Goal: Task Accomplishment & Management: Complete application form

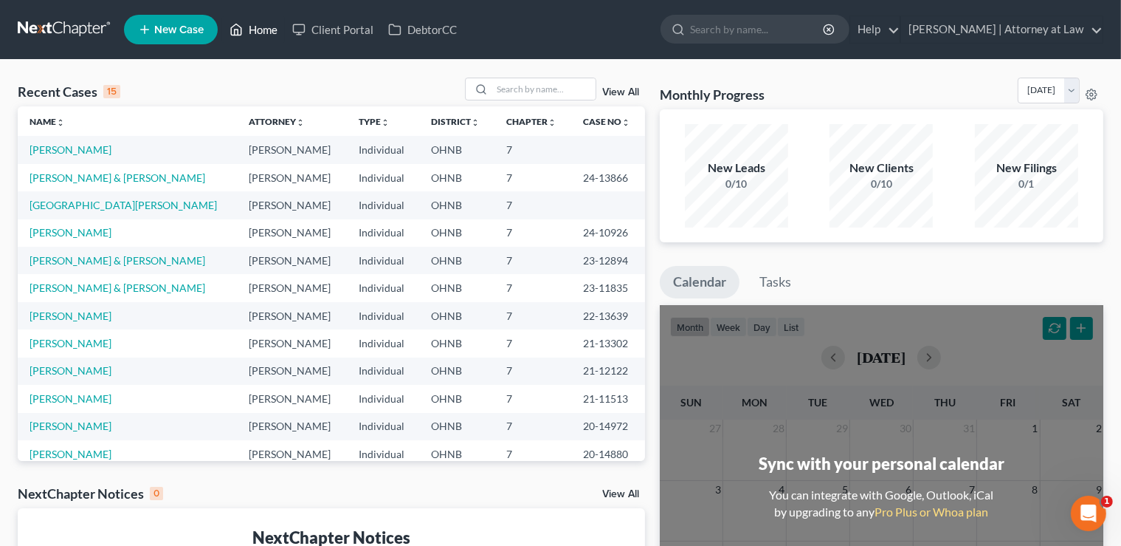
click at [262, 32] on link "Home" at bounding box center [253, 29] width 63 height 27
click at [47, 120] on link "Name unfold_more expand_more expand_less" at bounding box center [47, 121] width 35 height 11
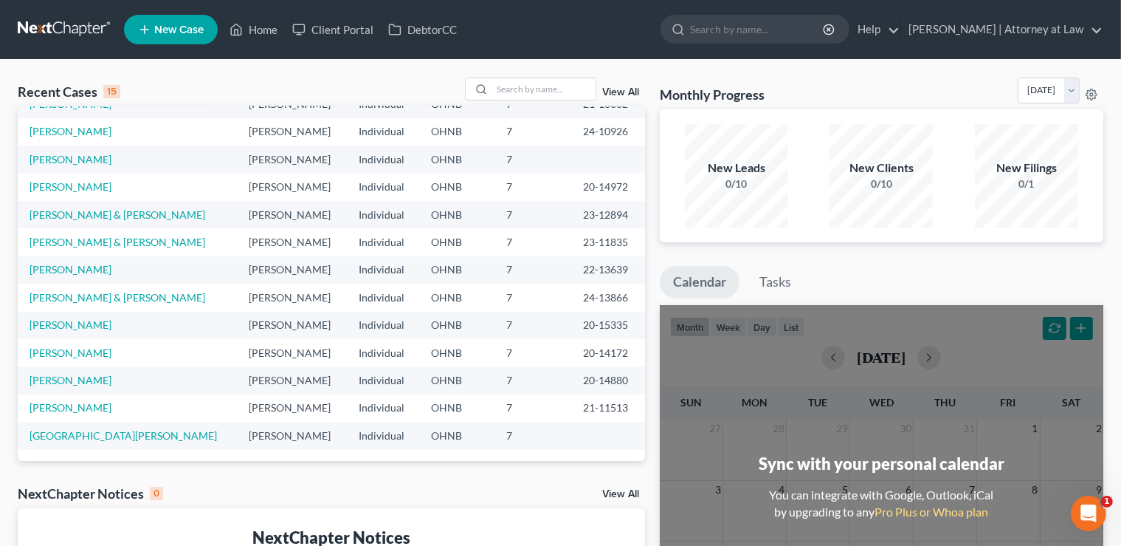
click at [179, 27] on span "New Case" at bounding box center [178, 29] width 49 height 11
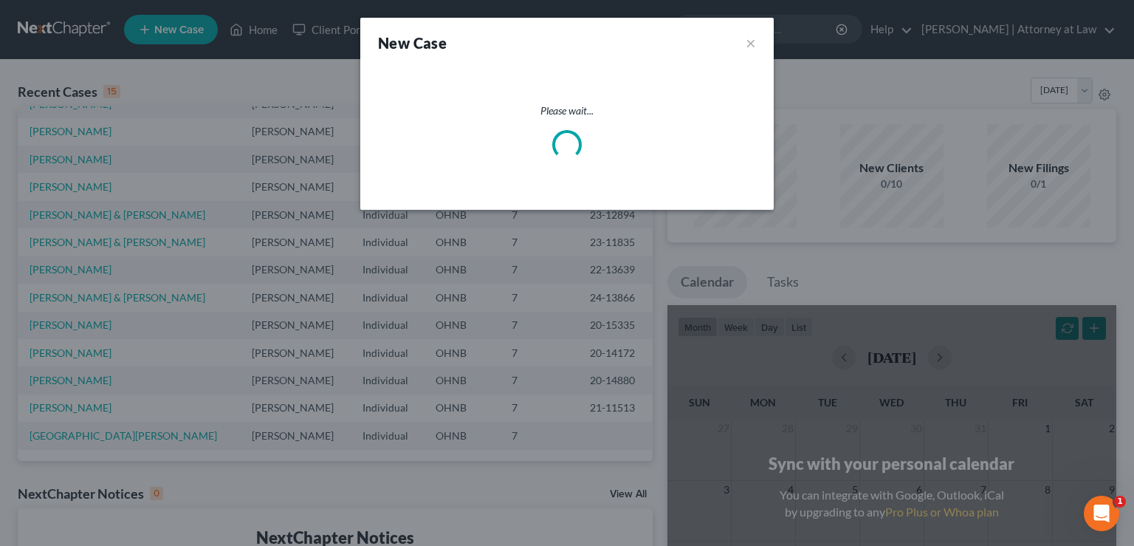
select select "61"
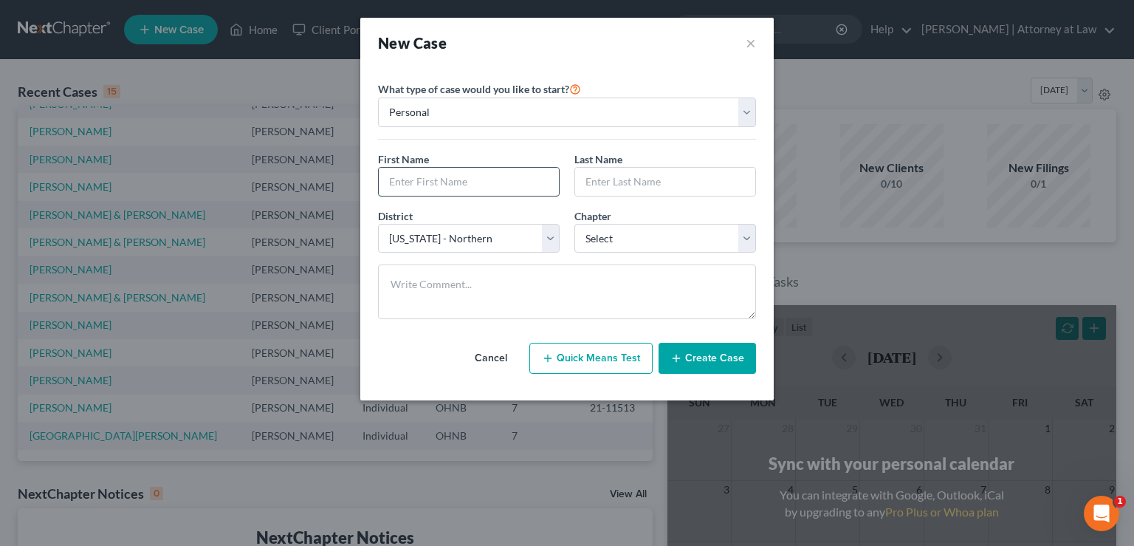
click at [417, 180] on input "text" at bounding box center [469, 182] width 180 height 28
type input "[PERSON_NAME]"
select select "0"
click at [713, 357] on button "Create Case" at bounding box center [706, 358] width 97 height 31
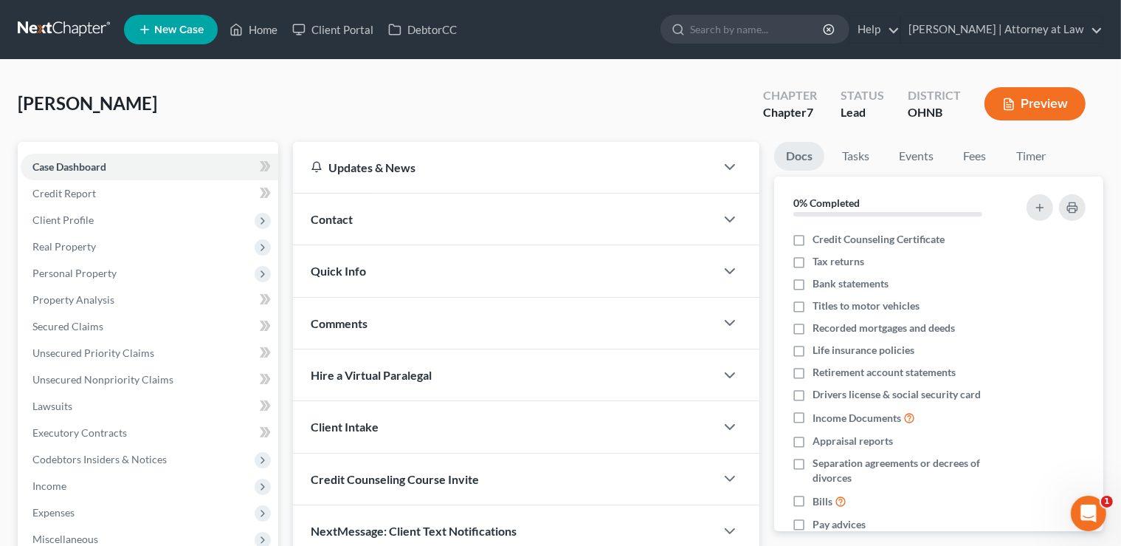
click at [374, 220] on div "Contact" at bounding box center [504, 218] width 422 height 51
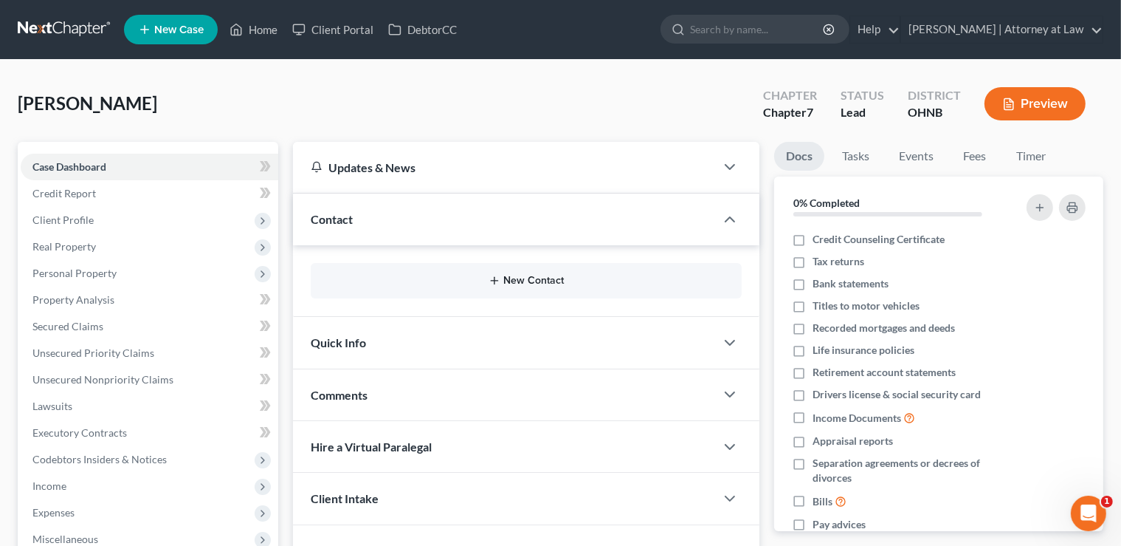
click at [521, 281] on button "New Contact" at bounding box center [526, 281] width 407 height 12
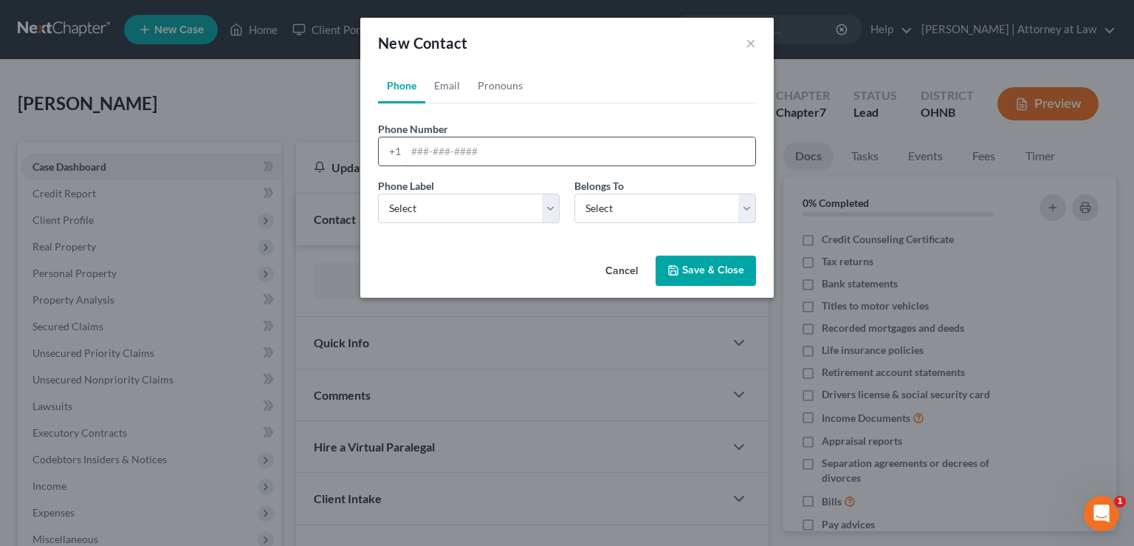
click at [434, 151] on input "tel" at bounding box center [580, 151] width 349 height 28
click at [461, 154] on input "tel" at bounding box center [580, 151] width 349 height 28
paste input "[PHONE_NUMBER]"
type input "[PHONE_NUMBER]"
click at [378, 193] on select "Select Mobile Home Work Other" at bounding box center [469, 208] width 182 height 30
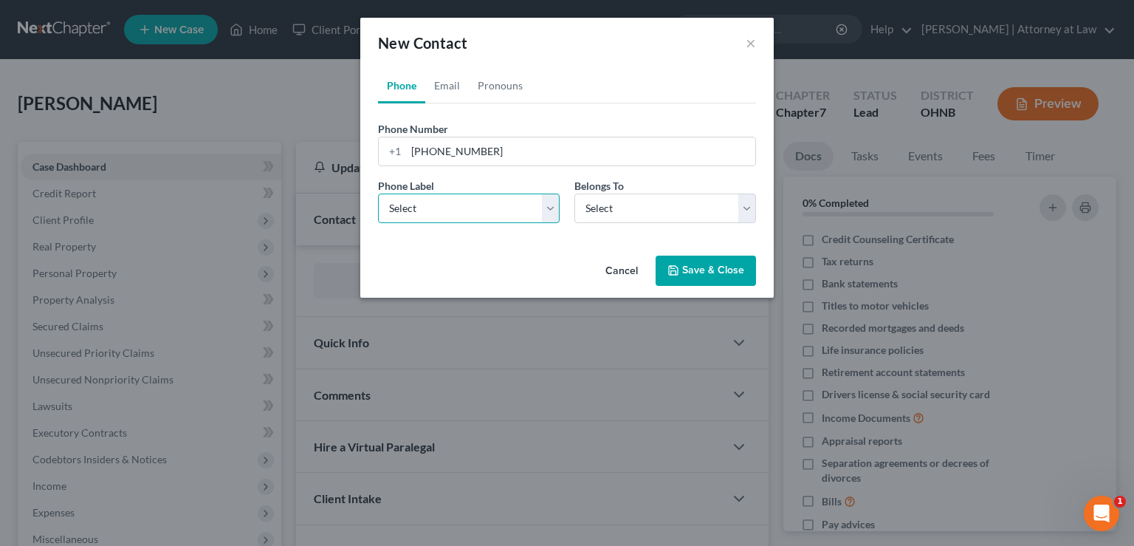
select select "0"
click option "Mobile" at bounding box center [0, 0] width 0 height 0
click at [574, 193] on select "Select Client Other" at bounding box center [665, 208] width 182 height 30
select select "0"
click option "Client" at bounding box center [0, 0] width 0 height 0
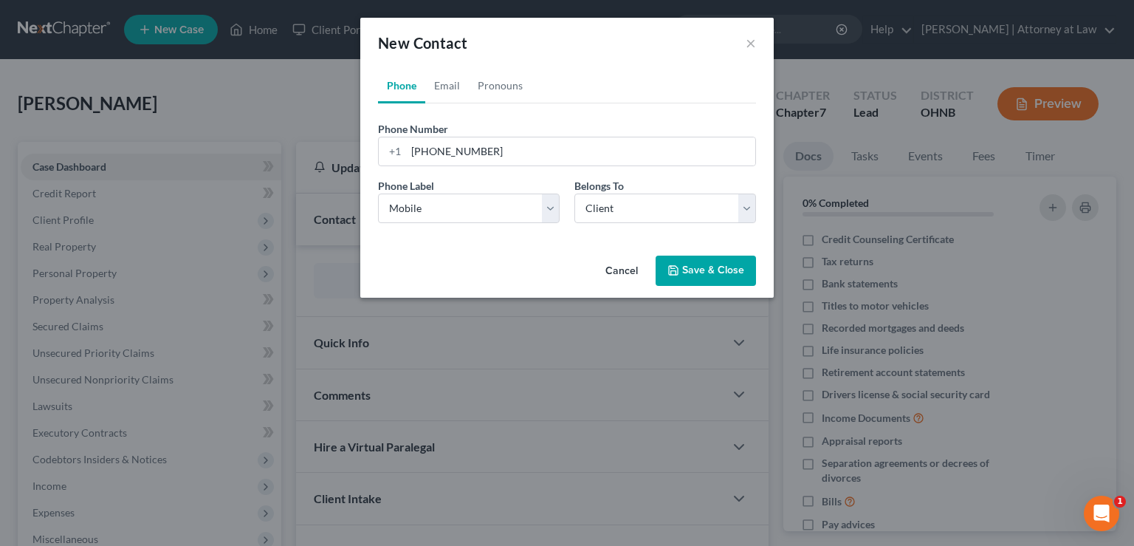
click at [701, 272] on button "Save & Close" at bounding box center [706, 270] width 100 height 31
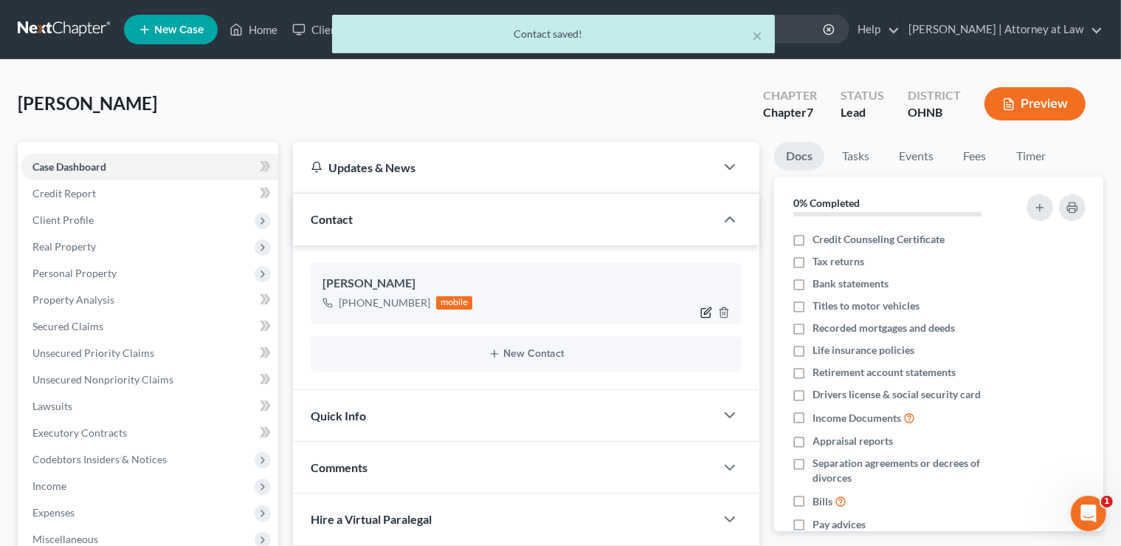
click at [704, 312] on icon "button" at bounding box center [707, 312] width 12 height 12
select select "0"
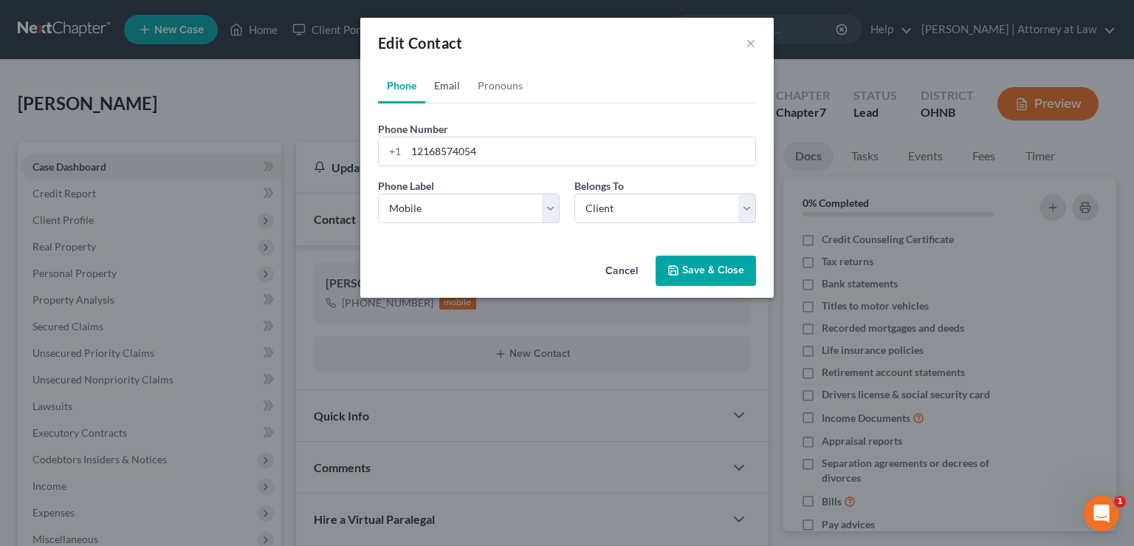
click at [450, 89] on link "Email" at bounding box center [447, 85] width 44 height 35
click at [467, 152] on input "email" at bounding box center [580, 151] width 349 height 28
paste input "[EMAIL_ADDRESS][DOMAIN_NAME]"
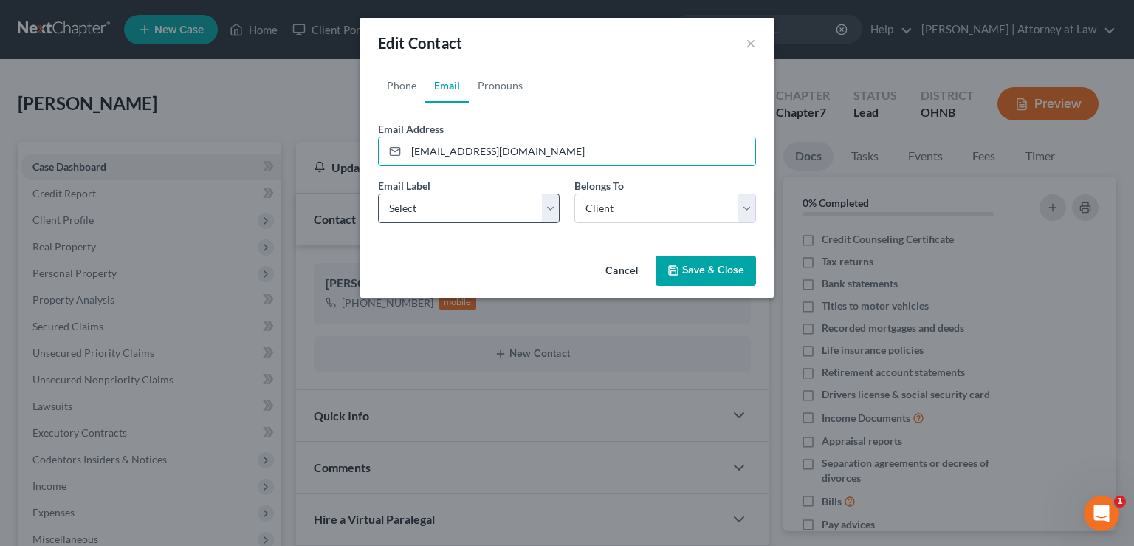
type input "[EMAIL_ADDRESS][DOMAIN_NAME]"
click at [378, 193] on select "Select Home Work Other" at bounding box center [469, 208] width 182 height 30
select select "0"
click option "Home" at bounding box center [0, 0] width 0 height 0
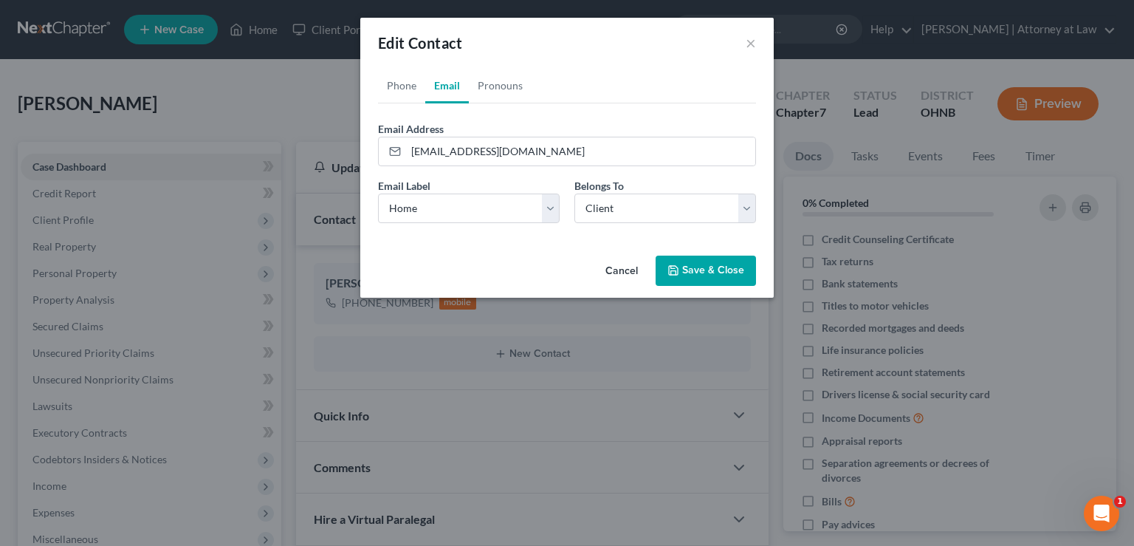
click at [701, 264] on button "Save & Close" at bounding box center [706, 270] width 100 height 31
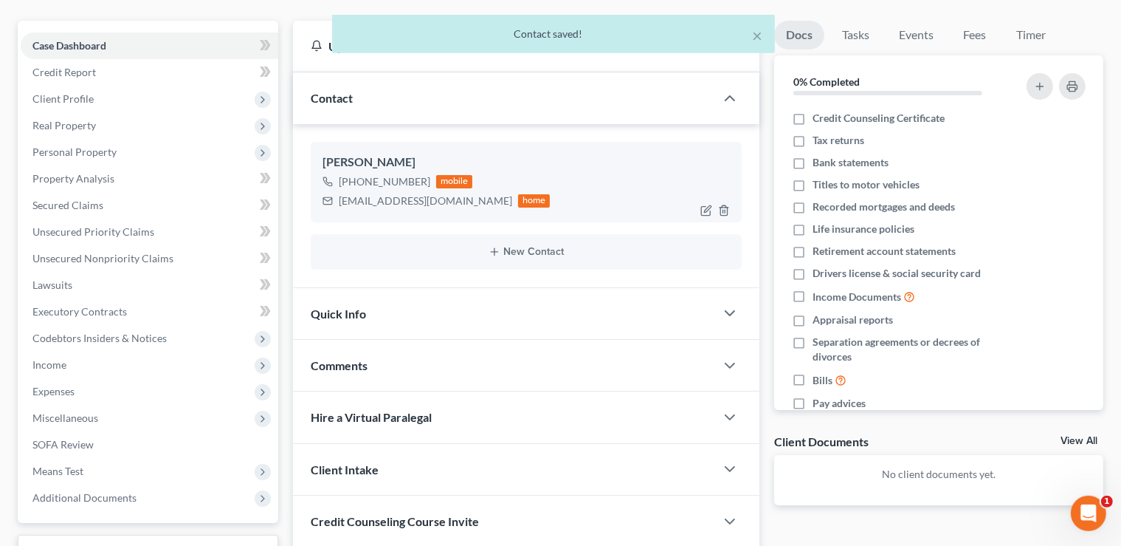
scroll to position [156, 0]
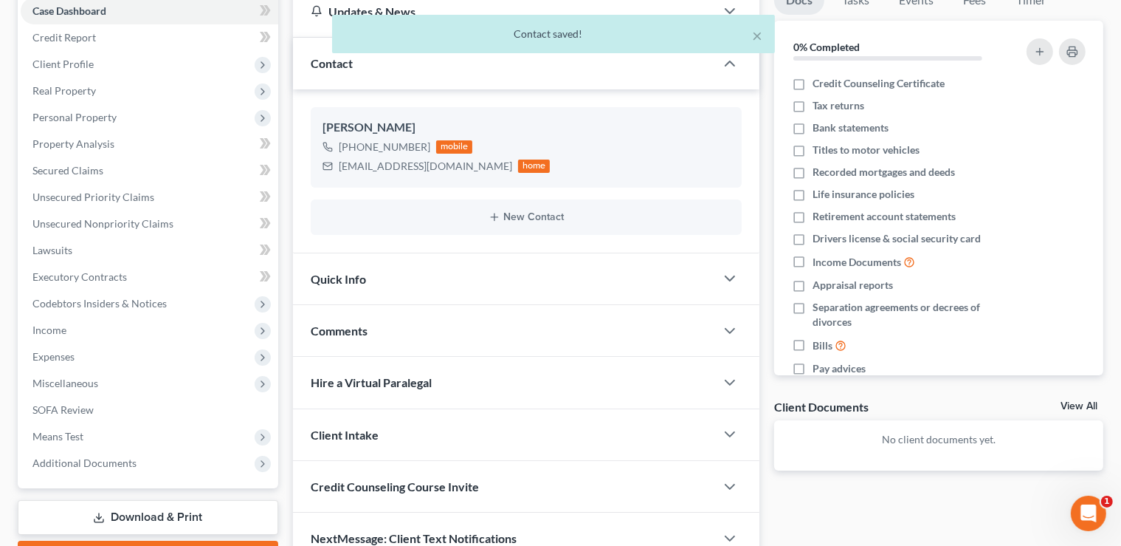
click at [627, 275] on div "Quick Info" at bounding box center [504, 278] width 422 height 51
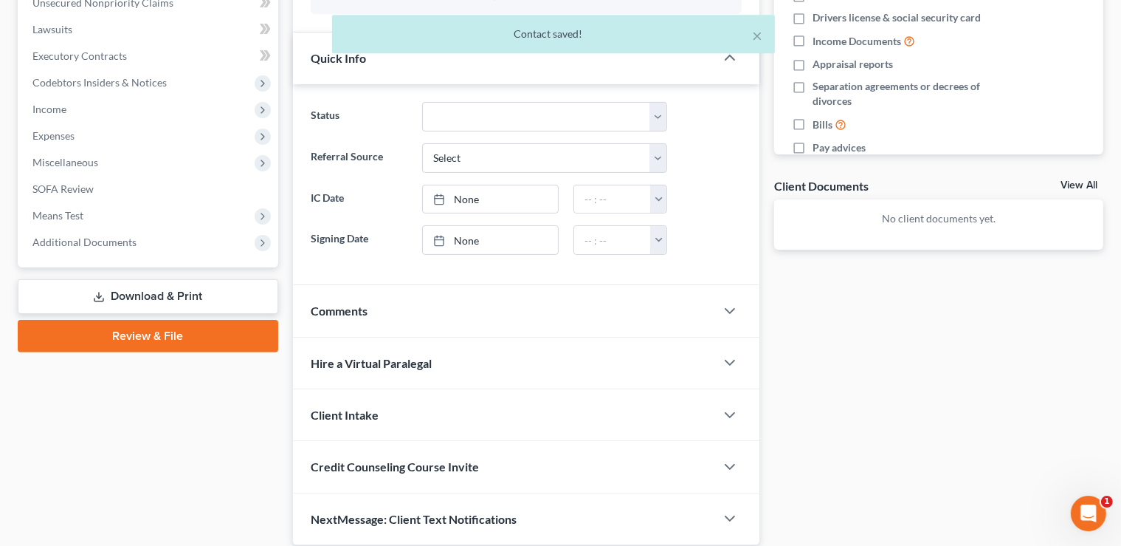
scroll to position [428, 0]
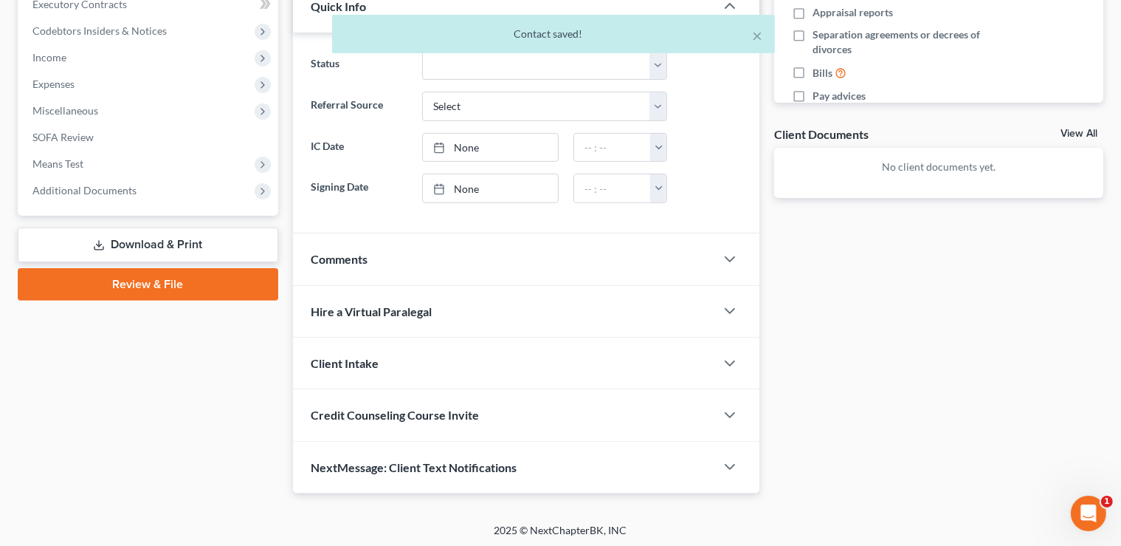
click at [610, 365] on div "Client Intake" at bounding box center [504, 362] width 422 height 51
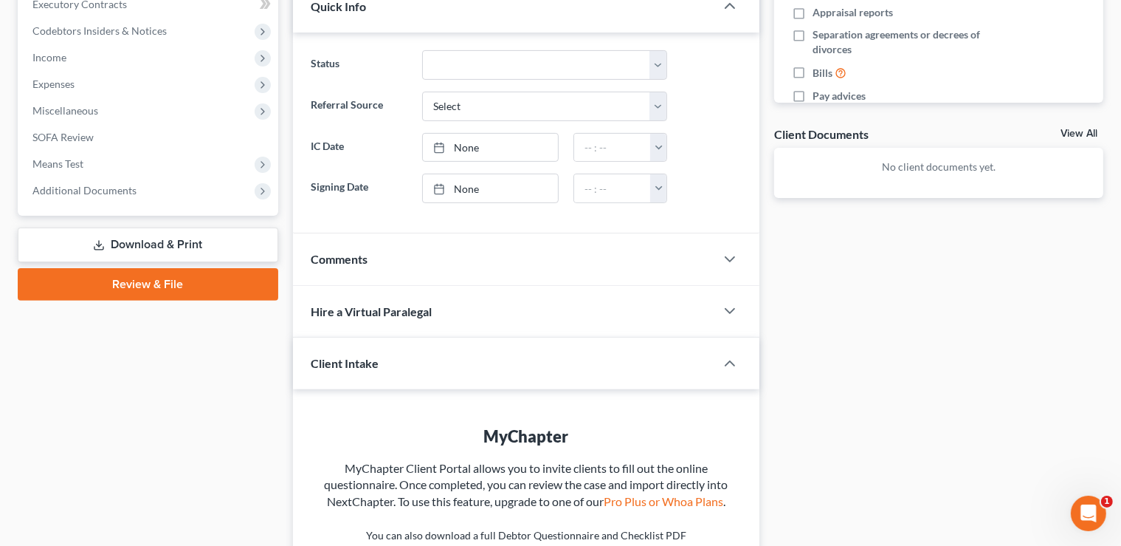
scroll to position [661, 0]
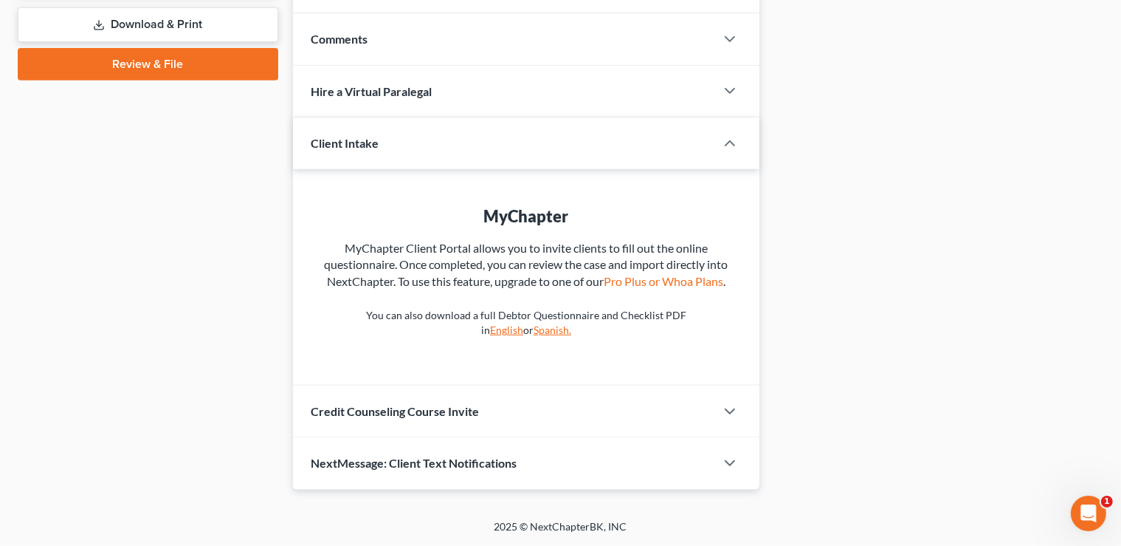
click at [609, 413] on div "Credit Counseling Course Invite" at bounding box center [504, 410] width 422 height 51
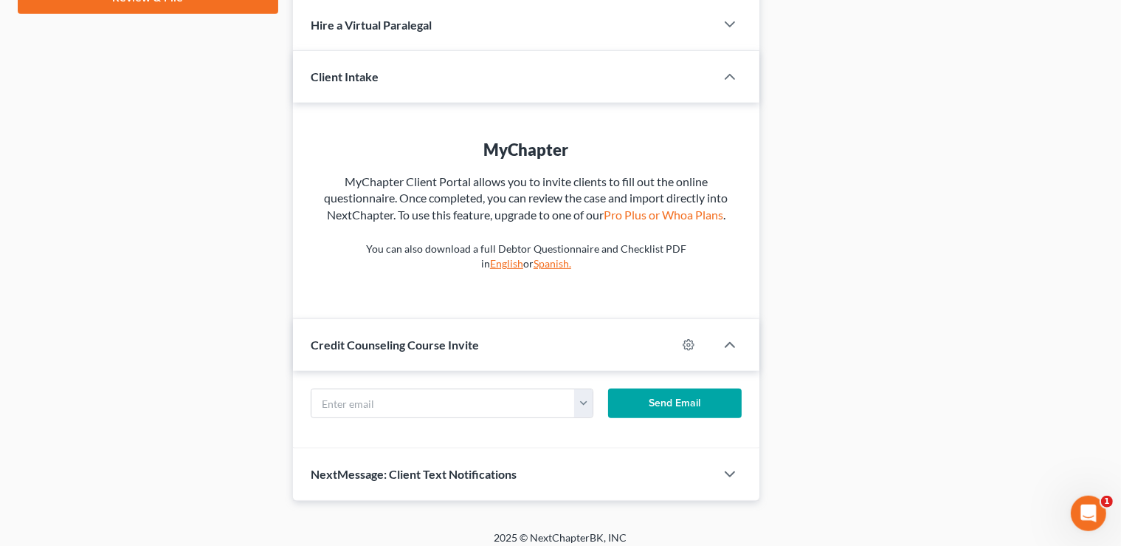
scroll to position [738, 0]
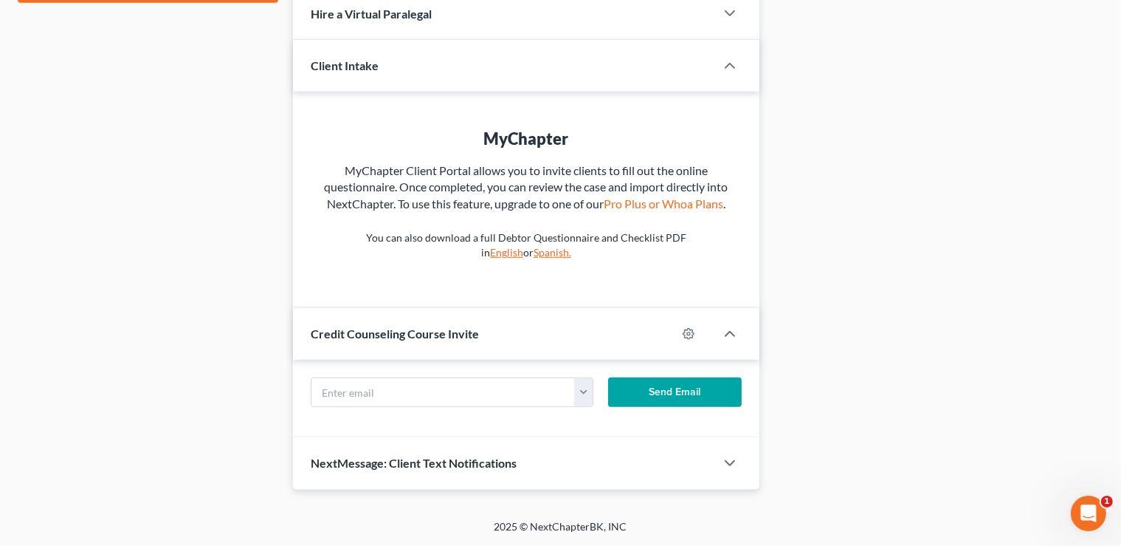
click at [580, 478] on div "NextMessage: Client Text Notifications" at bounding box center [504, 462] width 422 height 51
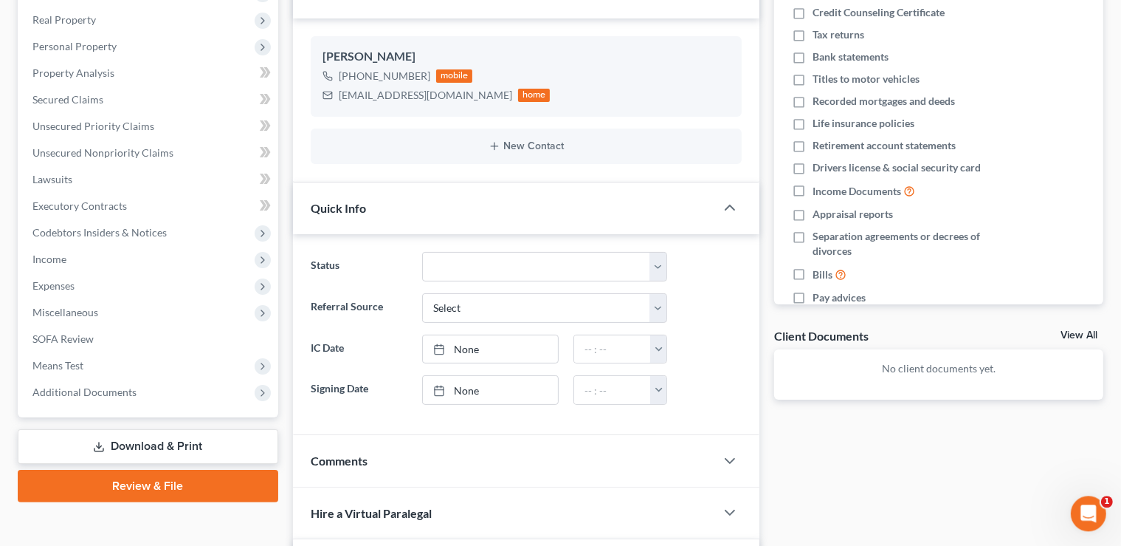
scroll to position [0, 0]
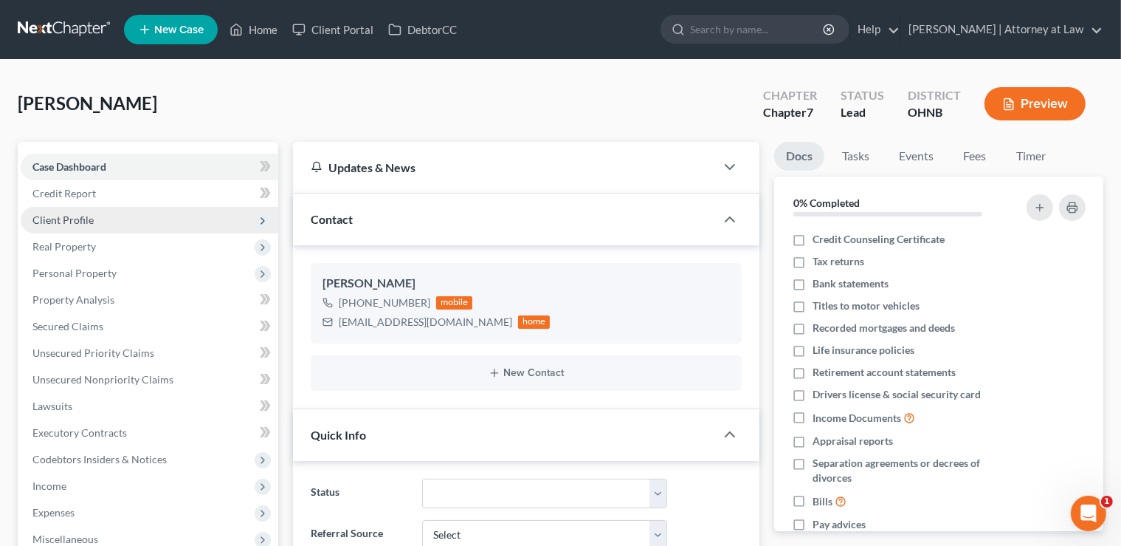
click at [57, 218] on span "Client Profile" at bounding box center [62, 219] width 61 height 13
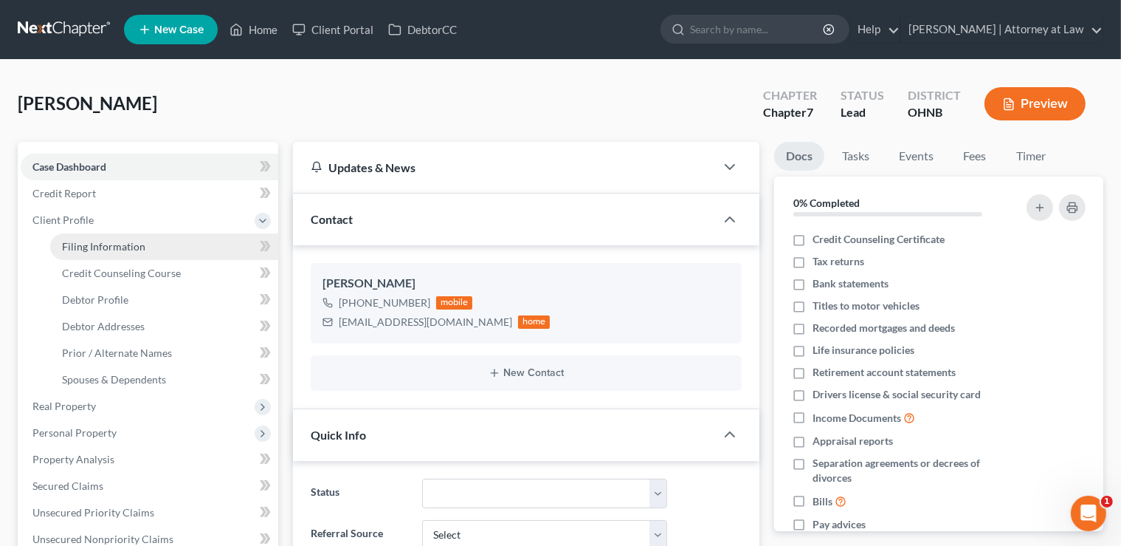
click at [86, 244] on span "Filing Information" at bounding box center [103, 246] width 83 height 13
select select "1"
select select "0"
select select "61"
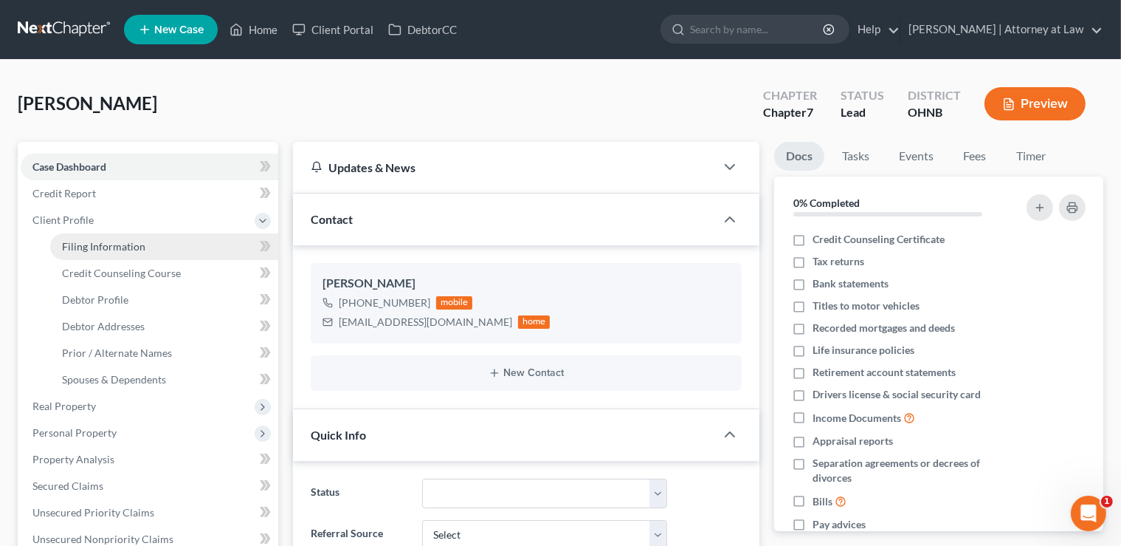
select select "0"
select select "36"
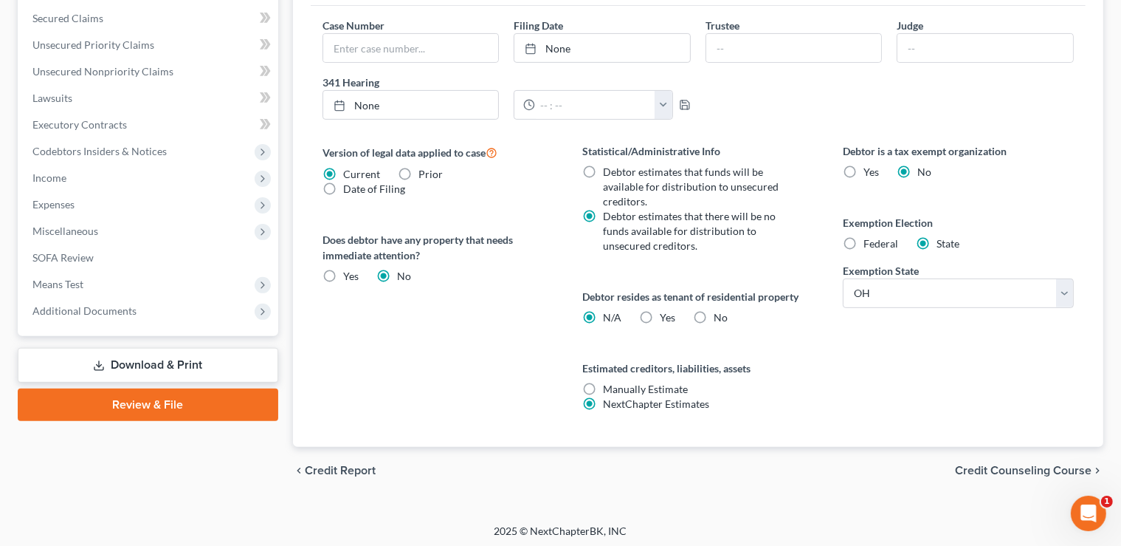
scroll to position [469, 0]
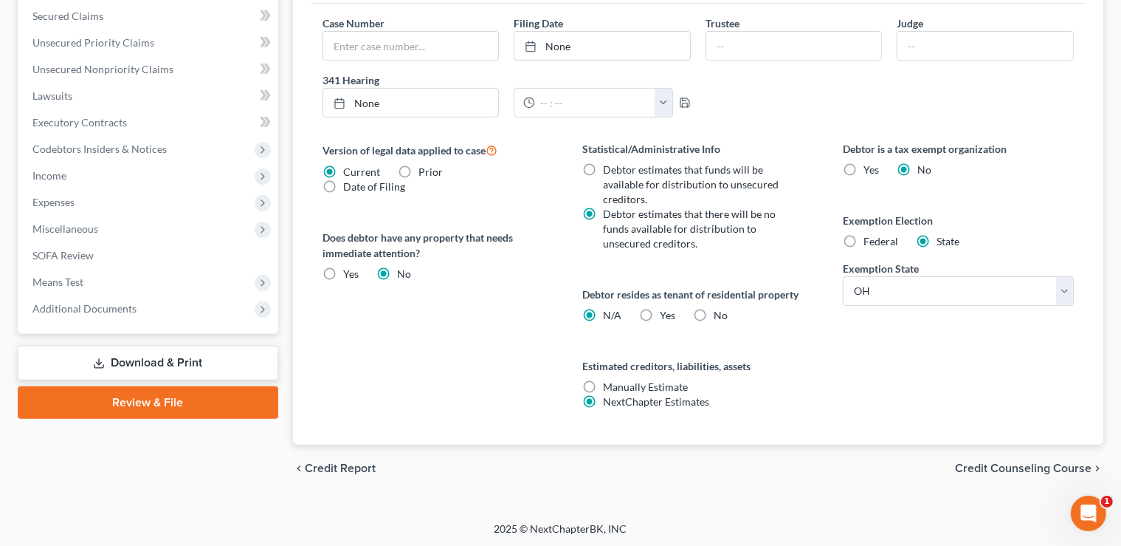
click at [661, 312] on label "Yes Yes" at bounding box center [669, 315] width 16 height 15
click at [667, 312] on input "Yes Yes" at bounding box center [672, 313] width 10 height 10
radio input "true"
radio input "false"
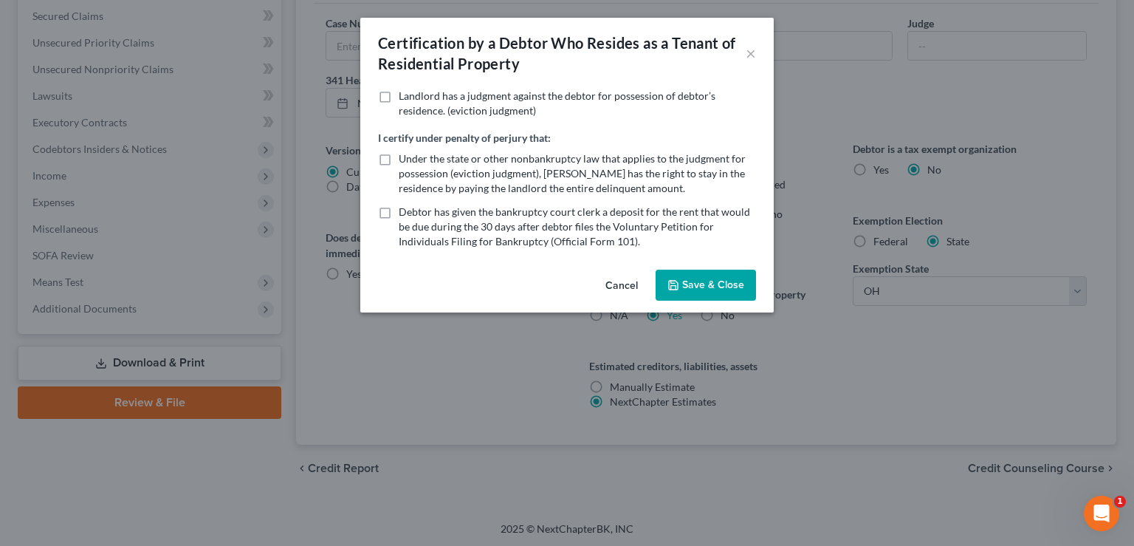
click at [692, 289] on button "Save & Close" at bounding box center [706, 284] width 100 height 31
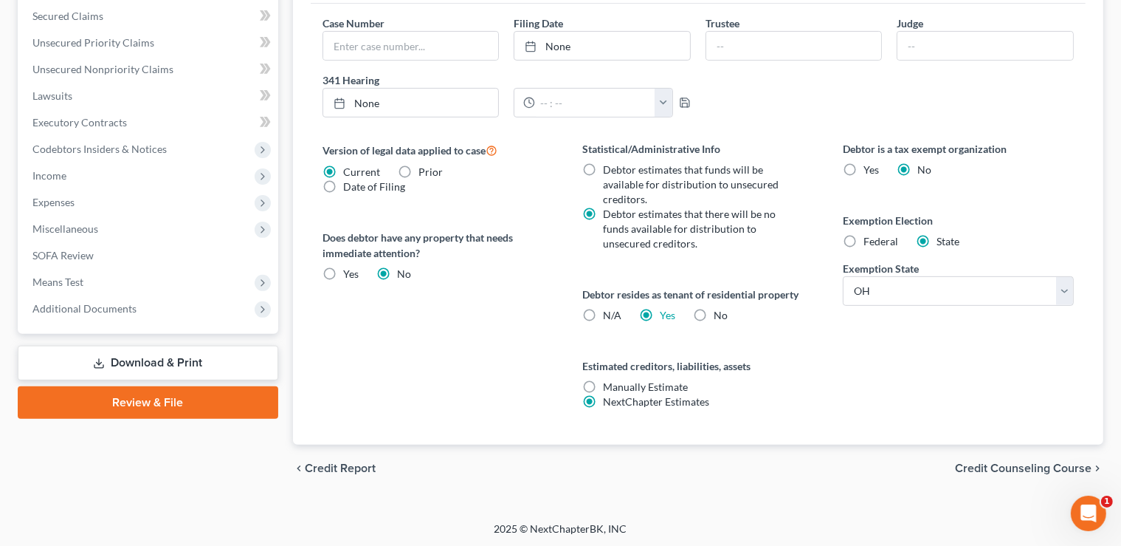
click at [1025, 465] on span "Credit Counseling Course" at bounding box center [1023, 468] width 137 height 12
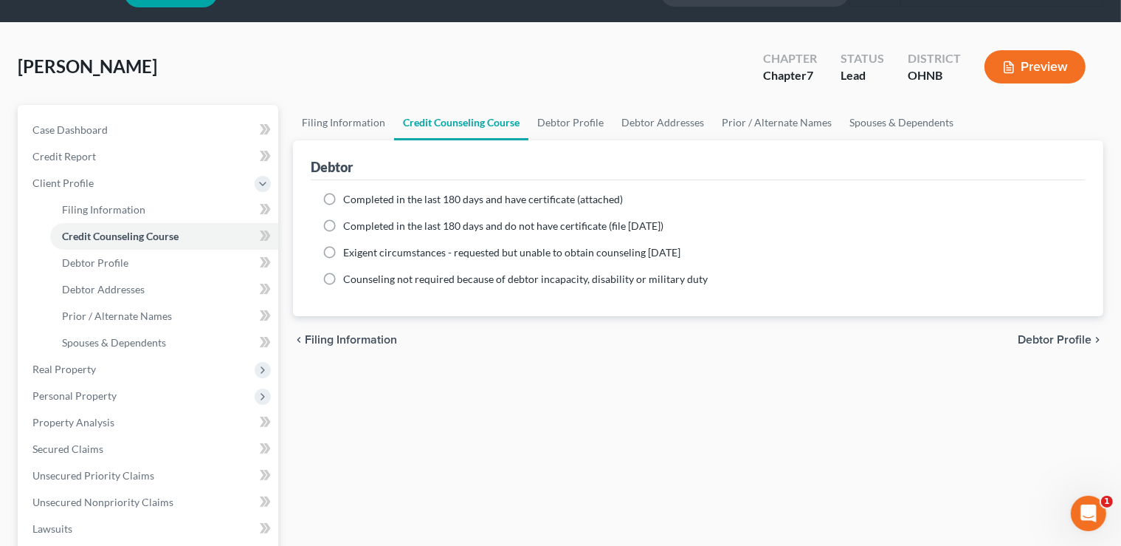
scroll to position [7, 0]
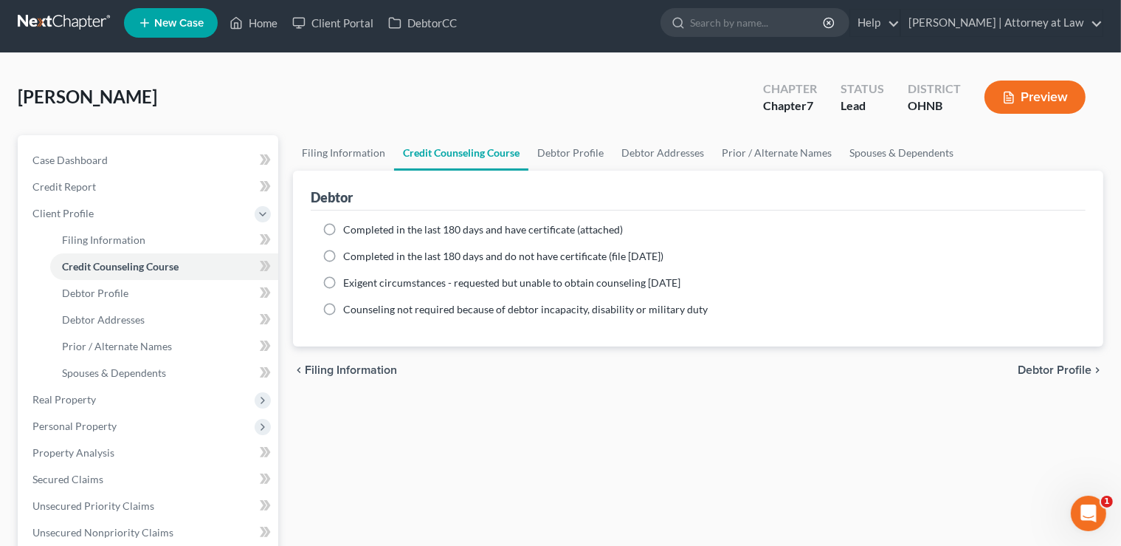
click at [343, 230] on label "Completed in the last 180 days and have certificate (attached)" at bounding box center [483, 229] width 280 height 15
click at [349, 230] on input "Completed in the last 180 days and have certificate (attached)" at bounding box center [354, 227] width 10 height 10
radio input "true"
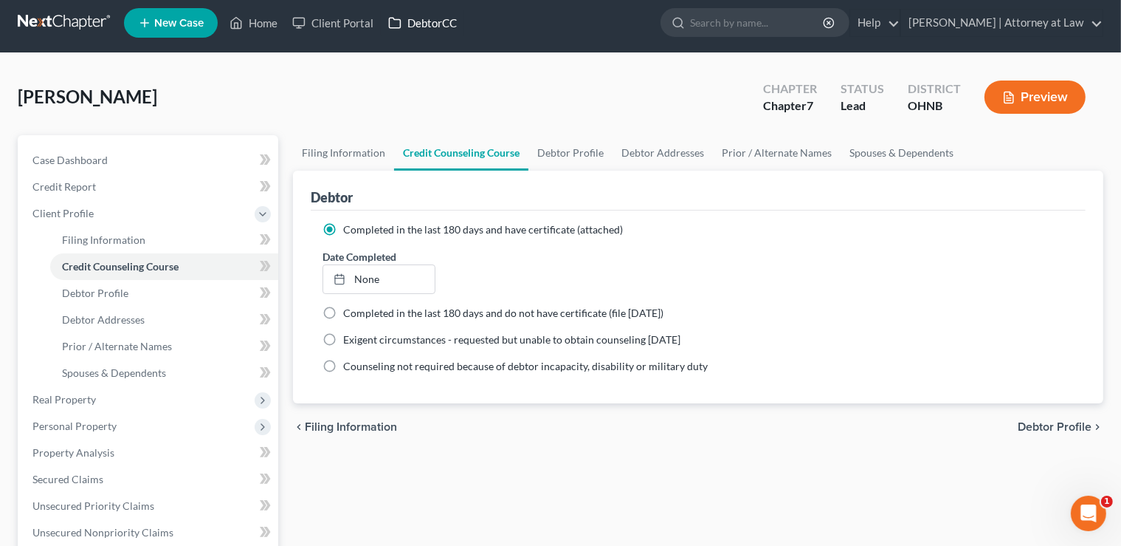
click at [411, 19] on link "DebtorCC" at bounding box center [422, 23] width 83 height 27
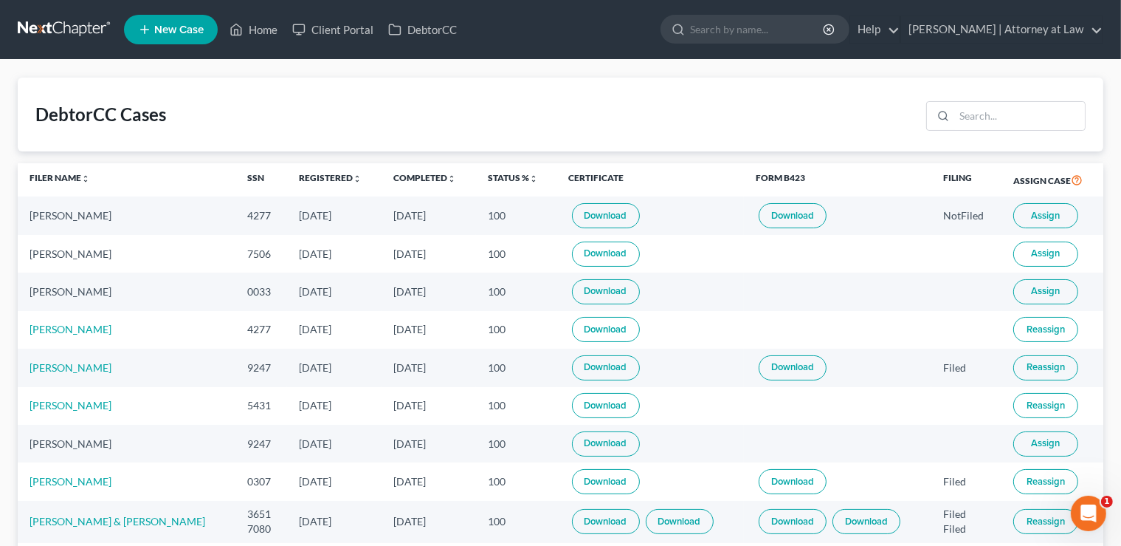
click at [1042, 285] on span "Assign" at bounding box center [1046, 291] width 29 height 12
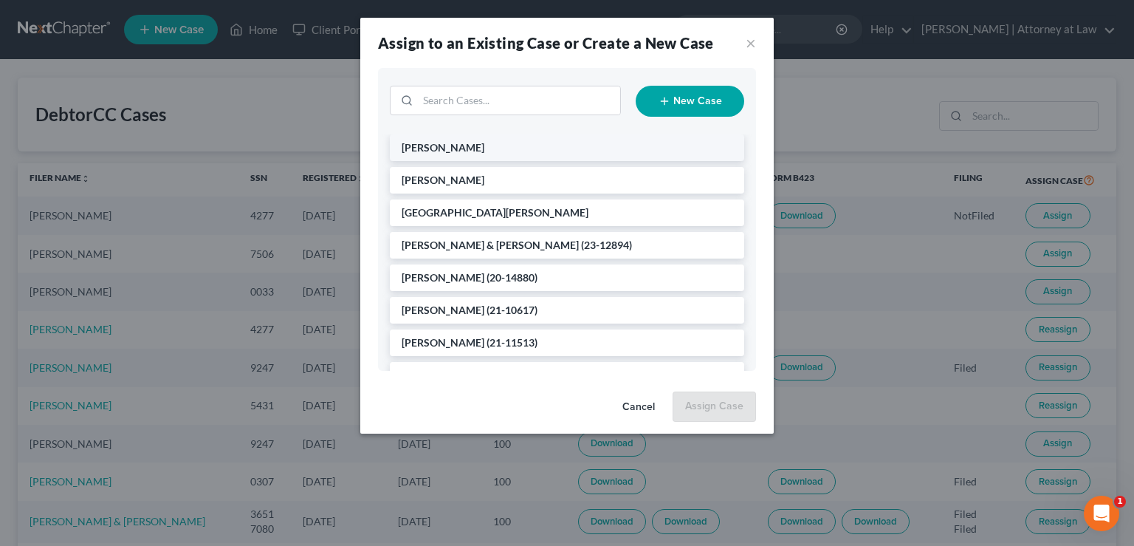
click at [420, 145] on span "[PERSON_NAME]" at bounding box center [443, 147] width 83 height 13
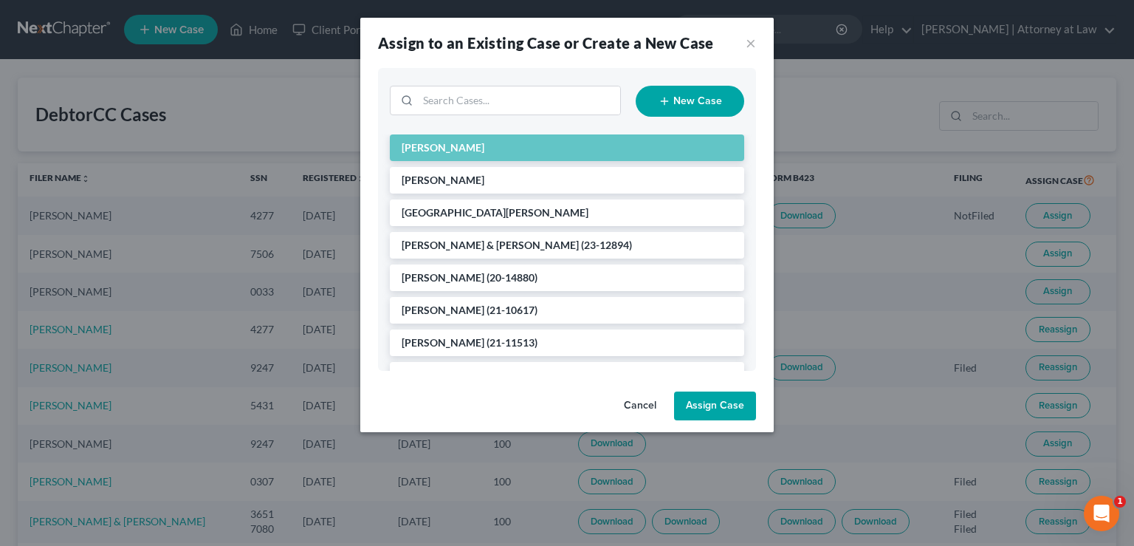
click at [714, 403] on button "Assign Case" at bounding box center [715, 406] width 82 height 30
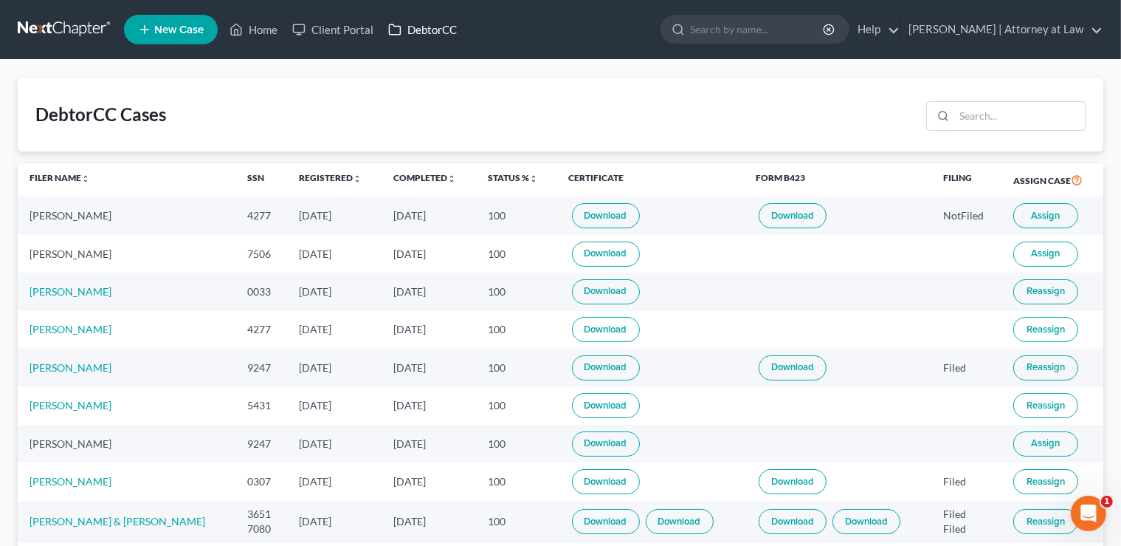
click at [436, 27] on link "DebtorCC" at bounding box center [422, 29] width 83 height 27
click at [424, 28] on link "DebtorCC" at bounding box center [422, 29] width 83 height 27
click at [258, 28] on link "Home" at bounding box center [253, 29] width 63 height 27
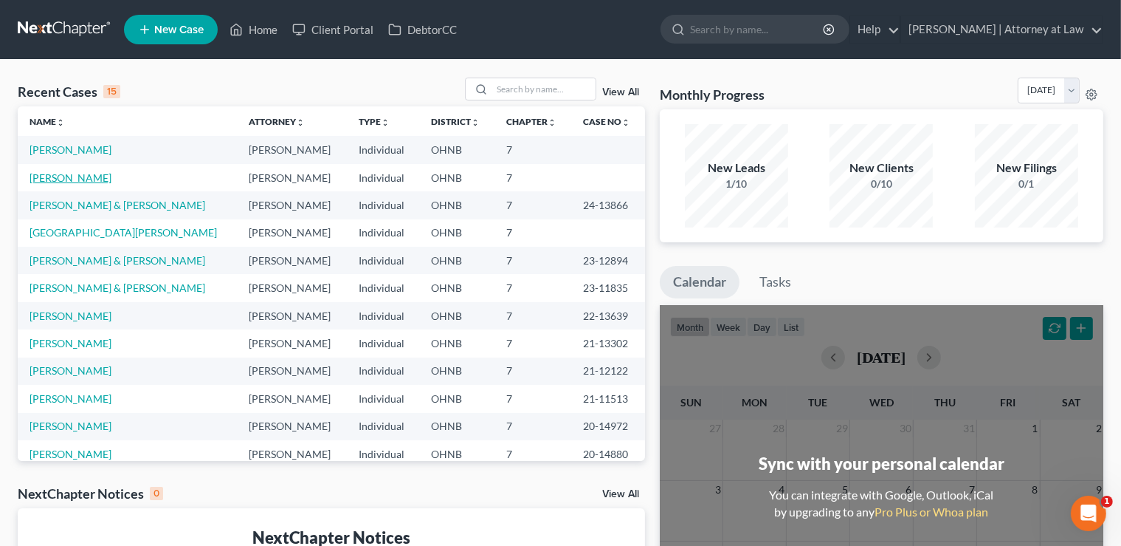
click at [56, 179] on link "[PERSON_NAME]" at bounding box center [71, 177] width 82 height 13
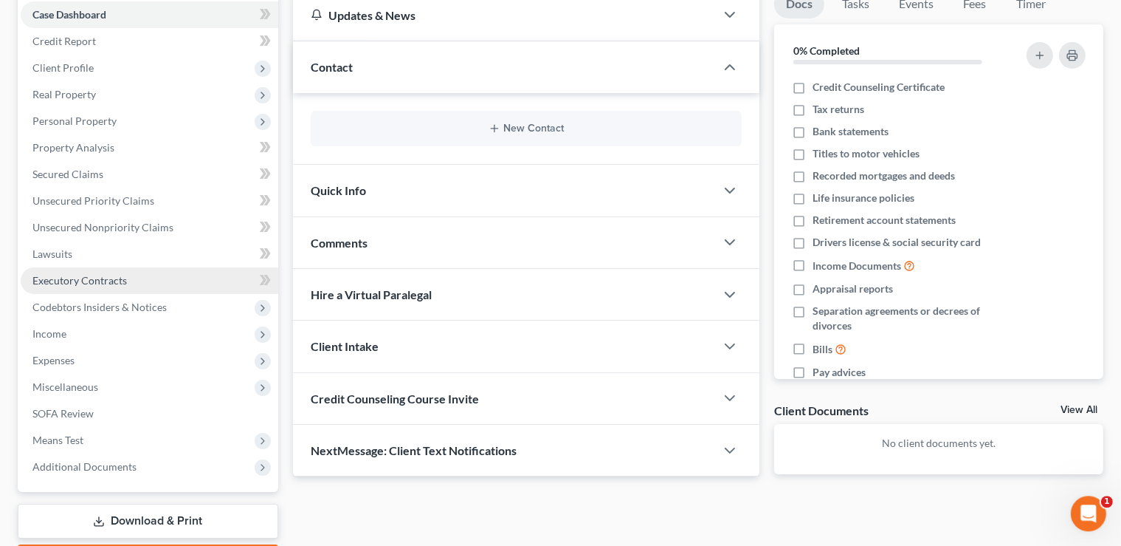
scroll to position [156, 0]
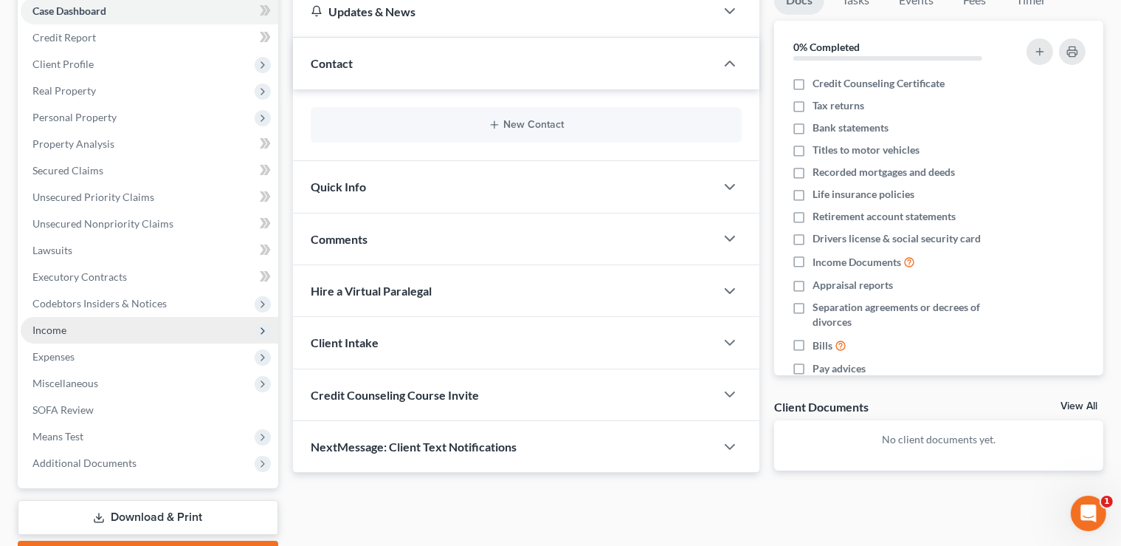
click at [55, 333] on span "Income" at bounding box center [49, 329] width 34 height 13
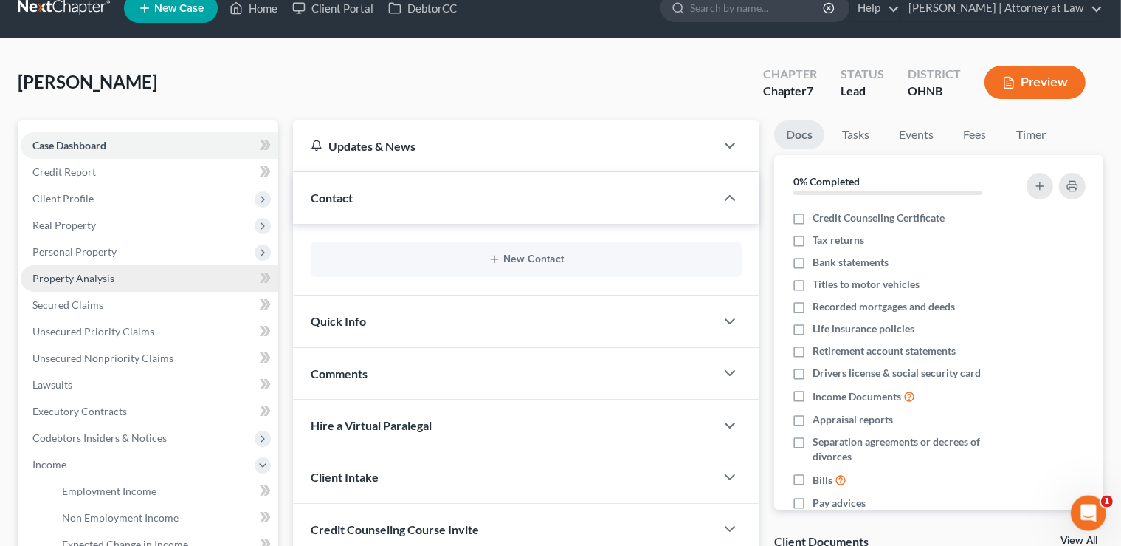
scroll to position [0, 0]
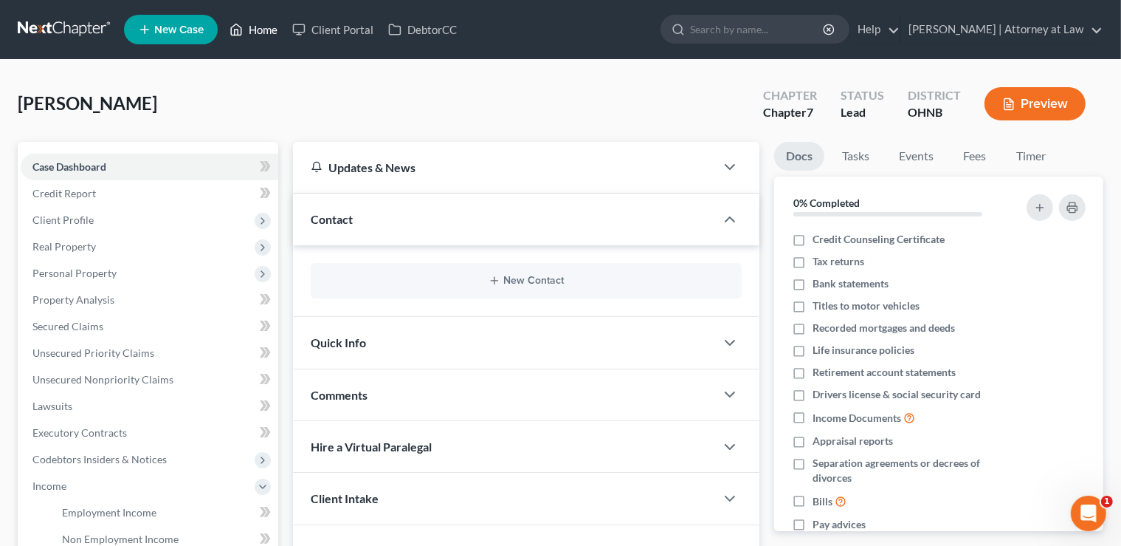
click at [252, 30] on link "Home" at bounding box center [253, 29] width 63 height 27
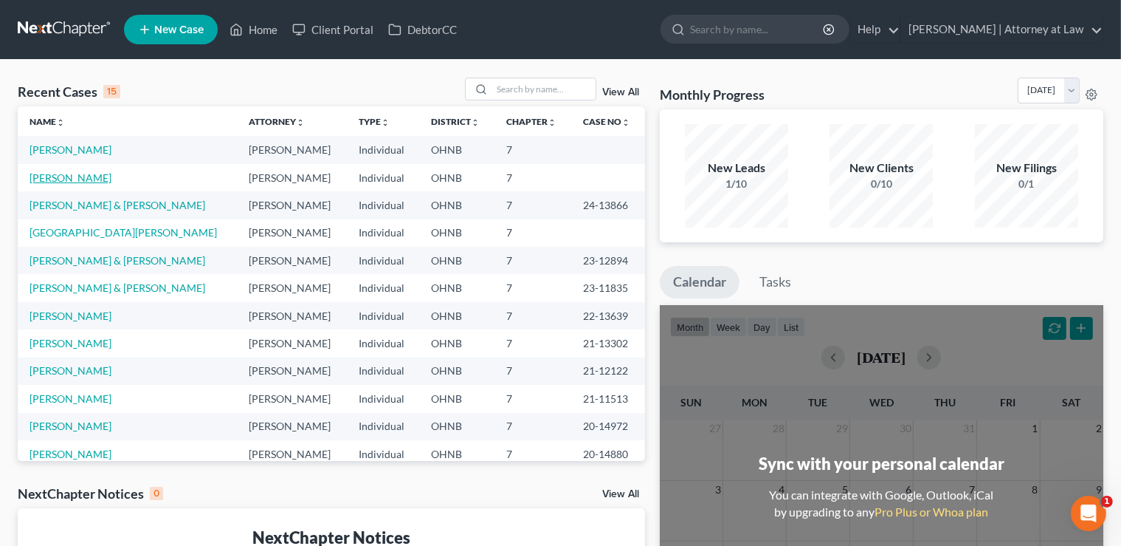
click at [72, 175] on link "[PERSON_NAME]" at bounding box center [71, 177] width 82 height 13
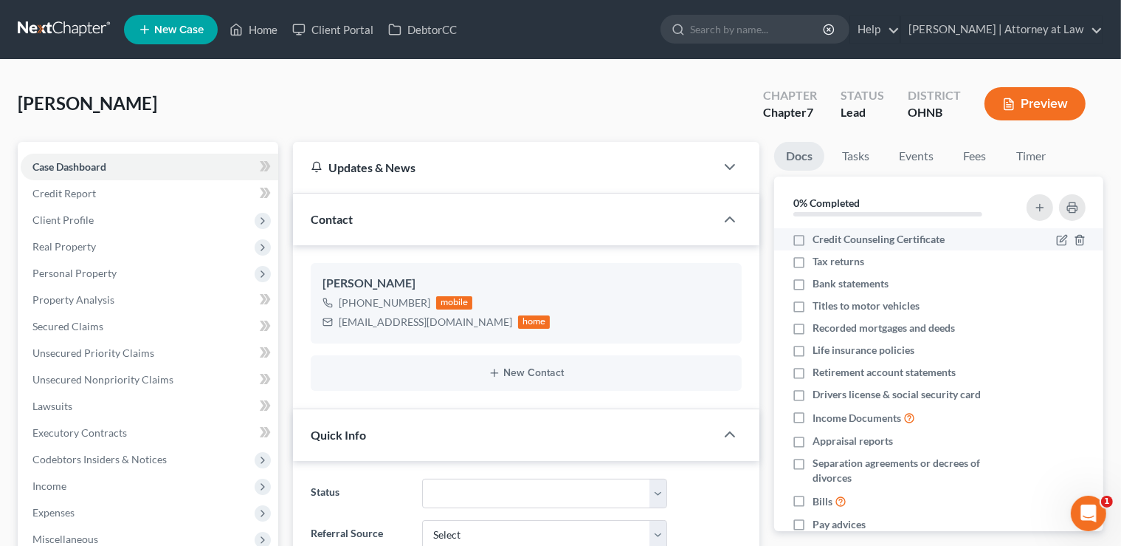
click at [813, 238] on label "Credit Counseling Certificate" at bounding box center [879, 239] width 132 height 15
click at [819, 238] on input "Credit Counseling Certificate" at bounding box center [824, 237] width 10 height 10
checkbox input "true"
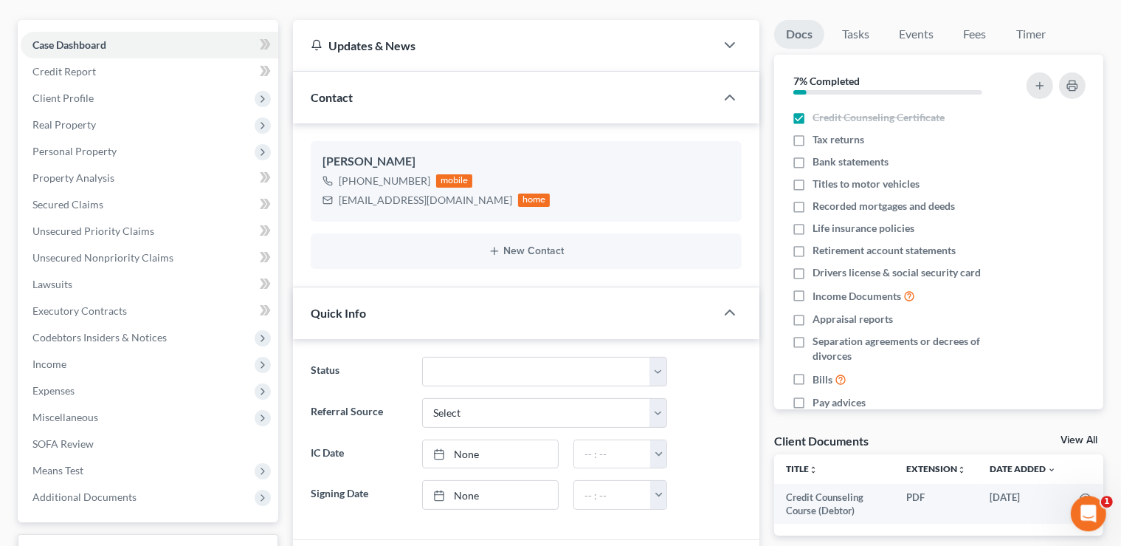
scroll to position [78, 0]
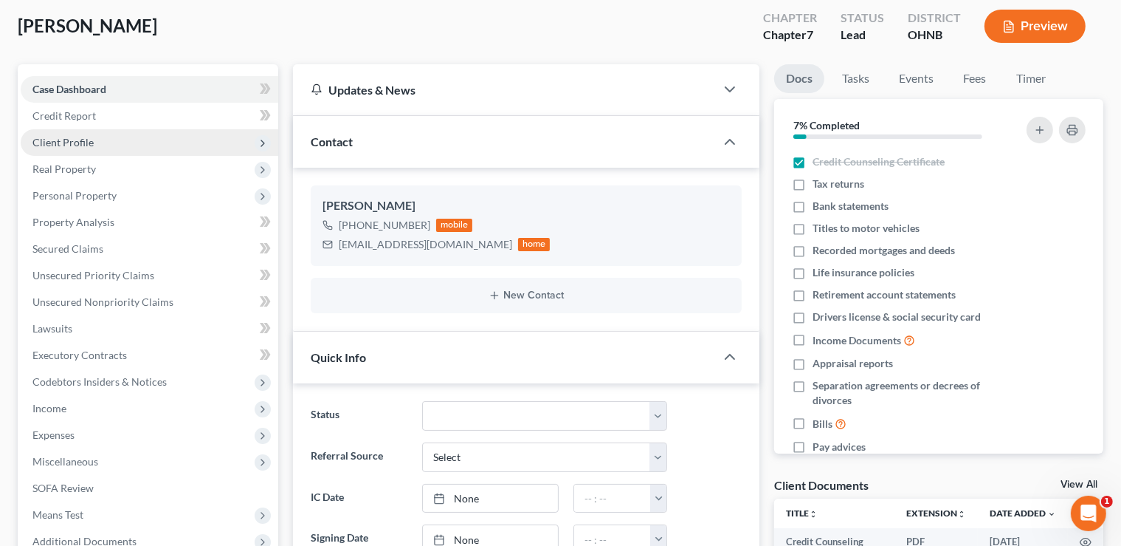
click at [55, 137] on span "Client Profile" at bounding box center [62, 142] width 61 height 13
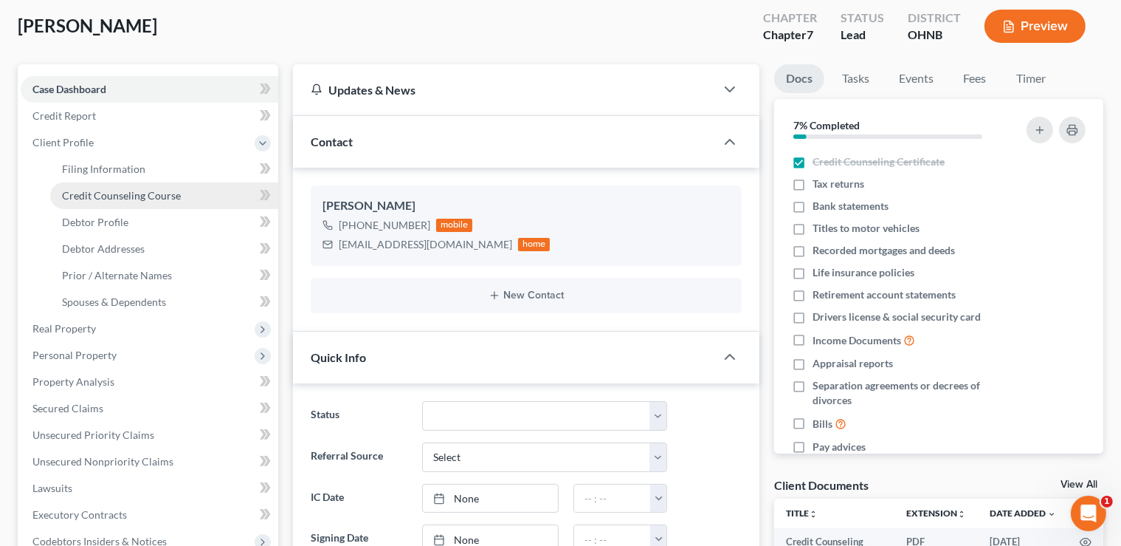
click at [90, 194] on span "Credit Counseling Course" at bounding box center [121, 195] width 119 height 13
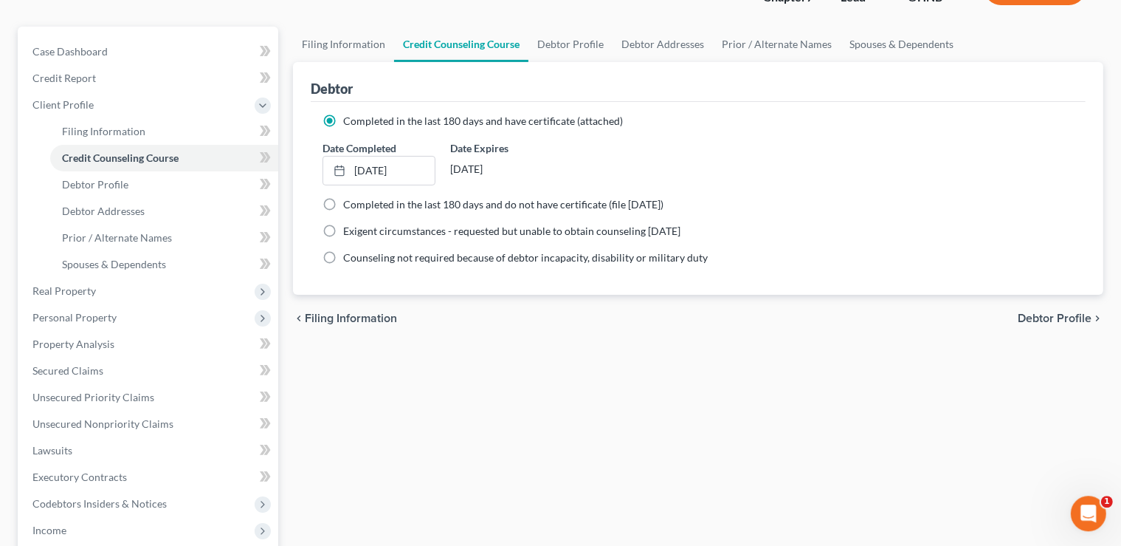
scroll to position [156, 0]
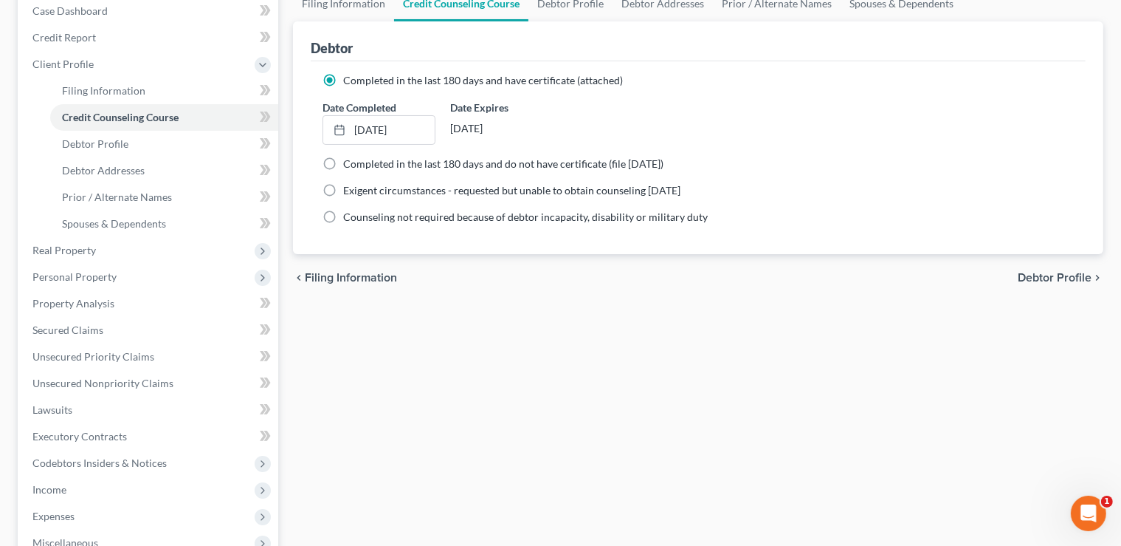
click at [1054, 272] on span "Debtor Profile" at bounding box center [1055, 278] width 74 height 12
select select "0"
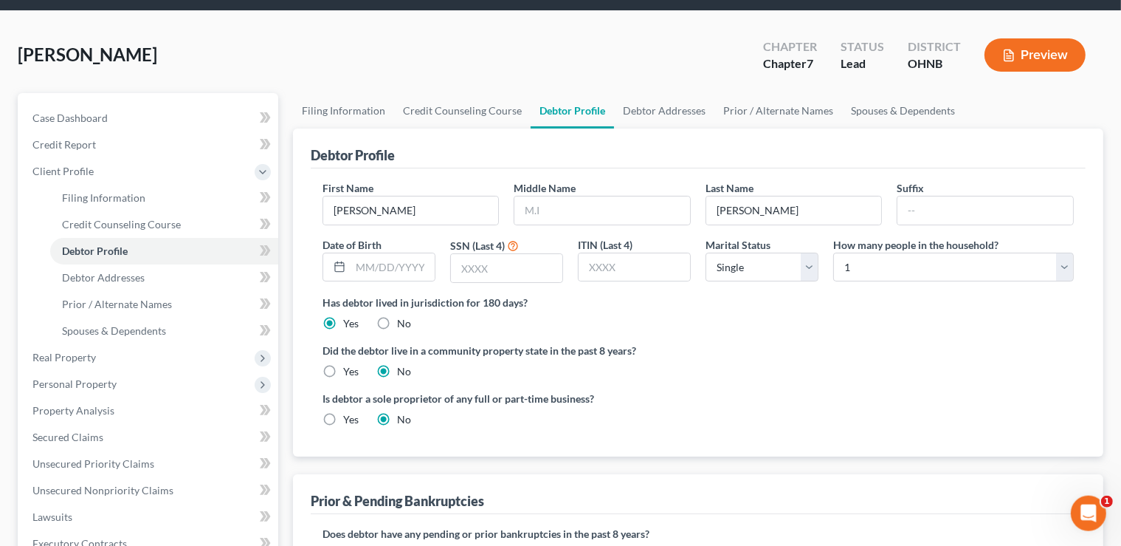
scroll to position [78, 0]
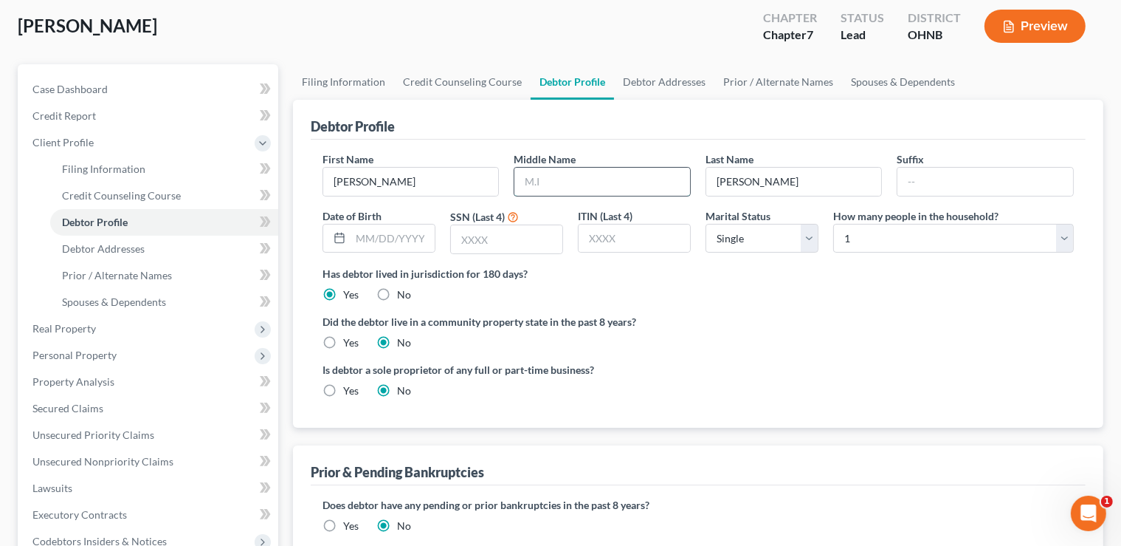
click at [545, 173] on input "text" at bounding box center [603, 182] width 176 height 28
type input "R"
type input "[DATE]"
type input "0033"
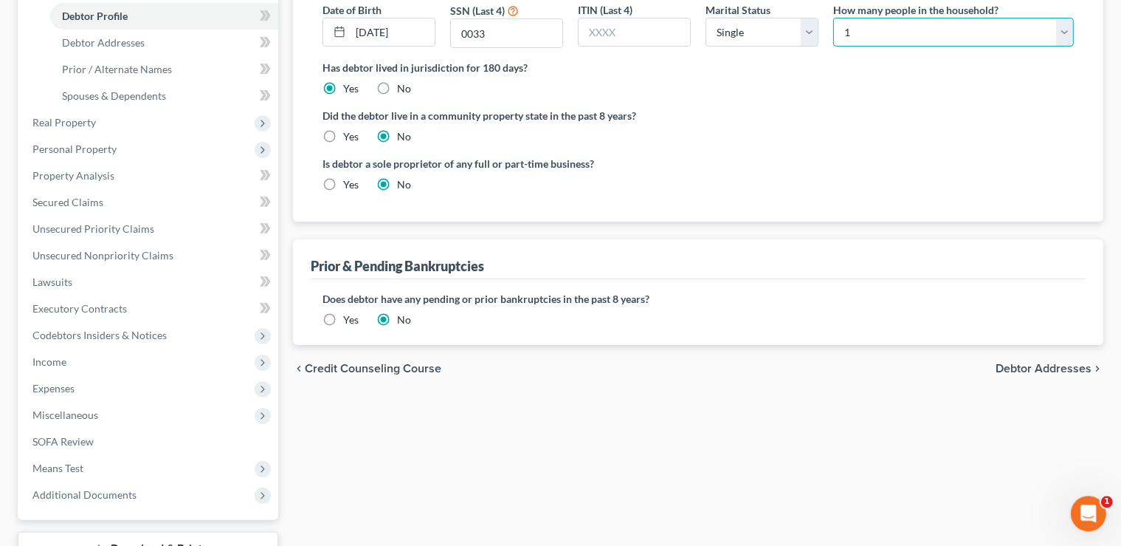
scroll to position [312, 0]
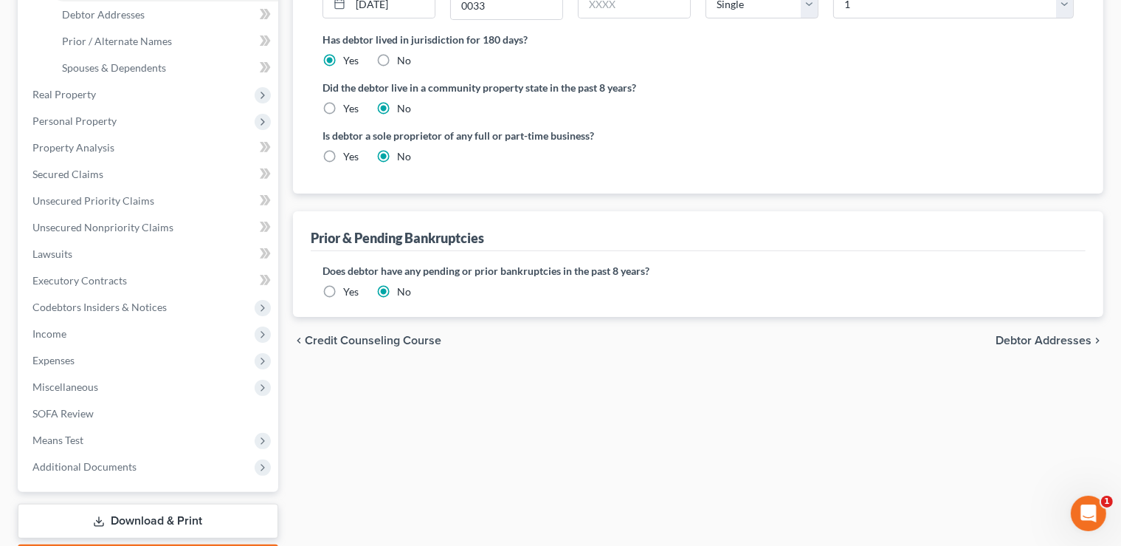
click at [1053, 349] on div "chevron_left Credit Counseling Course Debtor Addresses chevron_right" at bounding box center [698, 340] width 811 height 47
click at [1052, 340] on span "Debtor Addresses" at bounding box center [1044, 340] width 96 height 12
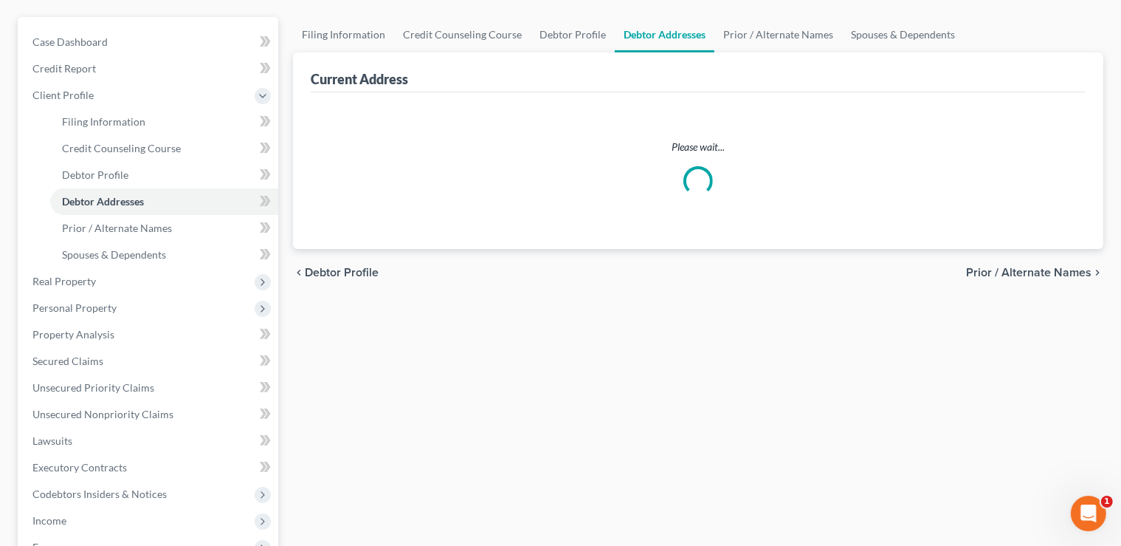
select select "0"
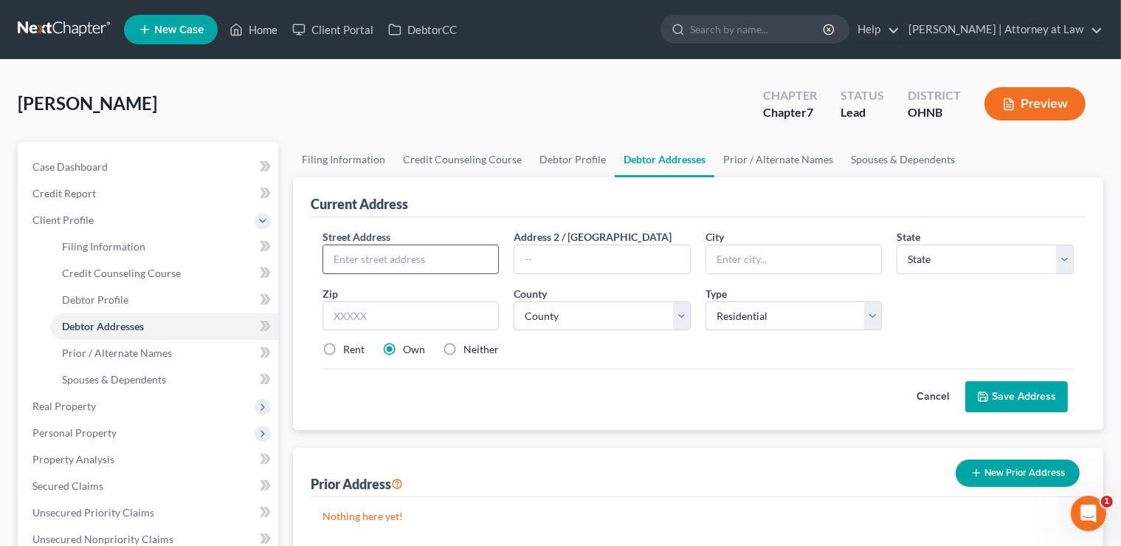
click at [374, 258] on input "text" at bounding box center [411, 259] width 176 height 28
type input "[STREET_ADDRESS]"
type input "[GEOGRAPHIC_DATA]"
select select "36"
type input "44141"
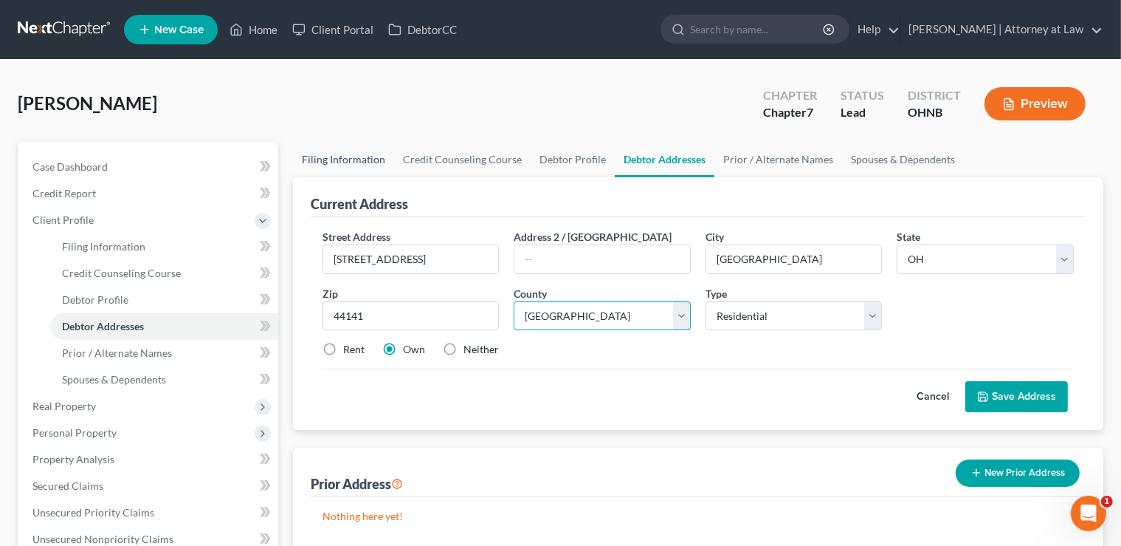
select select "17"
click at [343, 351] on label "Rent" at bounding box center [353, 349] width 21 height 15
click at [349, 351] on input "Rent" at bounding box center [354, 347] width 10 height 10
radio input "true"
click at [998, 387] on button "Save Address" at bounding box center [1017, 396] width 103 height 31
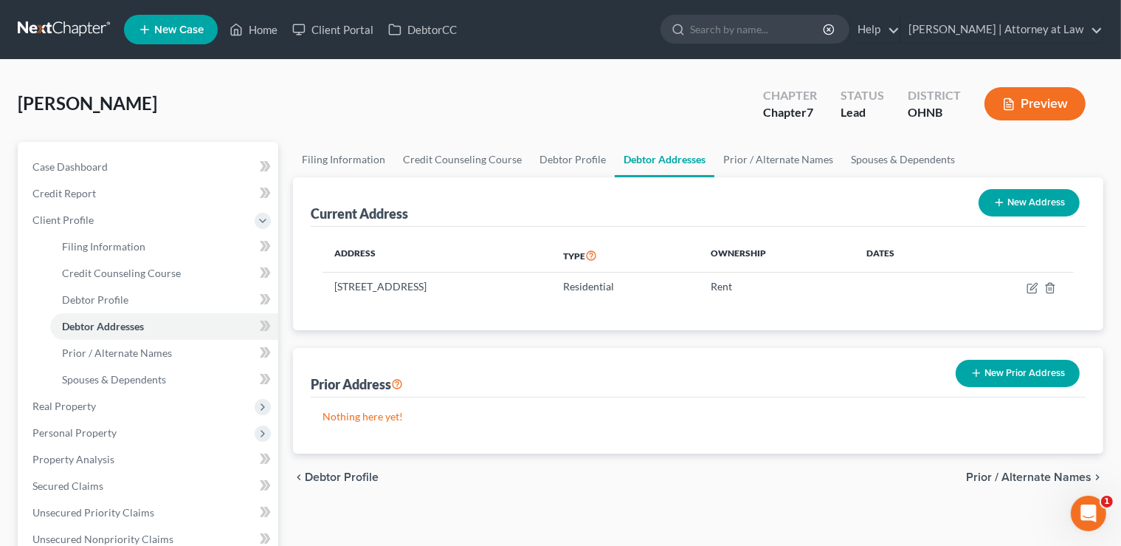
click at [1008, 475] on span "Prior / Alternate Names" at bounding box center [1028, 477] width 125 height 12
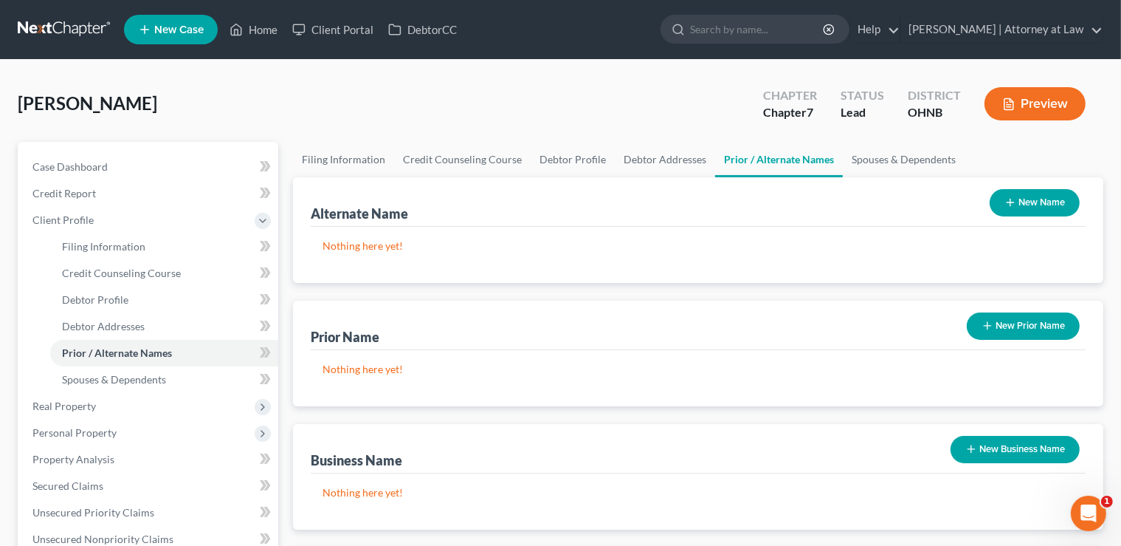
click at [1028, 199] on button "New Name" at bounding box center [1035, 202] width 90 height 27
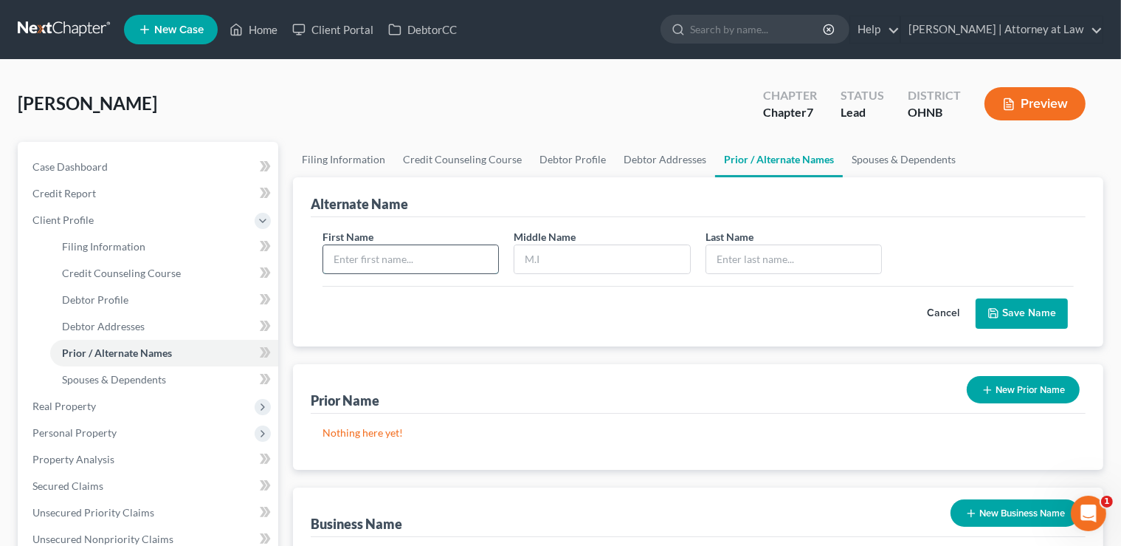
click at [416, 258] on input "text" at bounding box center [411, 259] width 176 height 28
type input "[PERSON_NAME]"
drag, startPoint x: 1018, startPoint y: 310, endPoint x: 861, endPoint y: 252, distance: 167.7
click at [1018, 309] on button "Save Name" at bounding box center [1022, 313] width 92 height 31
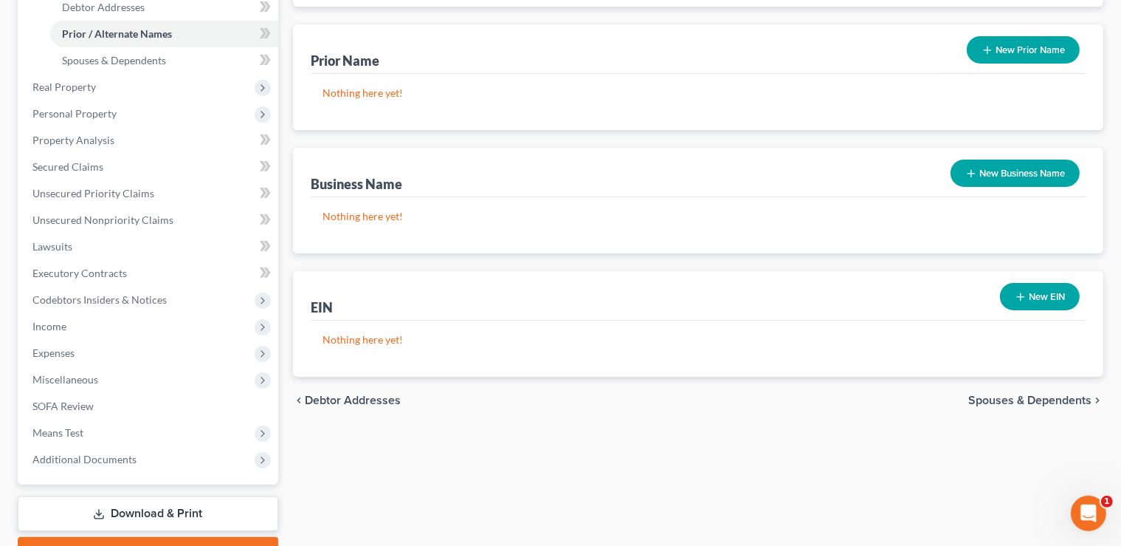
scroll to position [390, 0]
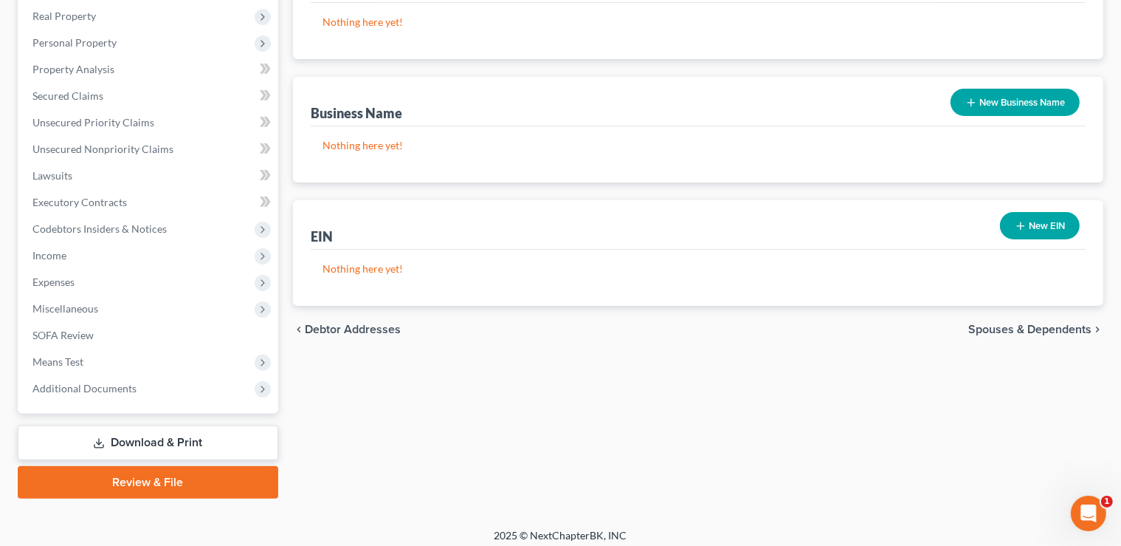
click at [1028, 327] on span "Spouses & Dependents" at bounding box center [1030, 329] width 123 height 12
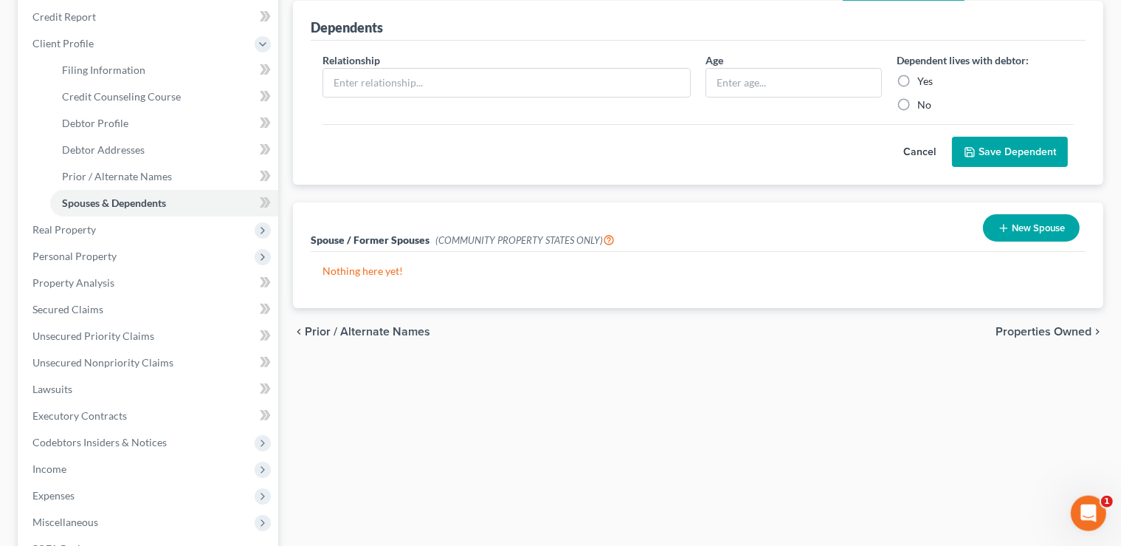
scroll to position [233, 0]
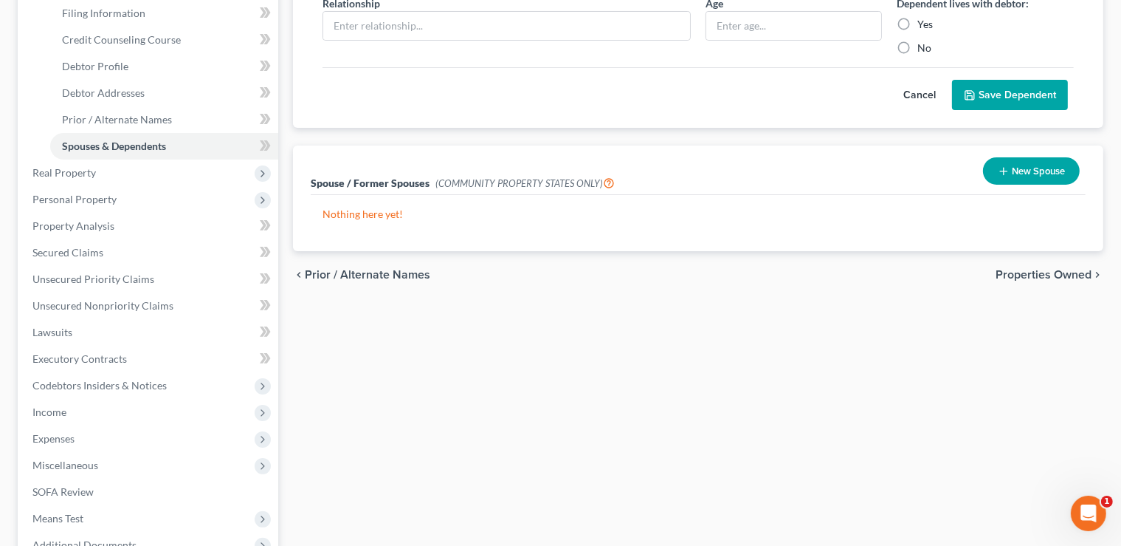
click at [1031, 272] on span "Properties Owned" at bounding box center [1044, 275] width 96 height 12
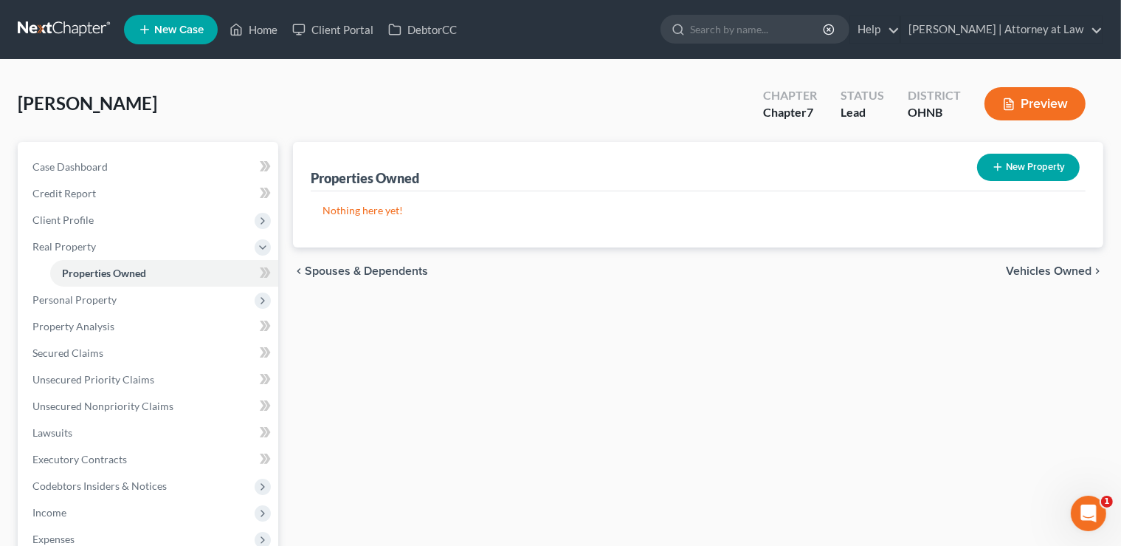
click at [1048, 266] on span "Vehicles Owned" at bounding box center [1049, 271] width 86 height 12
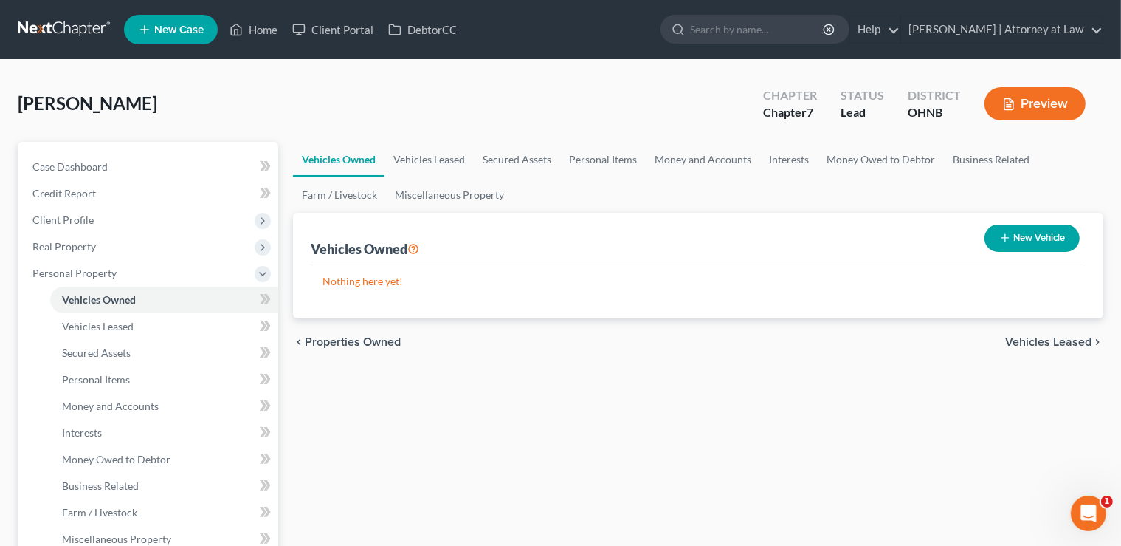
click at [1031, 235] on button "New Vehicle" at bounding box center [1032, 237] width 95 height 27
select select "0"
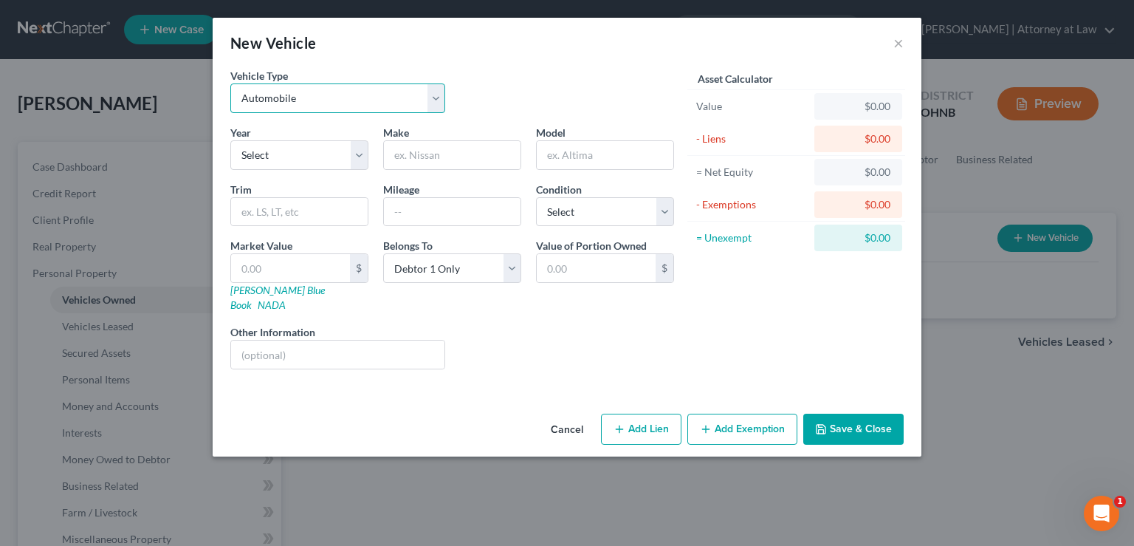
click at [230, 83] on select "Select Automobile Truck Trailer Watercraft Aircraft Motor Home Atv Other Vehicle" at bounding box center [337, 98] width 215 height 30
click option "Automobile" at bounding box center [0, 0] width 0 height 0
click at [230, 140] on select "Select 2026 2025 2024 2023 2022 2021 2020 2019 2018 2017 2016 2015 2014 2013 20…" at bounding box center [299, 155] width 138 height 30
select select "8"
click option "2018" at bounding box center [0, 0] width 0 height 0
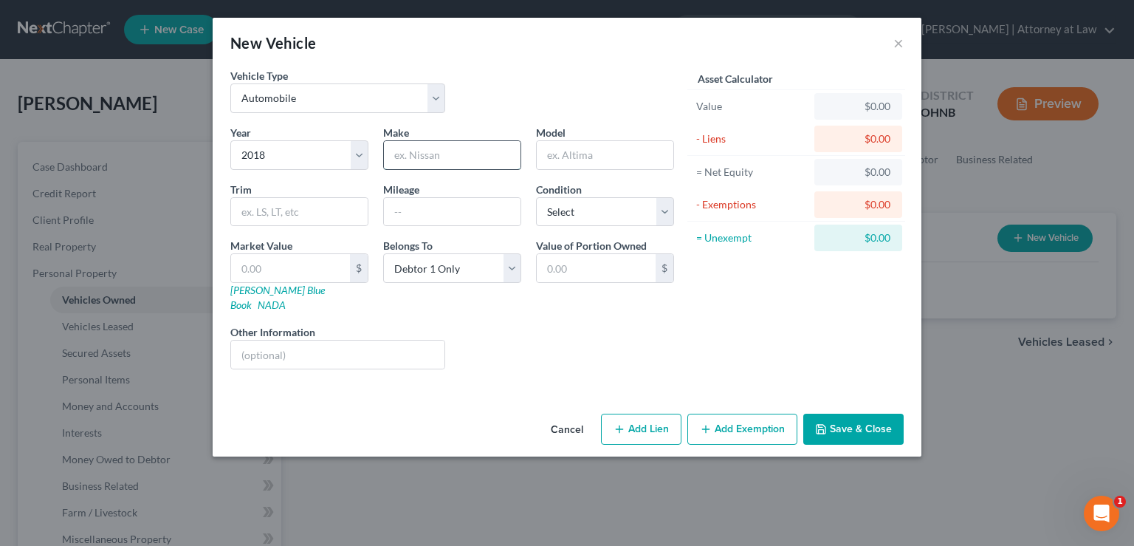
click at [428, 151] on input "text" at bounding box center [452, 155] width 137 height 28
type input "Honda"
type input "Civic"
type input "103100"
click at [230, 140] on select "Select 2026 2025 2024 2023 2022 2021 2020 2019 2018 2017 2016 2015 2014 2013 20…" at bounding box center [299, 155] width 138 height 30
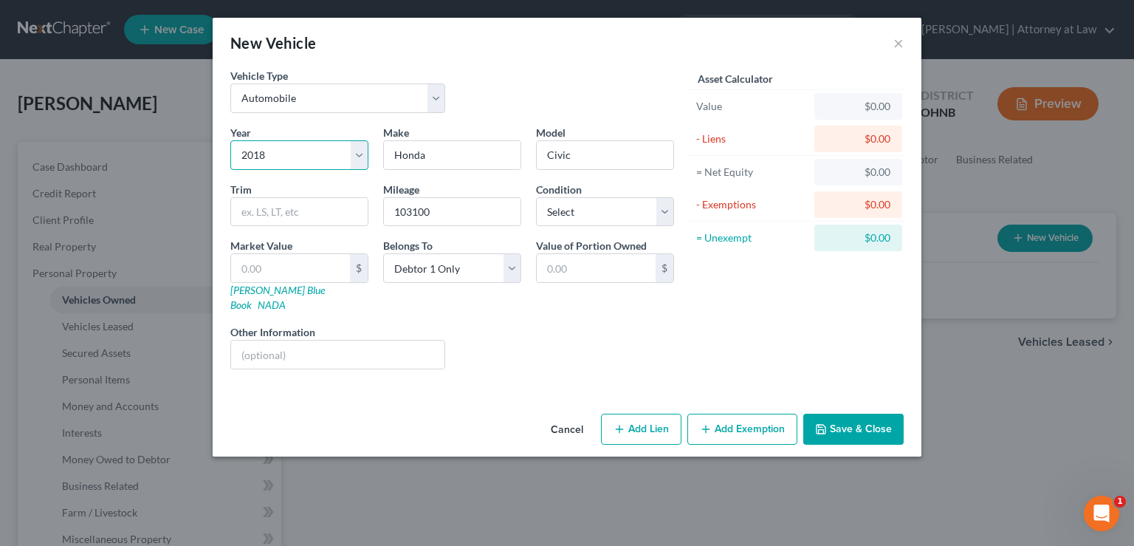
select select "9"
click option "2017" at bounding box center [0, 0] width 0 height 0
click at [445, 324] on div "Other Information" at bounding box center [338, 346] width 230 height 45
click at [312, 340] on input "text" at bounding box center [337, 354] width 213 height 28
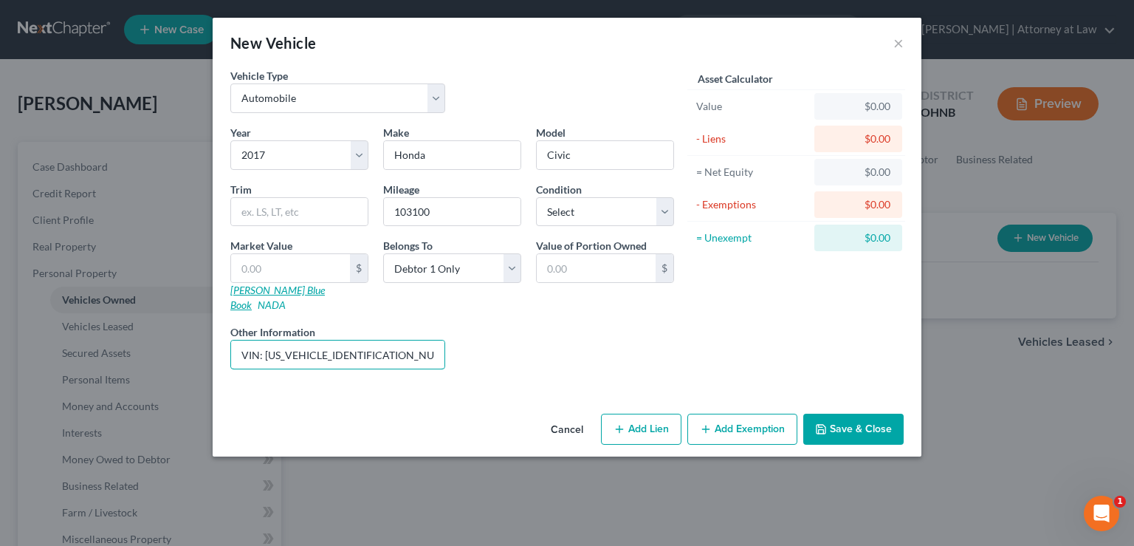
type input "VIN: [US_VEHICLE_IDENTIFICATION_NUMBER]"
click at [267, 292] on link "[PERSON_NAME] Blue Book" at bounding box center [277, 296] width 94 height 27
click at [264, 207] on input "text" at bounding box center [299, 212] width 137 height 28
type input "e"
type input "EX"
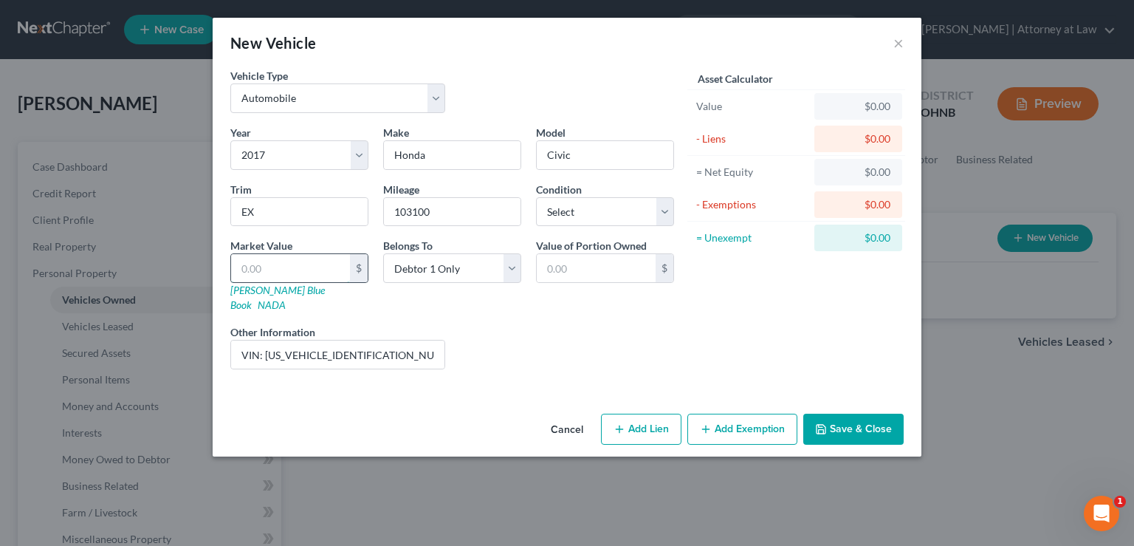
click at [273, 272] on input "text" at bounding box center [290, 268] width 119 height 28
drag, startPoint x: 300, startPoint y: 269, endPoint x: 164, endPoint y: 269, distance: 136.6
click at [231, 269] on input "text" at bounding box center [290, 268] width 119 height 28
type input "9"
type input "9.00"
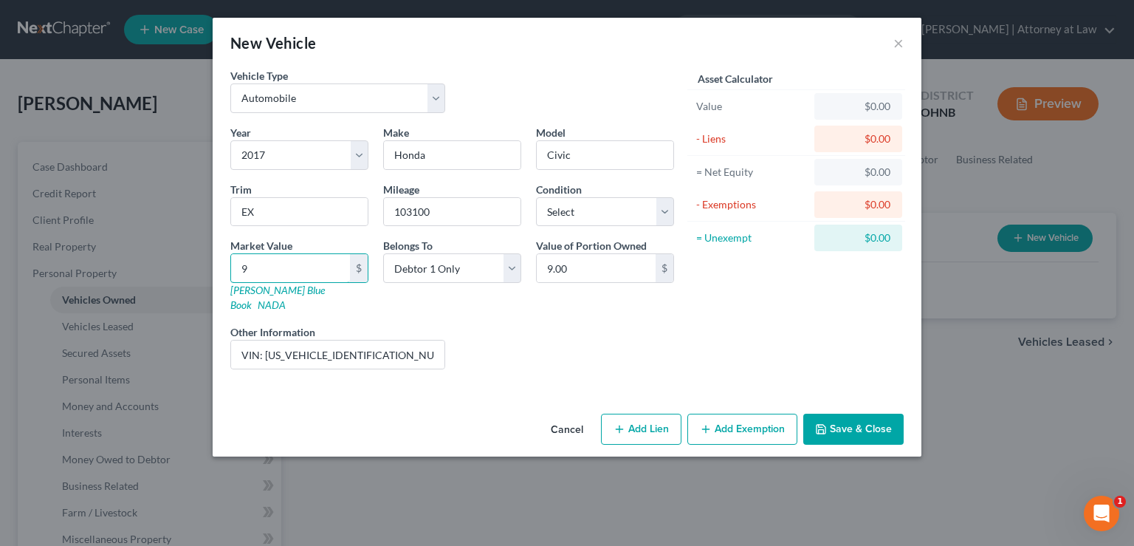
type input "95"
type input "95.00"
type input "950"
type input "950.00"
type input "9500"
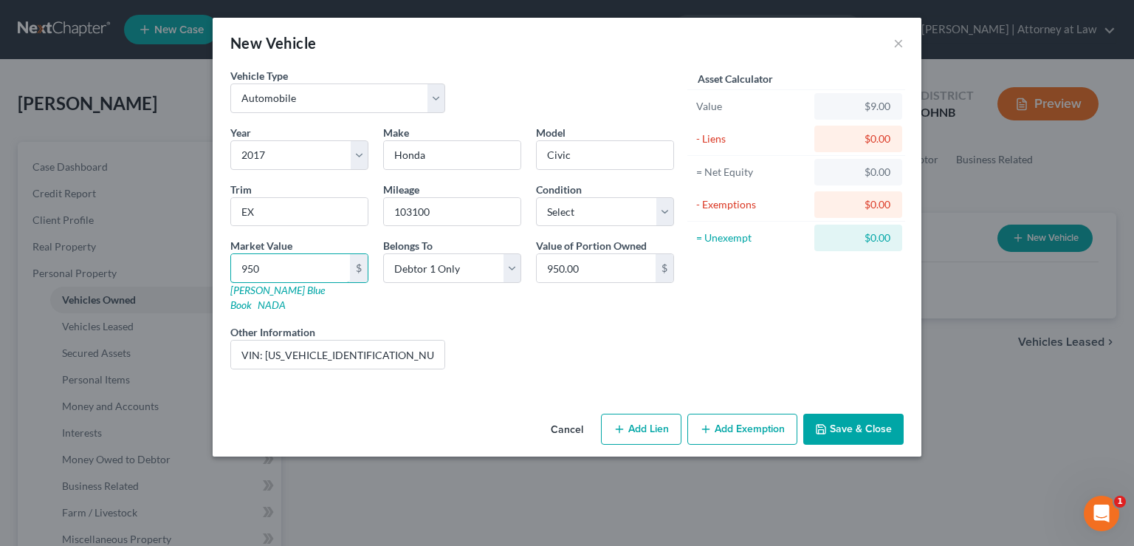
type input "9,500.00"
type input "9,500"
select select "3"
click option "At Least One Of The Debtors And Another" at bounding box center [0, 0] width 0 height 0
click at [604, 266] on input "9,500.00" at bounding box center [596, 268] width 119 height 28
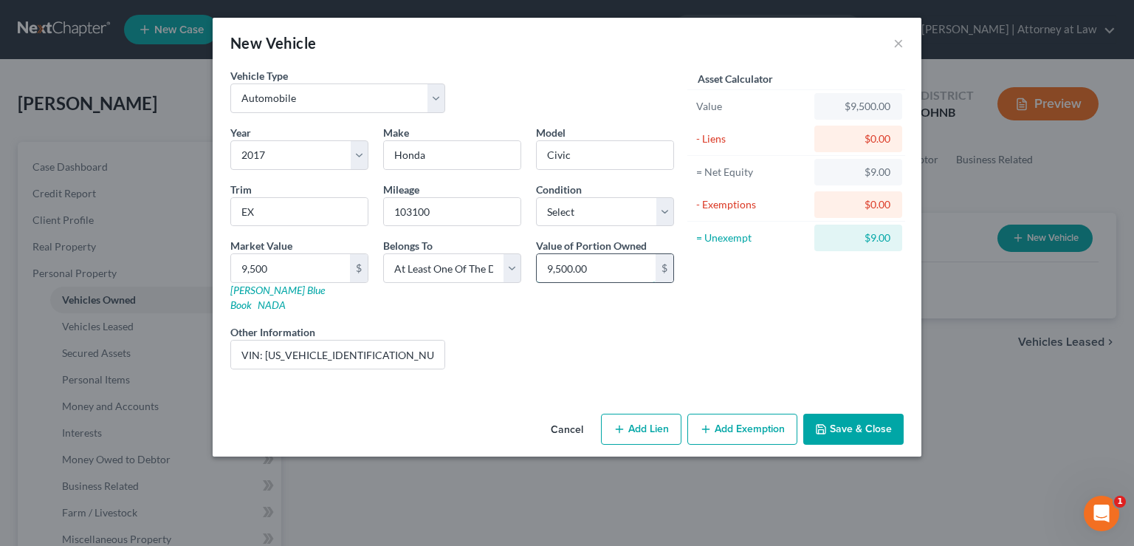
click at [607, 269] on input "9,500.00" at bounding box center [596, 268] width 119 height 28
drag, startPoint x: 617, startPoint y: 267, endPoint x: 526, endPoint y: 270, distance: 91.6
click at [537, 270] on input "9,500.00" at bounding box center [596, 268] width 119 height 28
type input "4,750"
click at [650, 413] on button "Add Lien" at bounding box center [641, 428] width 80 height 31
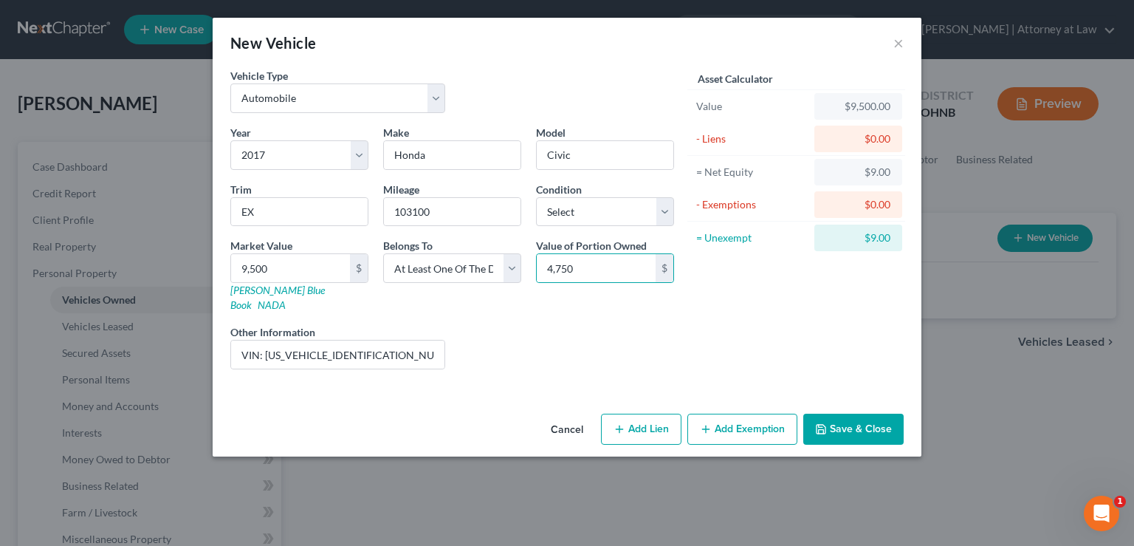
select select "3"
select select "0"
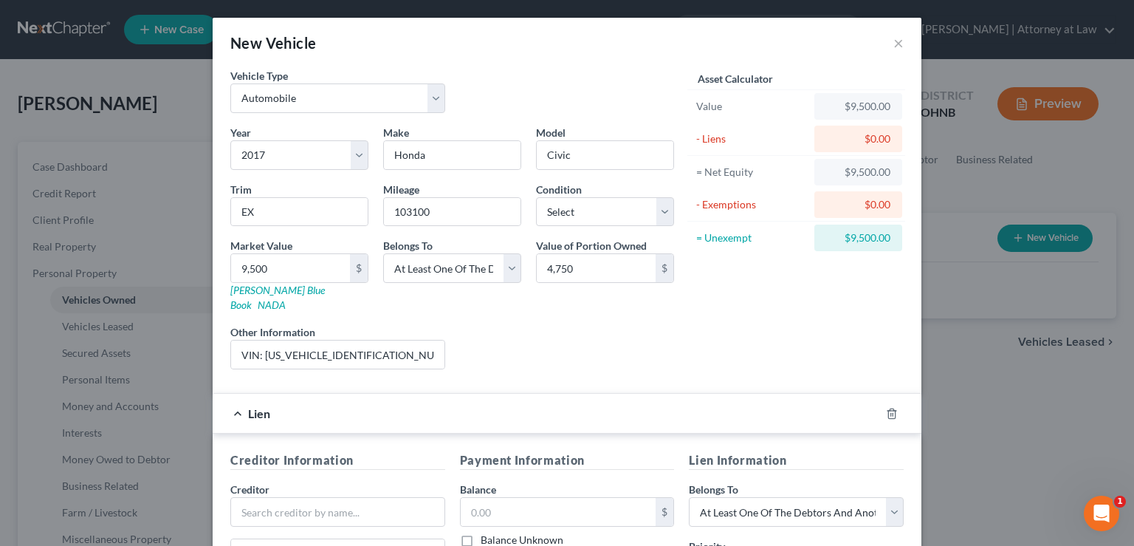
scroll to position [223, 0]
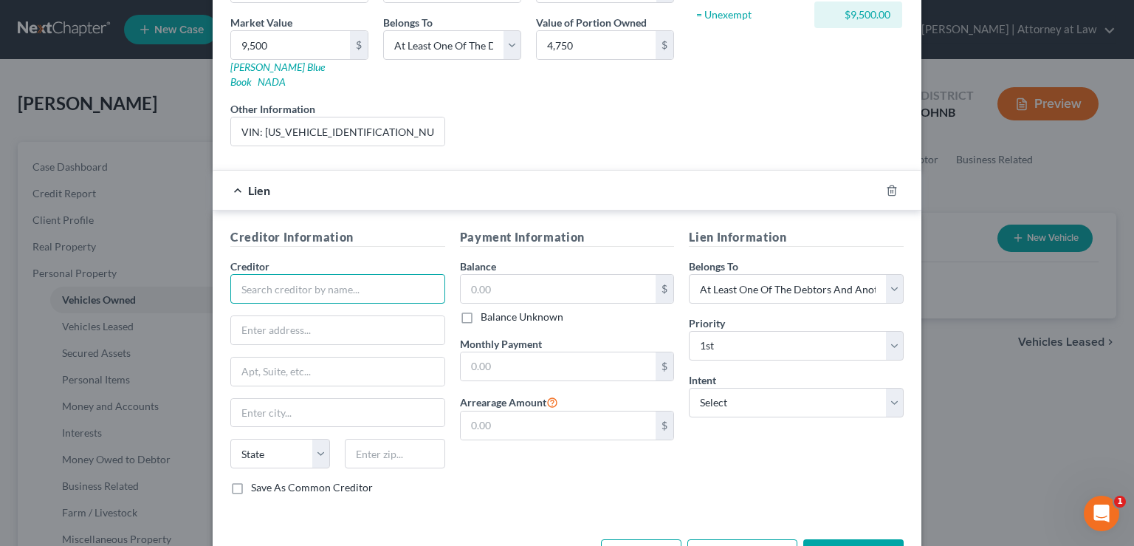
click at [336, 274] on input "text" at bounding box center [337, 289] width 215 height 30
type input "[DEMOGRAPHIC_DATA] Federal Credit Union"
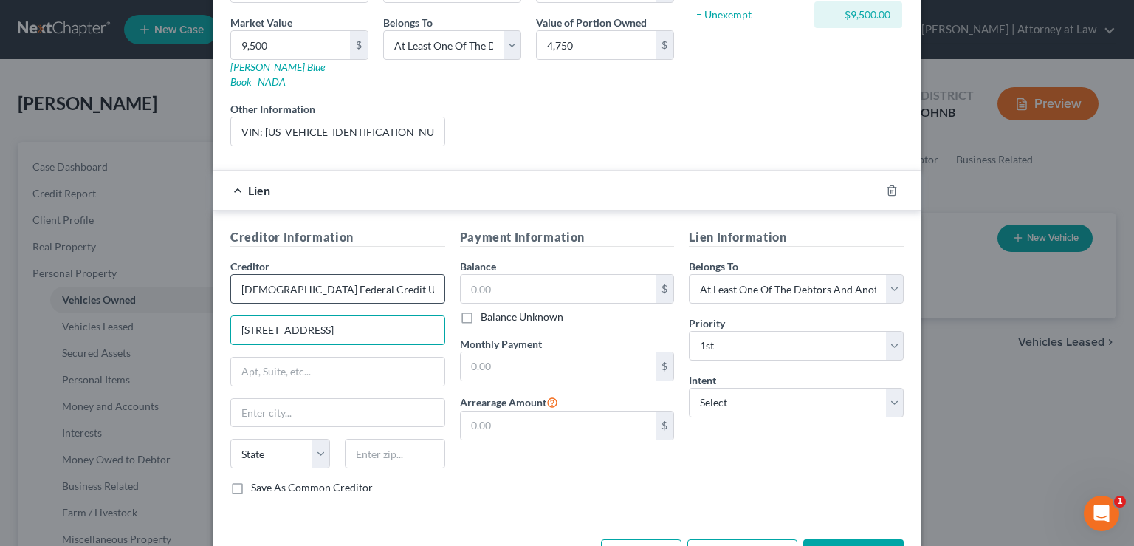
type input "[STREET_ADDRESS]"
type input "44125"
type input "[GEOGRAPHIC_DATA]"
select select "36"
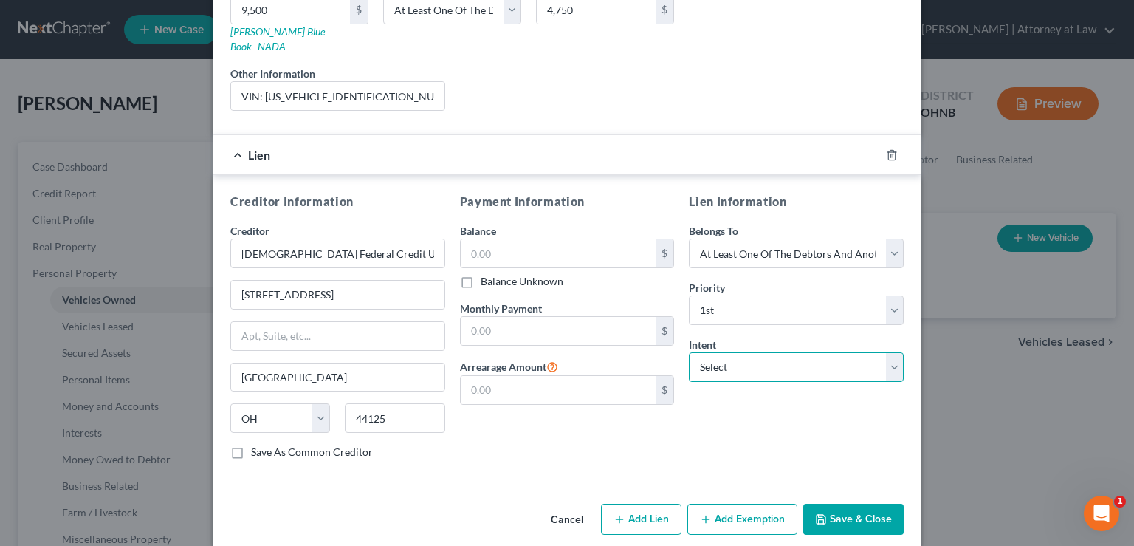
click at [689, 352] on select "Select Surrender Redeem Reaffirm Avoid Other" at bounding box center [796, 367] width 215 height 30
select select "2"
click option "Reaffirm" at bounding box center [0, 0] width 0 height 0
click at [481, 274] on label "Balance Unknown" at bounding box center [522, 281] width 83 height 15
click at [486, 274] on input "Balance Unknown" at bounding box center [491, 279] width 10 height 10
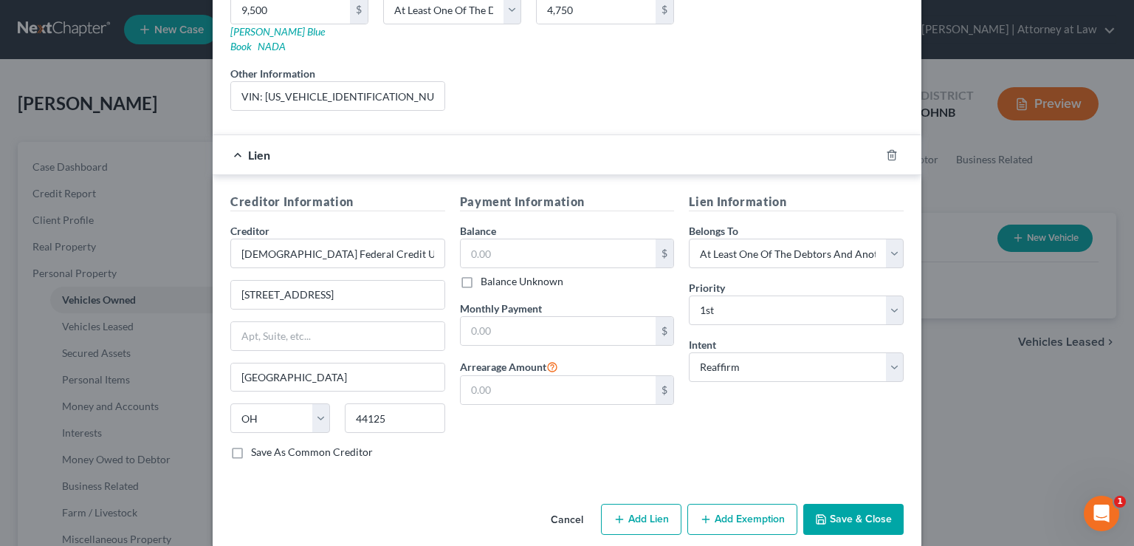
checkbox input "true"
type input "0.00"
click at [723, 503] on button "Add Exemption" at bounding box center [742, 518] width 110 height 31
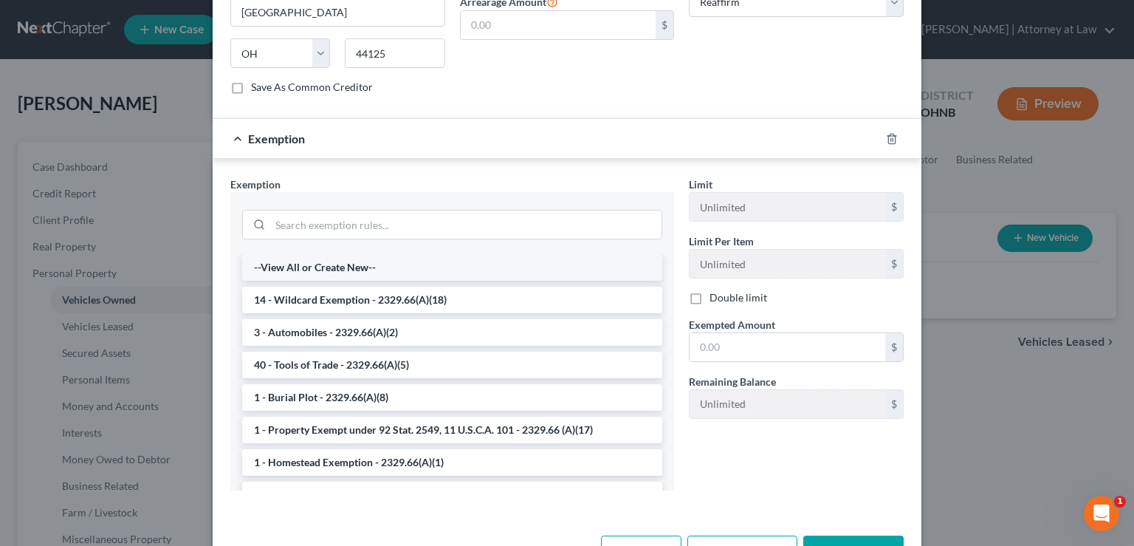
scroll to position [654, 0]
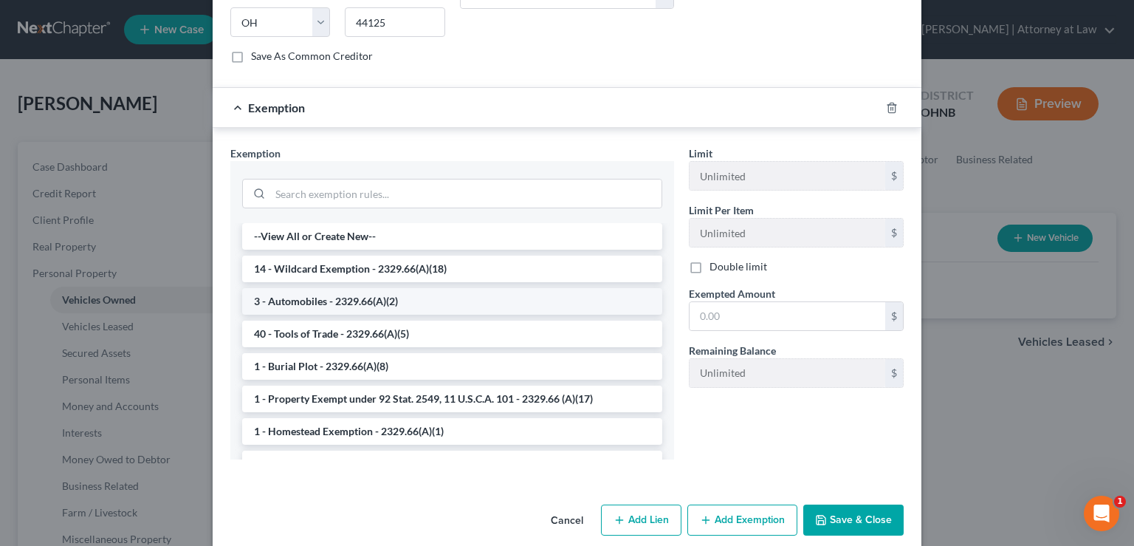
click at [308, 288] on li "3 - Automobiles - 2329.66(A)(2)" at bounding box center [452, 301] width 420 height 27
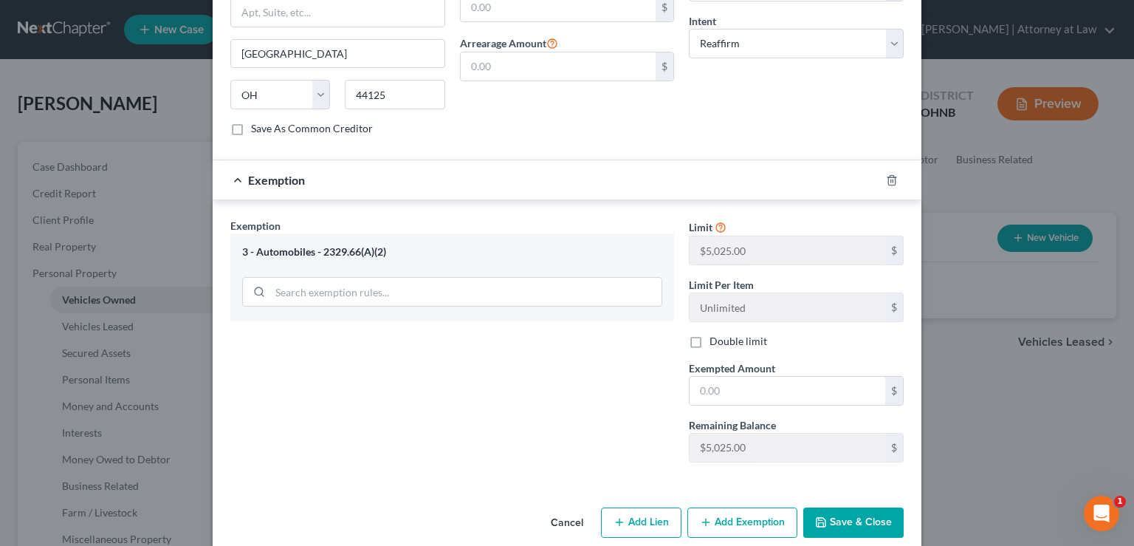
scroll to position [583, 0]
drag, startPoint x: 767, startPoint y: 362, endPoint x: 577, endPoint y: 377, distance: 190.4
click at [689, 377] on input "text" at bounding box center [787, 389] width 196 height 28
drag, startPoint x: 728, startPoint y: 376, endPoint x: 630, endPoint y: 385, distance: 97.8
click at [689, 385] on input "text" at bounding box center [787, 389] width 196 height 28
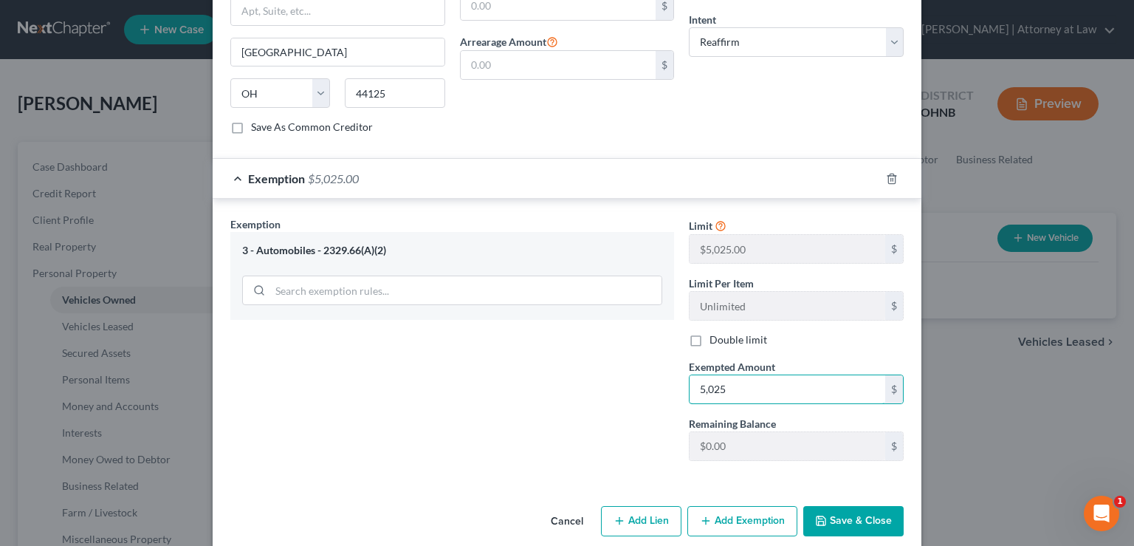
type input "5,025"
click at [849, 506] on button "Save & Close" at bounding box center [853, 521] width 100 height 31
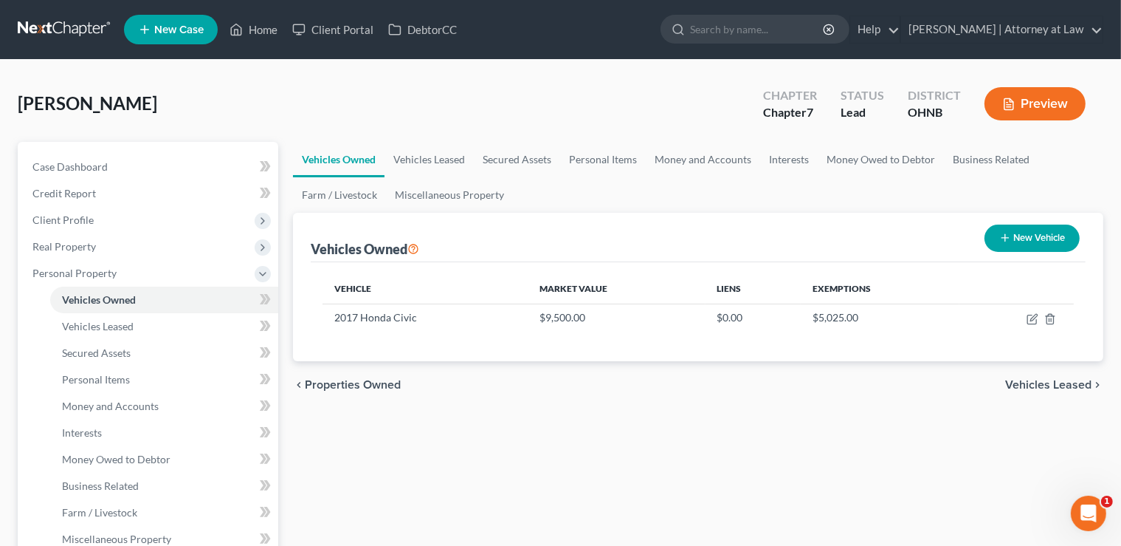
click at [1056, 383] on span "Vehicles Leased" at bounding box center [1048, 385] width 86 height 12
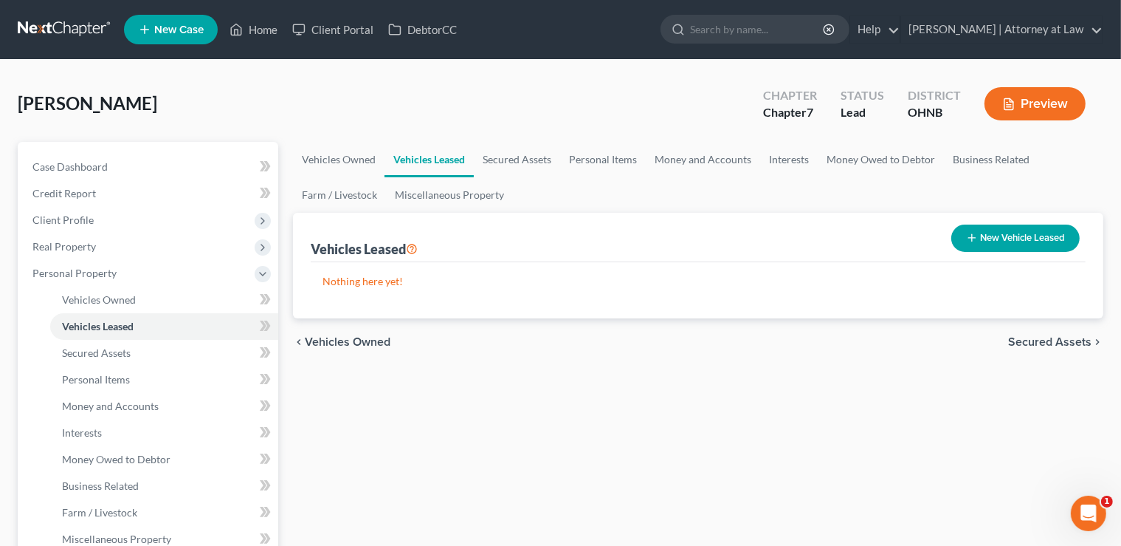
click at [1056, 336] on span "Secured Assets" at bounding box center [1049, 342] width 83 height 12
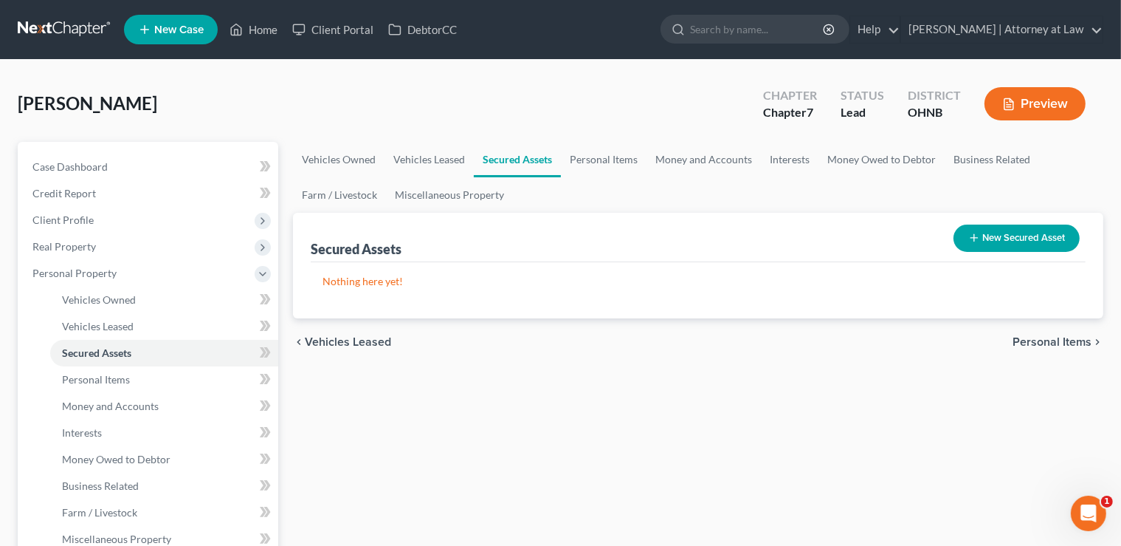
click at [1054, 340] on span "Personal Items" at bounding box center [1052, 342] width 79 height 12
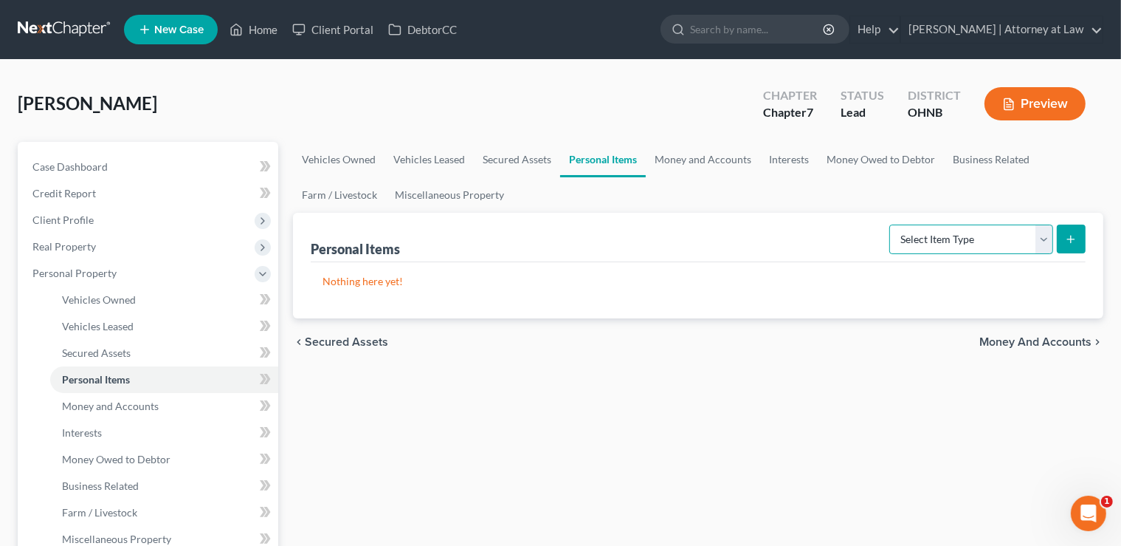
click at [890, 224] on select "Select Item Type Clothing Collectibles Of Value Electronics Firearms Household …" at bounding box center [972, 239] width 164 height 30
select select "household_goods"
click option "Household Goods" at bounding box center [0, 0] width 0 height 0
click at [1073, 242] on icon "submit" at bounding box center [1071, 239] width 12 height 12
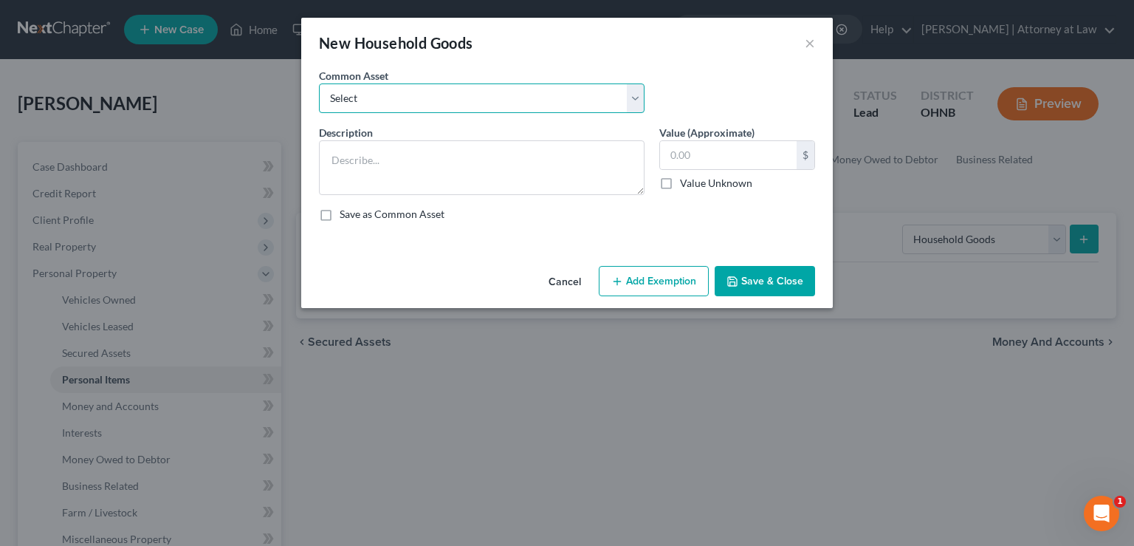
click at [319, 83] on select "Select See household goods sheet attached No single item > $500 Miscellaneous h…" at bounding box center [482, 98] width 326 height 30
select select "0"
click option "See household goods sheet attached No single item > $500" at bounding box center [0, 0] width 0 height 0
type textarea "See household goods sheet attached No single item > $500"
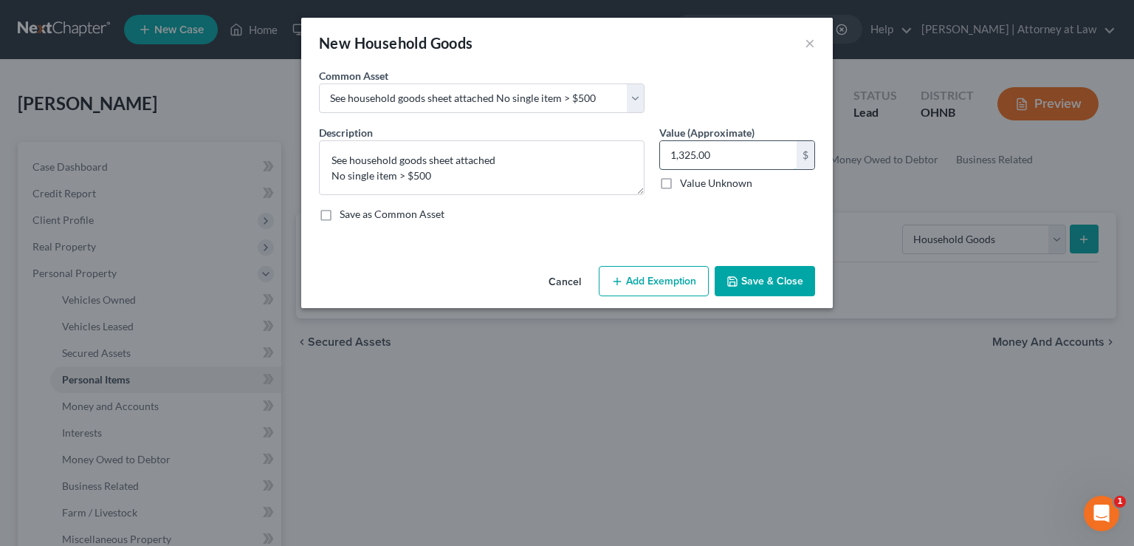
drag, startPoint x: 725, startPoint y: 155, endPoint x: 746, endPoint y: 156, distance: 20.7
click at [725, 155] on input "1,325.00" at bounding box center [728, 155] width 137 height 28
drag, startPoint x: 746, startPoint y: 156, endPoint x: 611, endPoint y: 168, distance: 134.9
click at [660, 168] on input "1,325.00" at bounding box center [728, 155] width 137 height 28
type input "2,490"
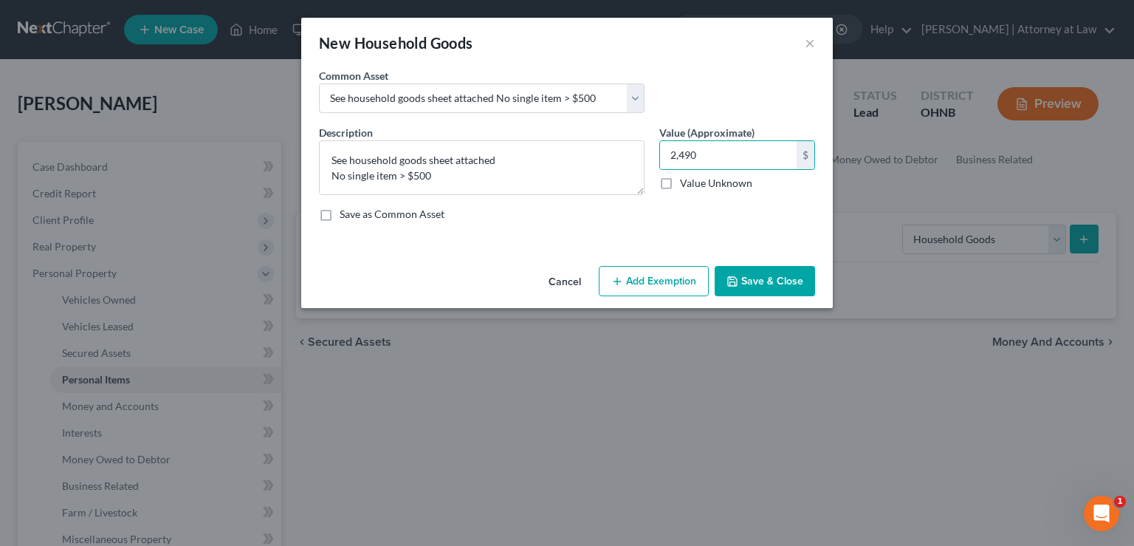
click at [669, 288] on button "Add Exemption" at bounding box center [654, 281] width 110 height 31
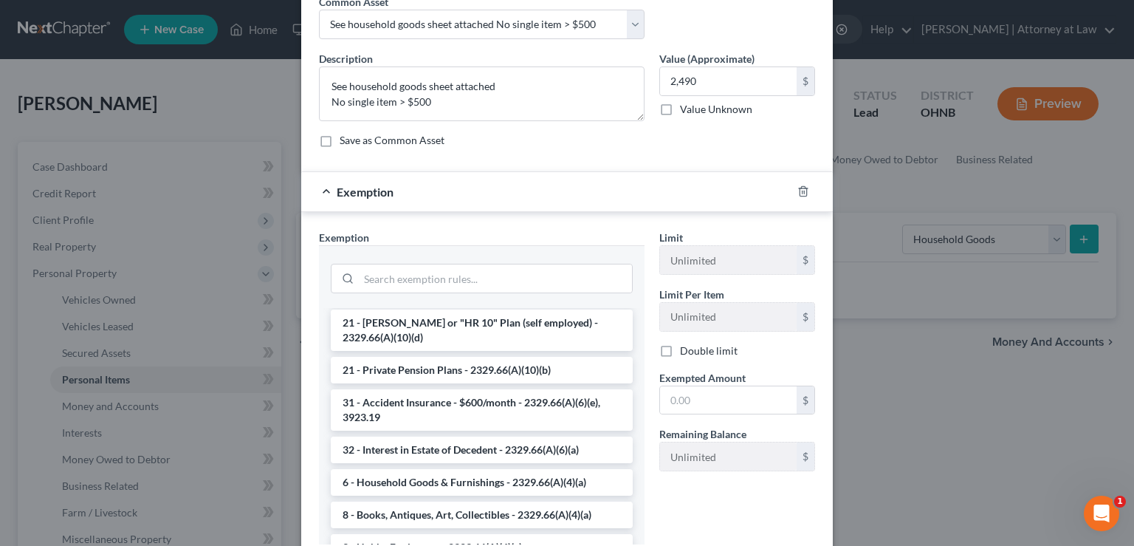
scroll to position [297, 0]
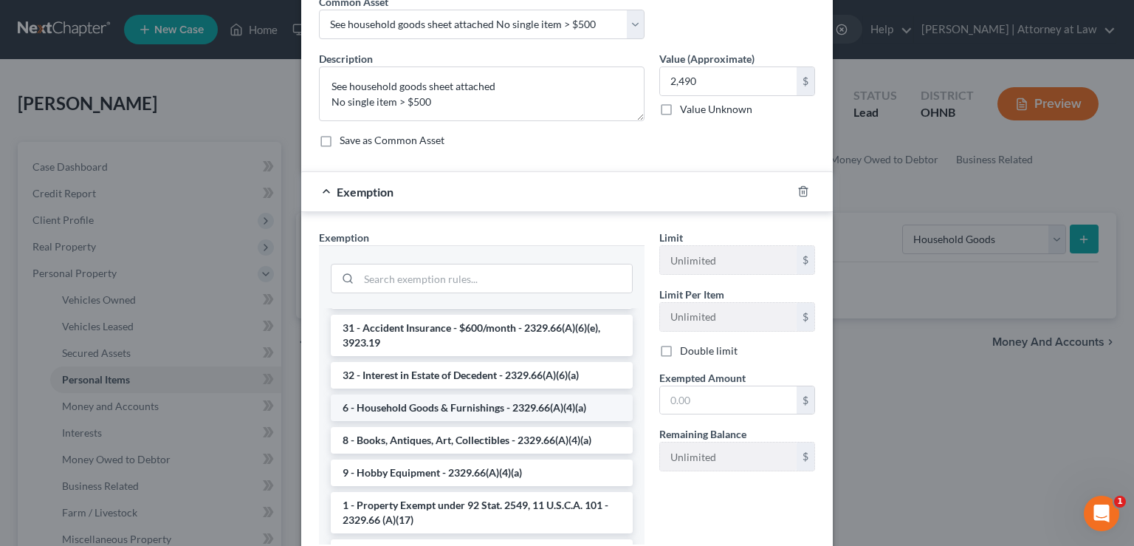
click at [471, 394] on li "6 - Household Goods & Furnishings - 2329.66(A)(4)(a)" at bounding box center [482, 407] width 302 height 27
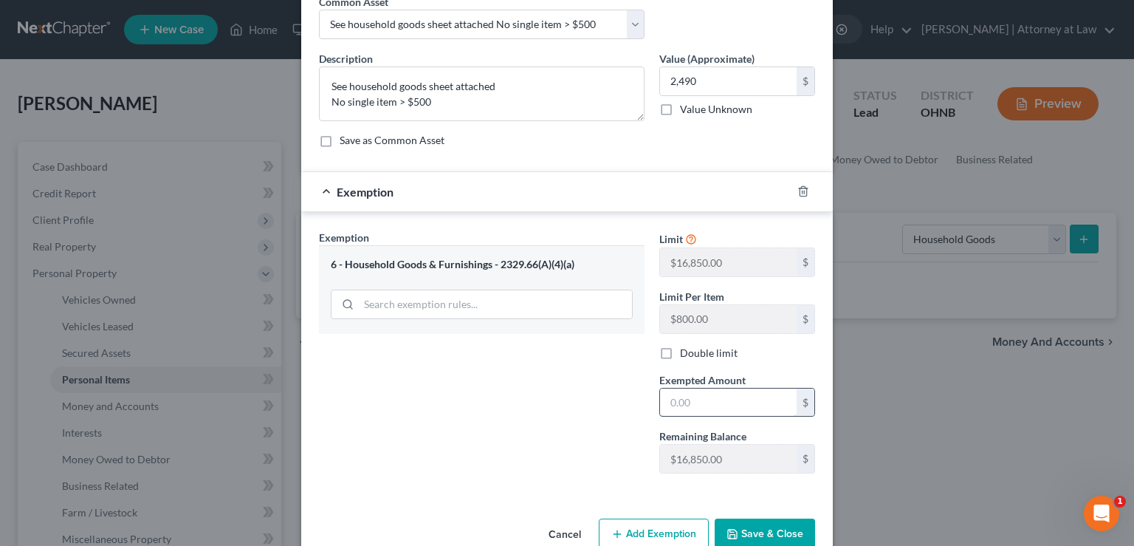
drag, startPoint x: 743, startPoint y: 403, endPoint x: 554, endPoint y: 408, distance: 189.1
click at [660, 408] on input "text" at bounding box center [728, 402] width 137 height 28
click at [738, 397] on input "text" at bounding box center [728, 402] width 137 height 28
type input "2,490"
click at [763, 527] on button "Save & Close" at bounding box center [765, 533] width 100 height 31
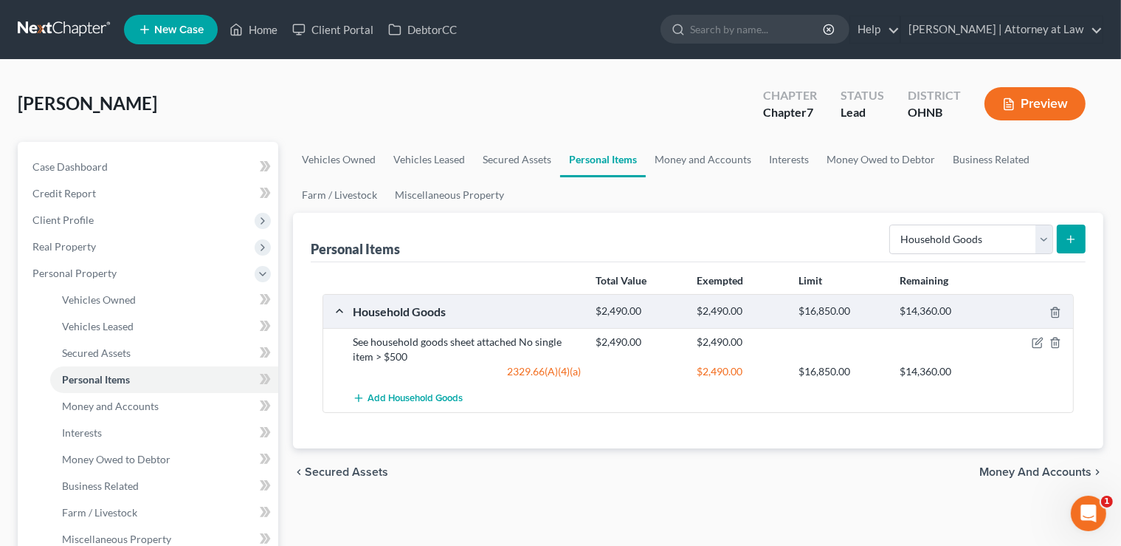
click at [1027, 467] on span "Money and Accounts" at bounding box center [1036, 472] width 112 height 12
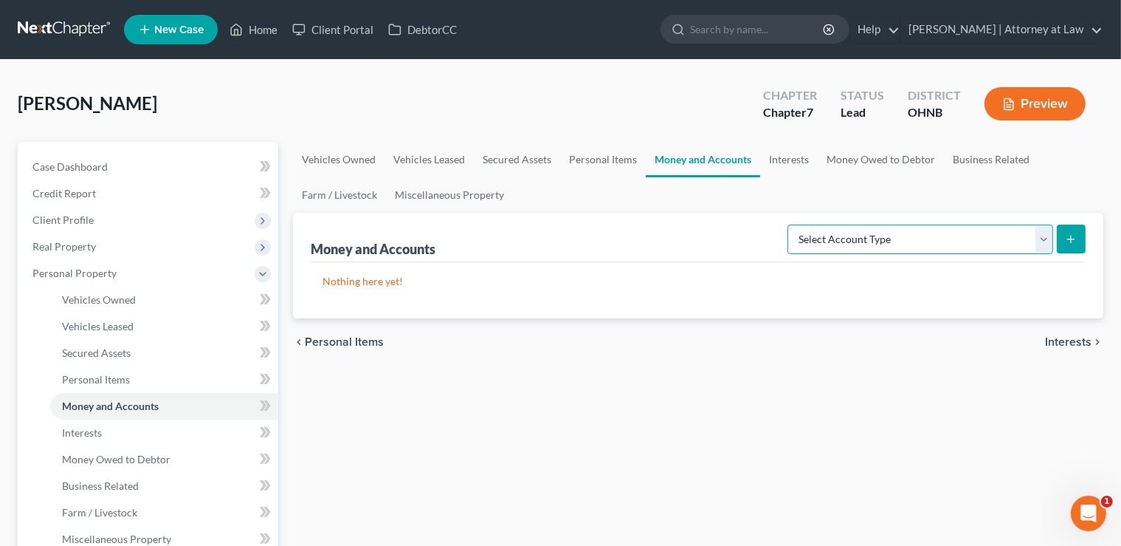
click at [788, 224] on select "Select Account Type Brokerage Cash on Hand Certificates of Deposit Checking Acc…" at bounding box center [921, 239] width 266 height 30
select select "cash_on_hand"
click option "Cash on Hand" at bounding box center [0, 0] width 0 height 0
click at [1073, 241] on icon "submit" at bounding box center [1071, 239] width 12 height 12
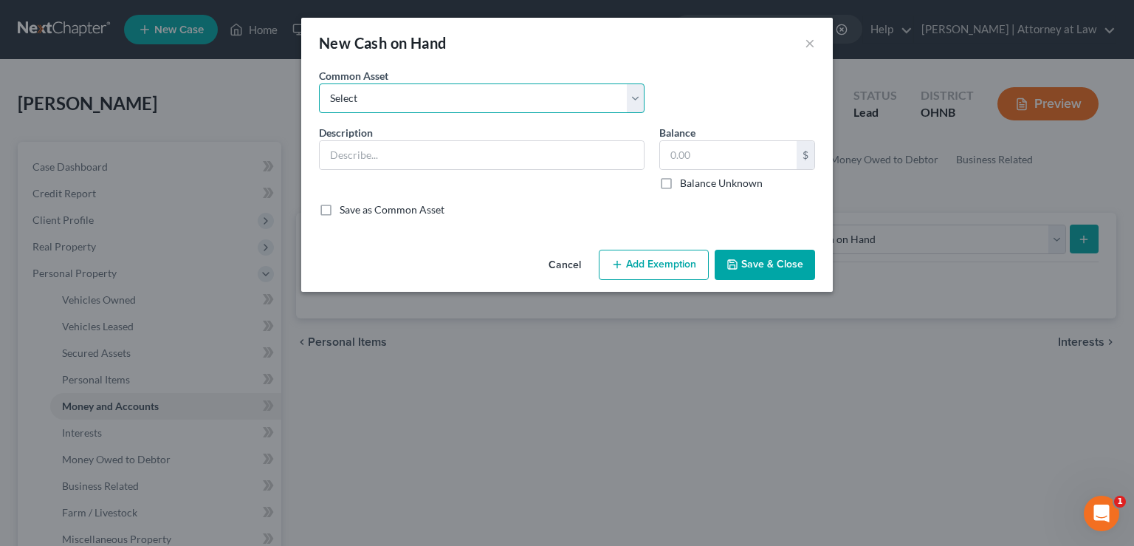
click at [319, 83] on select "Select Cash on hand" at bounding box center [482, 98] width 326 height 30
select select "0"
click option "Cash on hand" at bounding box center [0, 0] width 0 height 0
type input "Cash on hand"
type input "0.00"
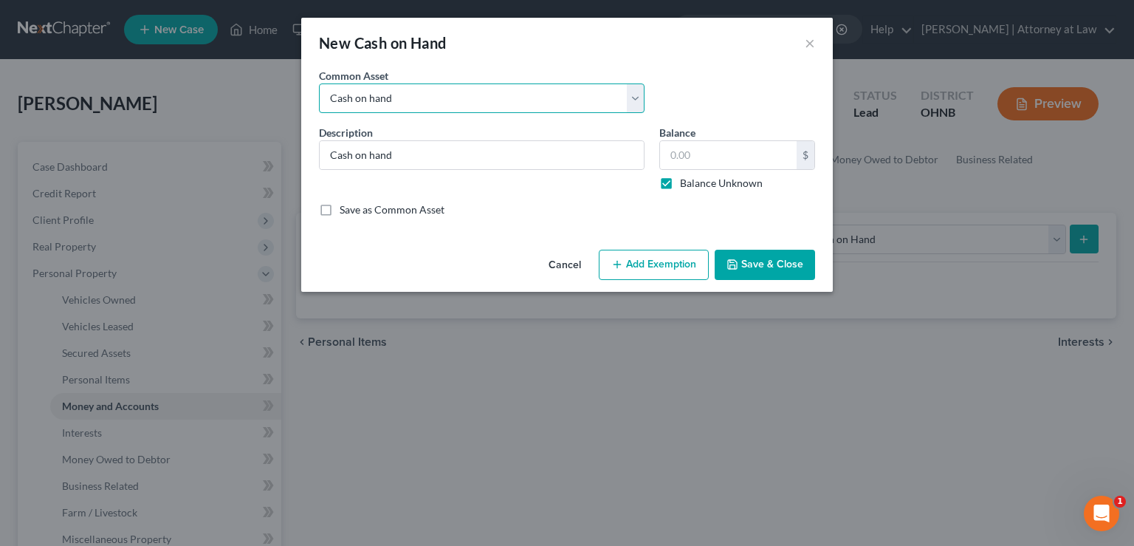
checkbox input "true"
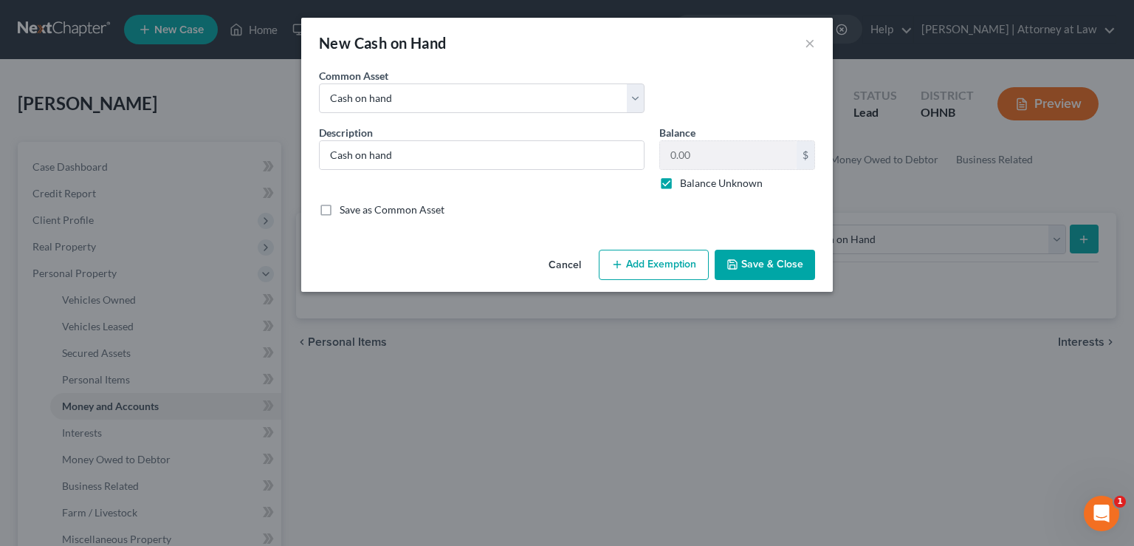
click at [642, 264] on button "Add Exemption" at bounding box center [654, 265] width 110 height 31
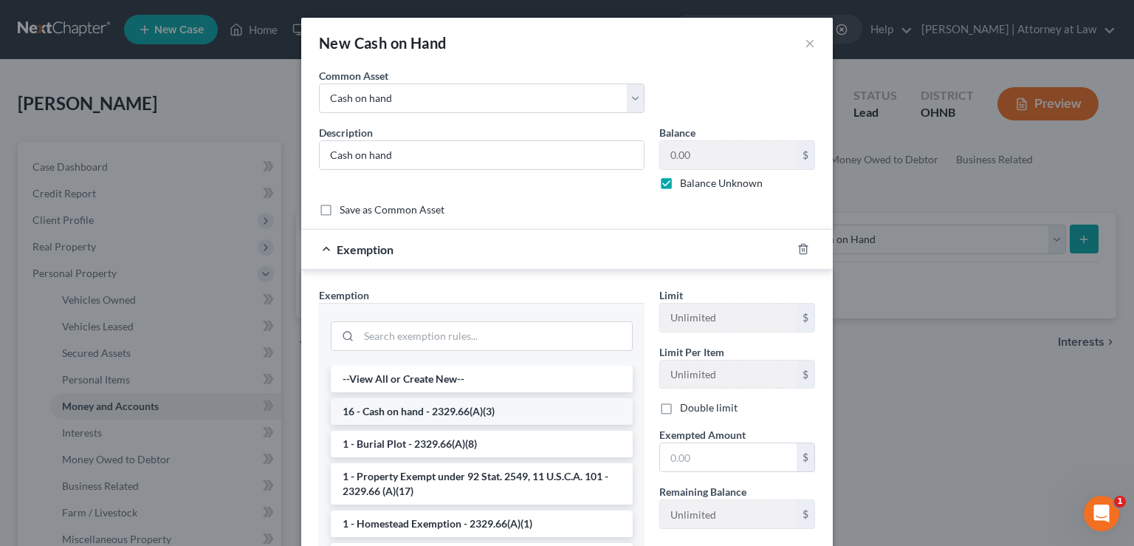
click at [393, 409] on li "16 - Cash on hand - 2329.66(A)(3)" at bounding box center [482, 411] width 302 height 27
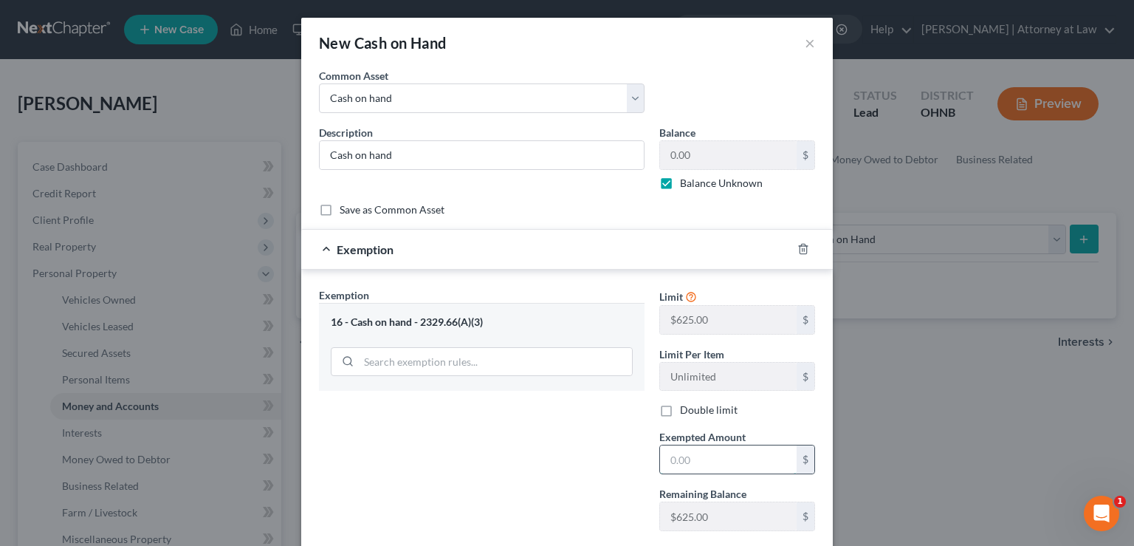
click at [711, 458] on input "text" at bounding box center [728, 459] width 137 height 28
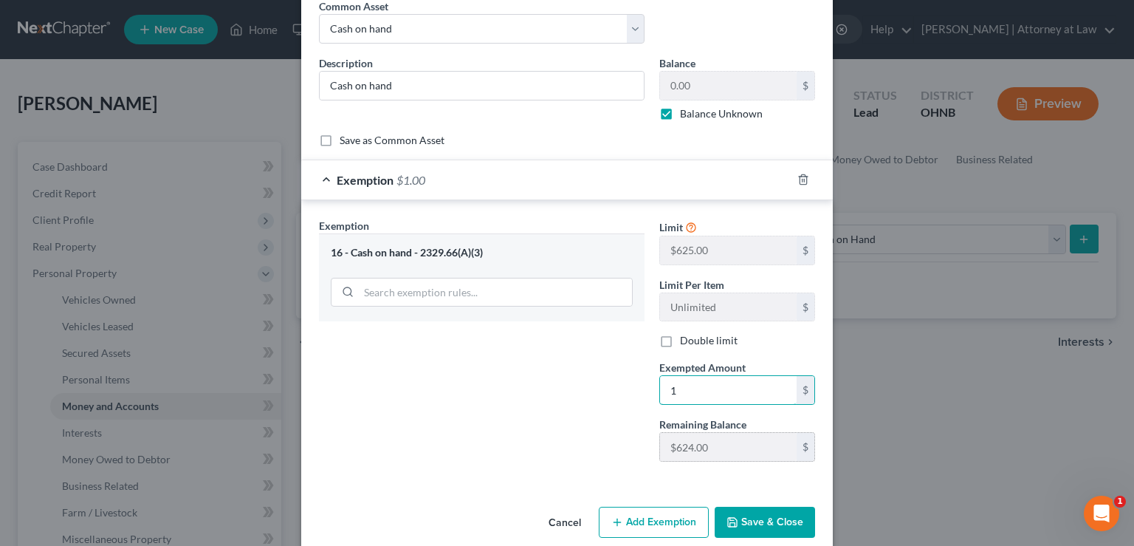
scroll to position [89, 0]
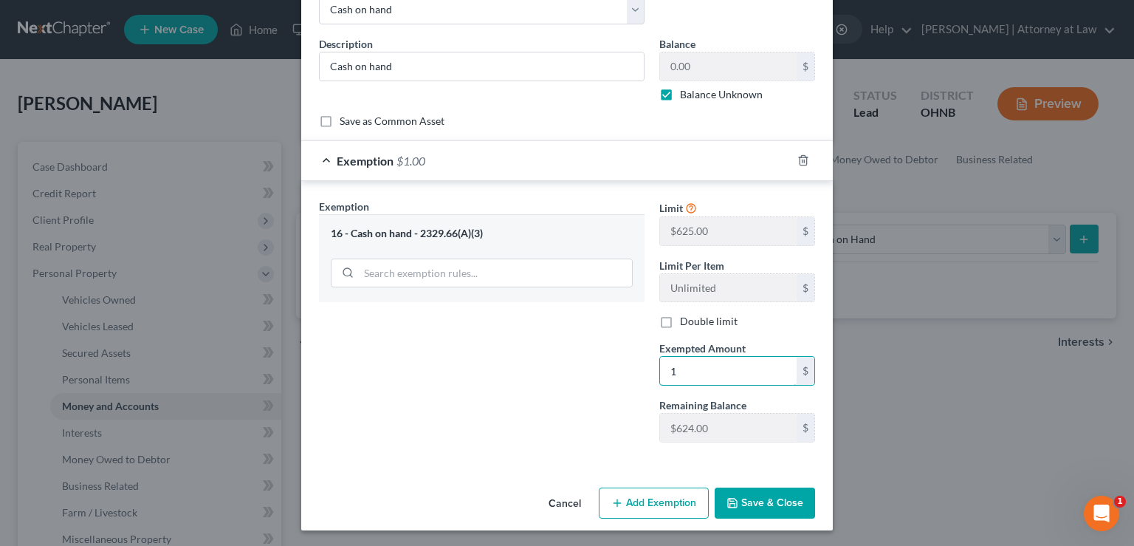
type input "1"
click at [764, 503] on button "Save & Close" at bounding box center [765, 502] width 100 height 31
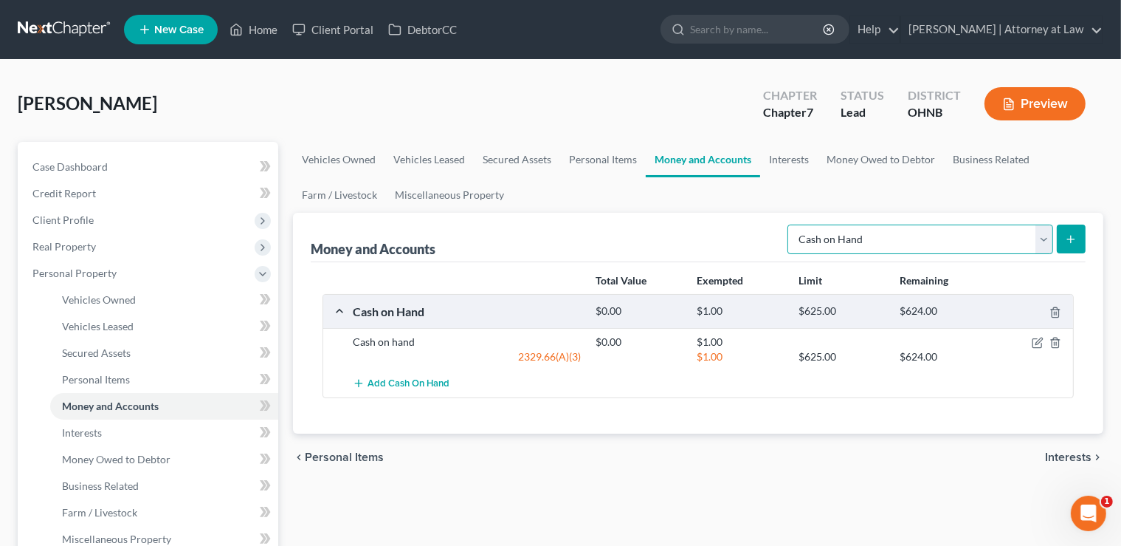
click at [788, 224] on select "Select Account Type Brokerage Cash on Hand Certificates of Deposit Checking Acc…" at bounding box center [921, 239] width 266 height 30
select select "checking"
click option "Checking Account" at bounding box center [0, 0] width 0 height 0
click at [1073, 237] on icon "submit" at bounding box center [1071, 239] width 12 height 12
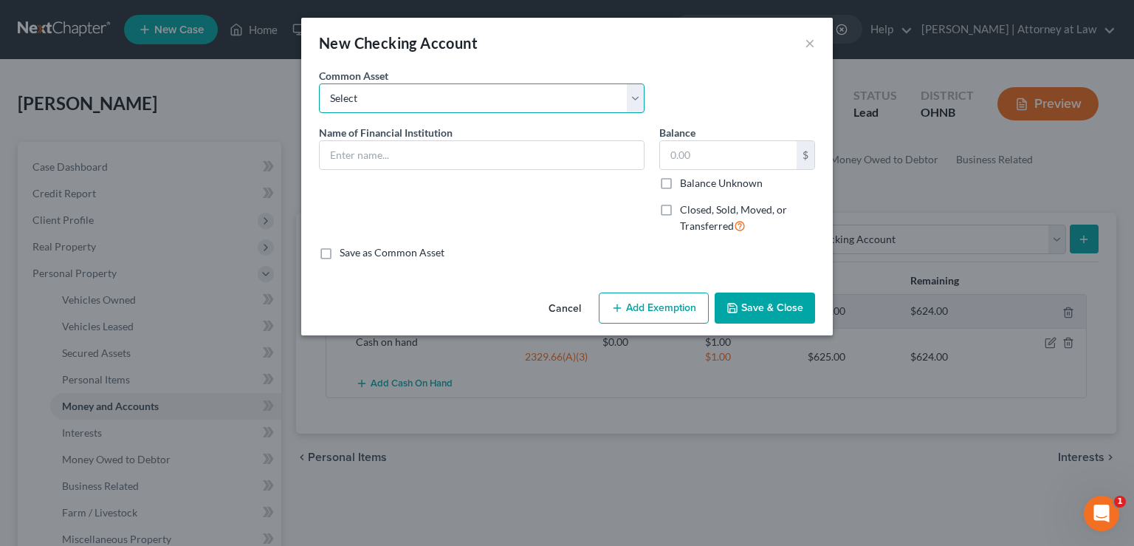
click at [319, 83] on select "Select PNC Bank Huntington Bank Dollar Bank Fifth Third Bank" at bounding box center [482, 98] width 326 height 30
select select "1"
click option "Huntington Bank" at bounding box center [0, 0] width 0 height 0
type input "Huntington Bank"
type input "360.00"
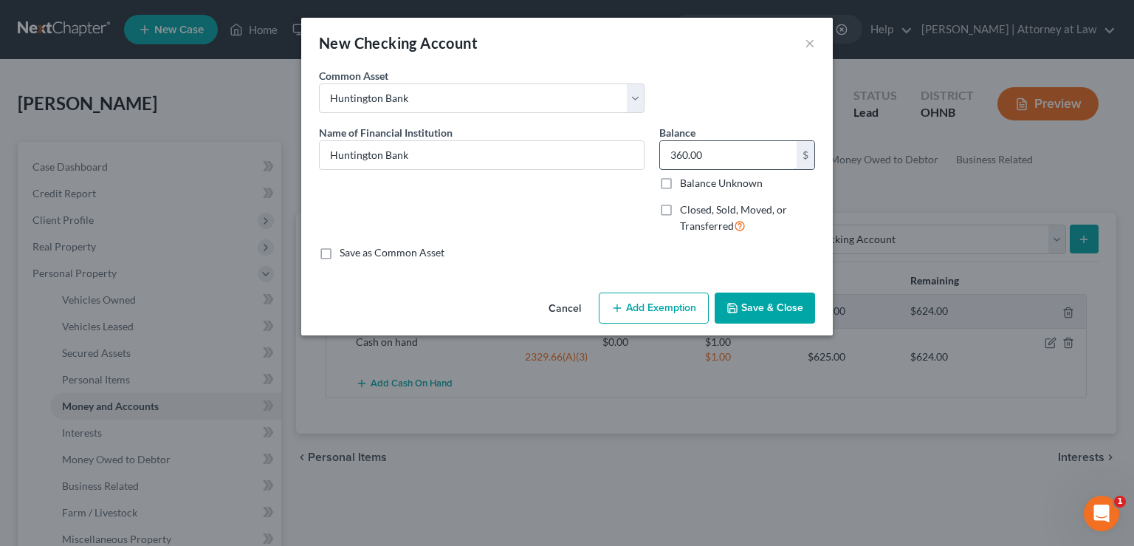
drag, startPoint x: 729, startPoint y: 156, endPoint x: 606, endPoint y: 156, distance: 123.3
click at [660, 156] on input "360.00" at bounding box center [728, 155] width 137 height 28
click at [680, 187] on label "Balance Unknown" at bounding box center [721, 183] width 83 height 15
click at [686, 185] on input "Balance Unknown" at bounding box center [691, 181] width 10 height 10
checkbox input "true"
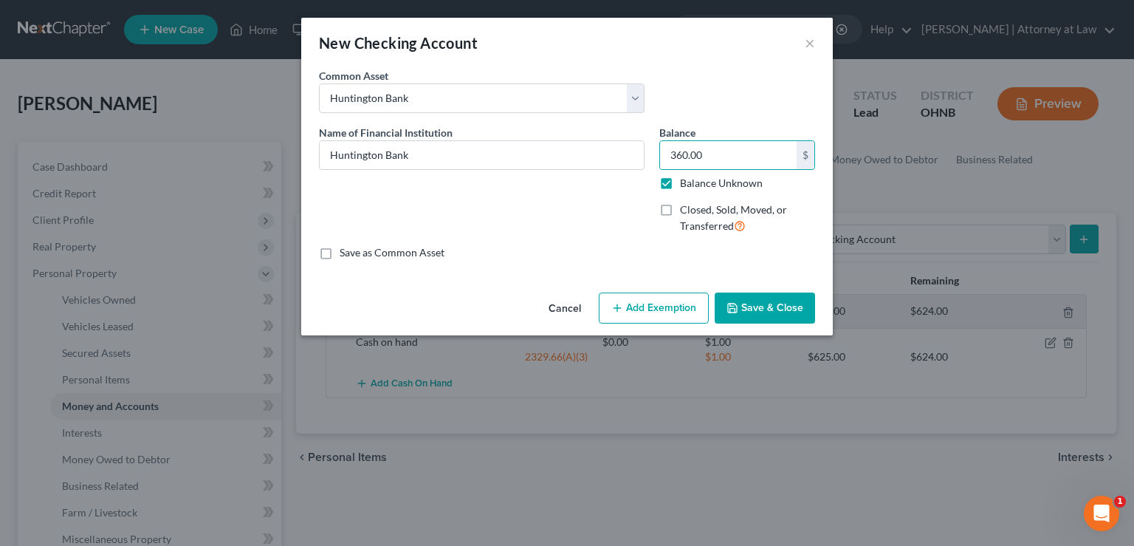
type input "0.00"
click at [661, 307] on button "Add Exemption" at bounding box center [654, 307] width 110 height 31
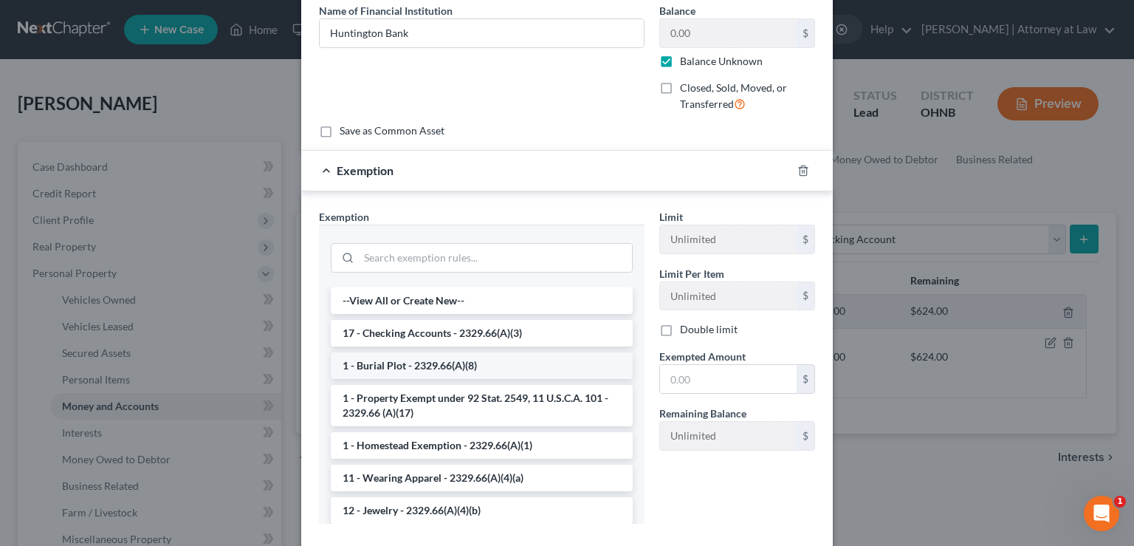
scroll to position [148, 0]
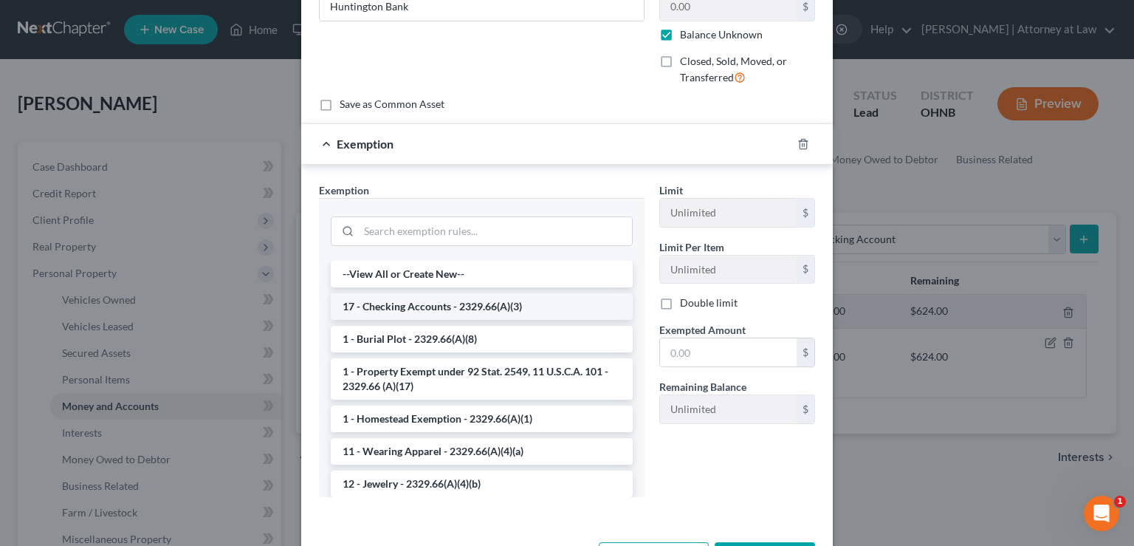
click at [422, 303] on li "17 - Checking Accounts - 2329.66(A)(3)" at bounding box center [482, 306] width 302 height 27
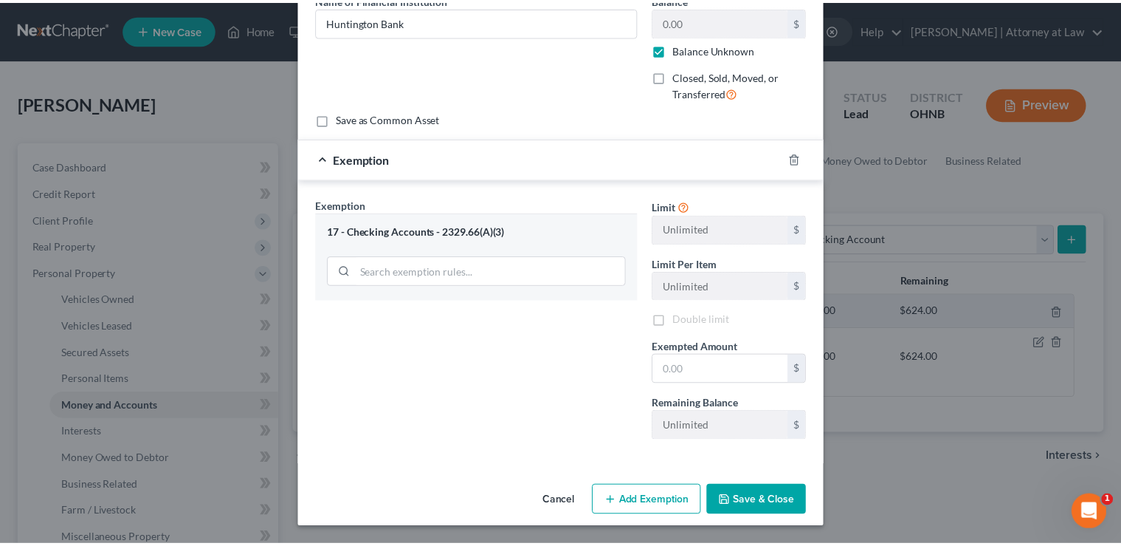
scroll to position [129, 0]
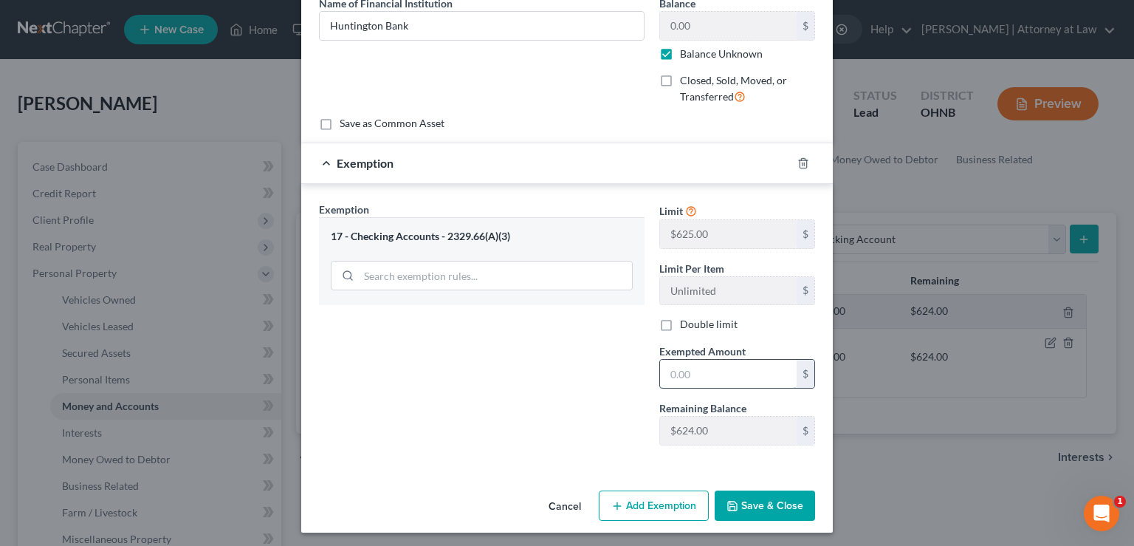
click at [692, 374] on input "text" at bounding box center [728, 374] width 137 height 28
type input "1"
click at [766, 503] on button "Save & Close" at bounding box center [765, 505] width 100 height 31
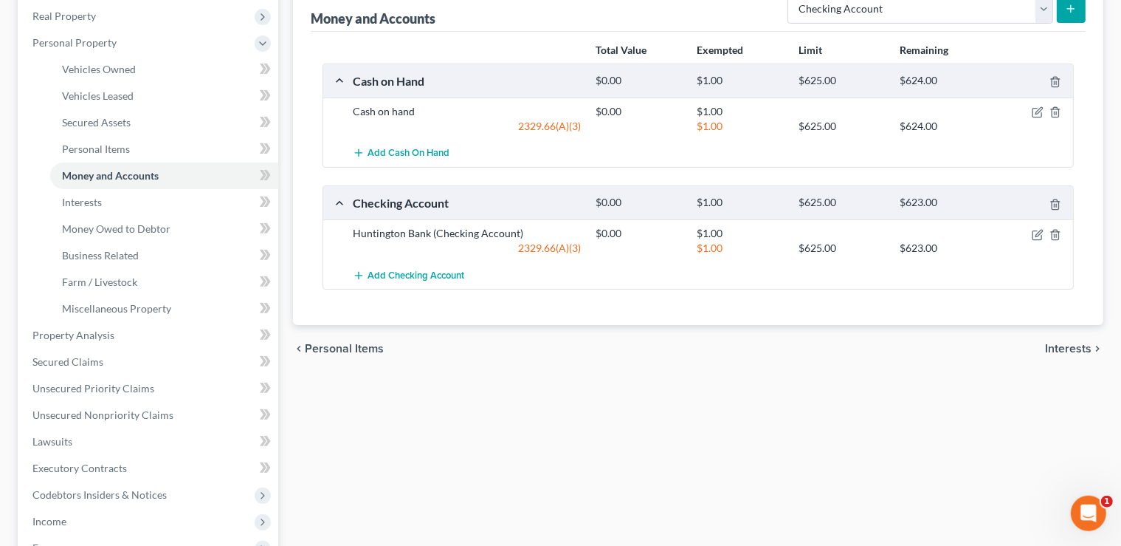
scroll to position [233, 0]
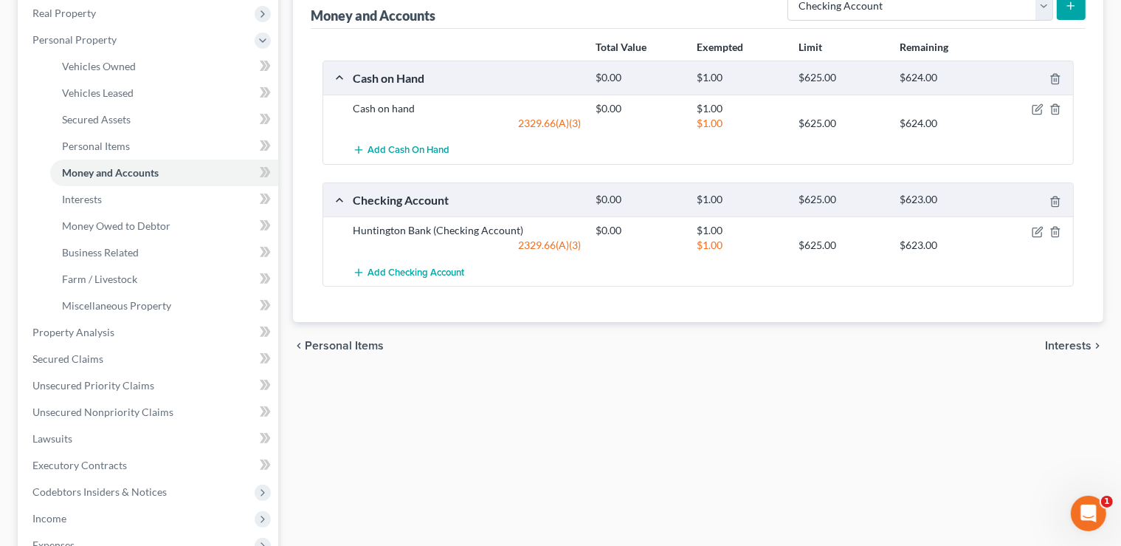
click at [1069, 344] on span "Interests" at bounding box center [1068, 346] width 47 height 12
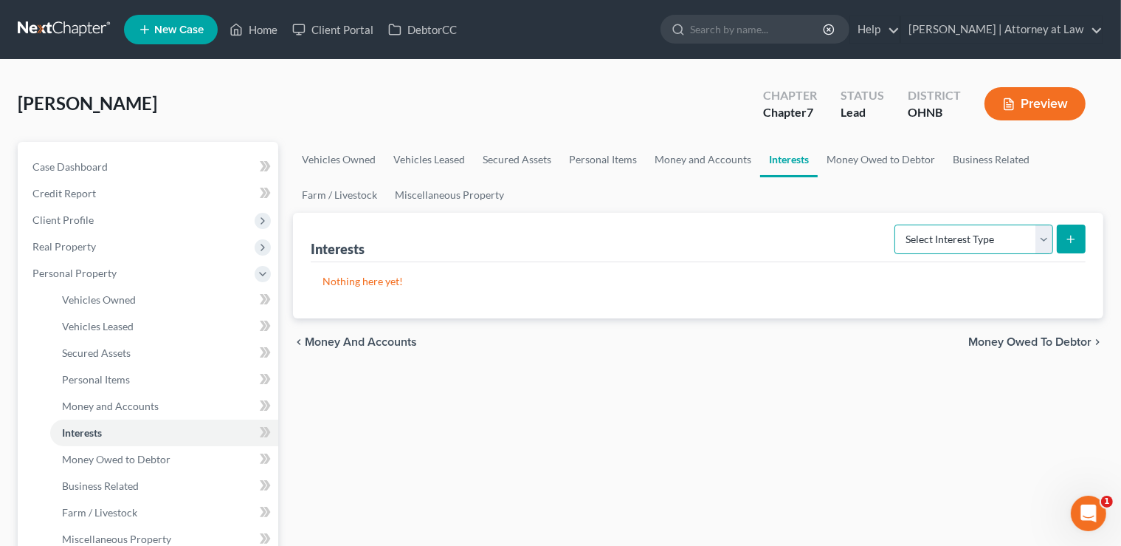
click at [895, 224] on select "Select Interest Type 401K Annuity Bond Education IRA Government Bond Government…" at bounding box center [974, 239] width 159 height 30
click at [917, 190] on ul "Vehicles Owned Vehicles Leased Secured Assets Personal Items Money and Accounts…" at bounding box center [698, 177] width 811 height 71
click at [1047, 338] on span "Money Owed to Debtor" at bounding box center [1030, 342] width 123 height 12
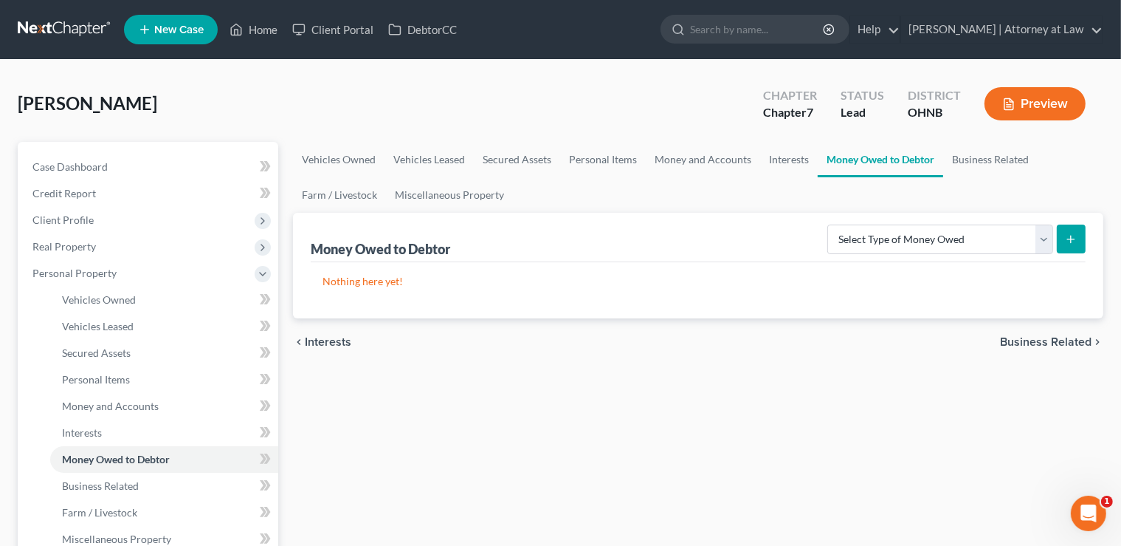
click at [1044, 338] on span "Business Related" at bounding box center [1046, 342] width 92 height 12
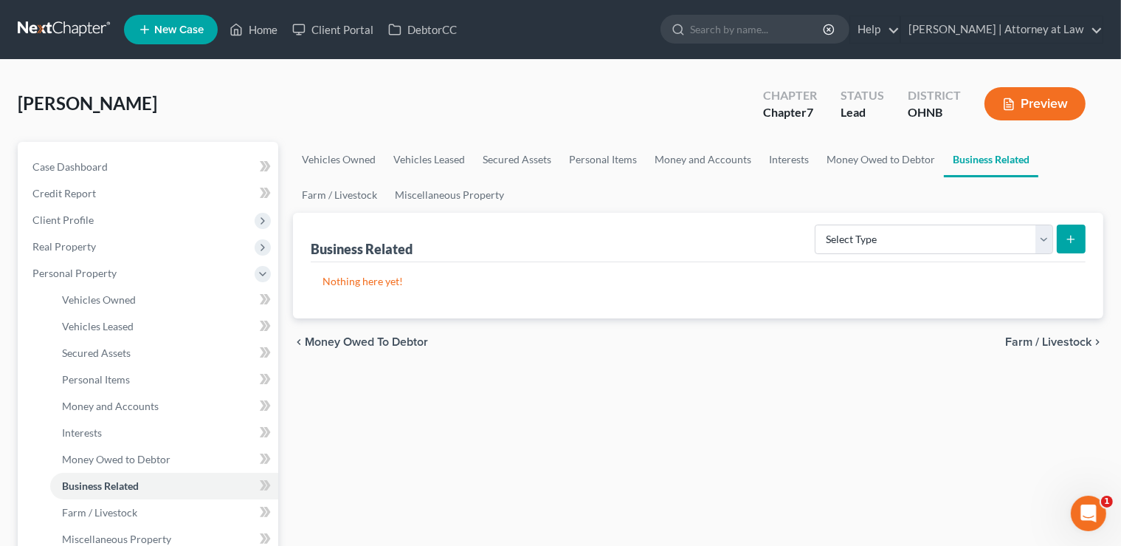
click at [1044, 338] on span "Farm / Livestock" at bounding box center [1048, 342] width 86 height 12
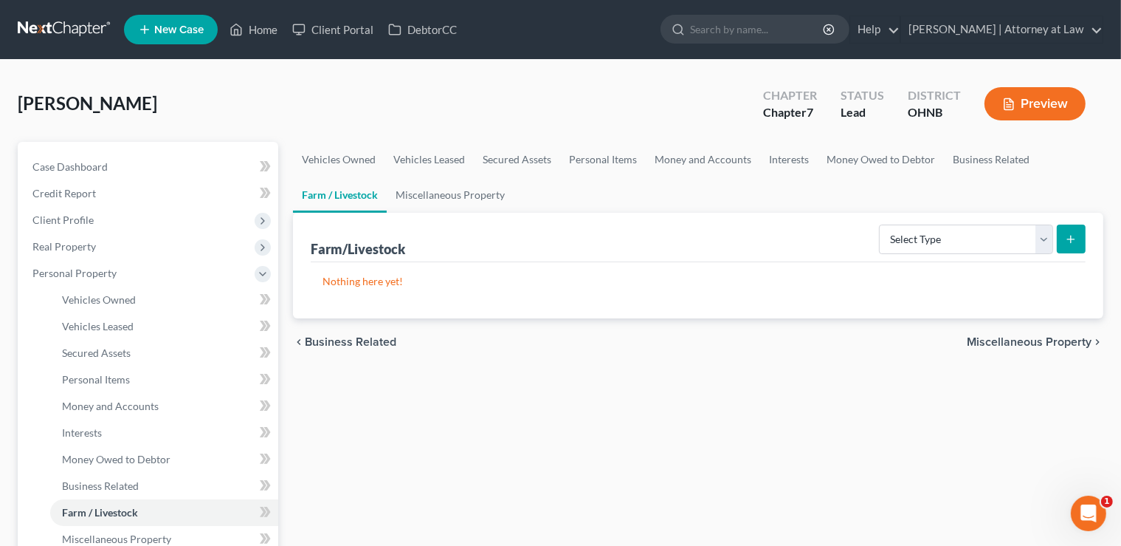
click at [1044, 338] on span "Miscellaneous Property" at bounding box center [1029, 342] width 125 height 12
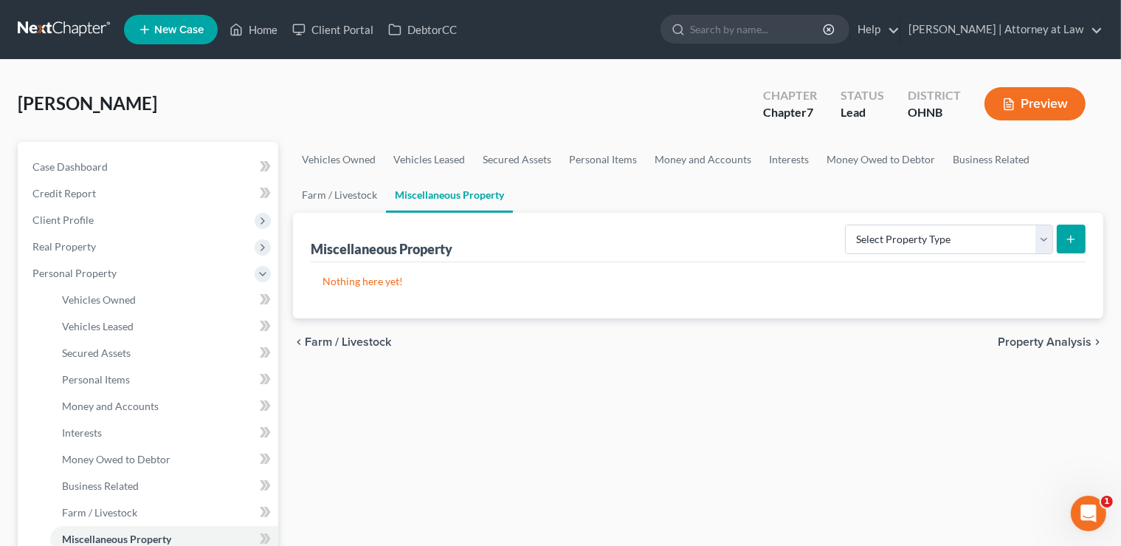
click at [1044, 338] on span "Property Analysis" at bounding box center [1045, 342] width 94 height 12
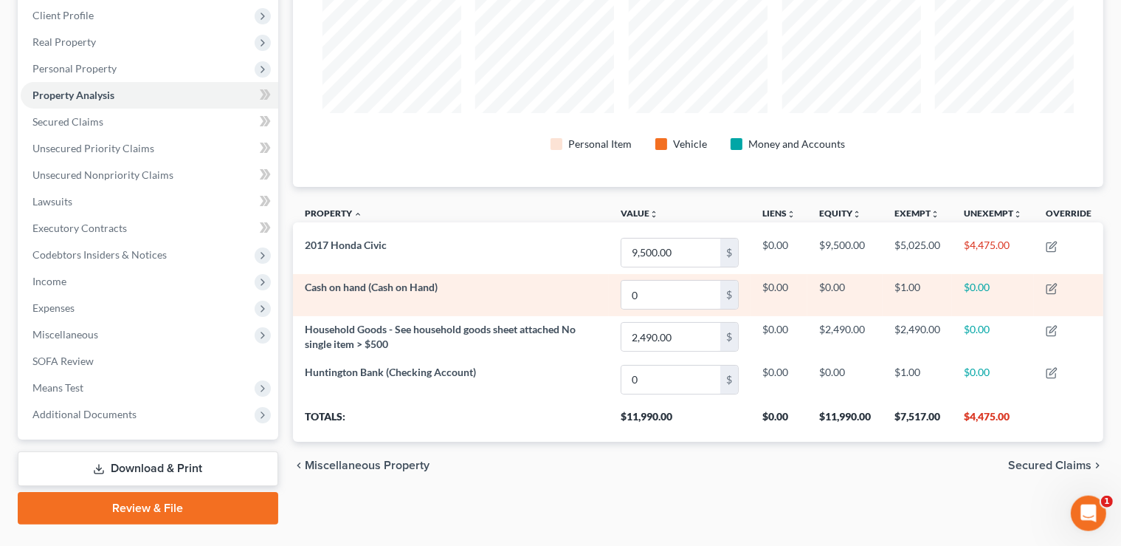
scroll to position [237, 0]
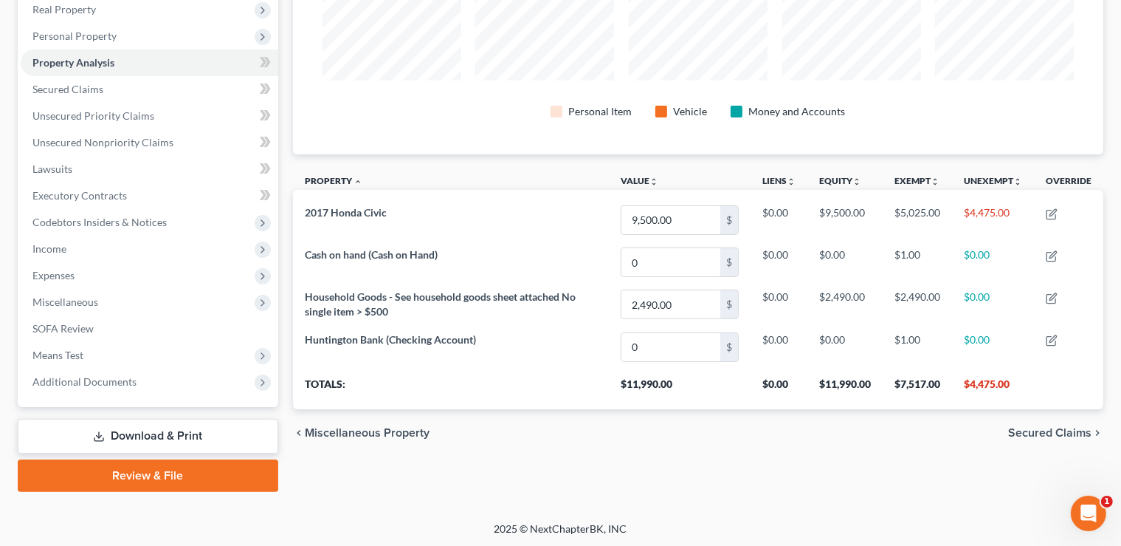
click at [1042, 428] on span "Secured Claims" at bounding box center [1049, 433] width 83 height 12
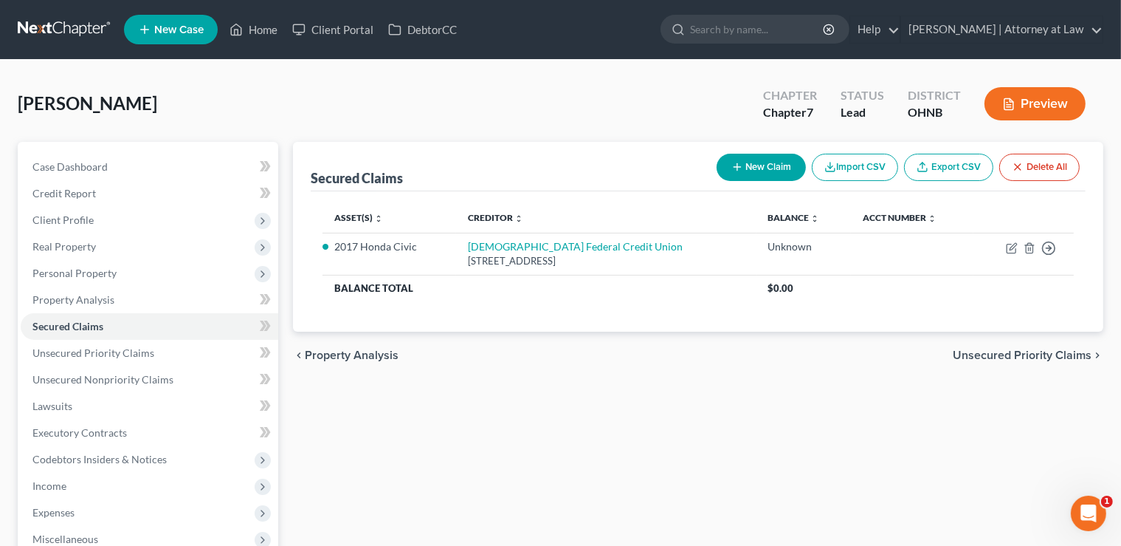
click at [1037, 353] on span "Unsecured Priority Claims" at bounding box center [1022, 355] width 139 height 12
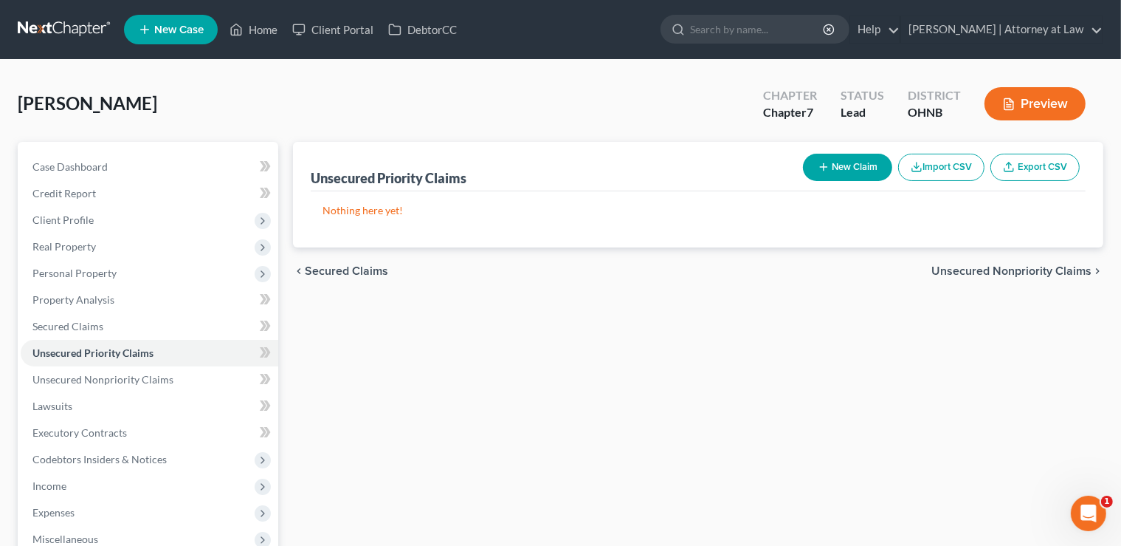
click at [844, 161] on button "New Claim" at bounding box center [847, 167] width 89 height 27
select select "0"
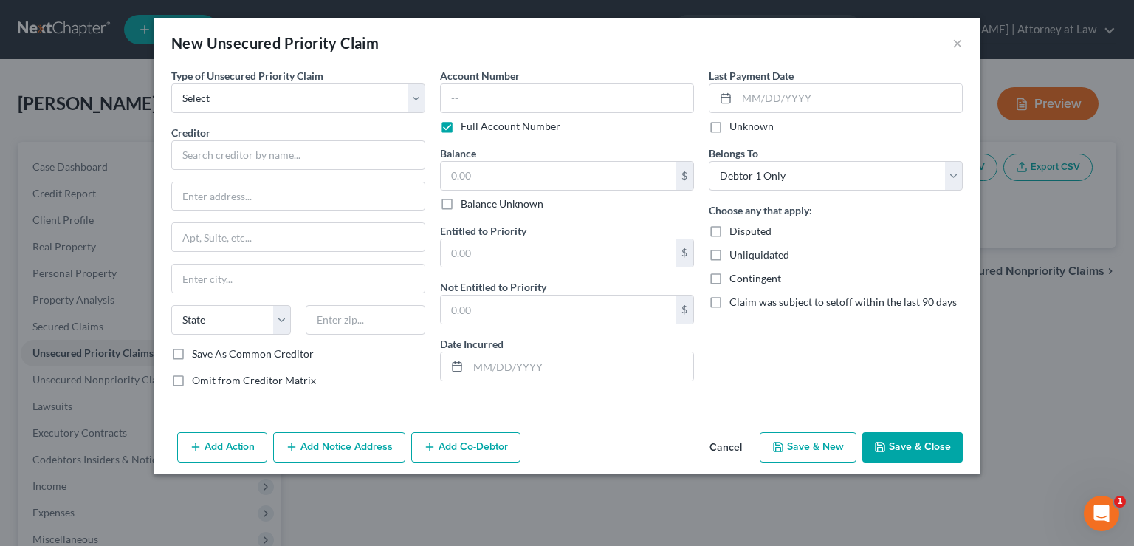
click at [907, 438] on button "Save & Close" at bounding box center [912, 447] width 100 height 31
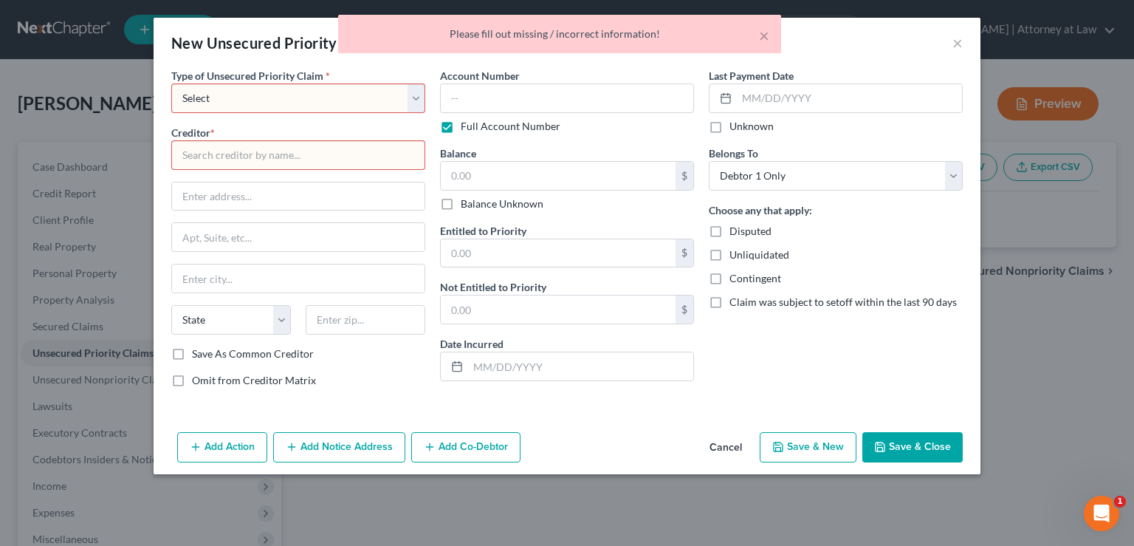
click at [722, 442] on button "Cancel" at bounding box center [726, 448] width 56 height 30
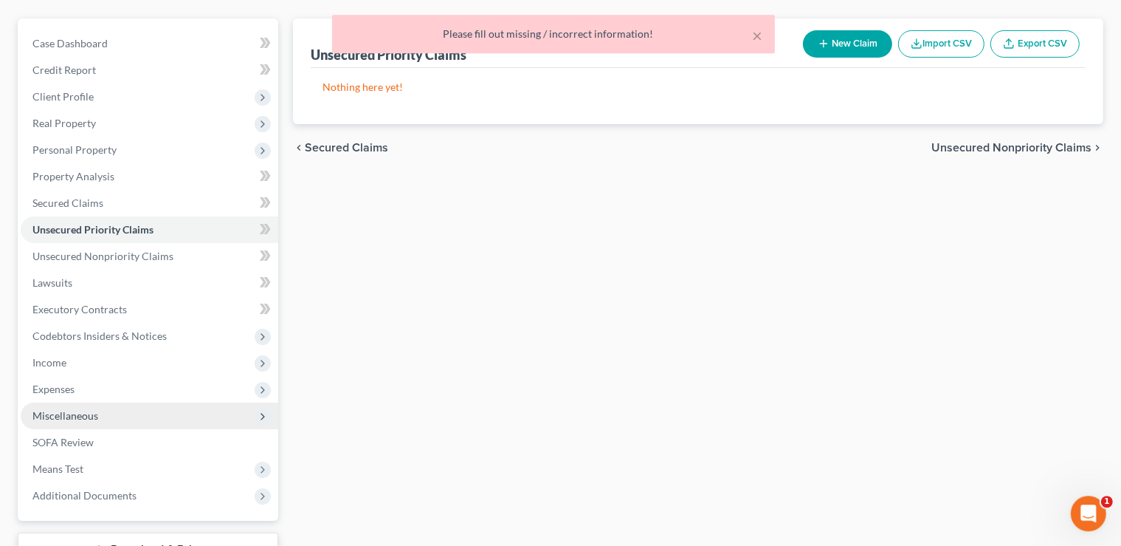
scroll to position [233, 0]
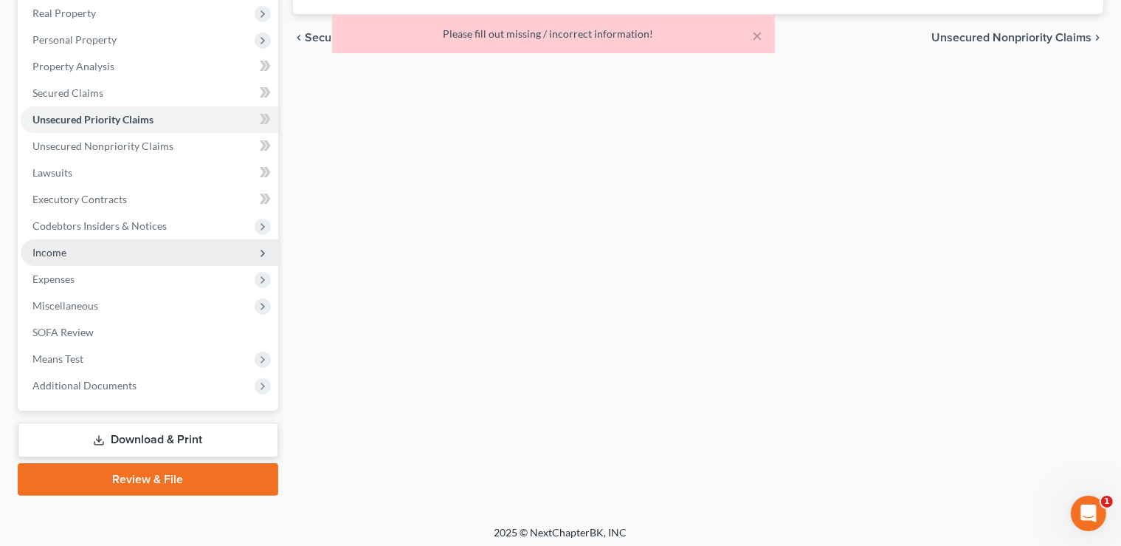
click at [63, 243] on span "Income" at bounding box center [150, 252] width 258 height 27
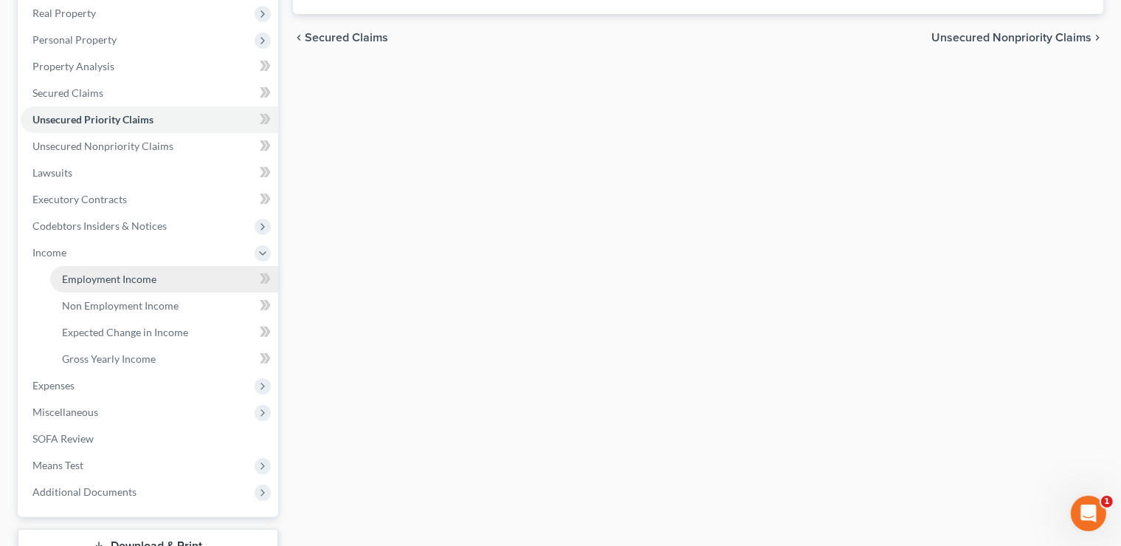
click at [134, 275] on span "Employment Income" at bounding box center [109, 278] width 94 height 13
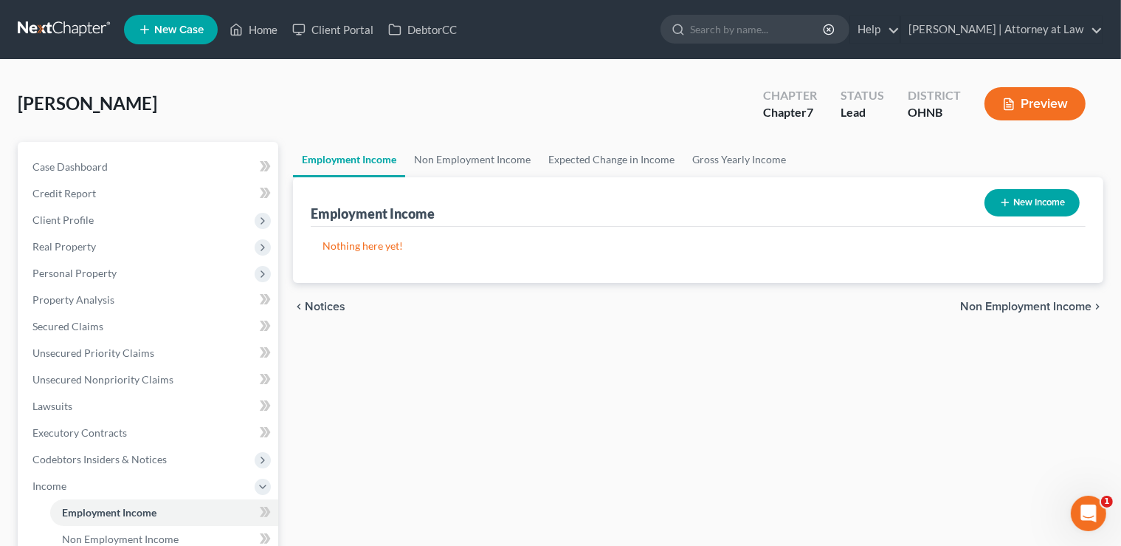
click at [1035, 204] on button "New Income" at bounding box center [1032, 202] width 95 height 27
select select "0"
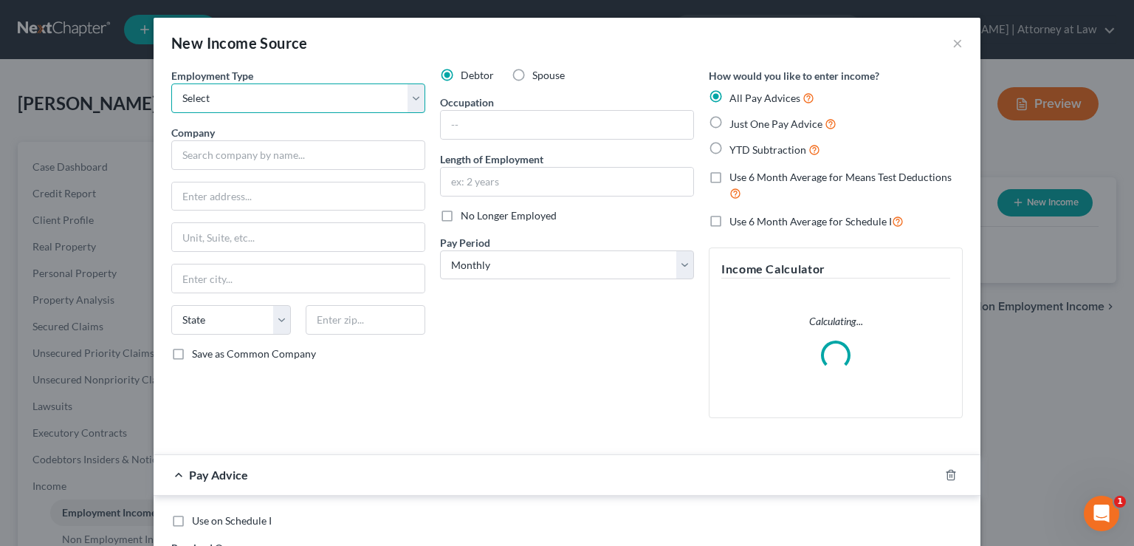
click at [171, 83] on select "Select Full or [DEMOGRAPHIC_DATA] Employment Self Employment" at bounding box center [298, 98] width 254 height 30
select select "0"
click option "Full or [DEMOGRAPHIC_DATA] Employment" at bounding box center [0, 0] width 0 height 0
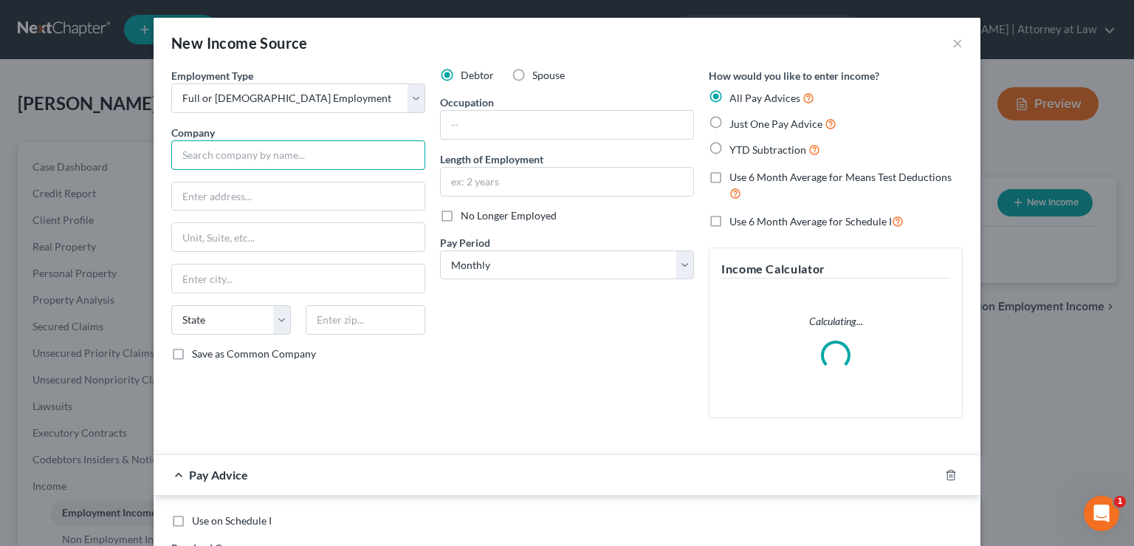
click at [212, 158] on input "text" at bounding box center [298, 155] width 254 height 30
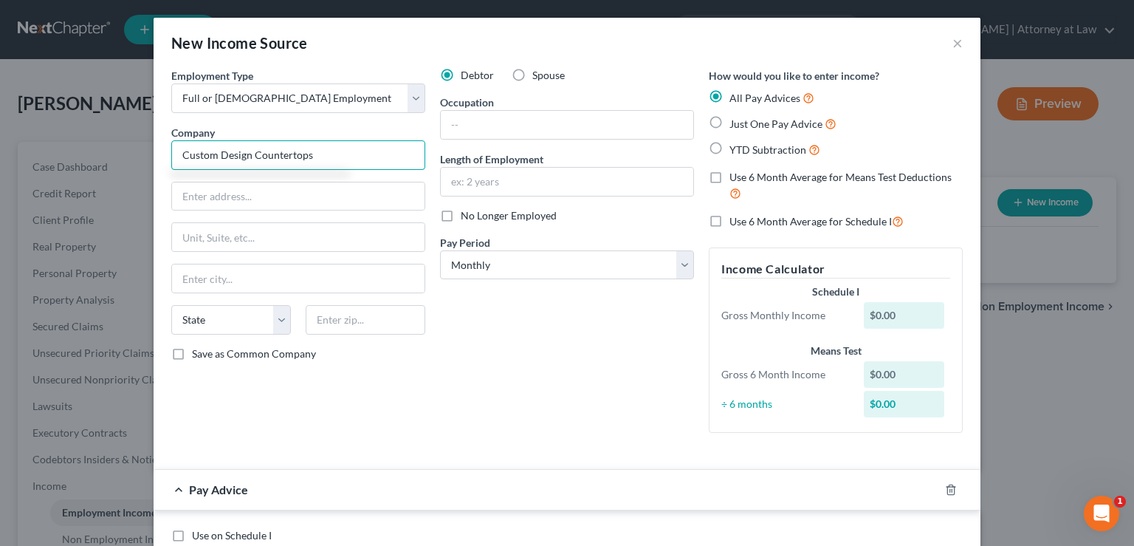
type input "Custom Design Countertops"
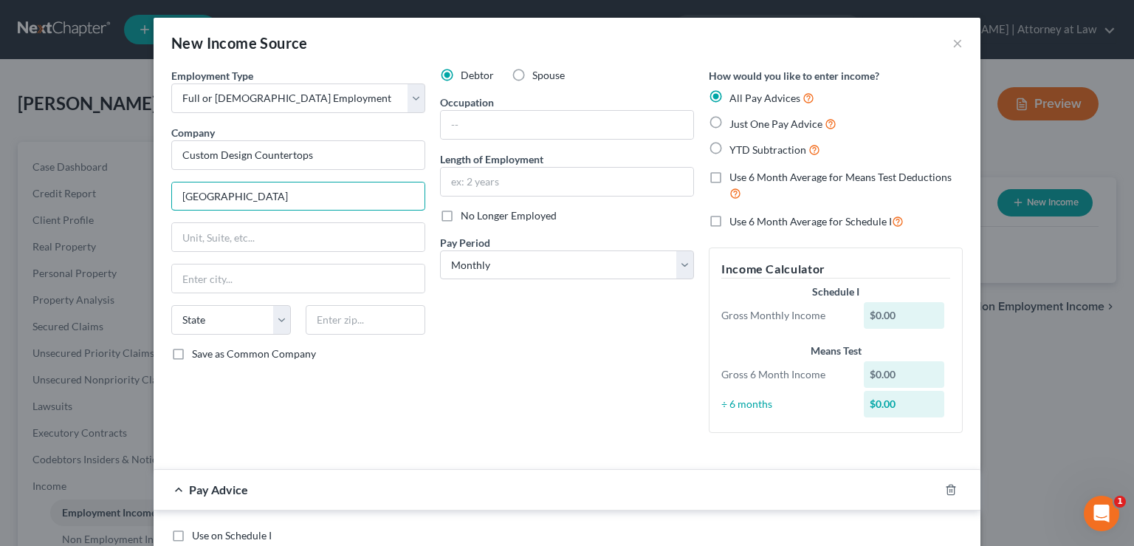
type input "[GEOGRAPHIC_DATA]"
type input "44128"
type input "[GEOGRAPHIC_DATA]"
select select "36"
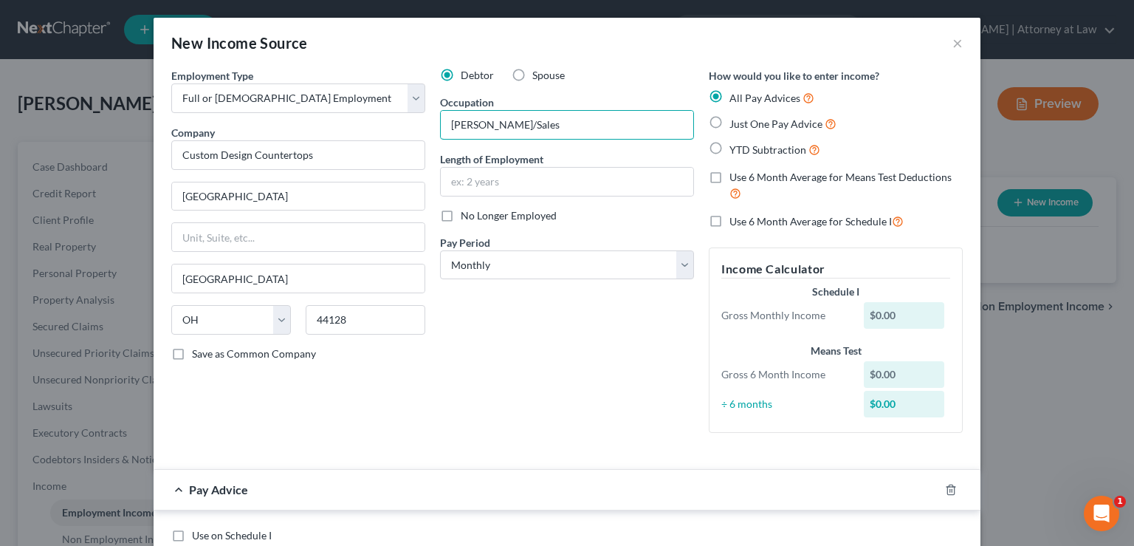
type input "[PERSON_NAME]/Sales"
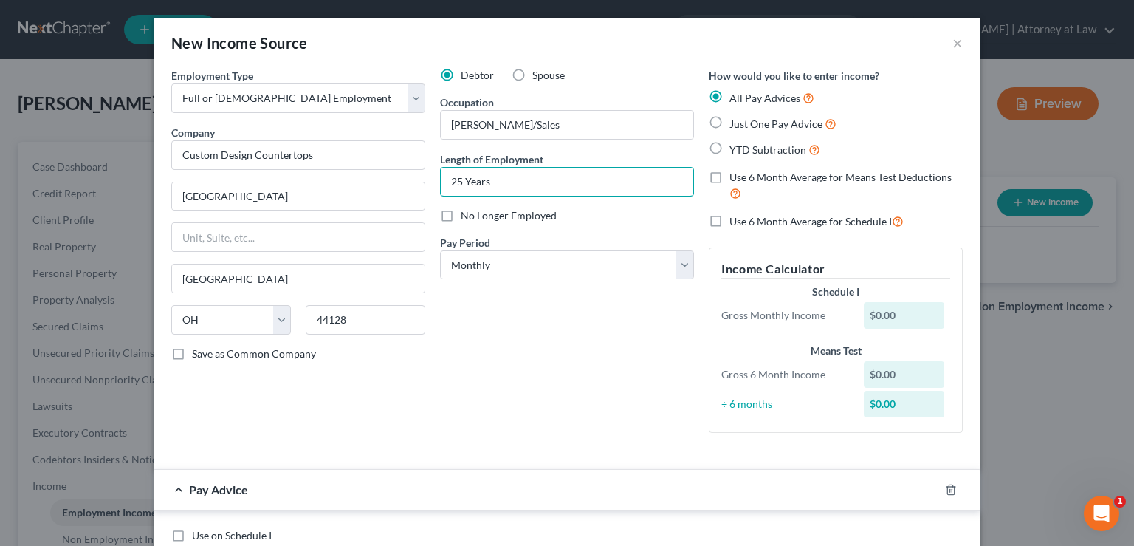
type input "25 Years"
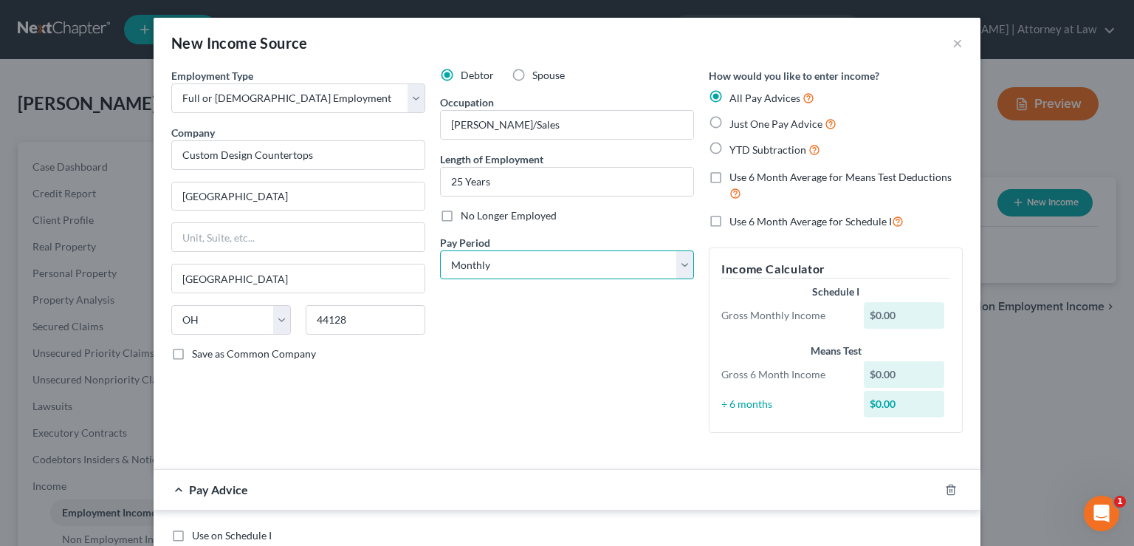
select select "3"
click option "Weekly" at bounding box center [0, 0] width 0 height 0
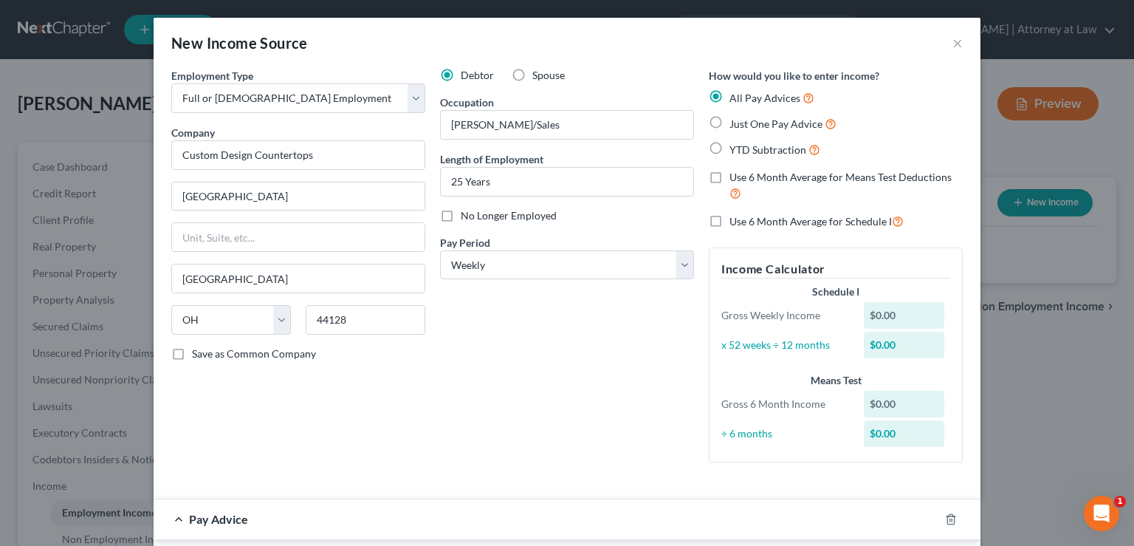
click at [729, 179] on label "Use 6 Month Average for Means Test Deductions" at bounding box center [845, 186] width 233 height 32
click at [735, 179] on input "Use 6 Month Average for Means Test Deductions" at bounding box center [740, 175] width 10 height 10
checkbox input "true"
click at [729, 220] on label "Use 6 Month Average for Schedule I" at bounding box center [816, 221] width 174 height 17
click at [735, 220] on input "Use 6 Month Average for Schedule I" at bounding box center [740, 218] width 10 height 10
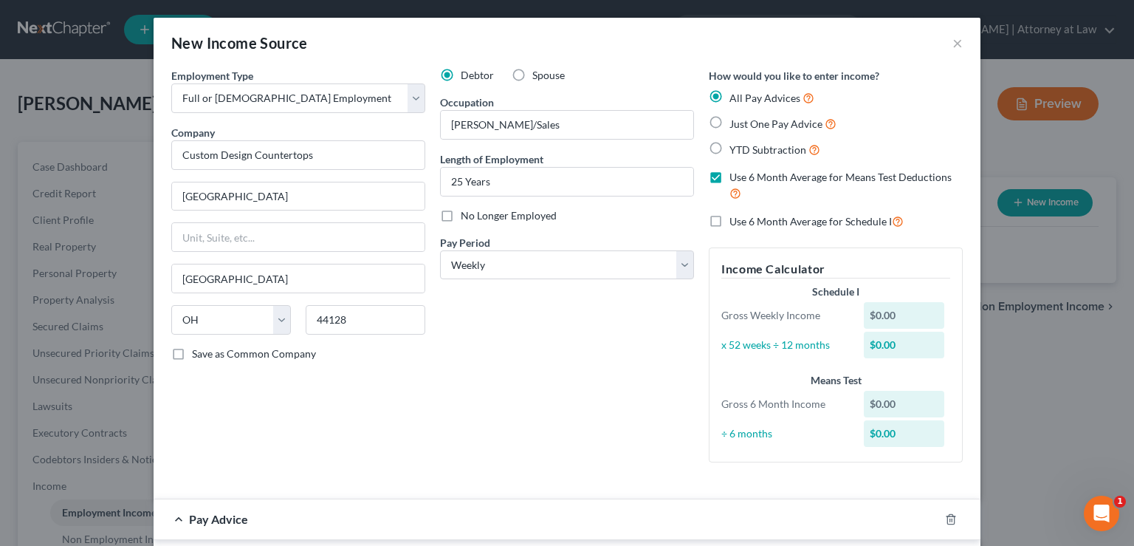
checkbox input "true"
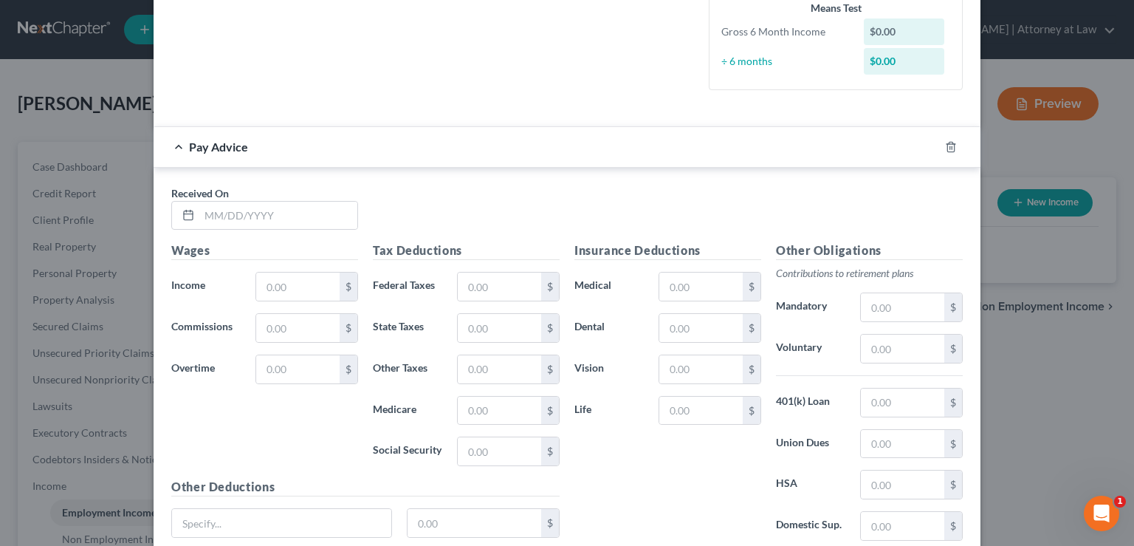
scroll to position [446, 0]
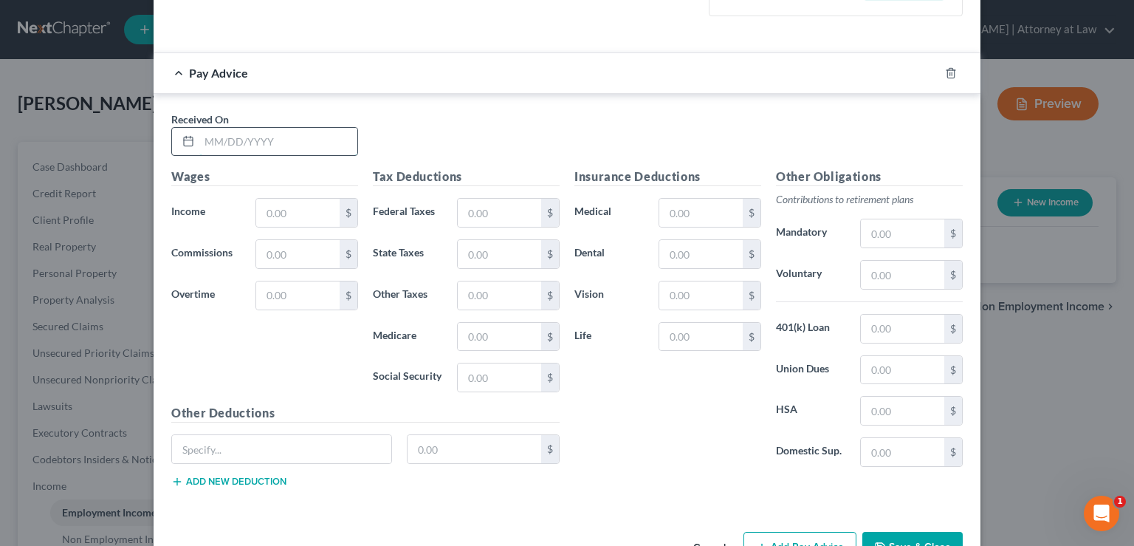
click at [202, 145] on input "text" at bounding box center [278, 142] width 158 height 28
type input "[DATE]"
type input "736.44"
type input "66.24"
type input "14.66"
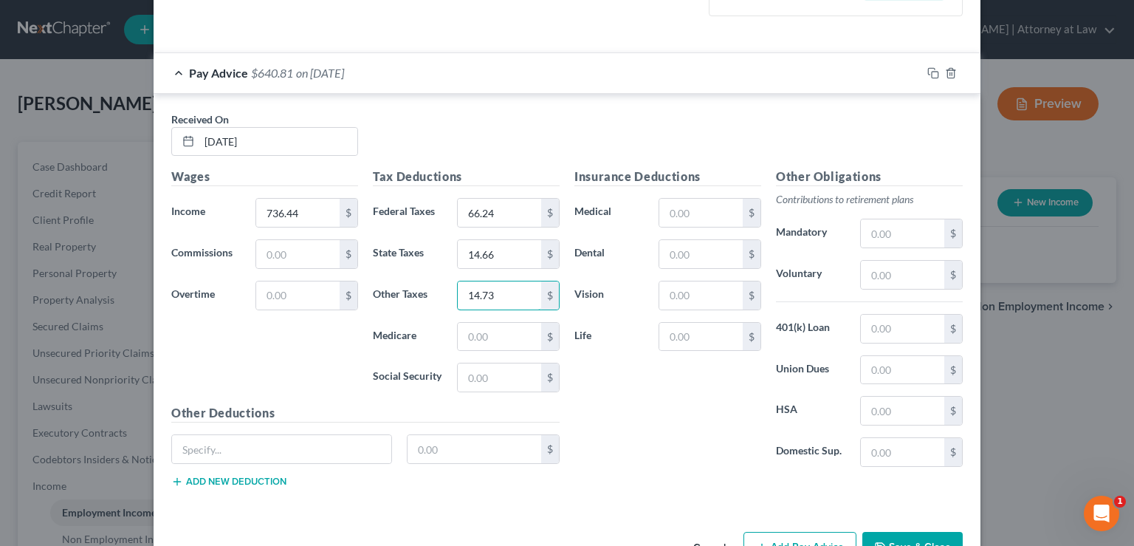
type input "14.73"
type input "10.67"
type input "45.63"
click at [258, 441] on input "text" at bounding box center [281, 449] width 219 height 28
type input "Personal Loan"
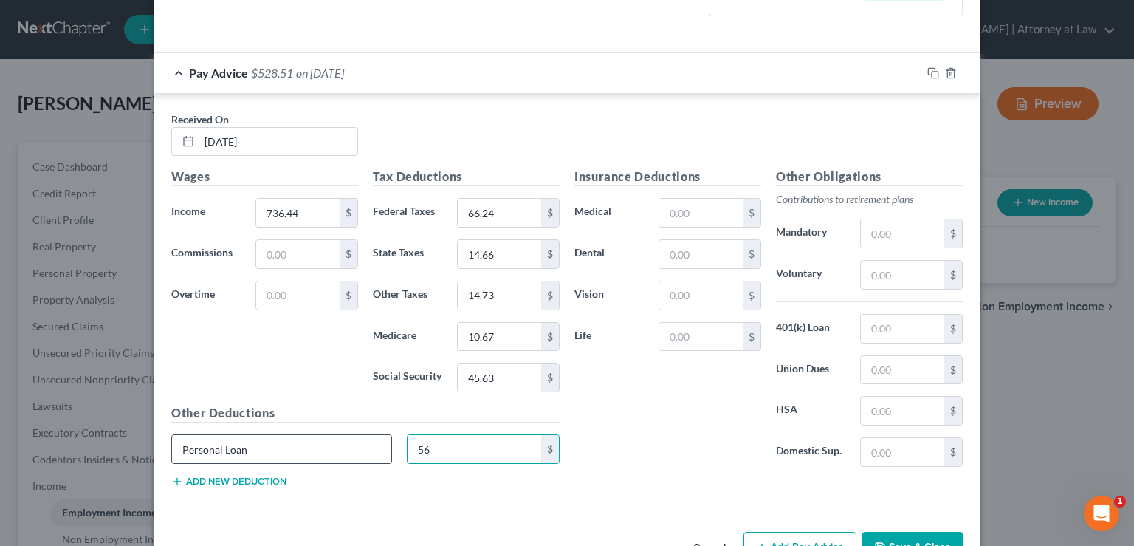
type input "56"
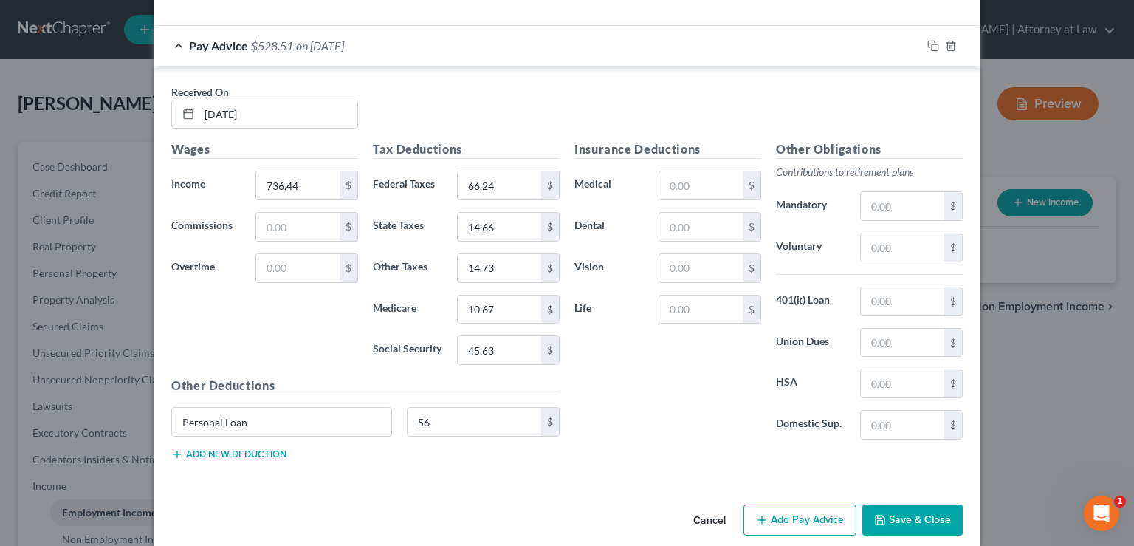
scroll to position [489, 0]
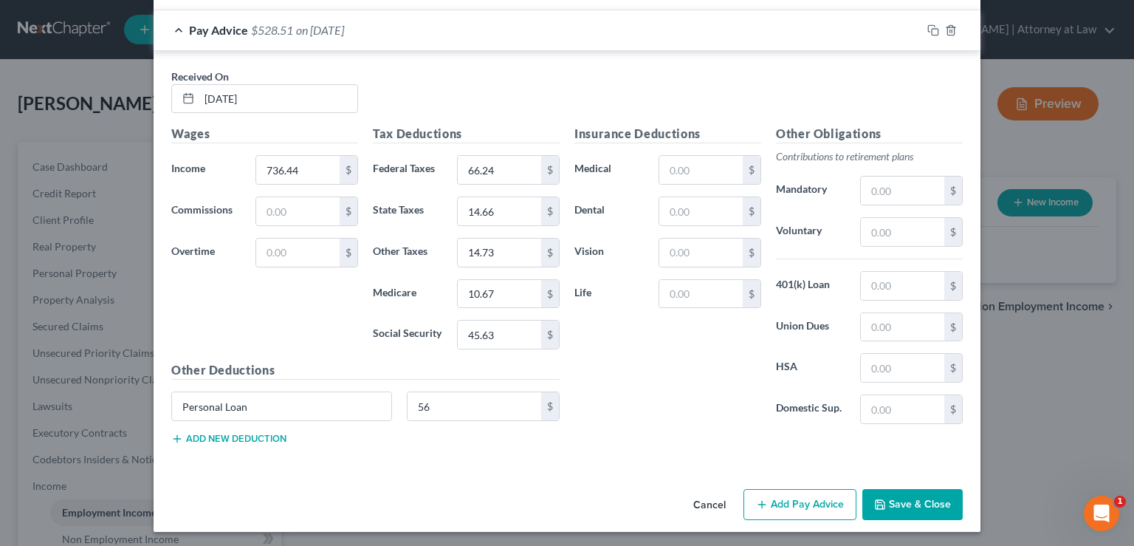
click at [805, 503] on button "Add Pay Advice" at bounding box center [799, 504] width 113 height 31
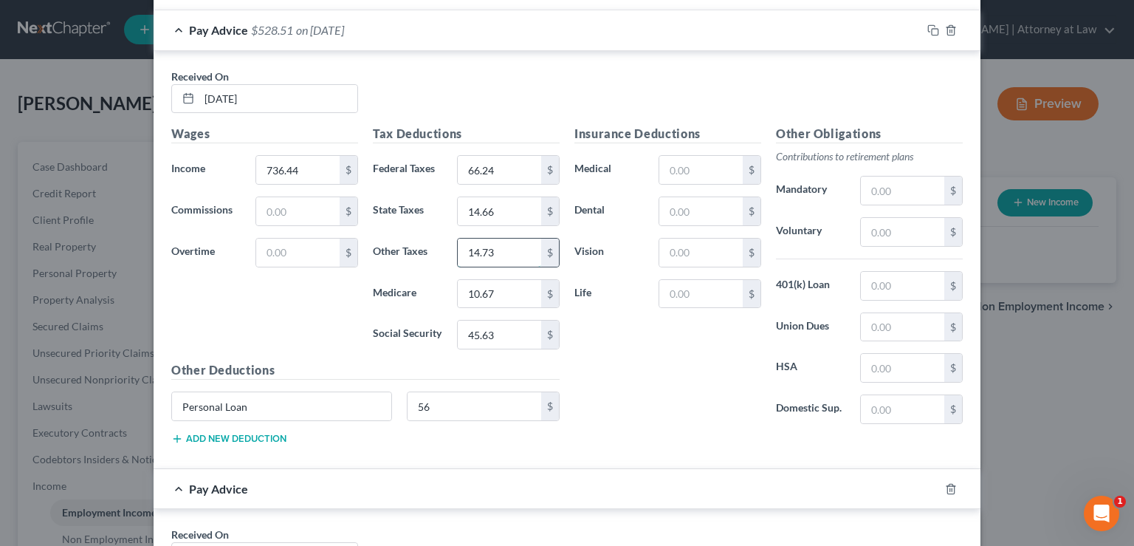
click at [501, 255] on input "14.73" at bounding box center [499, 252] width 83 height 28
type input "14.72"
click at [507, 211] on input "14.66" at bounding box center [499, 211] width 83 height 28
type input "14.72"
click at [499, 249] on input "14.72" at bounding box center [499, 252] width 83 height 28
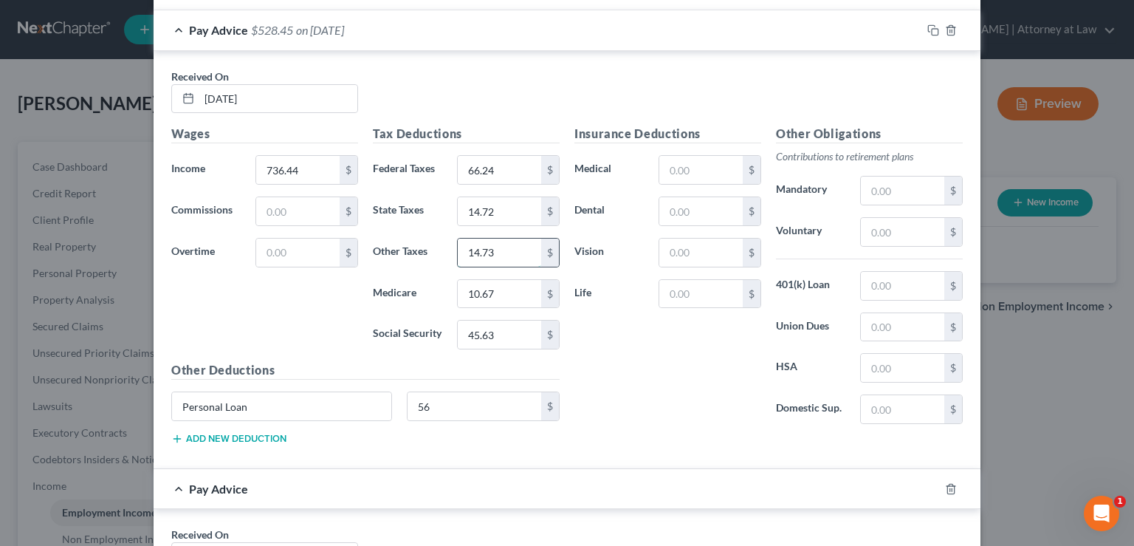
type input "14.73"
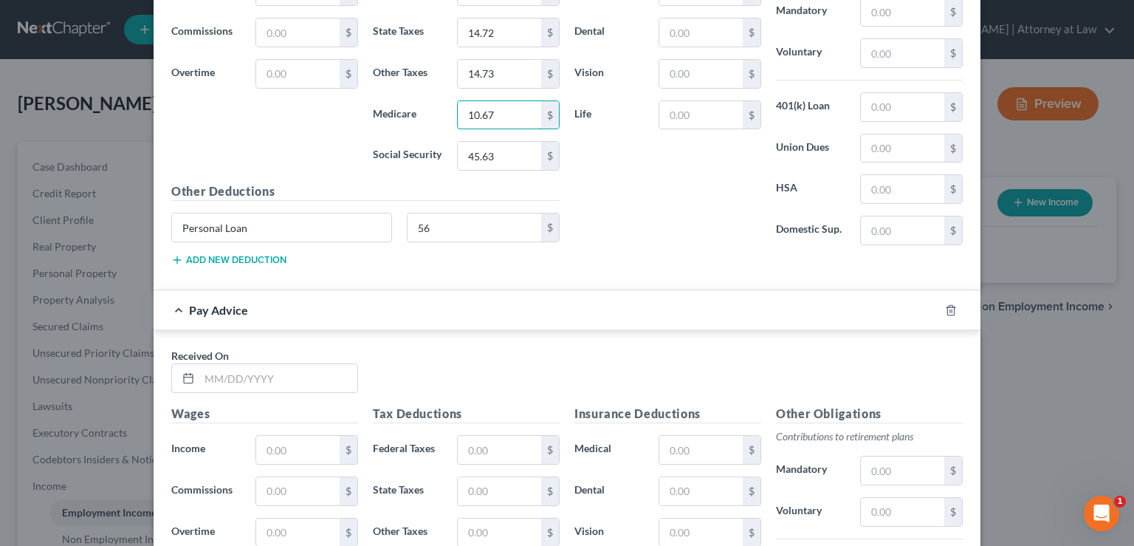
scroll to position [647, 0]
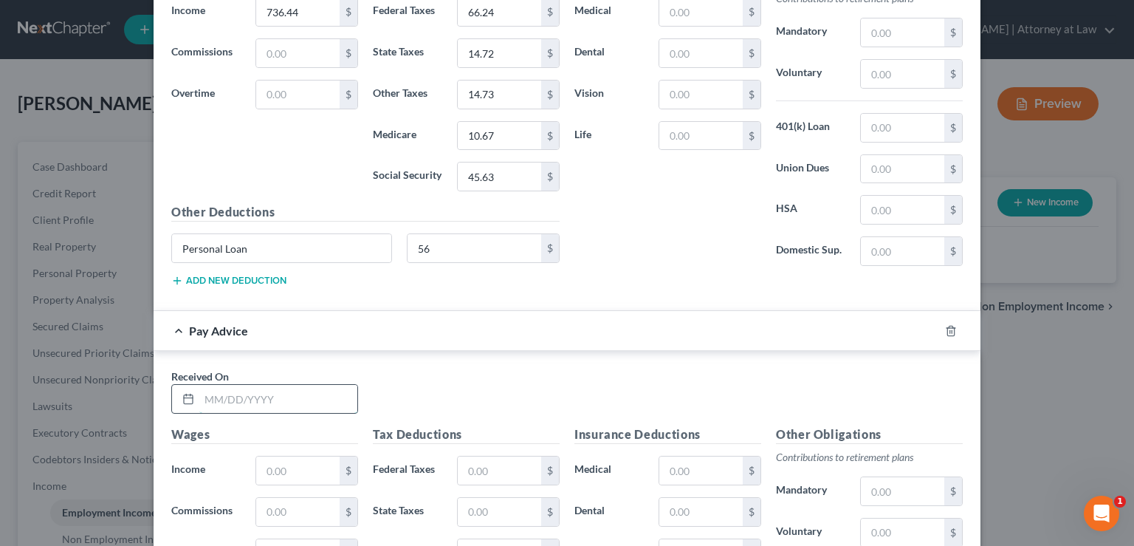
click at [202, 400] on input "text" at bounding box center [278, 399] width 158 height 28
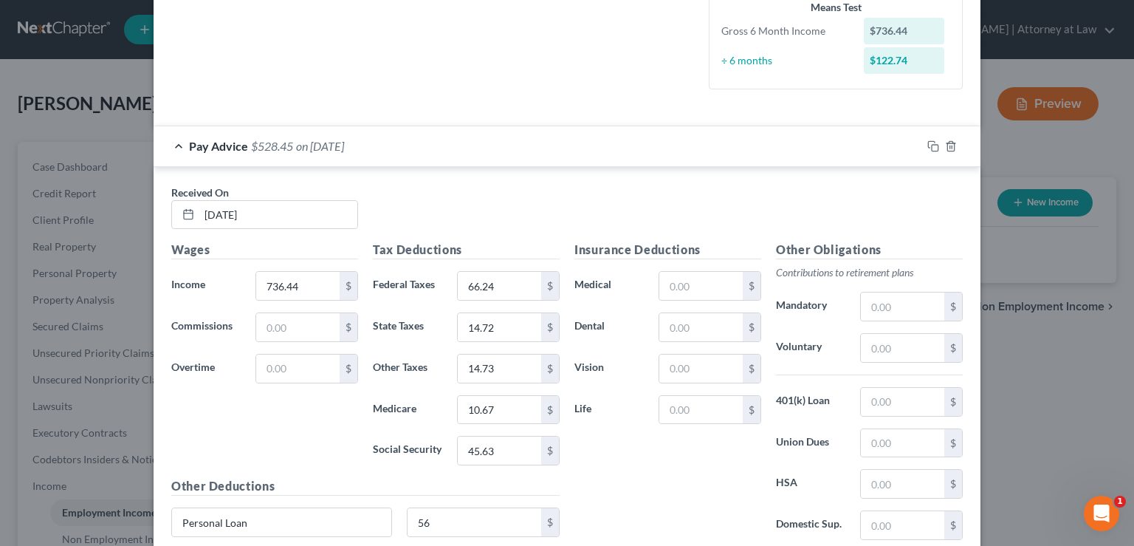
scroll to position [349, 0]
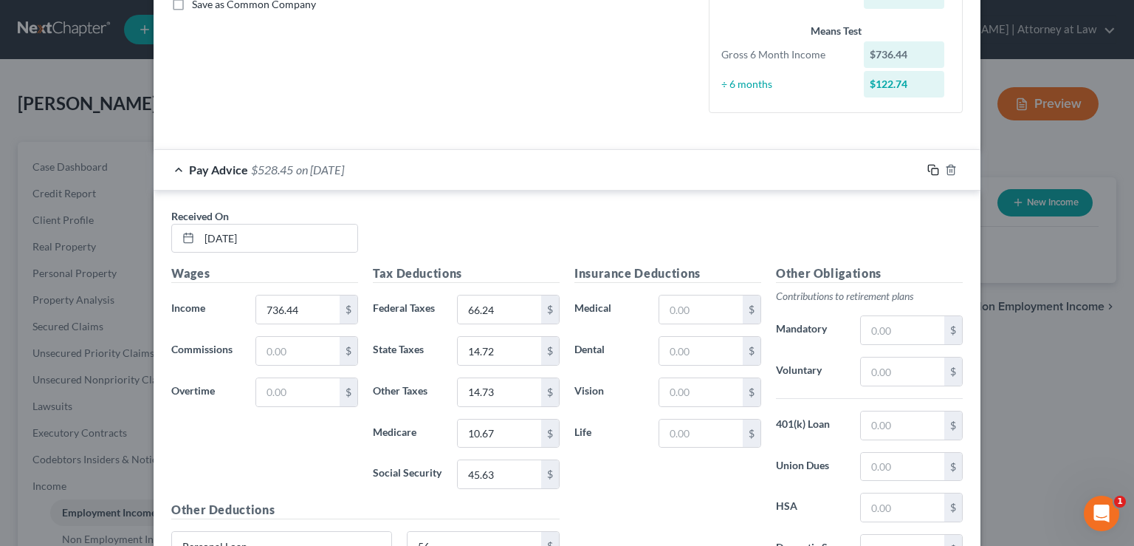
type input "[DATE]"
click at [929, 170] on icon "button" at bounding box center [933, 170] width 12 height 12
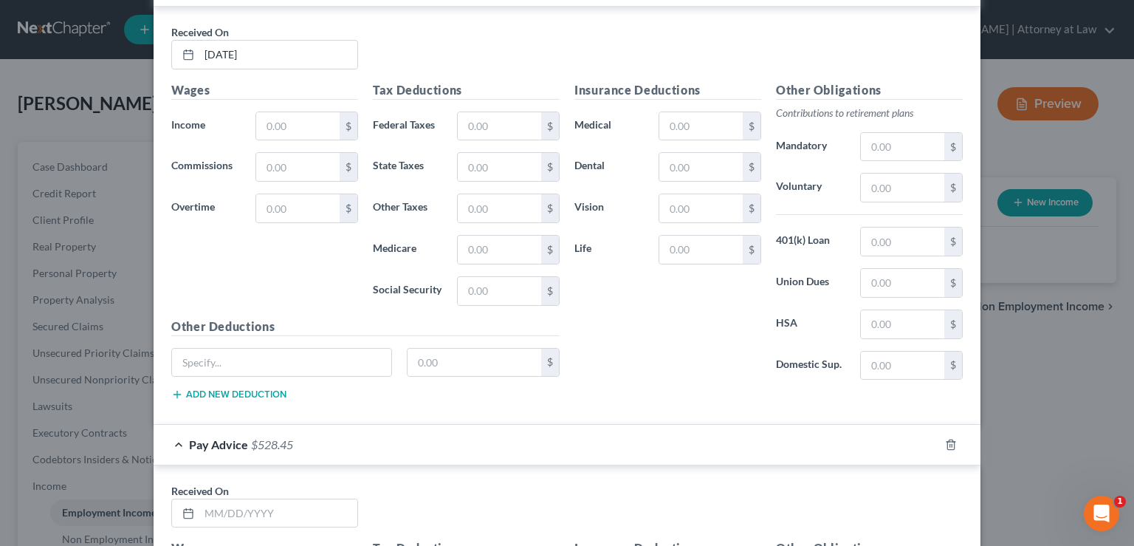
scroll to position [870, 0]
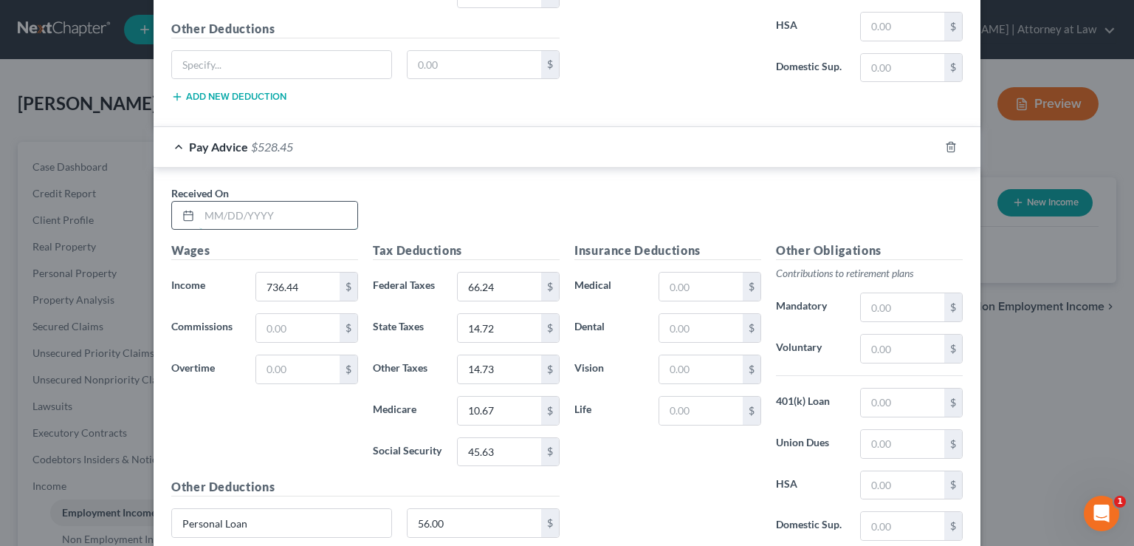
click at [225, 215] on input "text" at bounding box center [278, 216] width 158 height 28
type input "[DATE]"
click at [509, 362] on input "14.73" at bounding box center [499, 369] width 83 height 28
click at [506, 283] on input "66.24" at bounding box center [499, 286] width 83 height 28
click at [502, 451] on input "45.63" at bounding box center [499, 452] width 83 height 28
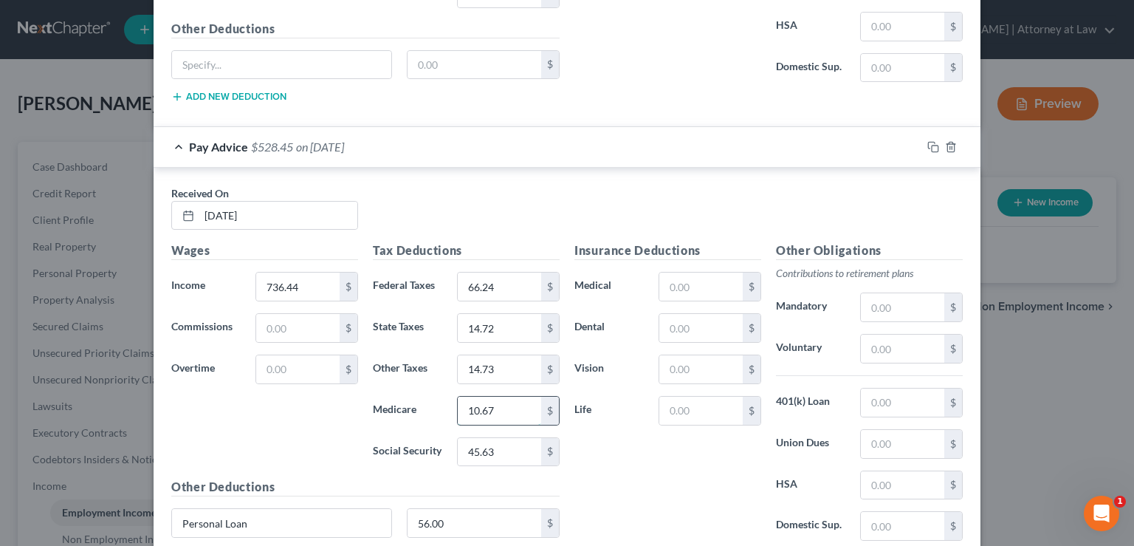
click at [507, 405] on input "10.67" at bounding box center [499, 410] width 83 height 28
drag, startPoint x: 512, startPoint y: 327, endPoint x: 412, endPoint y: 327, distance: 100.4
click at [458, 327] on input "14.72" at bounding box center [499, 328] width 83 height 28
drag, startPoint x: 498, startPoint y: 323, endPoint x: 410, endPoint y: 326, distance: 87.2
click at [458, 326] on input "14.72" at bounding box center [499, 328] width 83 height 28
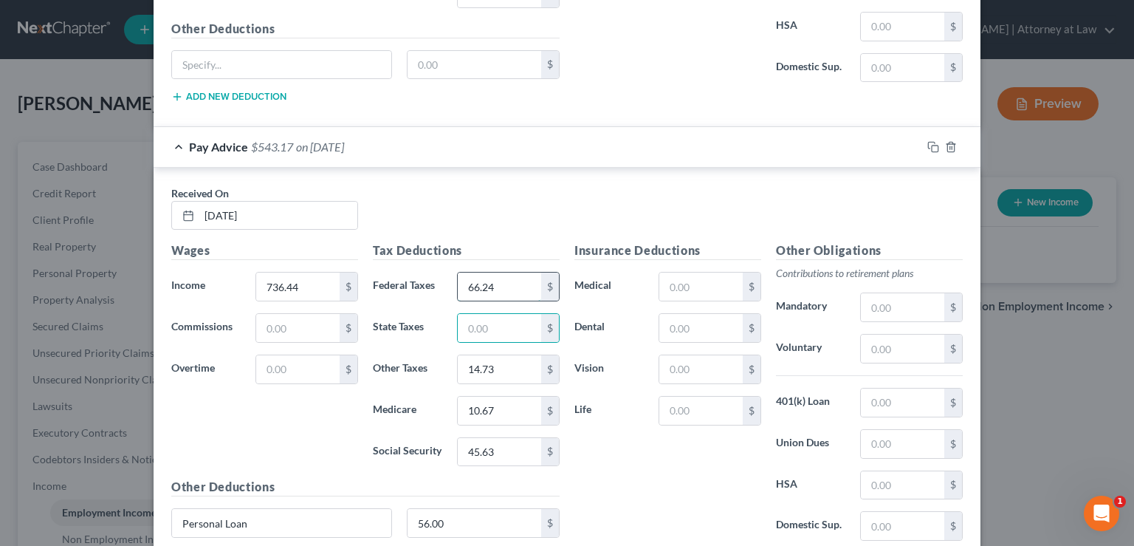
click at [505, 280] on input "66.24" at bounding box center [499, 286] width 83 height 28
click at [509, 448] on input "45.63" at bounding box center [499, 452] width 83 height 28
drag, startPoint x: 515, startPoint y: 408, endPoint x: 427, endPoint y: 410, distance: 87.9
click at [458, 410] on input "10.67" at bounding box center [499, 410] width 83 height 28
drag, startPoint x: 512, startPoint y: 403, endPoint x: 413, endPoint y: 393, distance: 99.5
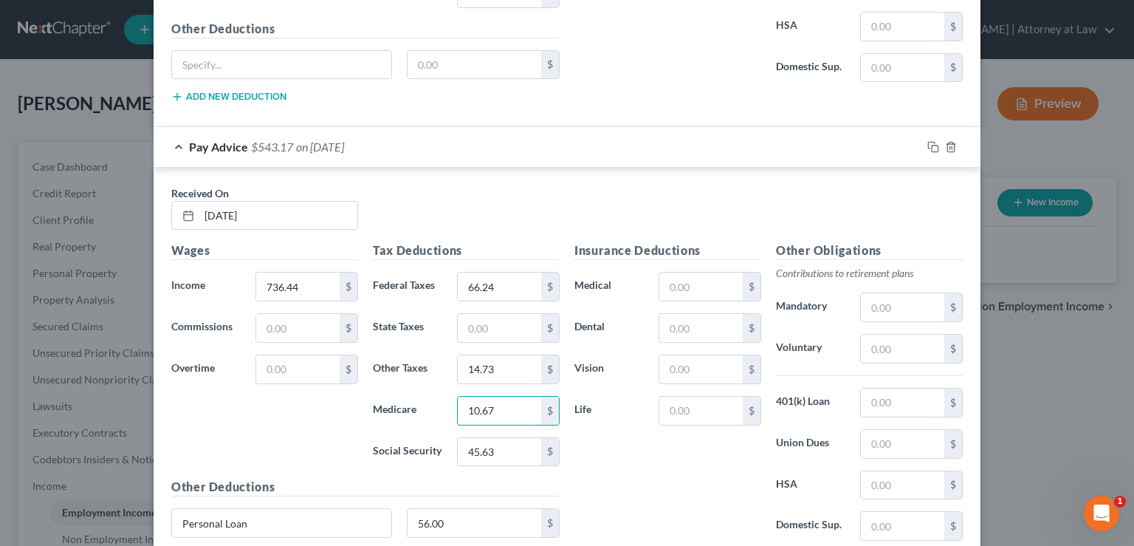
click at [458, 403] on input "10.67" at bounding box center [499, 410] width 83 height 28
type input "14.72"
click at [929, 141] on icon "button" at bounding box center [933, 147] width 12 height 12
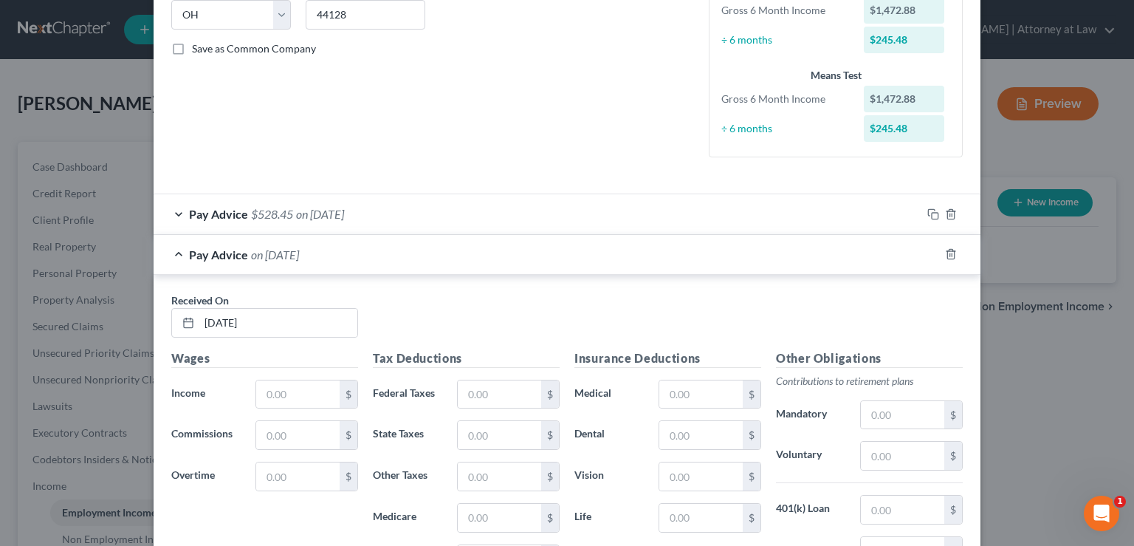
scroll to position [349, 0]
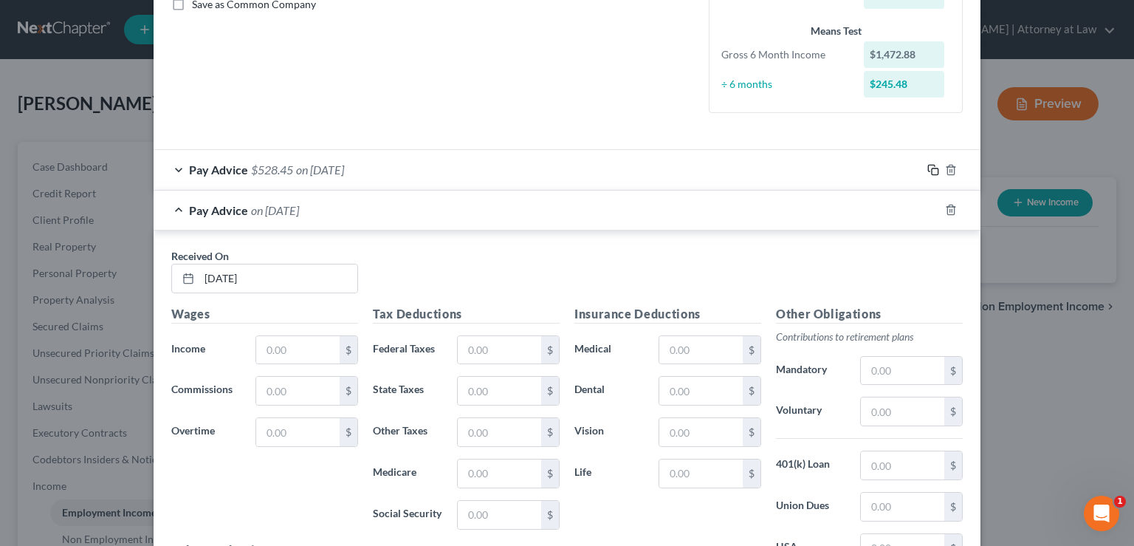
click at [927, 167] on icon "button" at bounding box center [933, 170] width 12 height 12
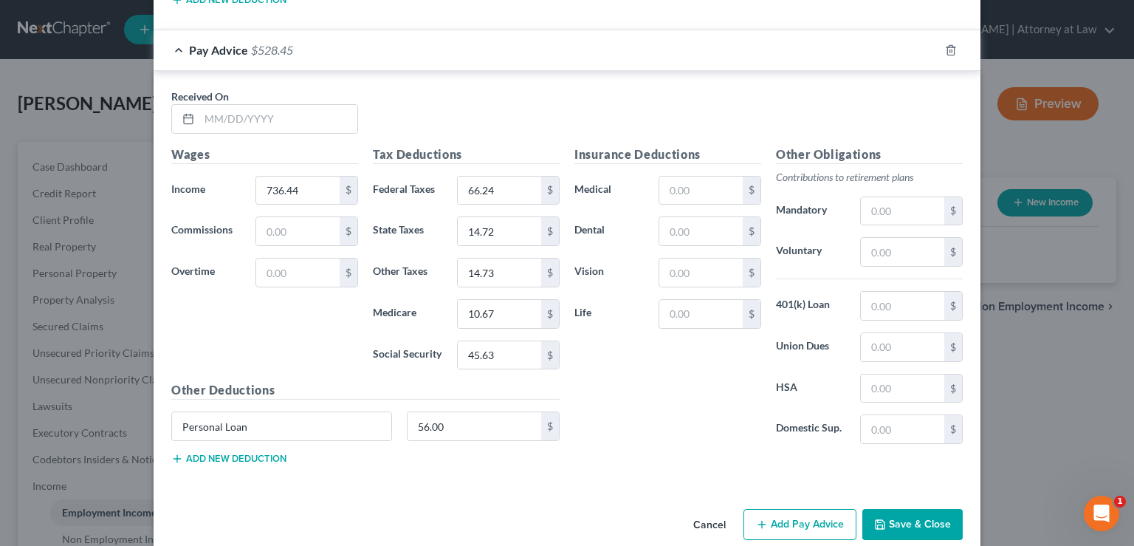
scroll to position [1391, 0]
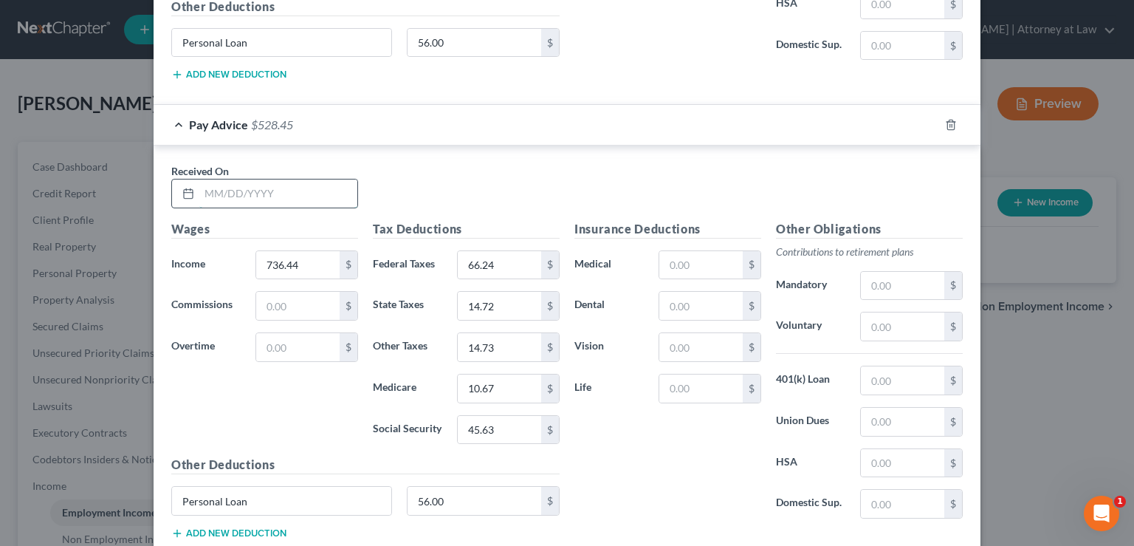
click at [211, 193] on input "text" at bounding box center [278, 193] width 158 height 28
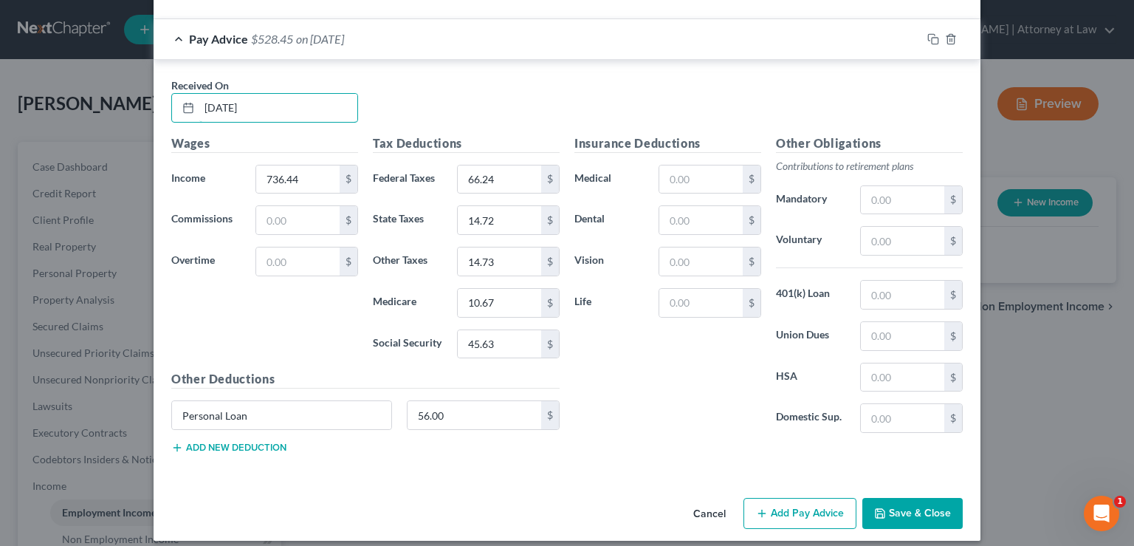
scroll to position [1480, 0]
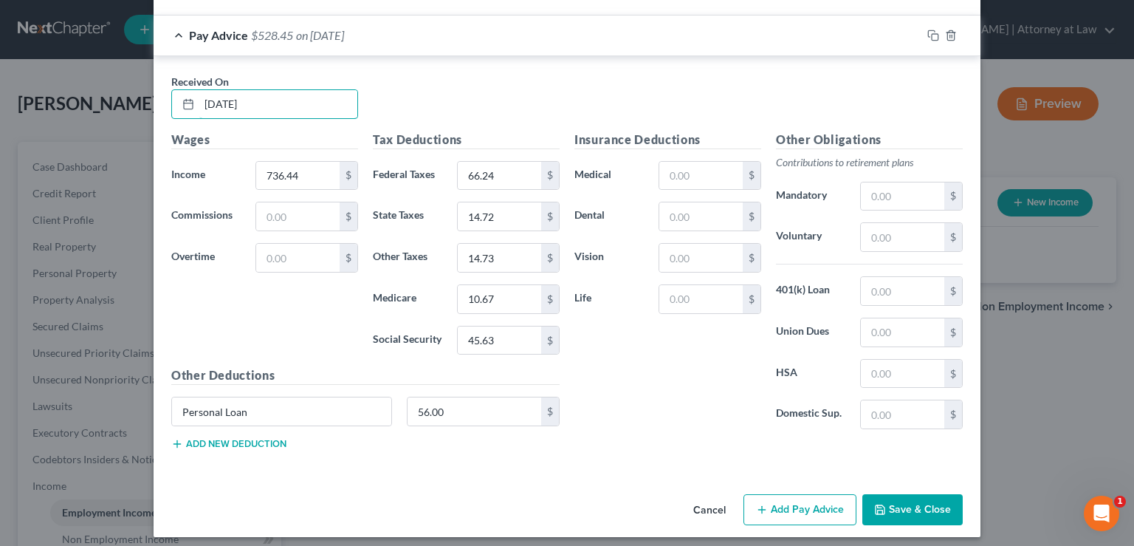
type input "[DATE]"
click at [904, 506] on button "Save & Close" at bounding box center [912, 509] width 100 height 31
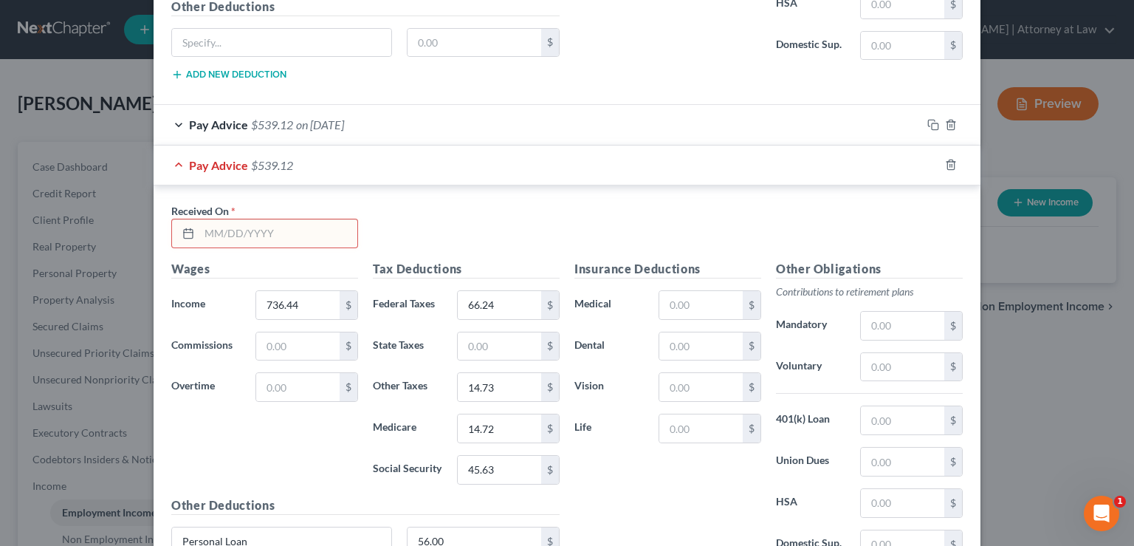
scroll to position [885, 0]
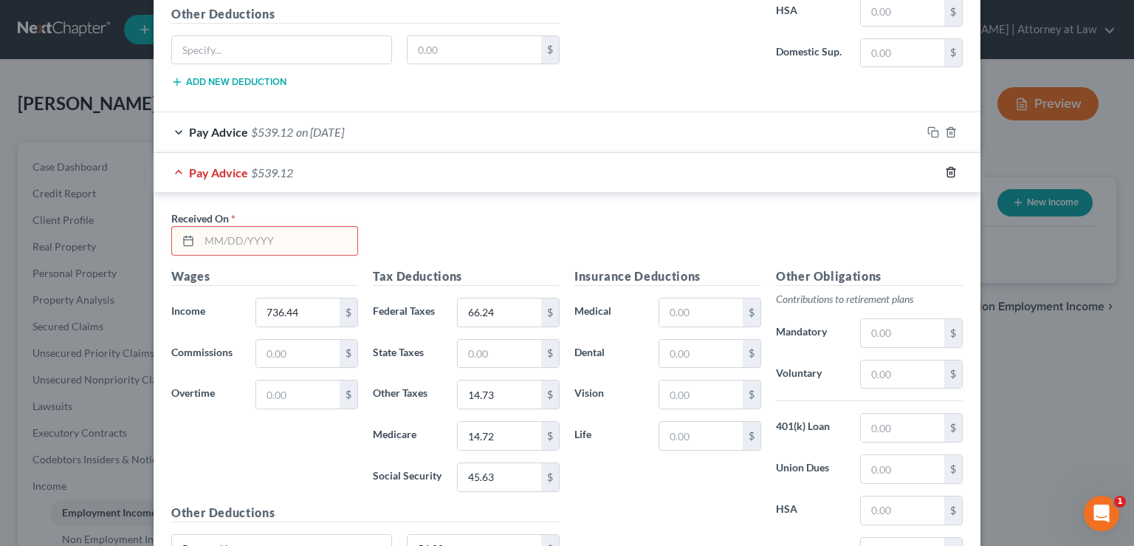
click at [952, 172] on line "button" at bounding box center [952, 173] width 0 height 3
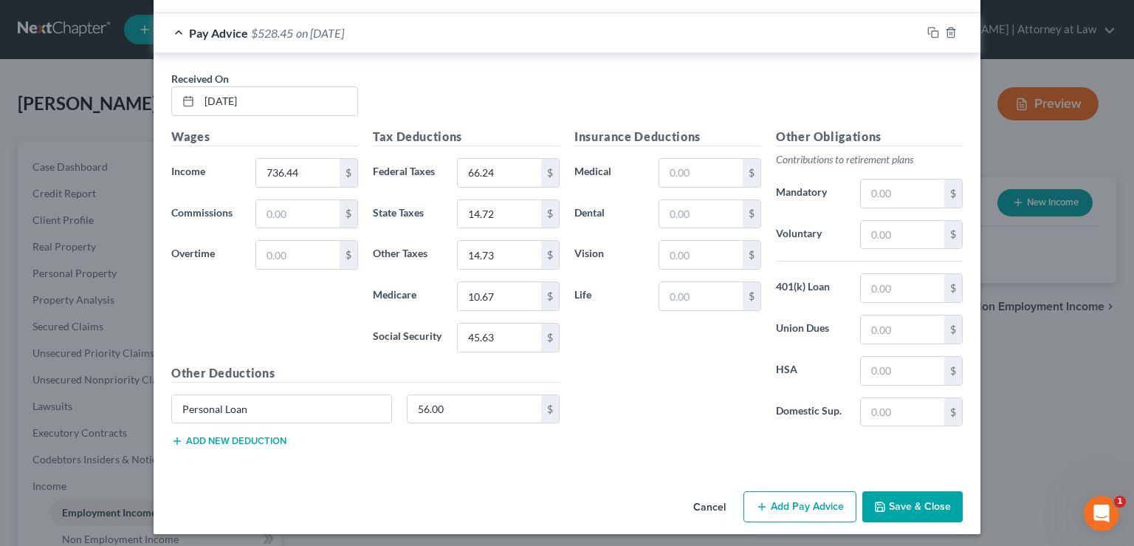
click at [912, 495] on button "Save & Close" at bounding box center [912, 506] width 100 height 31
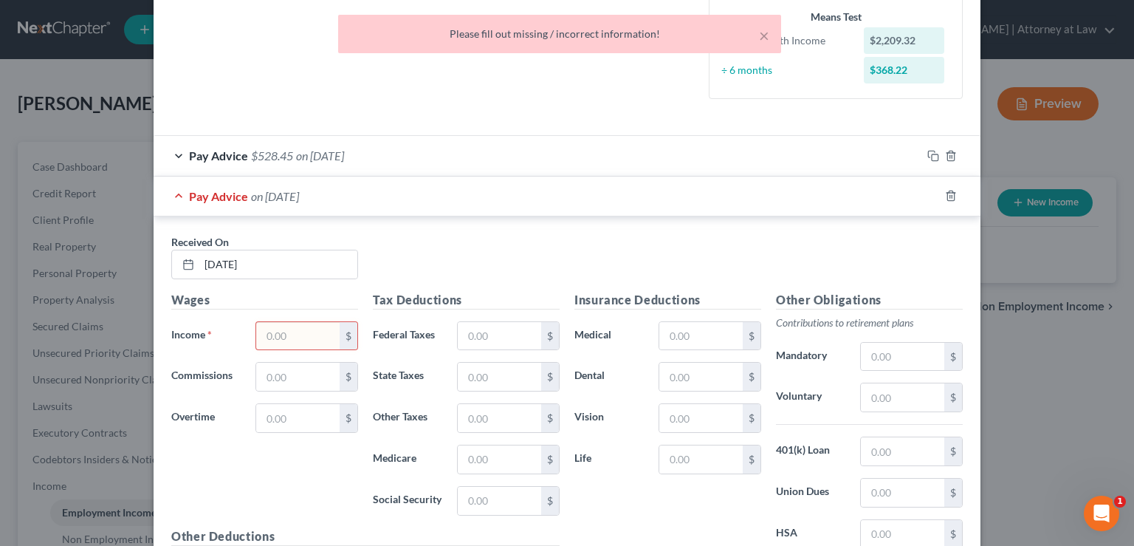
scroll to position [354, 0]
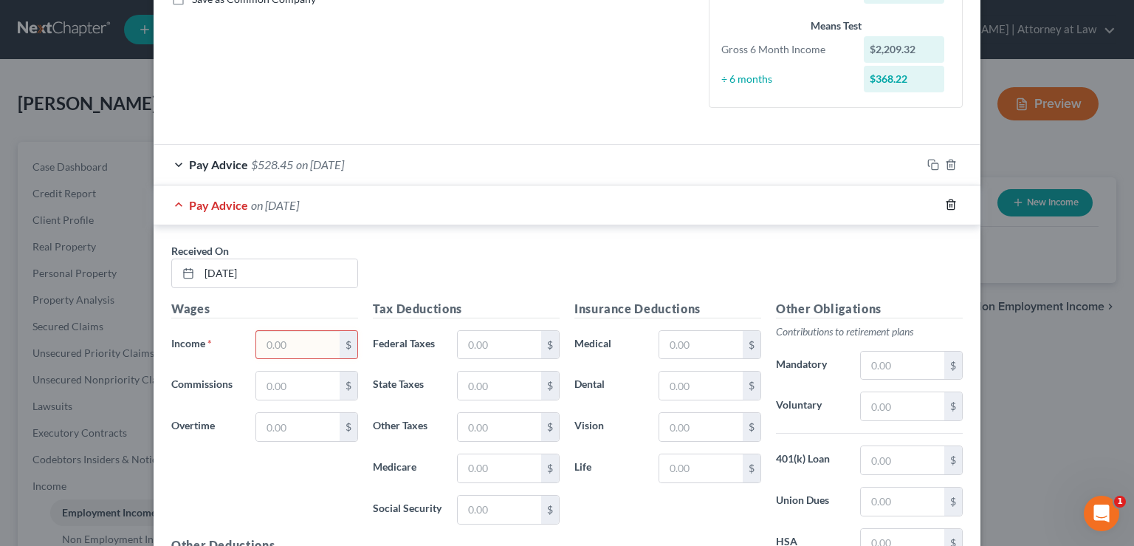
click at [947, 200] on icon "button" at bounding box center [950, 205] width 7 height 10
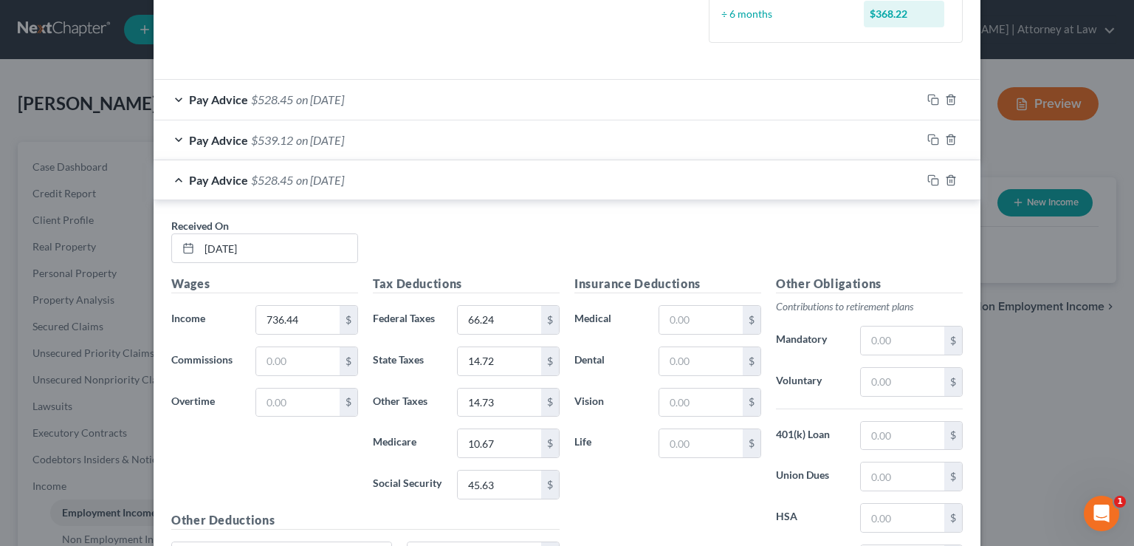
scroll to position [345, 0]
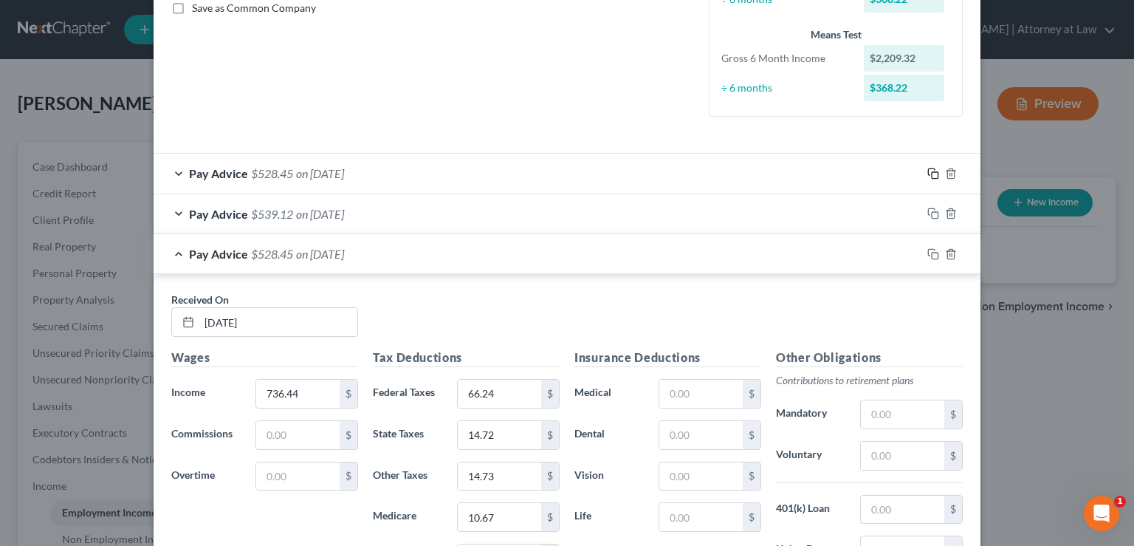
click at [932, 172] on rect "button" at bounding box center [935, 175] width 7 height 7
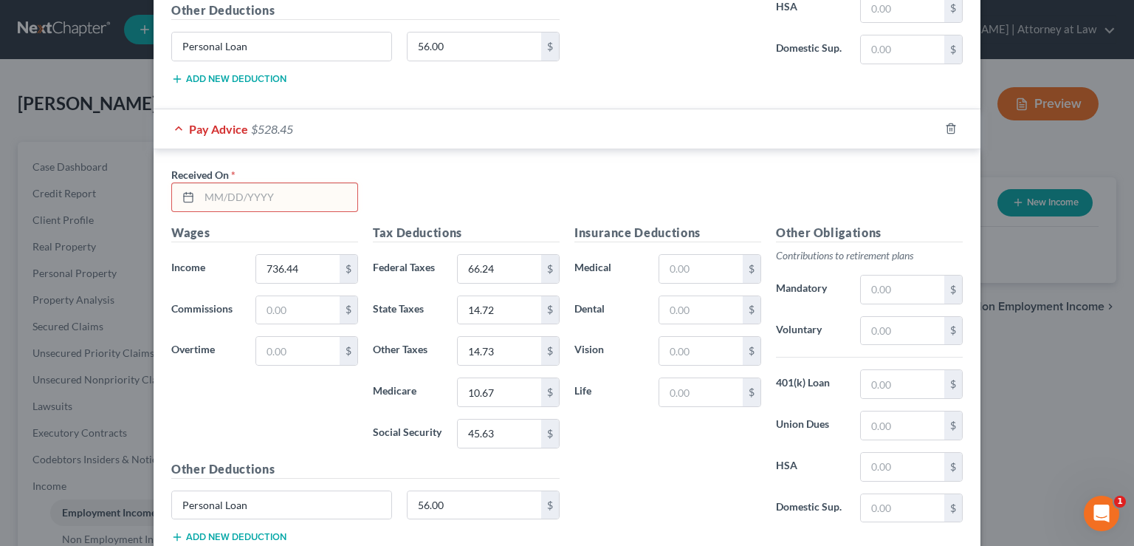
scroll to position [940, 0]
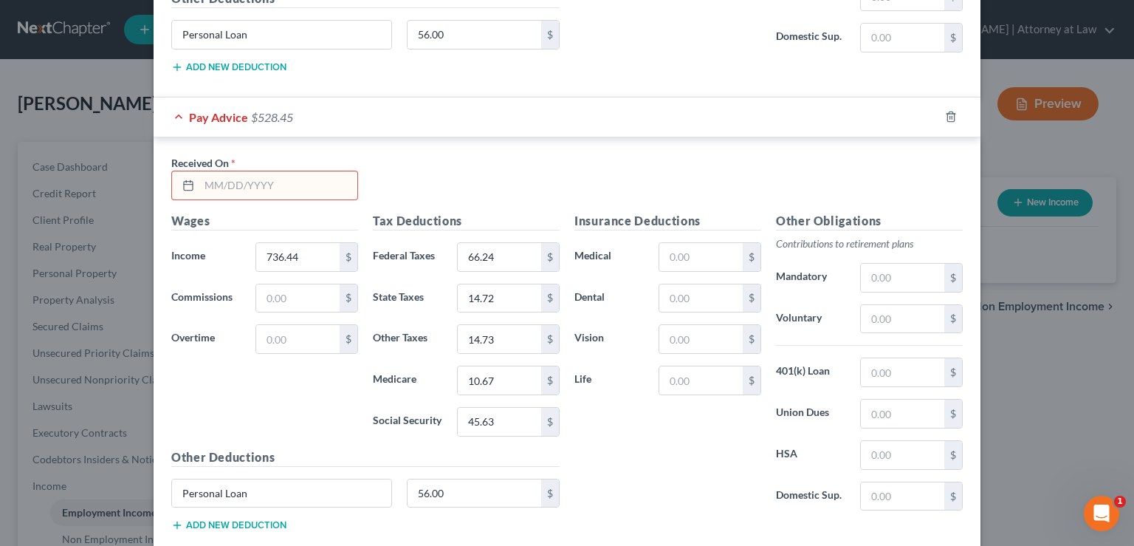
click at [208, 183] on input "text" at bounding box center [278, 185] width 158 height 28
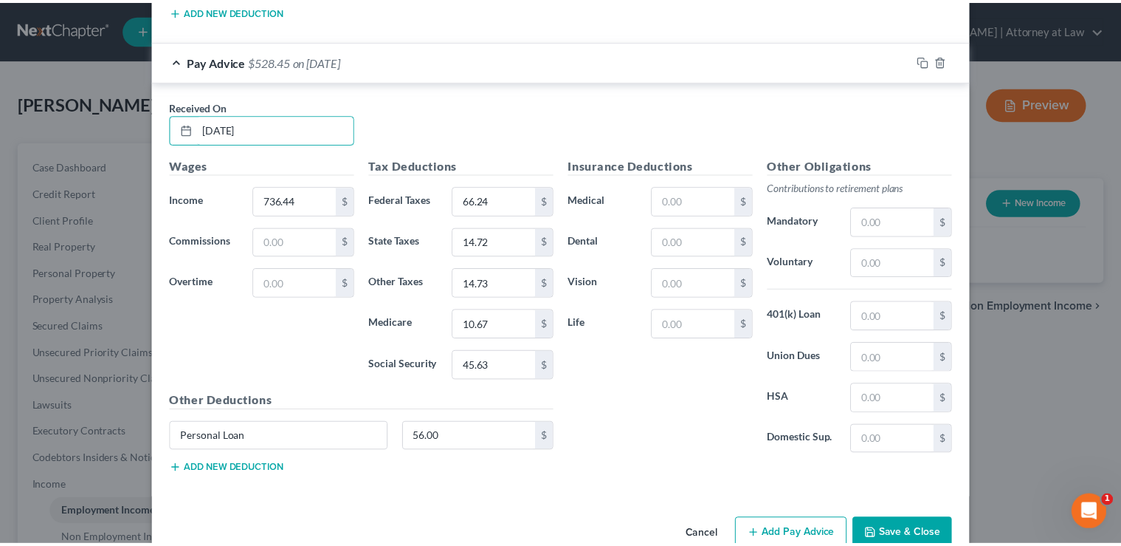
scroll to position [1025, 0]
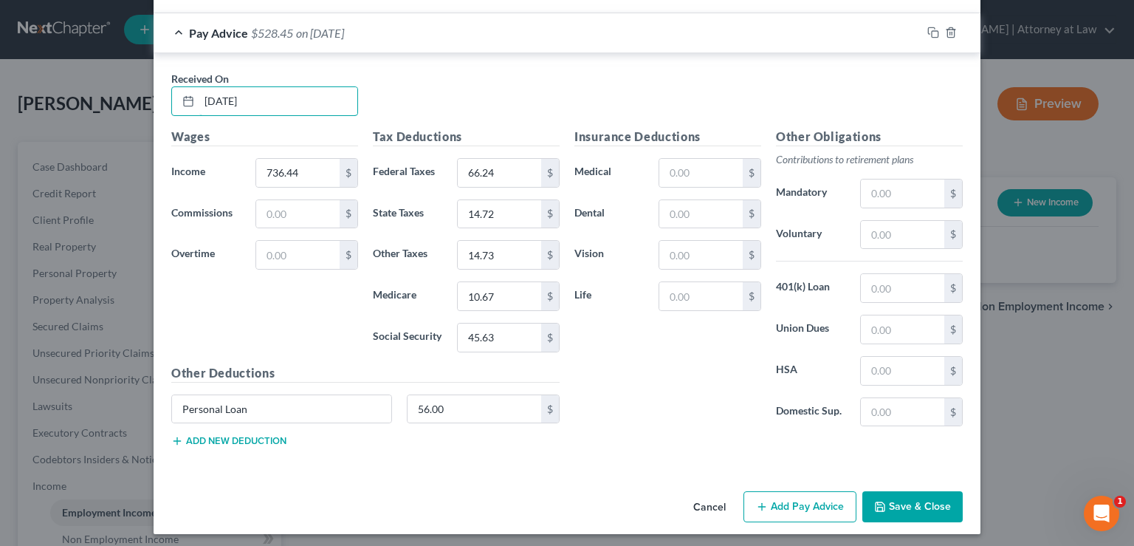
type input "[DATE]"
click at [881, 503] on button "Save & Close" at bounding box center [912, 506] width 100 height 31
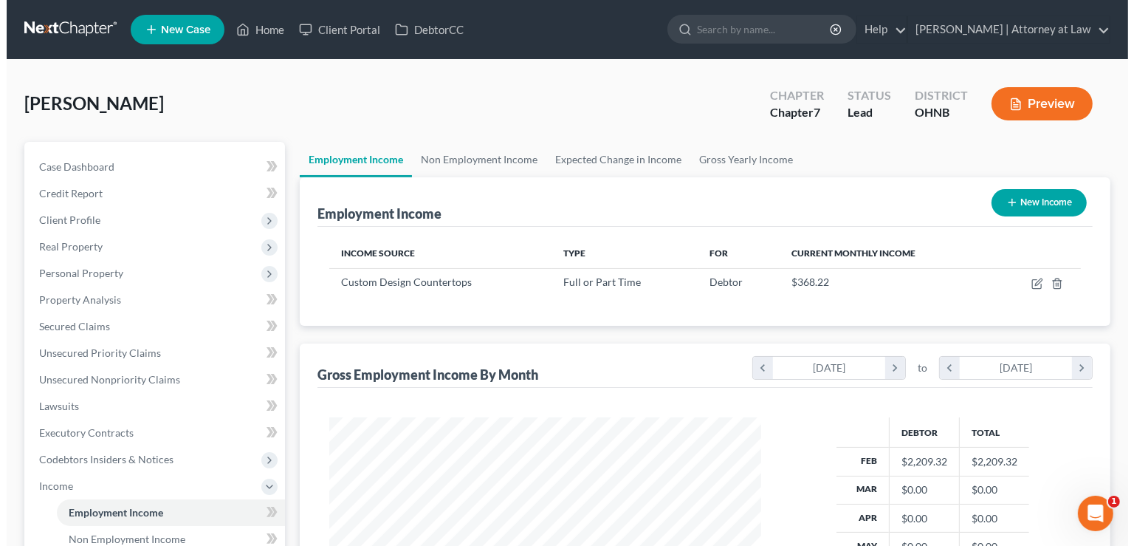
scroll to position [737939, 737746]
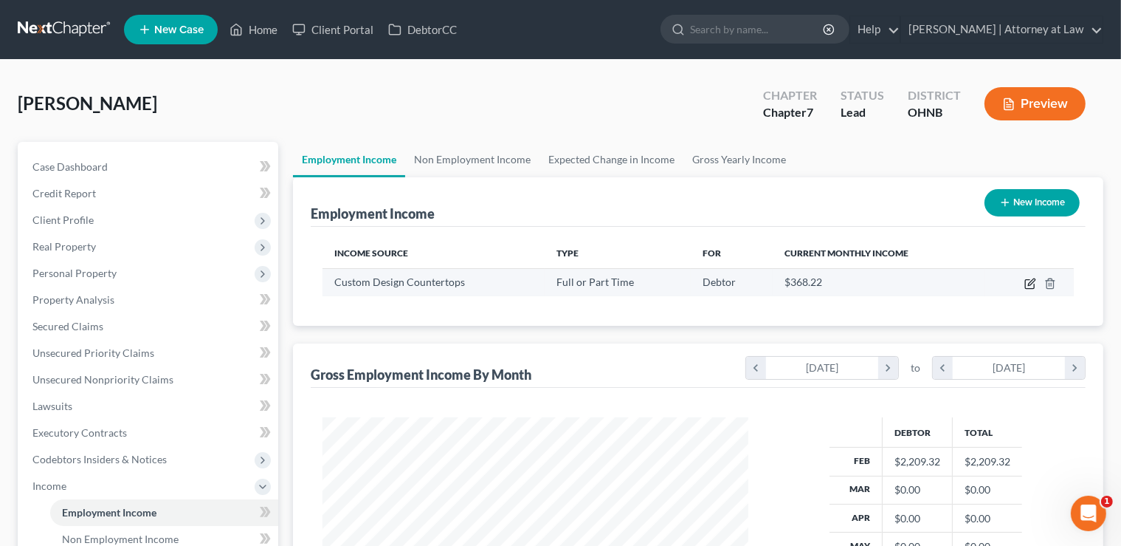
click at [1031, 283] on icon "button" at bounding box center [1031, 284] width 12 height 12
select select "0"
select select "36"
select select "3"
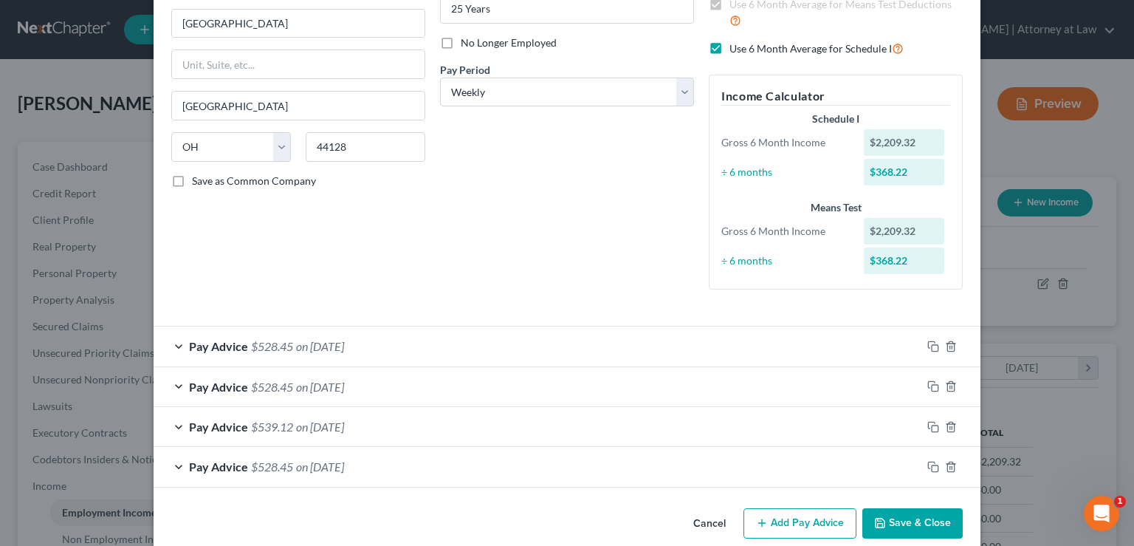
scroll to position [193, 0]
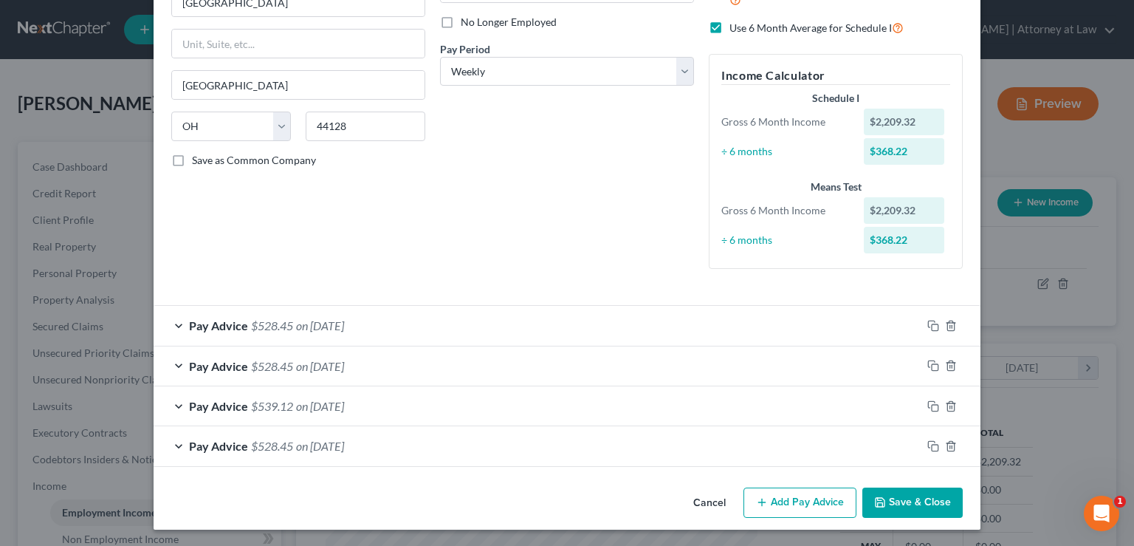
click at [285, 320] on span "$528.45" at bounding box center [272, 325] width 42 height 14
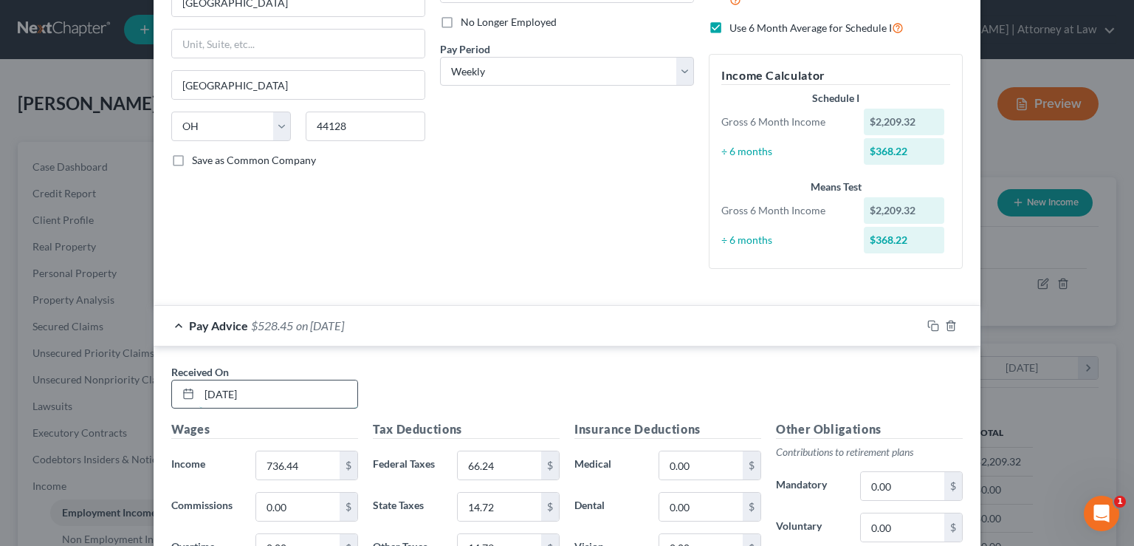
click at [261, 391] on input "[DATE]" at bounding box center [278, 394] width 158 height 28
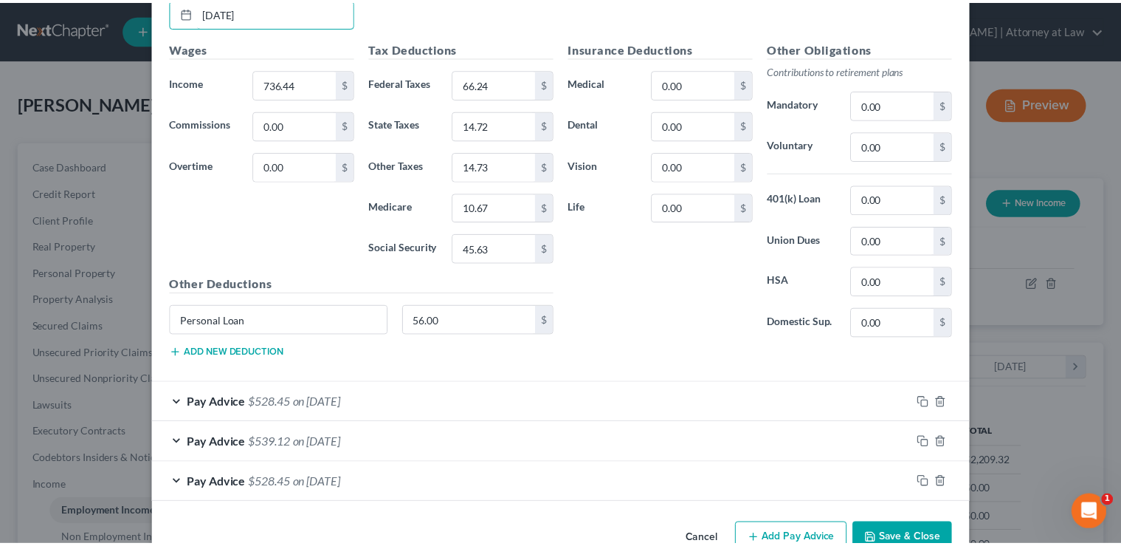
scroll to position [609, 0]
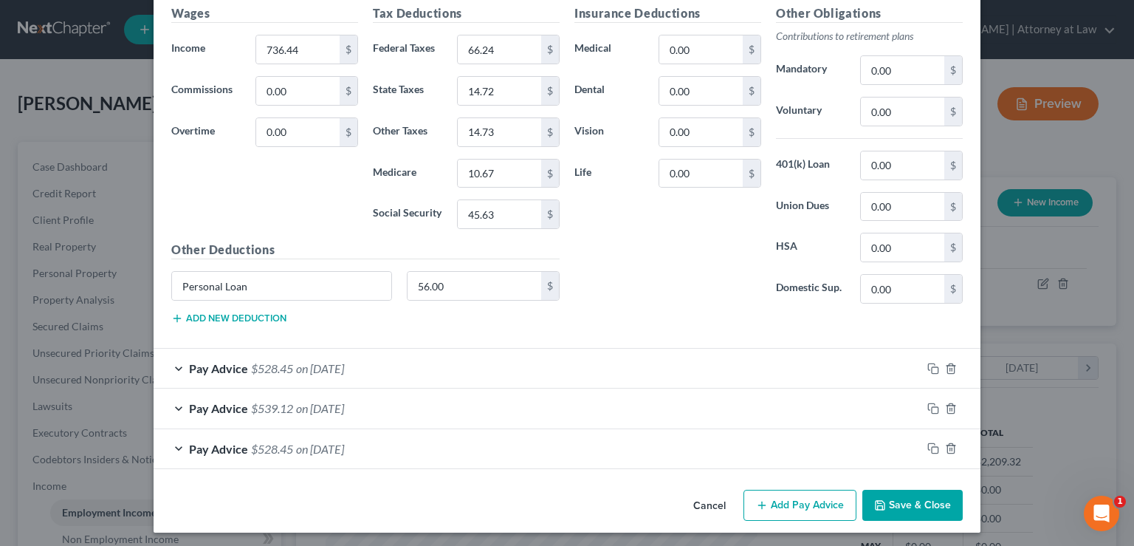
type input "[DATE]"
click at [897, 501] on button "Save & Close" at bounding box center [912, 504] width 100 height 31
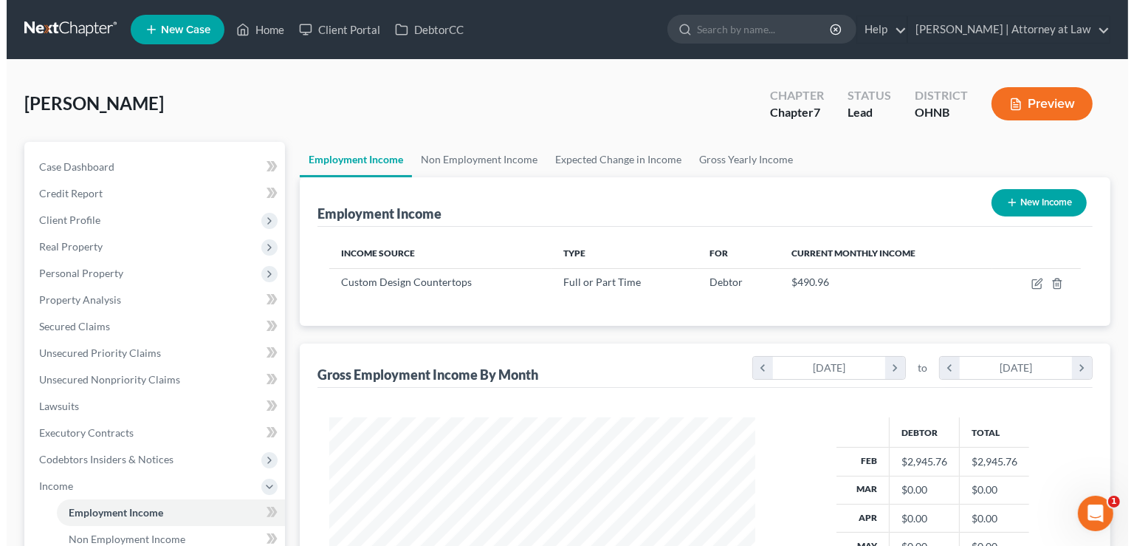
scroll to position [737939, 737746]
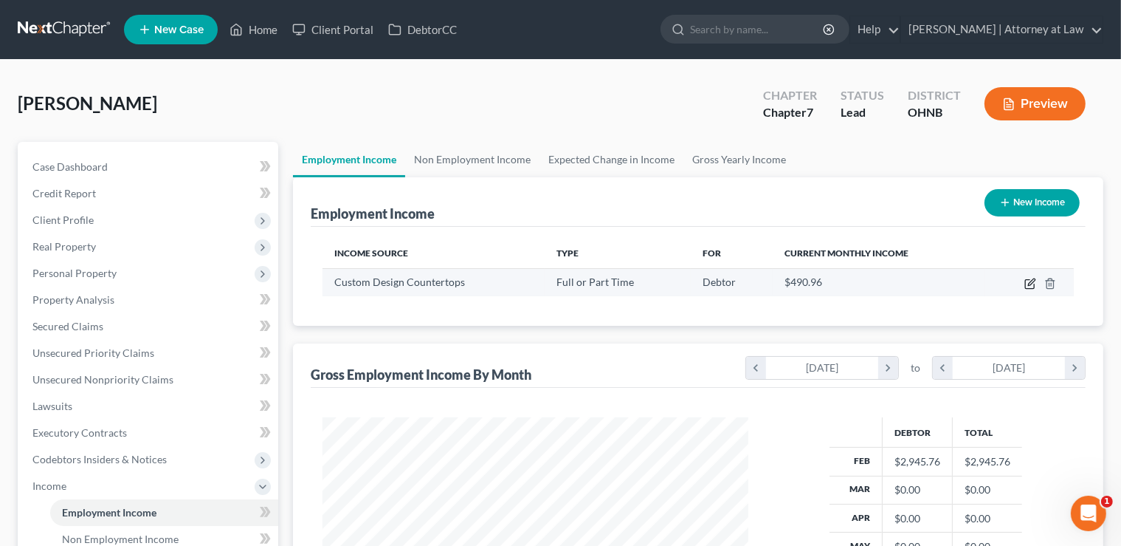
click at [1029, 284] on icon "button" at bounding box center [1031, 284] width 12 height 12
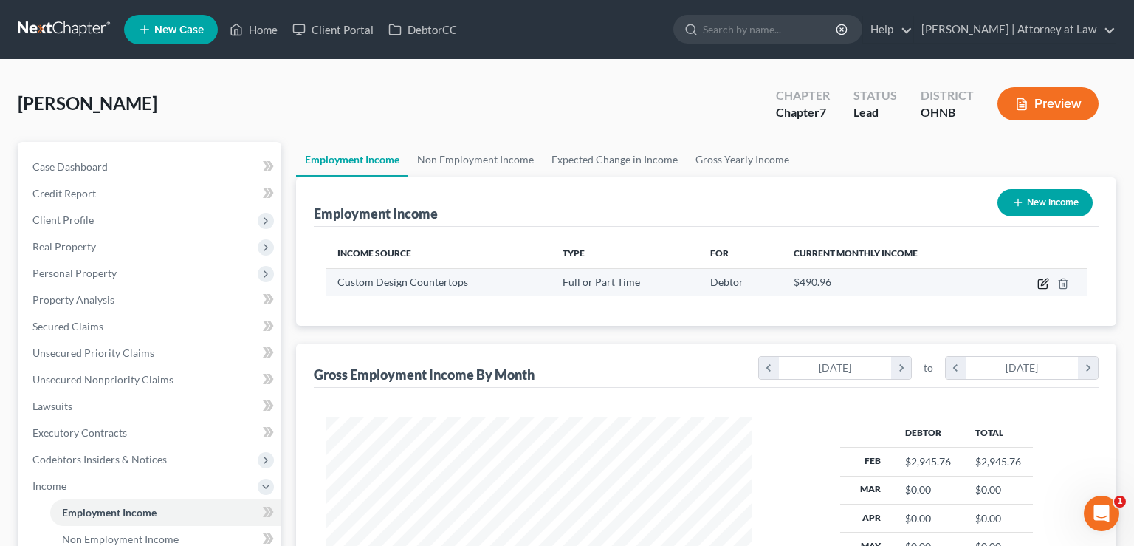
select select "0"
select select "36"
select select "3"
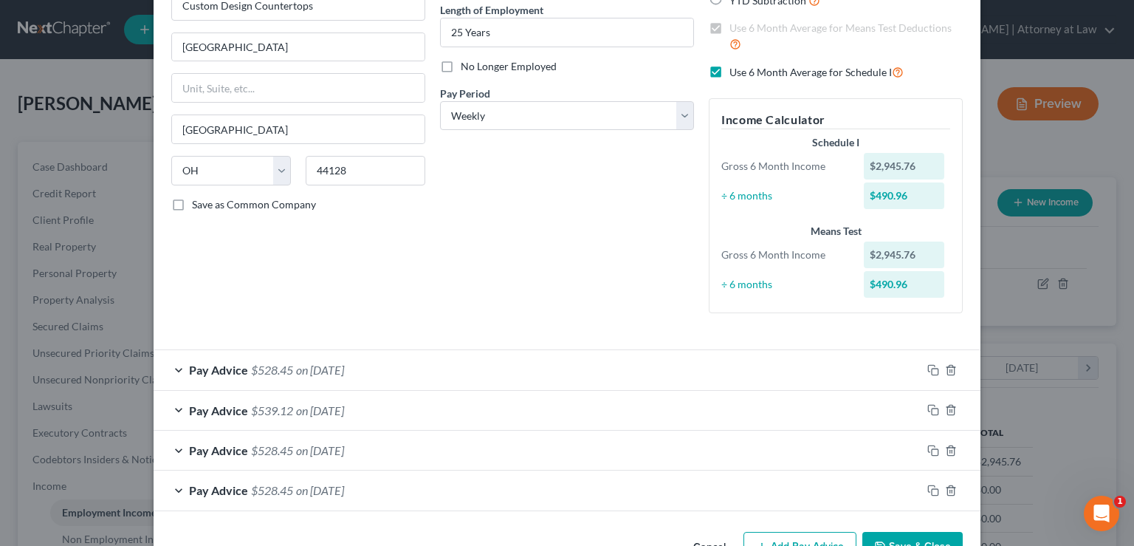
scroll to position [193, 0]
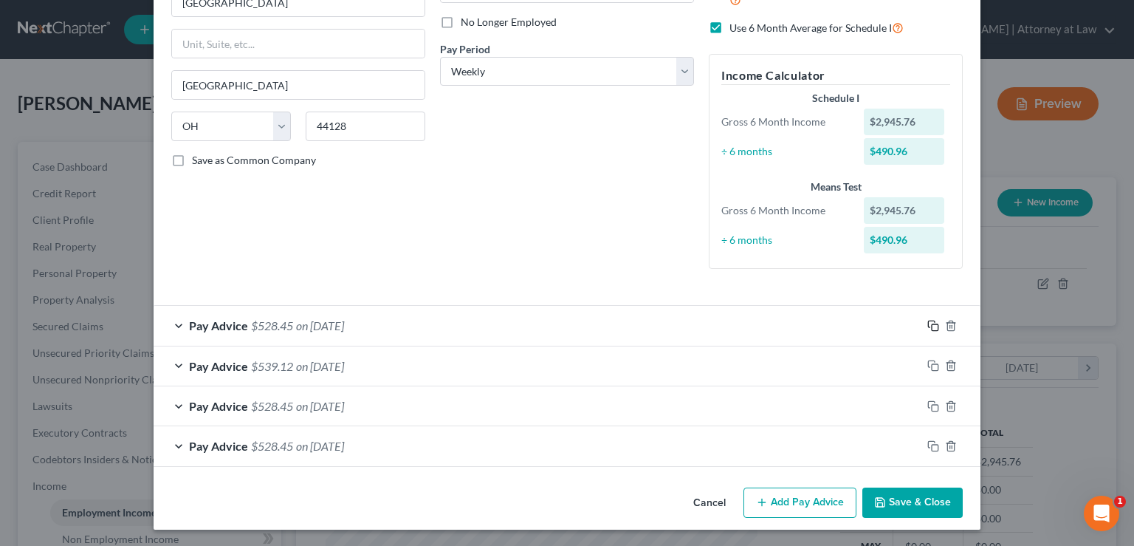
click at [932, 324] on rect "button" at bounding box center [935, 327] width 7 height 7
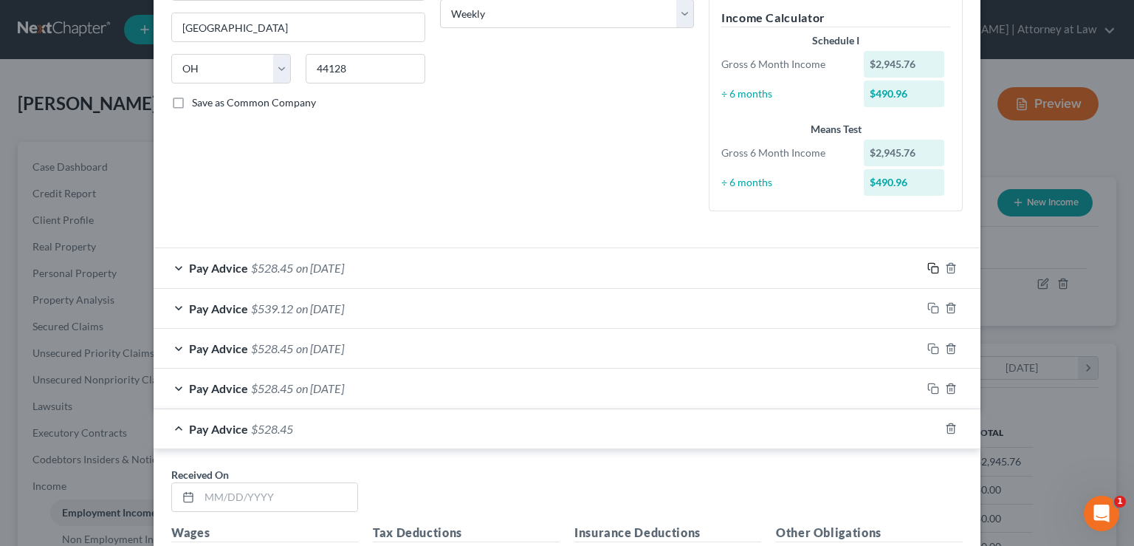
scroll to position [343, 0]
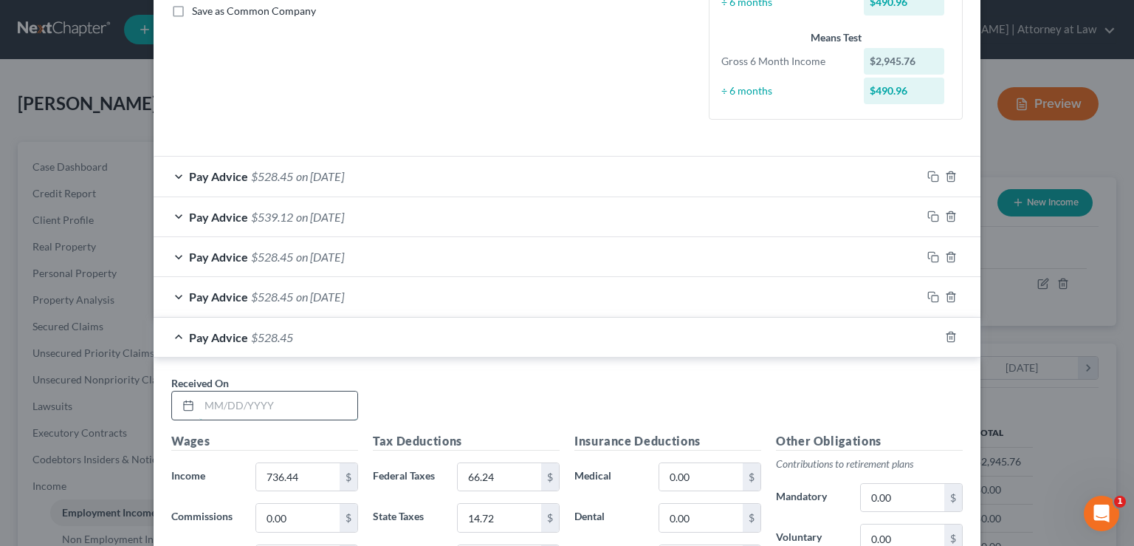
click at [222, 402] on input "text" at bounding box center [278, 405] width 158 height 28
type input "[DATE]"
type input "724.94"
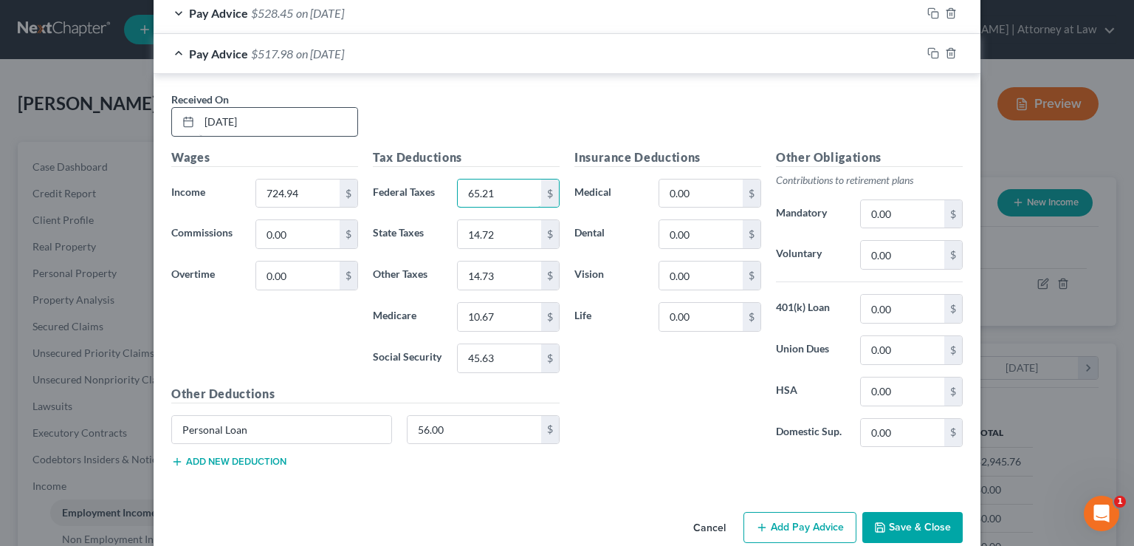
type input "65.21"
type input "14.49"
type input "14.50"
type input "10.51"
drag, startPoint x: 501, startPoint y: 312, endPoint x: 427, endPoint y: 322, distance: 75.2
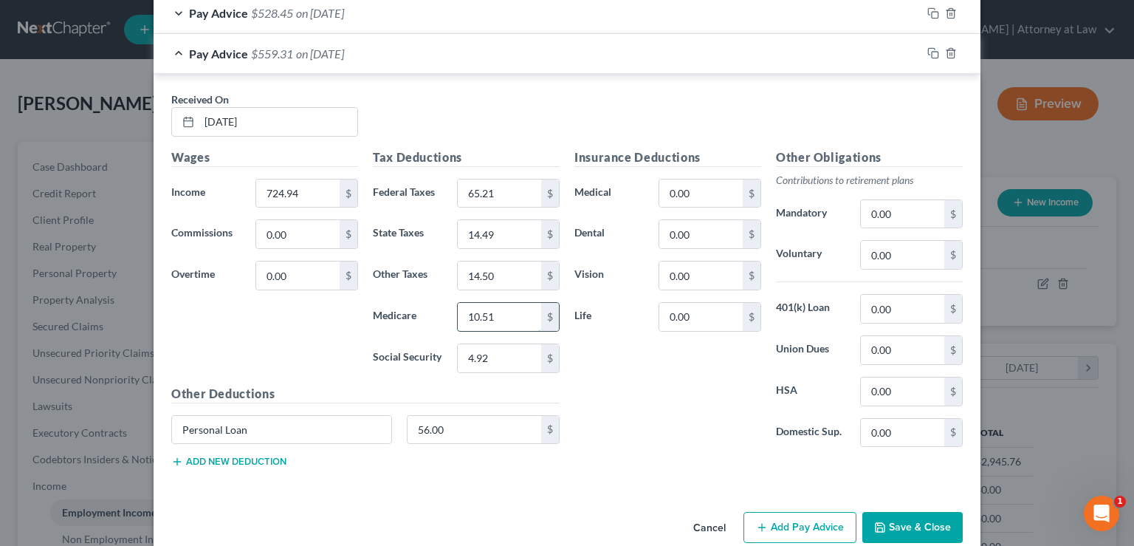
click at [458, 322] on input "10.51" at bounding box center [499, 317] width 83 height 28
drag, startPoint x: 489, startPoint y: 356, endPoint x: 438, endPoint y: 357, distance: 51.0
click at [458, 357] on input "4.92" at bounding box center [499, 358] width 83 height 28
drag, startPoint x: 496, startPoint y: 356, endPoint x: 447, endPoint y: 356, distance: 49.5
click at [458, 356] on input "4.92" at bounding box center [499, 358] width 83 height 28
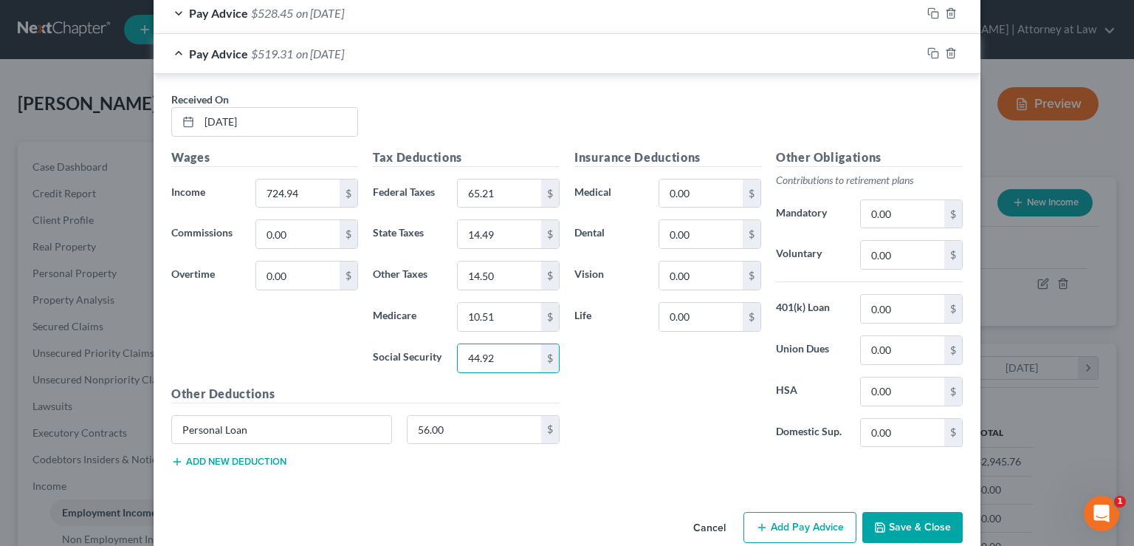
type input "44.92"
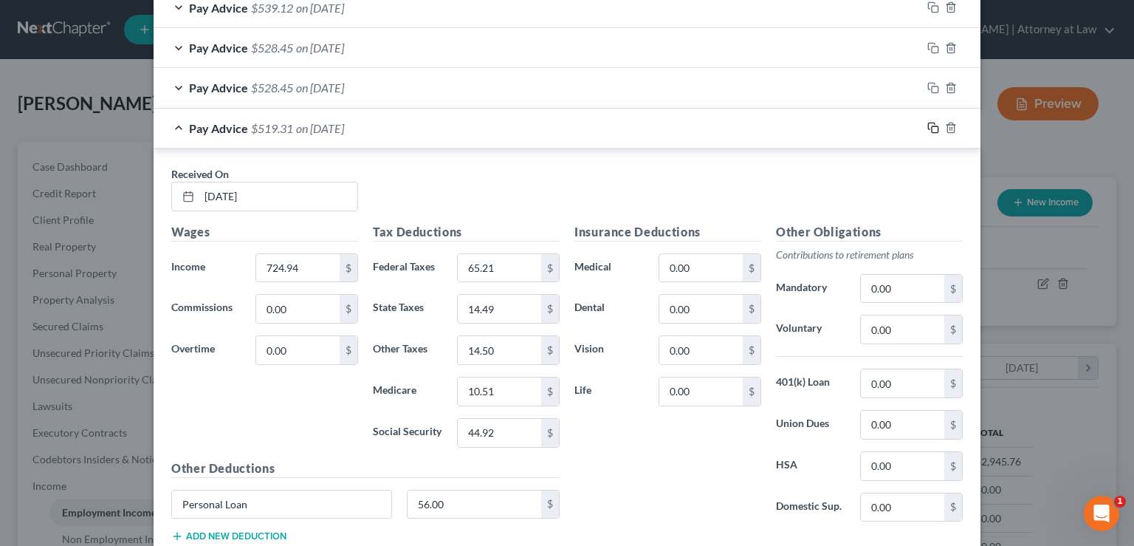
click at [927, 123] on icon "button" at bounding box center [933, 128] width 12 height 12
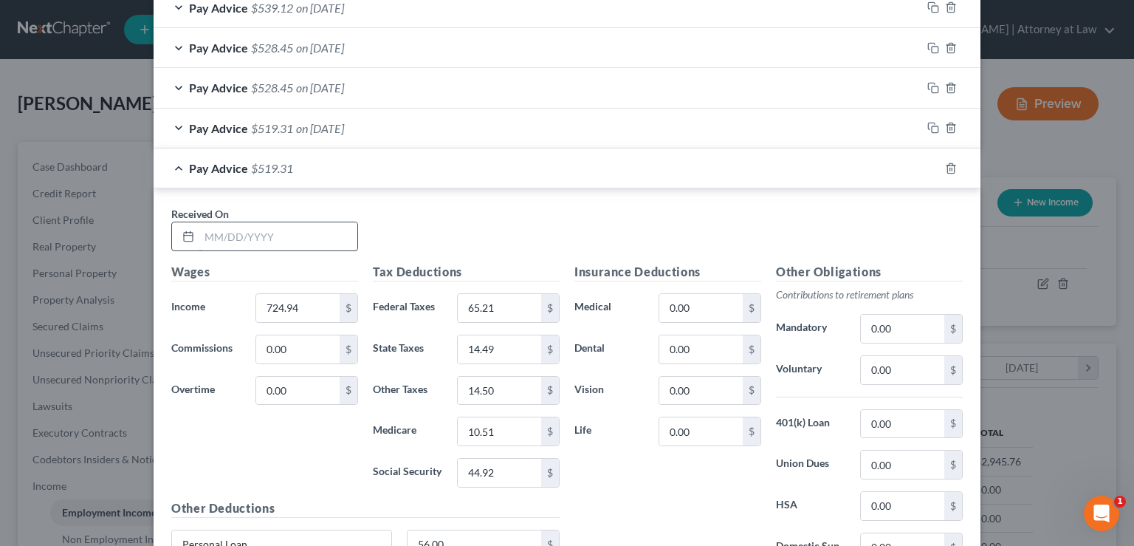
click at [214, 238] on input "text" at bounding box center [278, 236] width 158 height 28
type input "[DATE]"
type input "713.44"
type input "64.17"
type input "14.26"
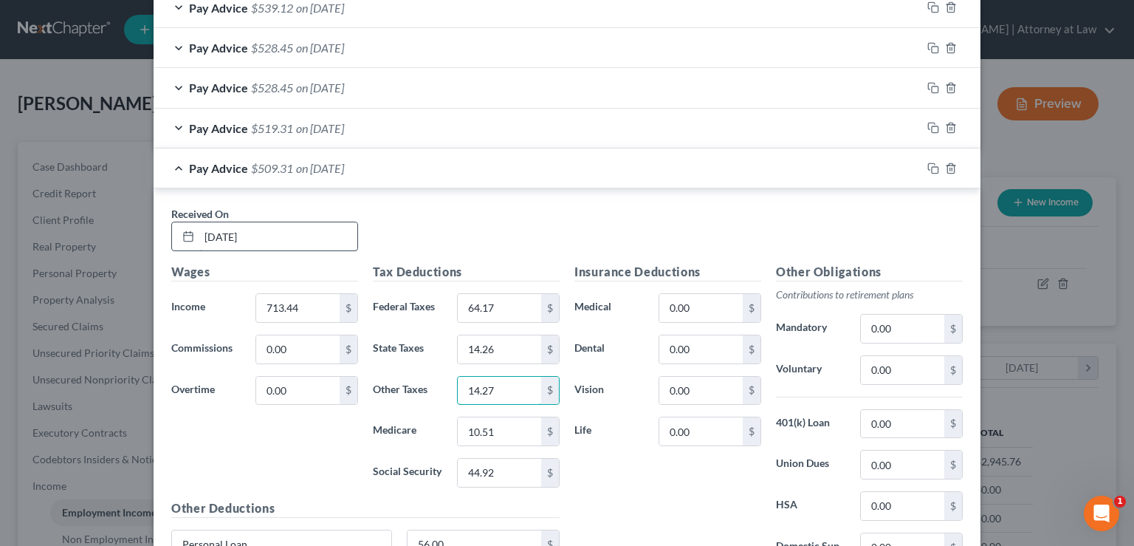
type input "14.27"
type input "10.34"
type input "44.21"
click at [216, 230] on input "[DATE]" at bounding box center [278, 236] width 158 height 28
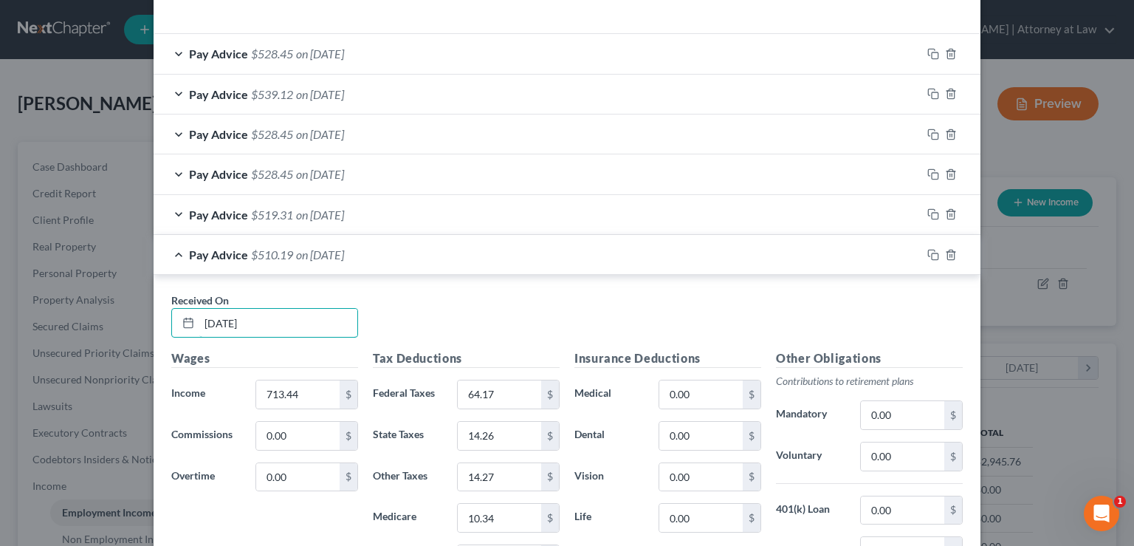
scroll to position [540, 0]
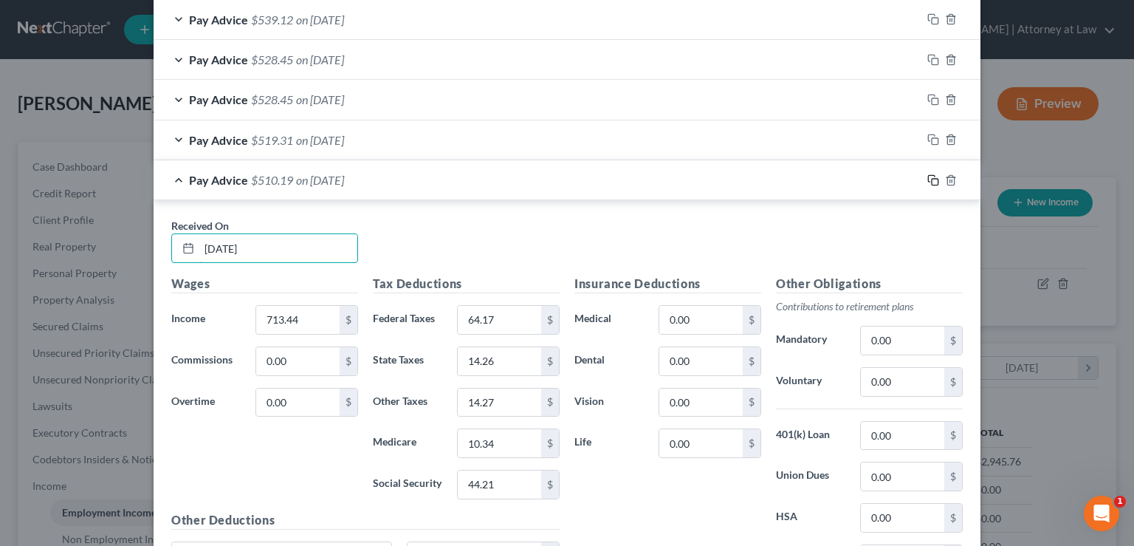
type input "[DATE]"
click at [928, 178] on icon "button" at bounding box center [933, 180] width 12 height 12
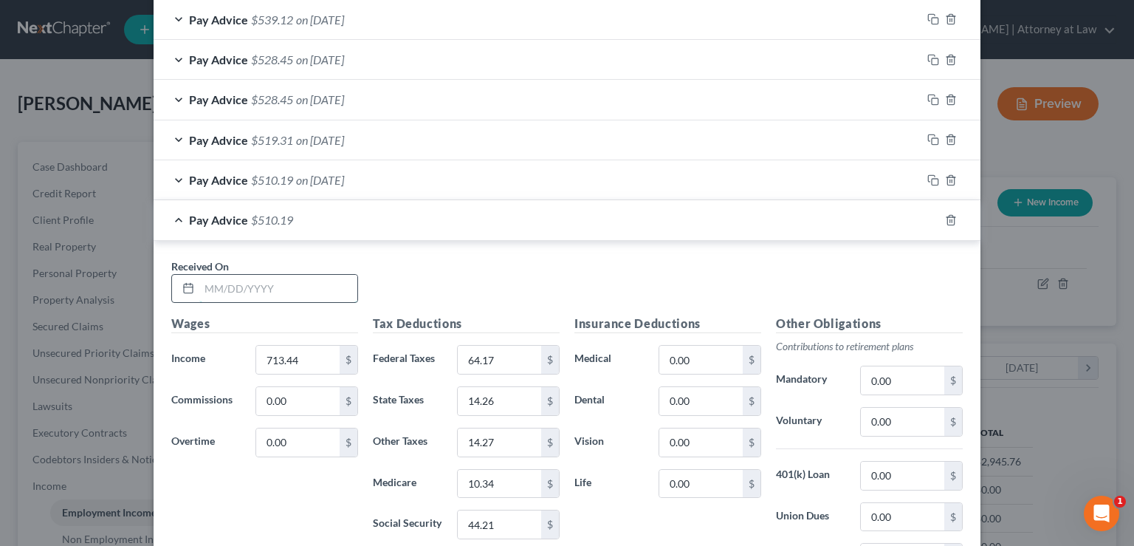
click at [221, 288] on input "text" at bounding box center [278, 289] width 158 height 28
type input "[DATE]"
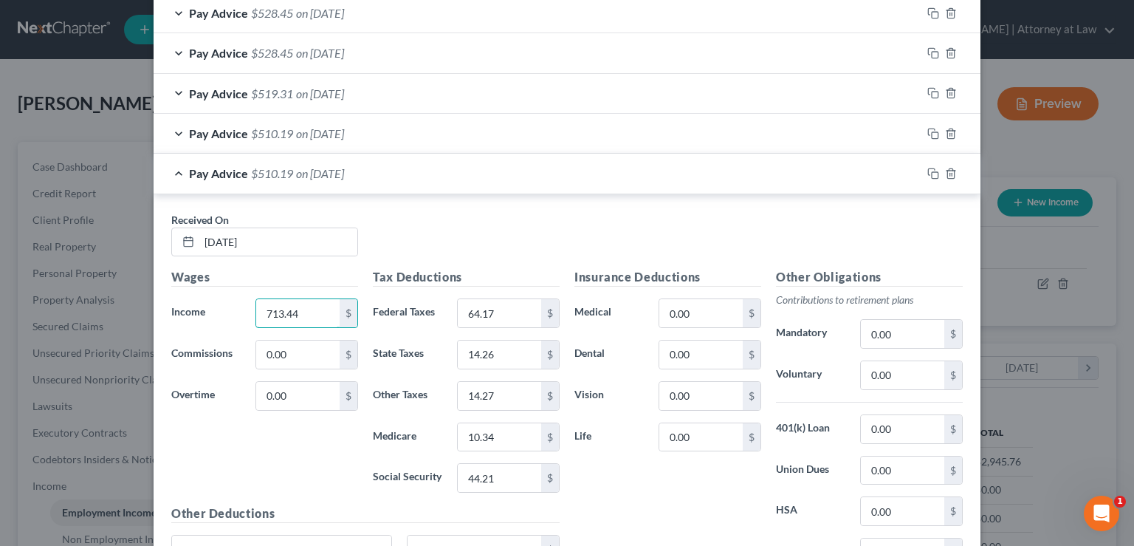
scroll to position [614, 0]
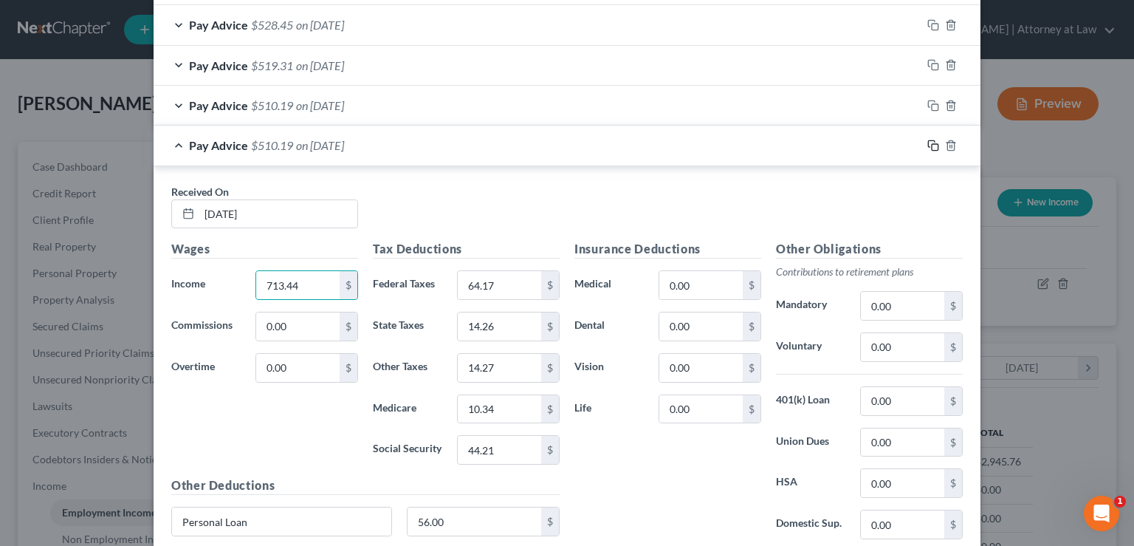
click at [932, 144] on rect "button" at bounding box center [935, 147] width 7 height 7
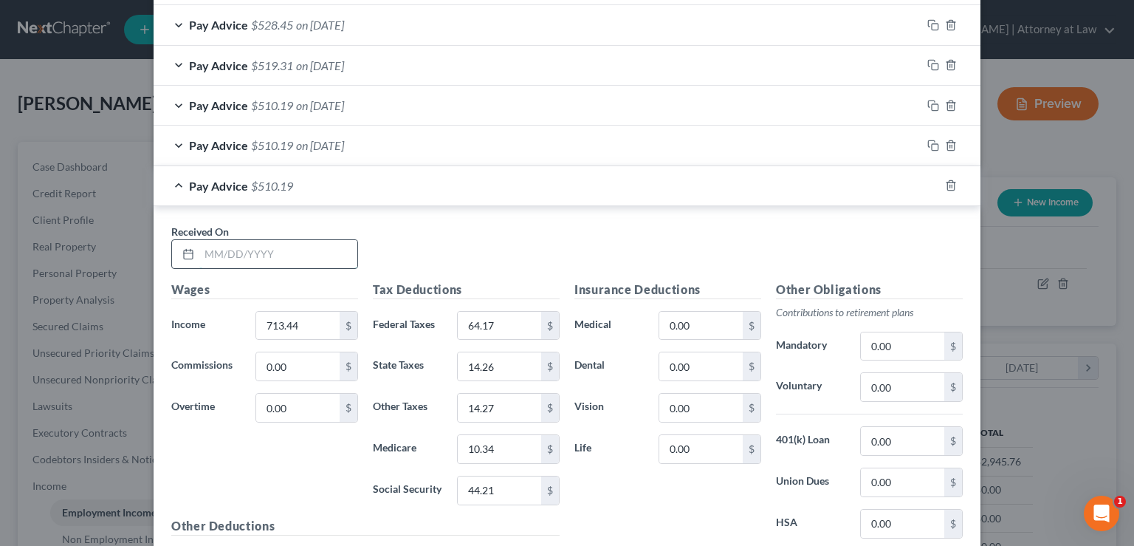
click at [216, 248] on input "text" at bounding box center [278, 254] width 158 height 28
type input "[DATE]"
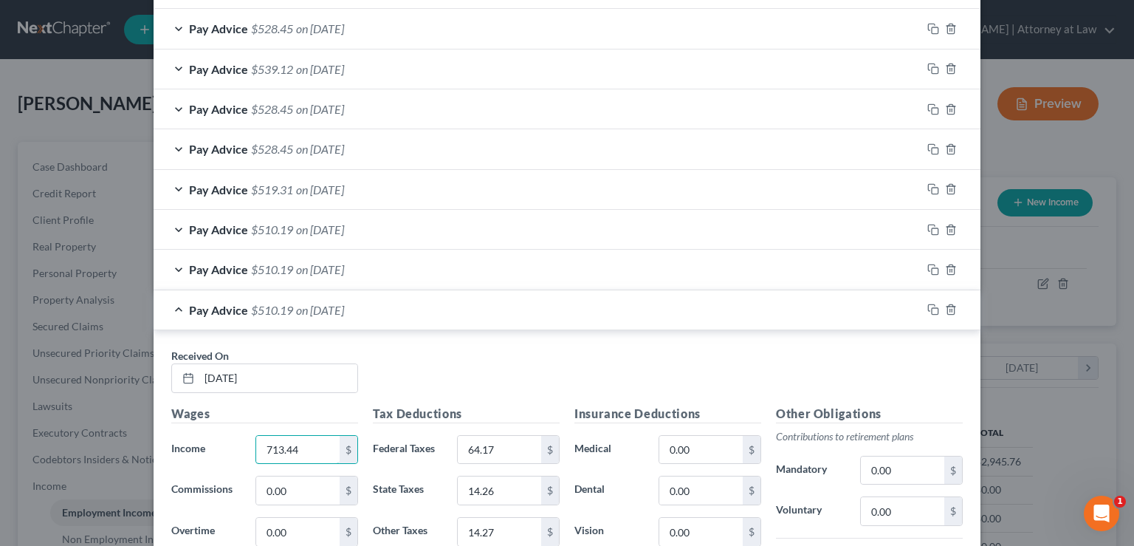
scroll to position [465, 0]
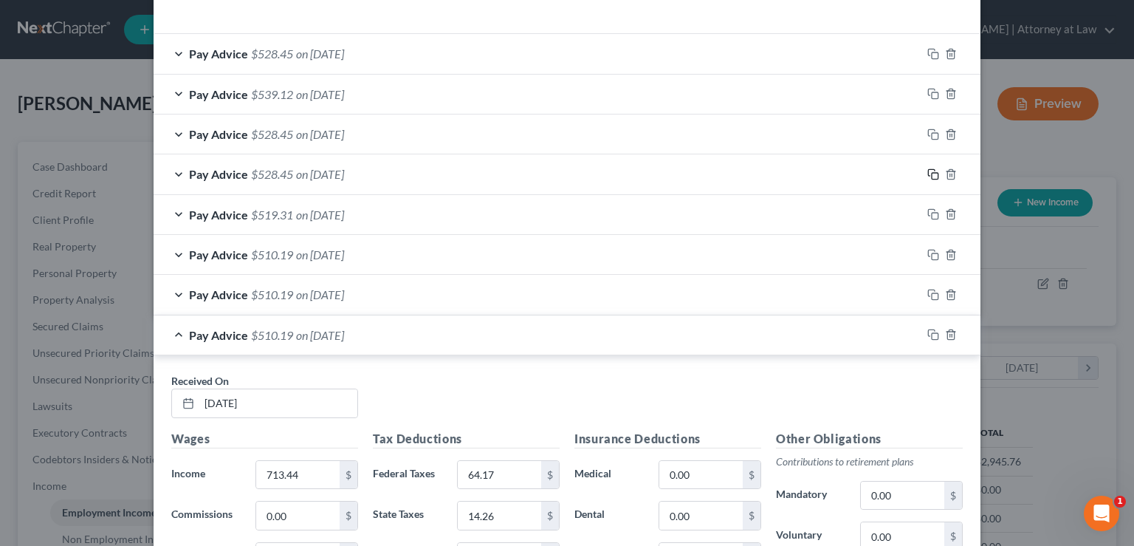
click at [932, 173] on rect "button" at bounding box center [935, 176] width 7 height 7
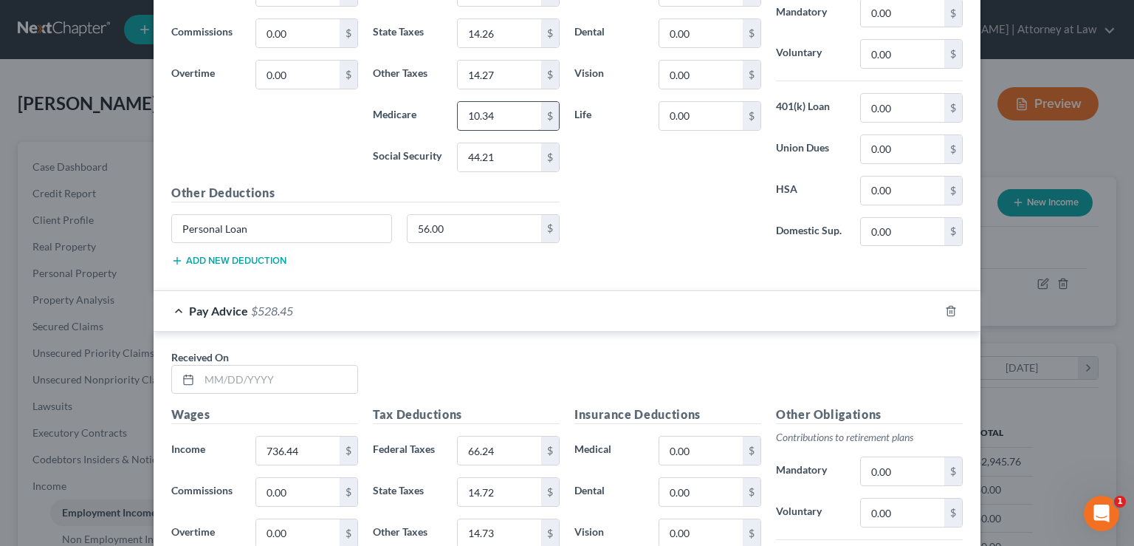
scroll to position [986, 0]
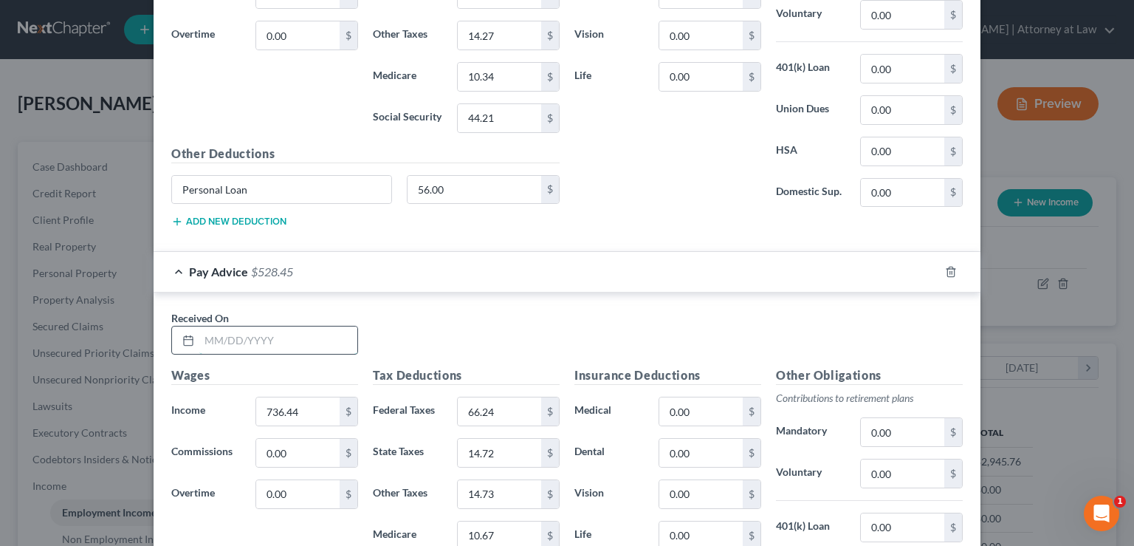
click at [222, 337] on input "text" at bounding box center [278, 340] width 158 height 28
type input "[DATE]"
click at [927, 267] on icon "button" at bounding box center [933, 272] width 12 height 12
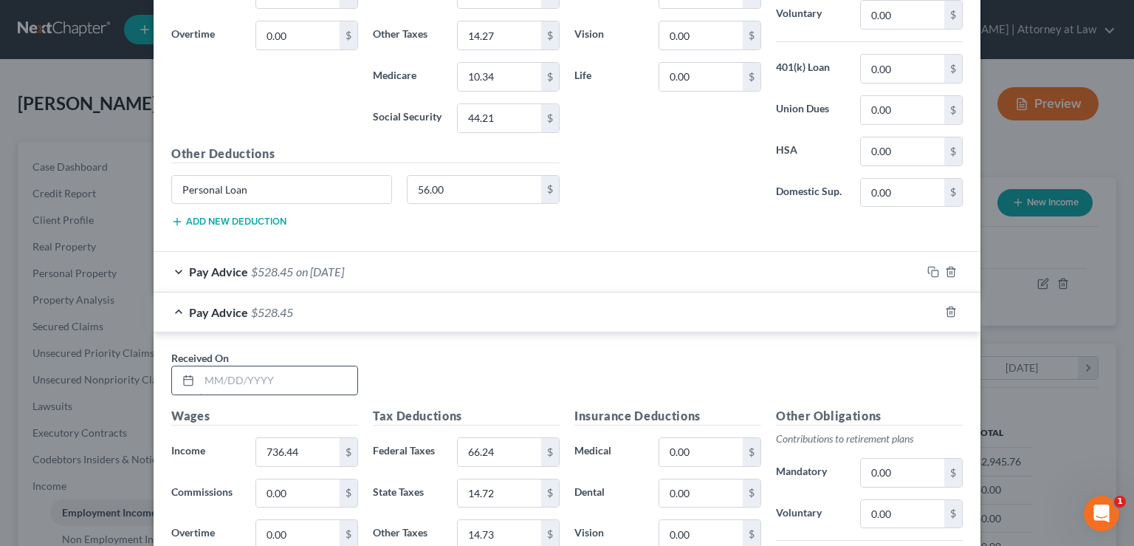
click at [231, 379] on input "text" at bounding box center [278, 380] width 158 height 28
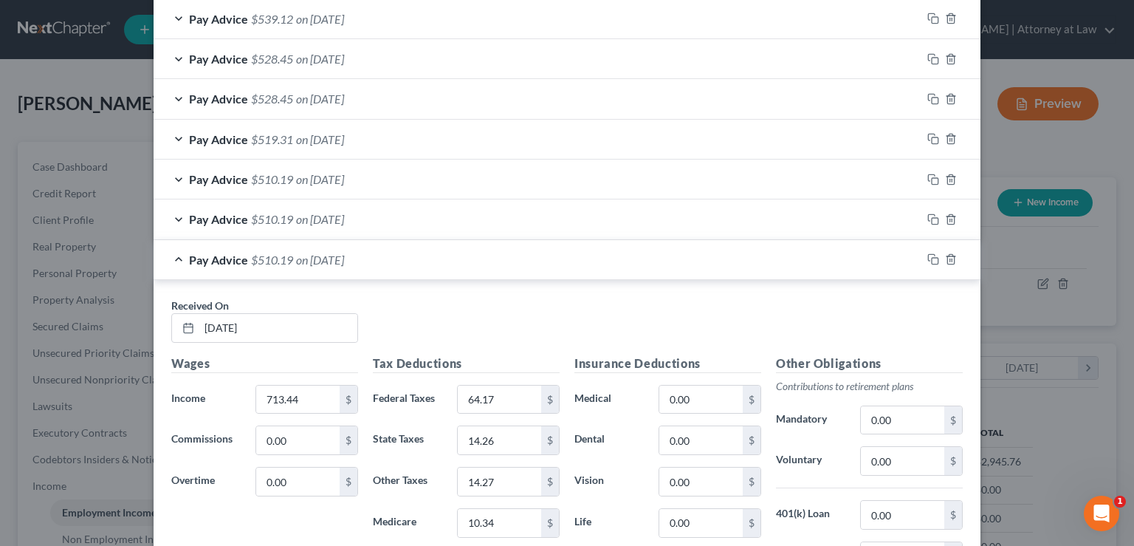
scroll to position [540, 0]
type input "[DATE]"
click at [927, 138] on icon "button" at bounding box center [933, 140] width 12 height 12
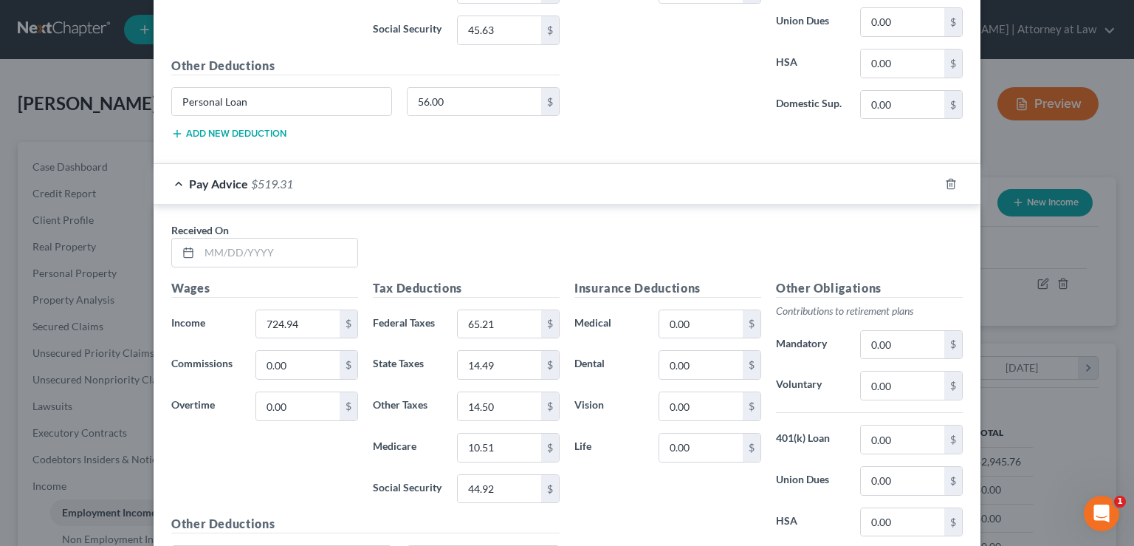
scroll to position [1581, 0]
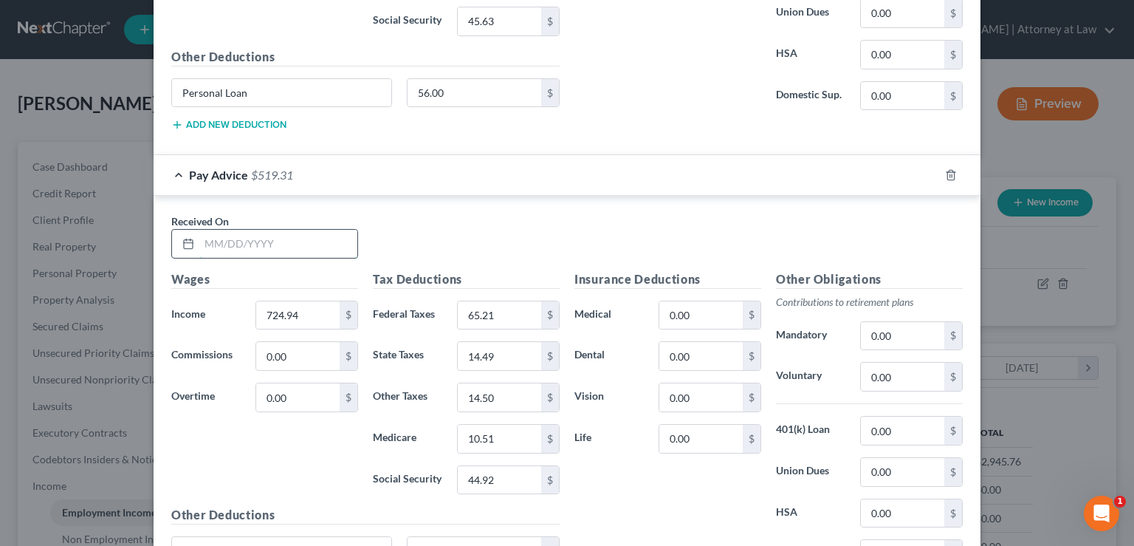
click at [212, 244] on input "text" at bounding box center [278, 244] width 158 height 28
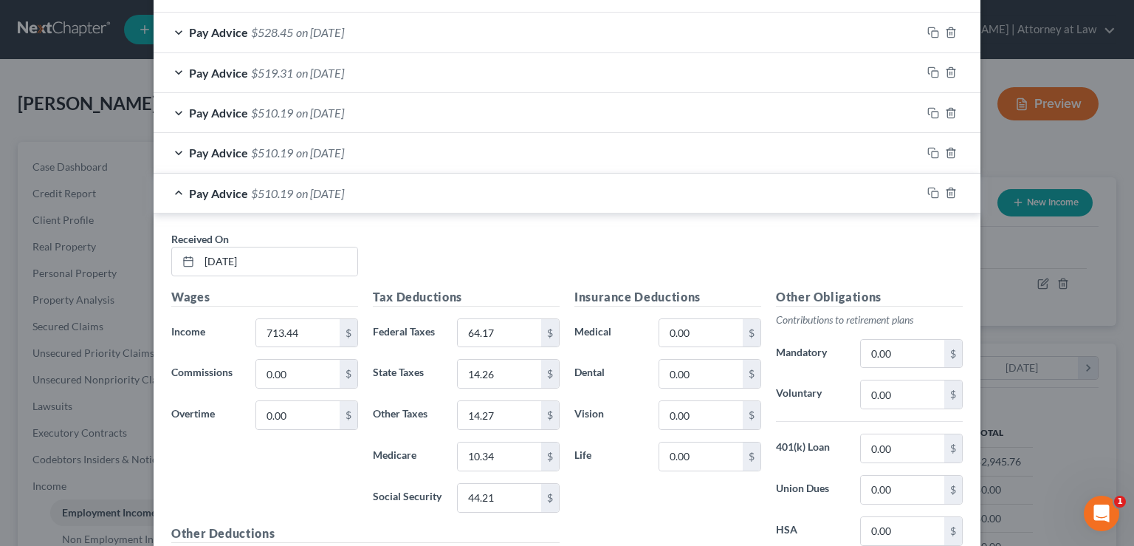
scroll to position [604, 0]
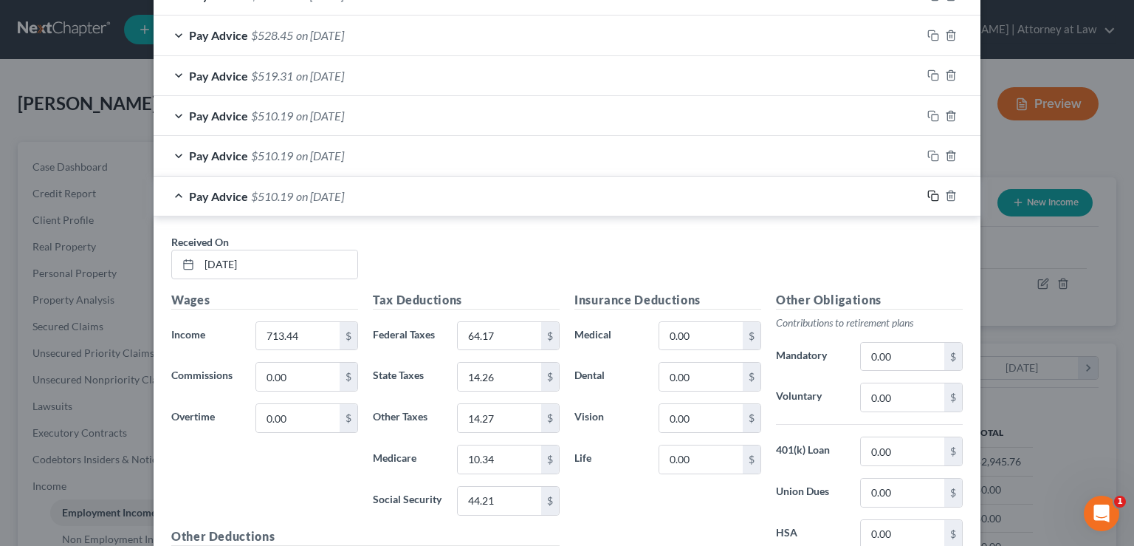
type input "[DATE]"
click at [927, 194] on icon "button" at bounding box center [933, 196] width 12 height 12
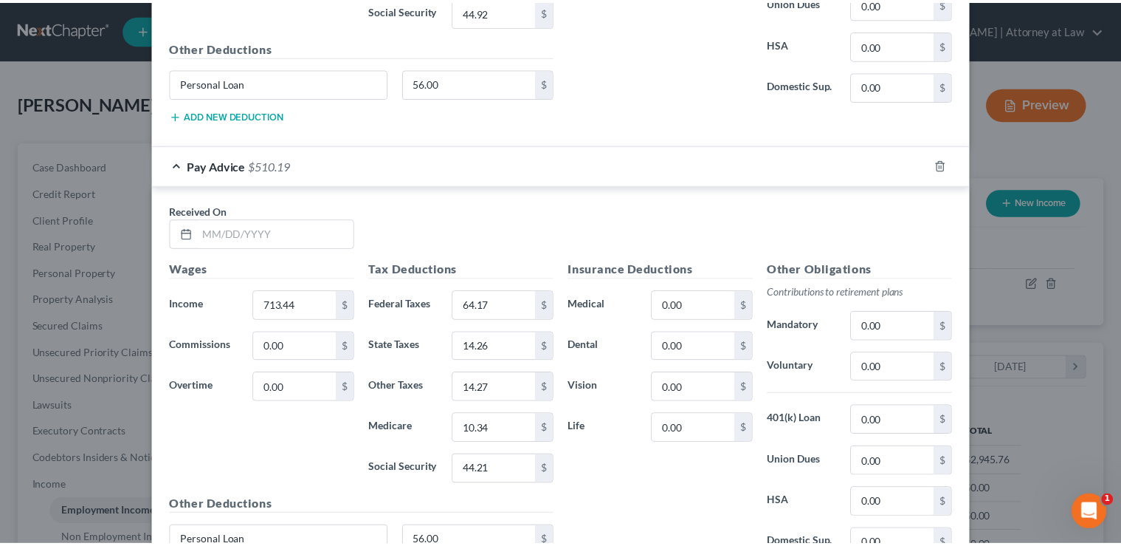
scroll to position [1720, 0]
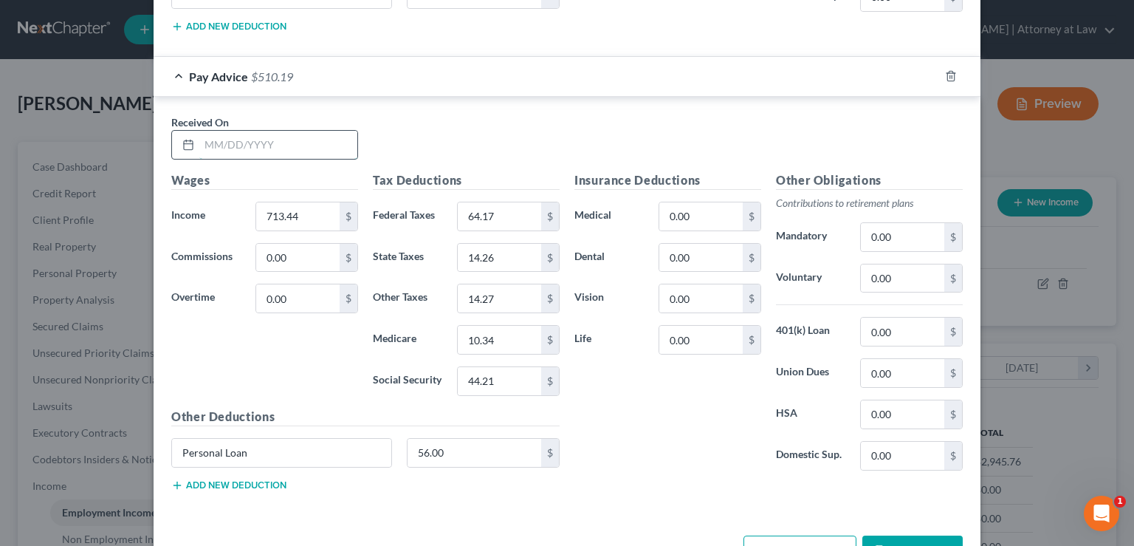
click at [226, 136] on input "text" at bounding box center [278, 145] width 158 height 28
type input "[DATE]"
click at [908, 537] on button "Save & Close" at bounding box center [912, 550] width 100 height 31
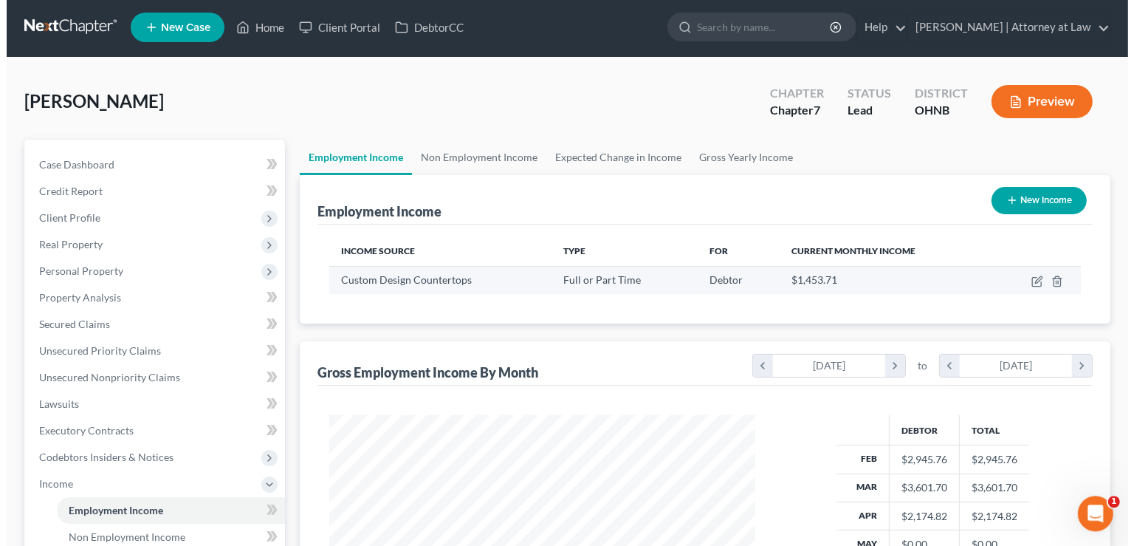
scroll to position [0, 0]
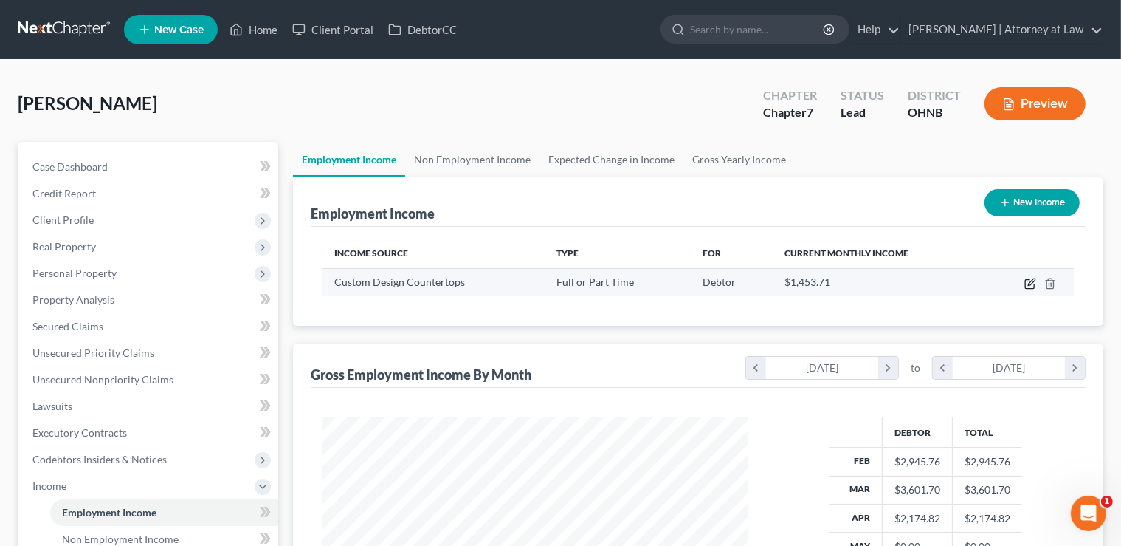
click at [1032, 283] on icon "button" at bounding box center [1031, 281] width 7 height 7
select select "0"
select select "36"
select select "3"
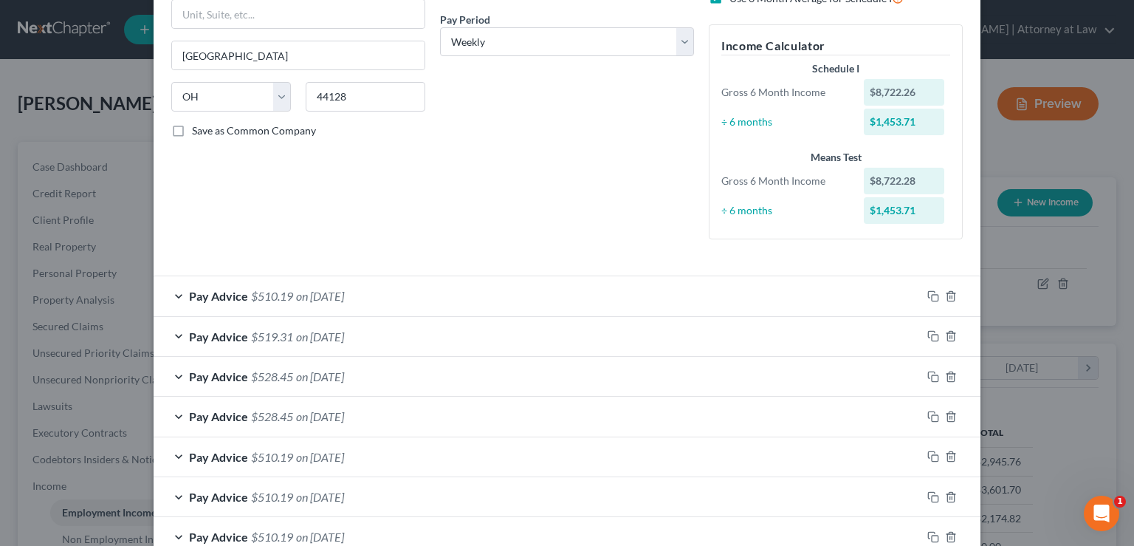
scroll to position [297, 0]
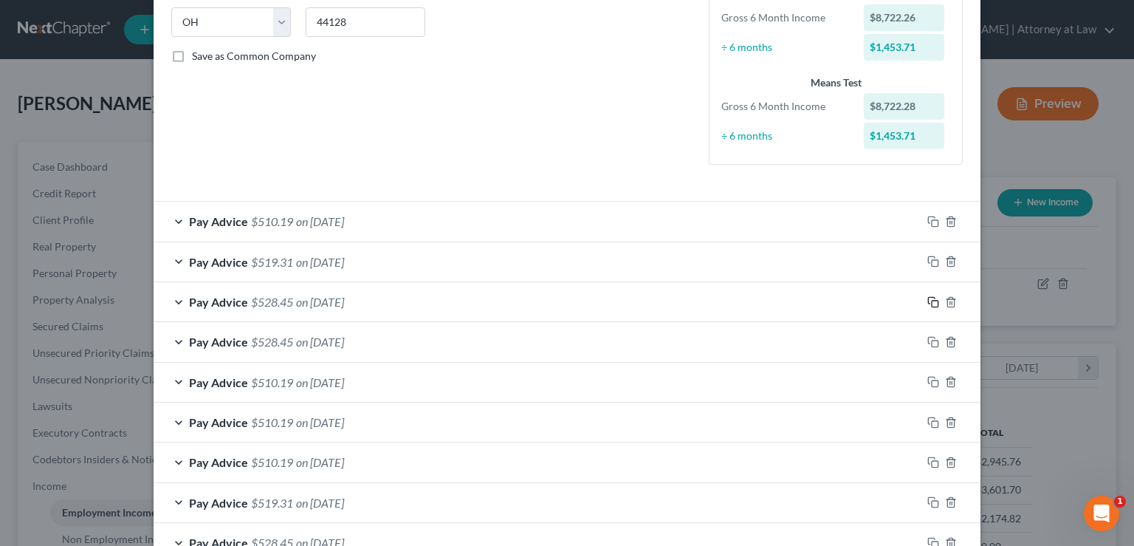
click at [930, 298] on icon "button" at bounding box center [933, 302] width 12 height 12
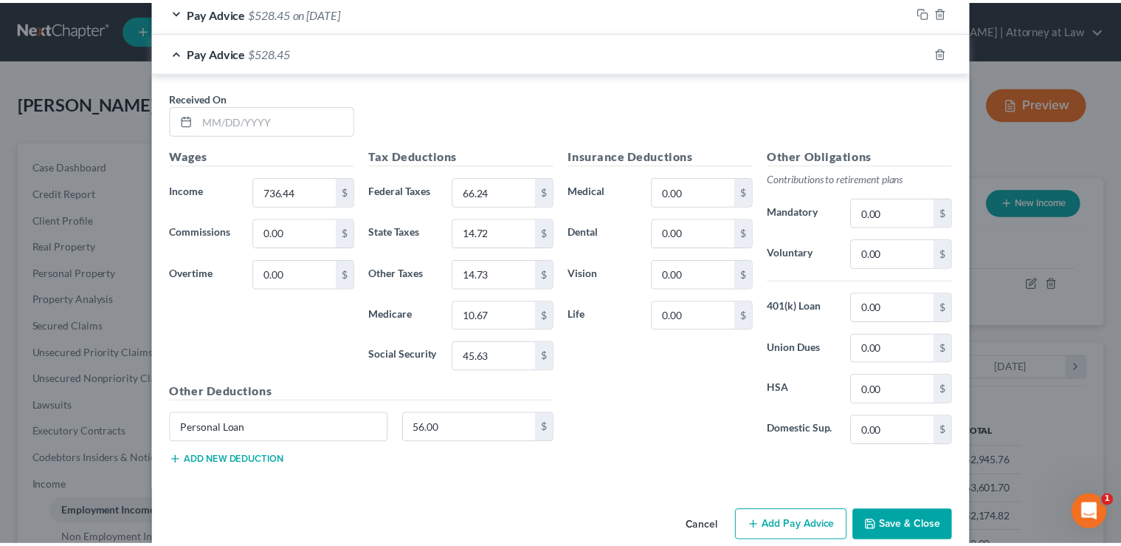
scroll to position [967, 0]
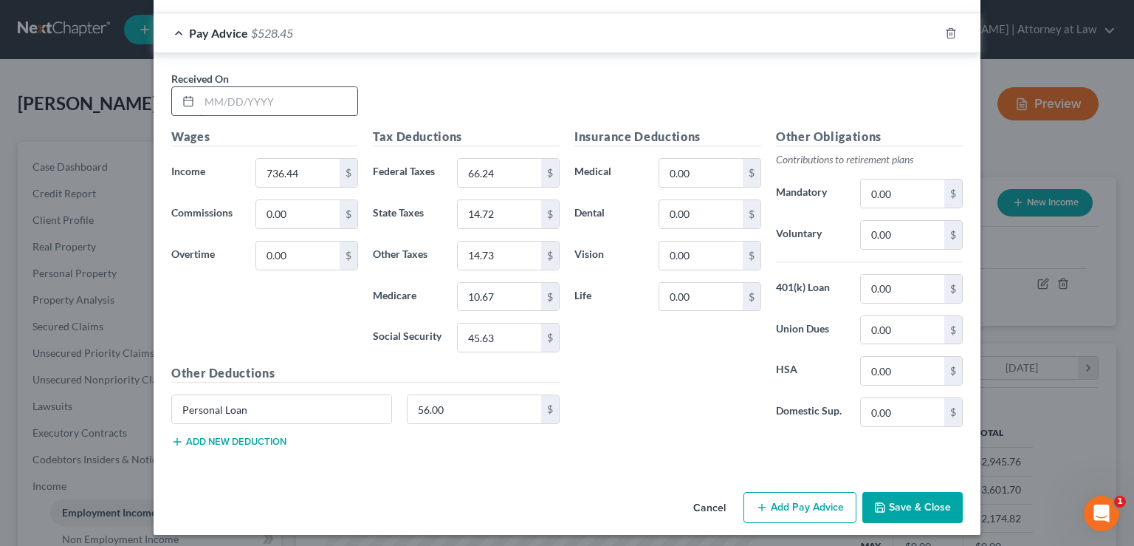
click at [223, 93] on input "text" at bounding box center [278, 101] width 158 height 28
type input "[DATE]"
click at [912, 505] on button "Save & Close" at bounding box center [912, 507] width 100 height 31
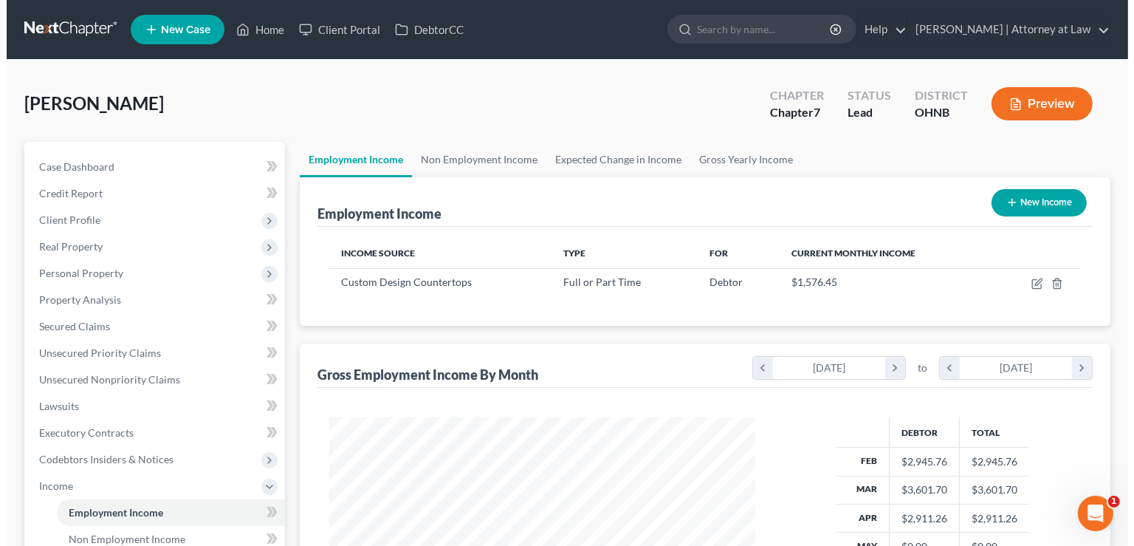
scroll to position [737939, 737746]
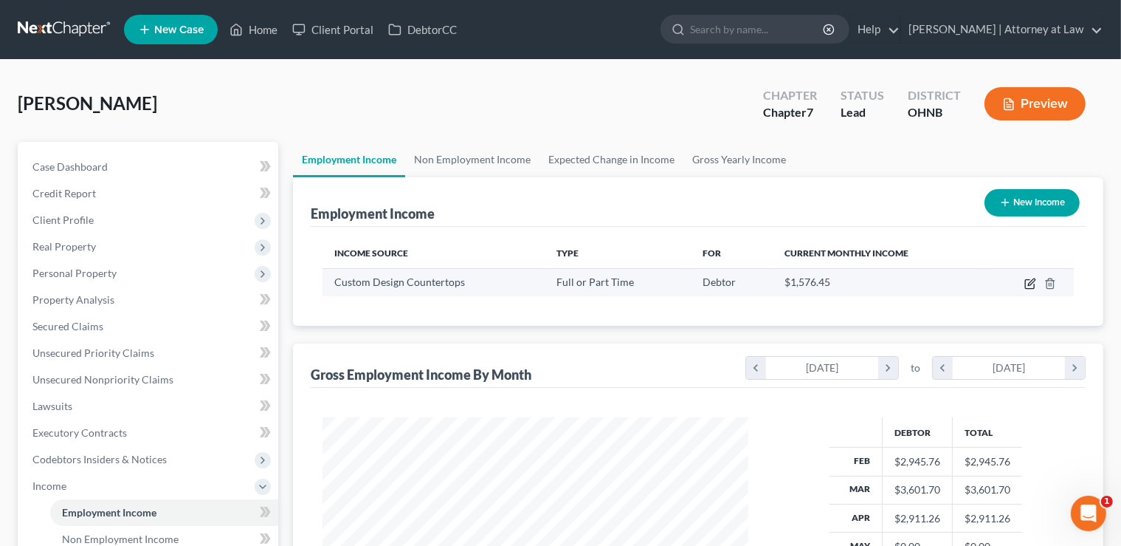
click at [1032, 284] on icon "button" at bounding box center [1031, 281] width 7 height 7
select select "0"
select select "36"
select select "3"
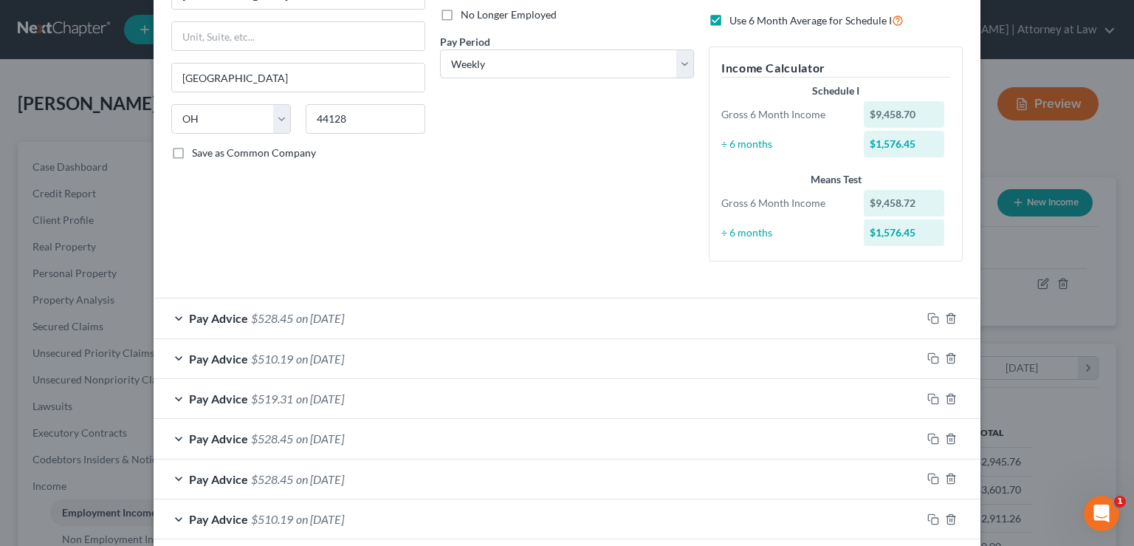
scroll to position [223, 0]
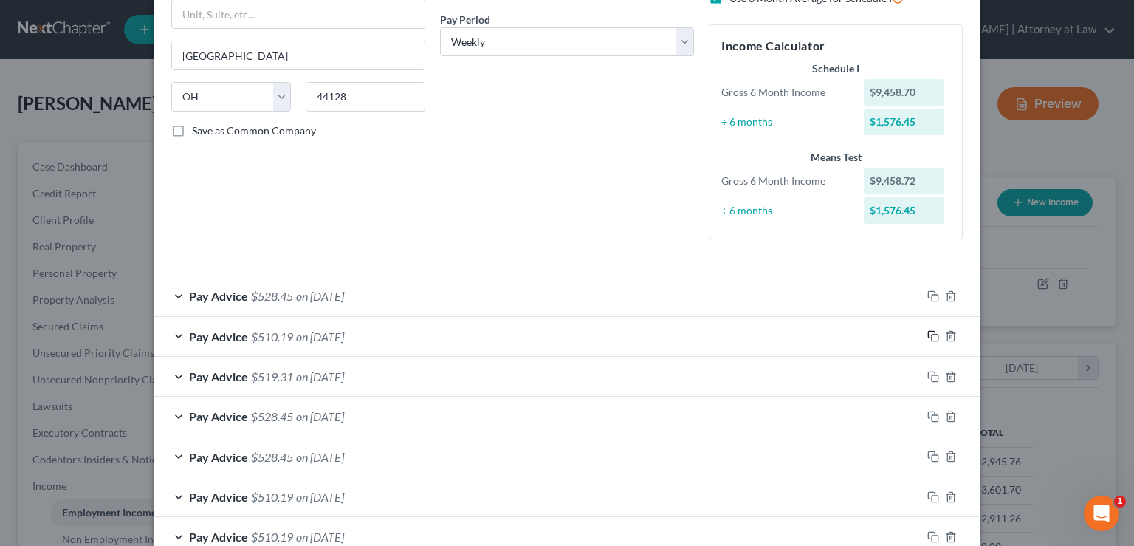
click at [932, 335] on rect "button" at bounding box center [935, 337] width 7 height 7
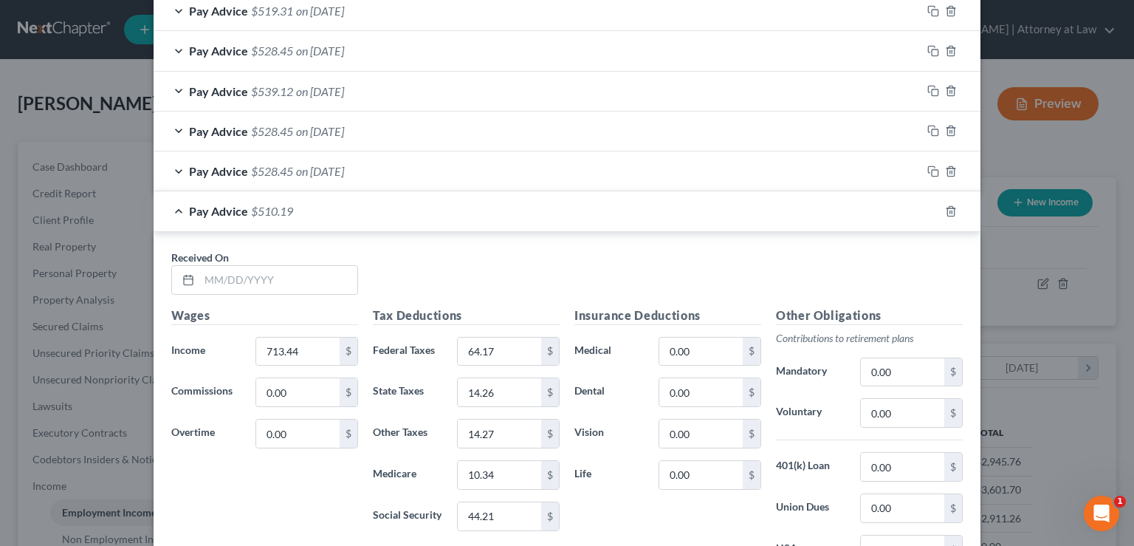
scroll to position [892, 0]
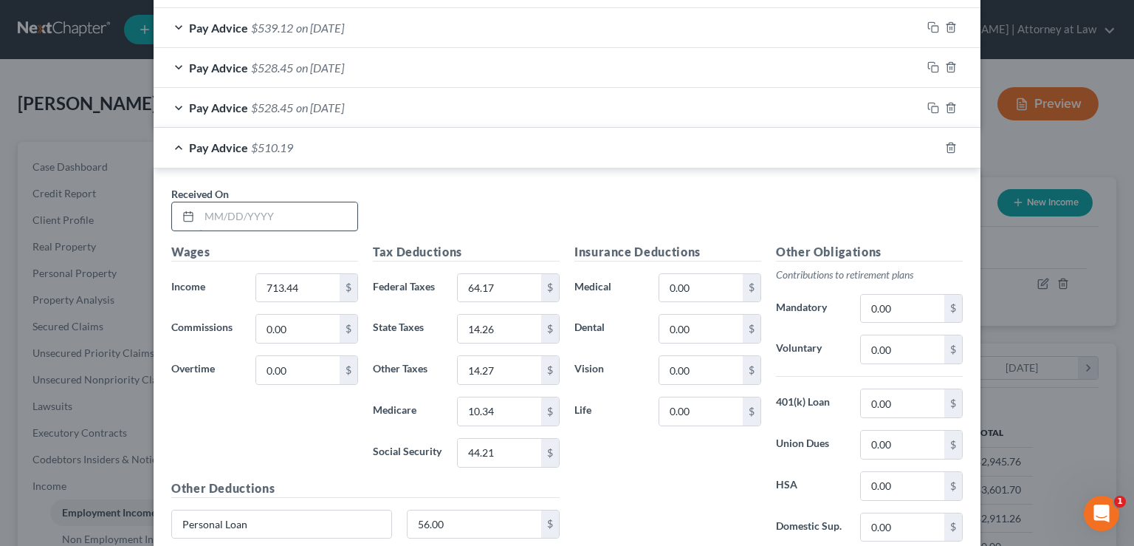
click at [214, 211] on input "text" at bounding box center [278, 216] width 158 height 28
type input "[DATE]"
click at [927, 143] on icon "button" at bounding box center [933, 148] width 12 height 12
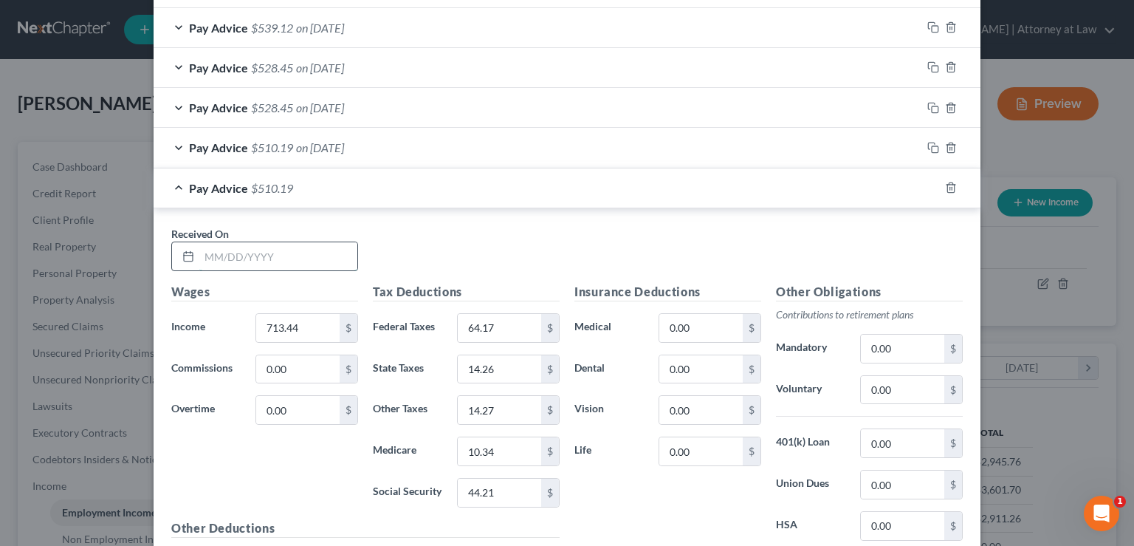
click at [203, 252] on input "text" at bounding box center [278, 256] width 158 height 28
type input "[DATE]"
click at [932, 186] on rect "button" at bounding box center [935, 189] width 7 height 7
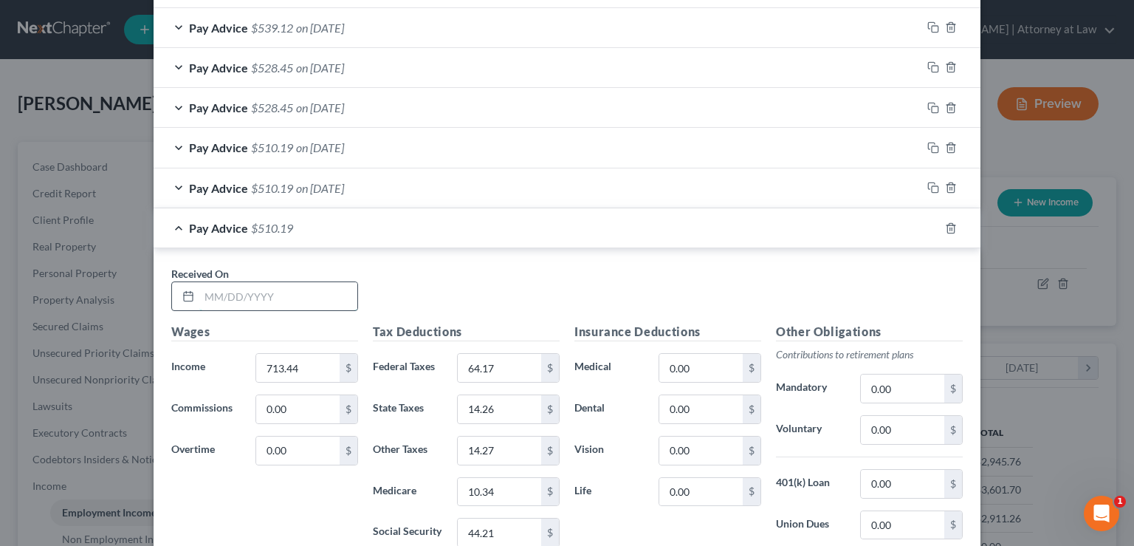
click at [214, 289] on input "text" at bounding box center [278, 296] width 158 height 28
type input "[DATE]"
click at [927, 224] on icon "button" at bounding box center [933, 228] width 12 height 12
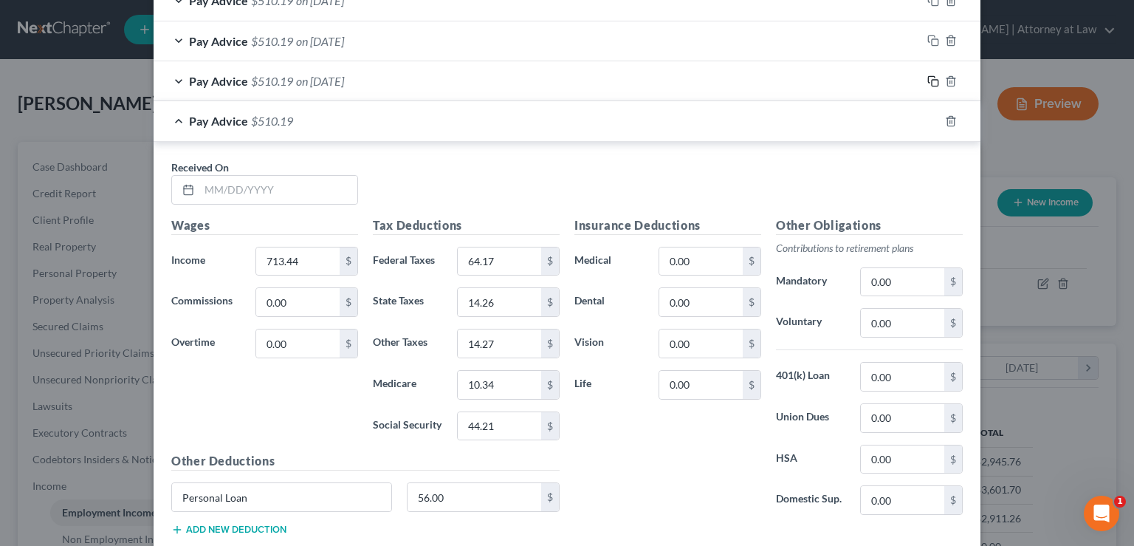
scroll to position [1042, 0]
click at [216, 185] on input "text" at bounding box center [278, 187] width 158 height 28
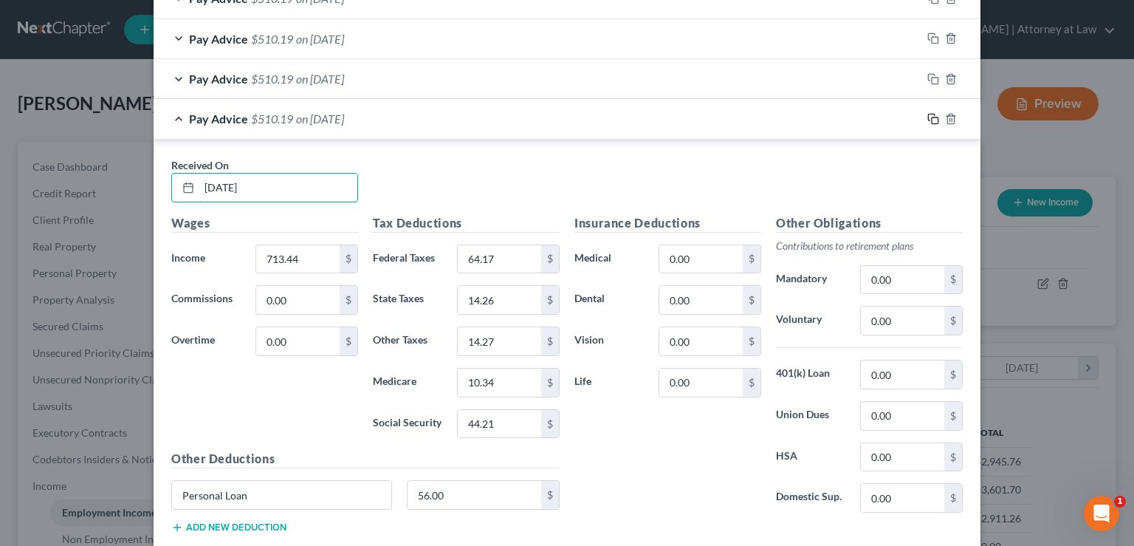
type input "[DATE]"
click at [929, 117] on icon "button" at bounding box center [933, 119] width 12 height 12
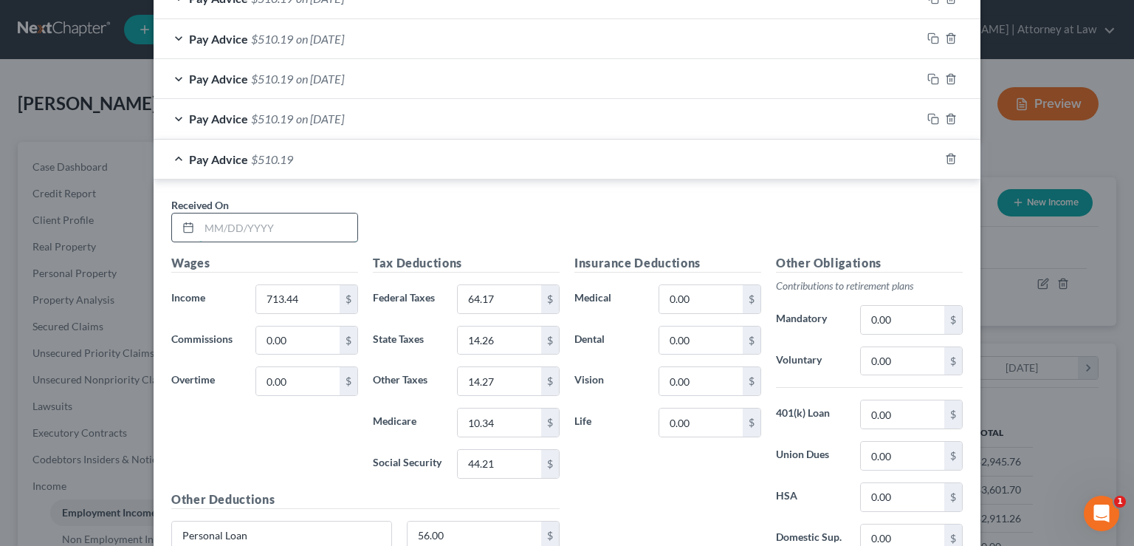
click at [216, 223] on input "text" at bounding box center [278, 227] width 158 height 28
type input "[DATE]"
click at [927, 155] on icon "button" at bounding box center [933, 159] width 12 height 12
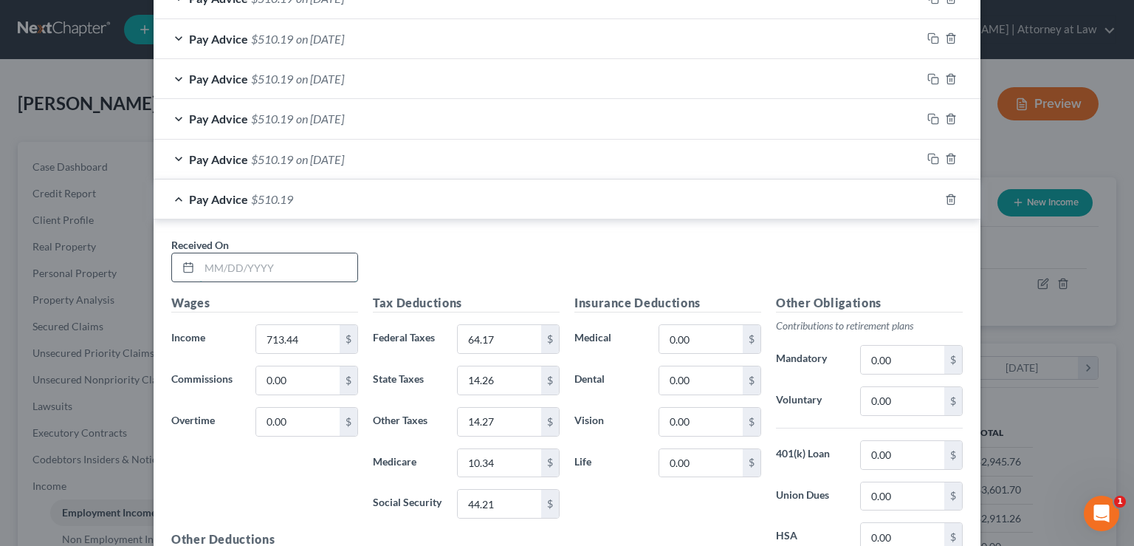
click at [224, 267] on input "text" at bounding box center [278, 267] width 158 height 28
type input "[DATE]"
click at [932, 198] on rect "button" at bounding box center [935, 201] width 7 height 7
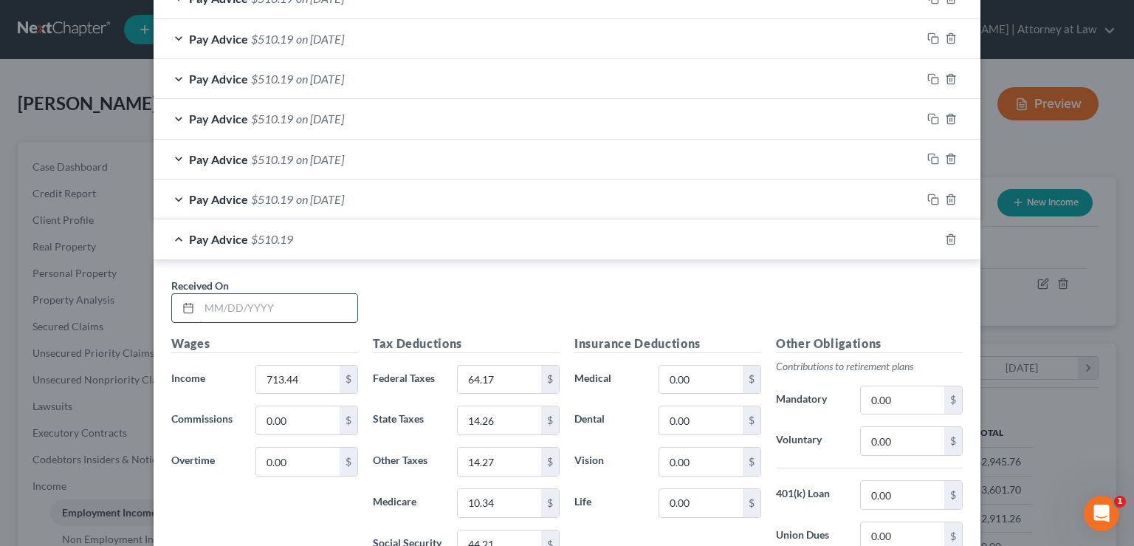
click at [224, 304] on input "text" at bounding box center [278, 308] width 158 height 28
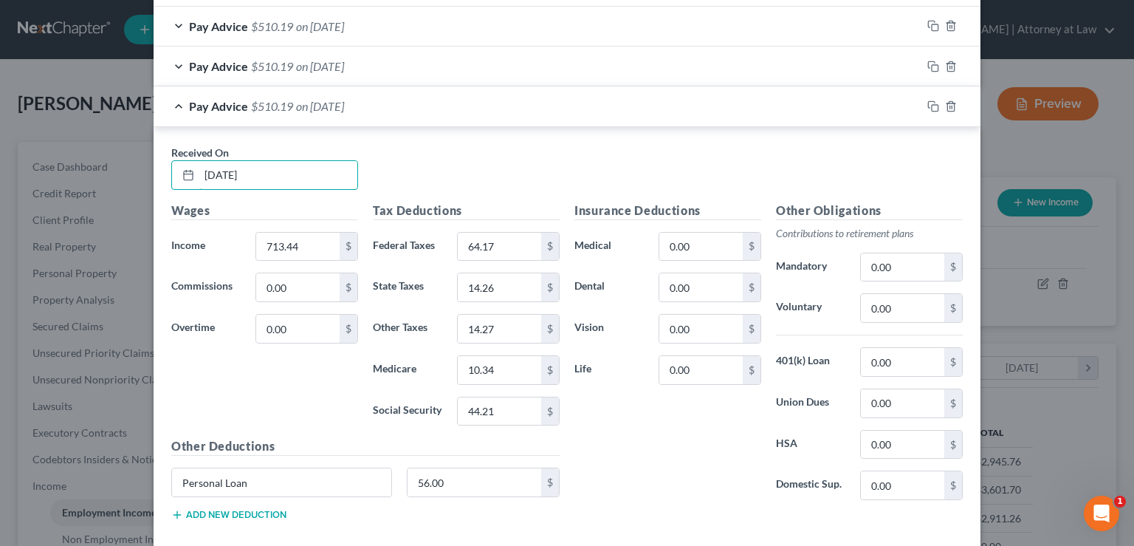
scroll to position [1174, 0]
type input "[DATE]"
click at [927, 104] on icon "button" at bounding box center [933, 107] width 12 height 12
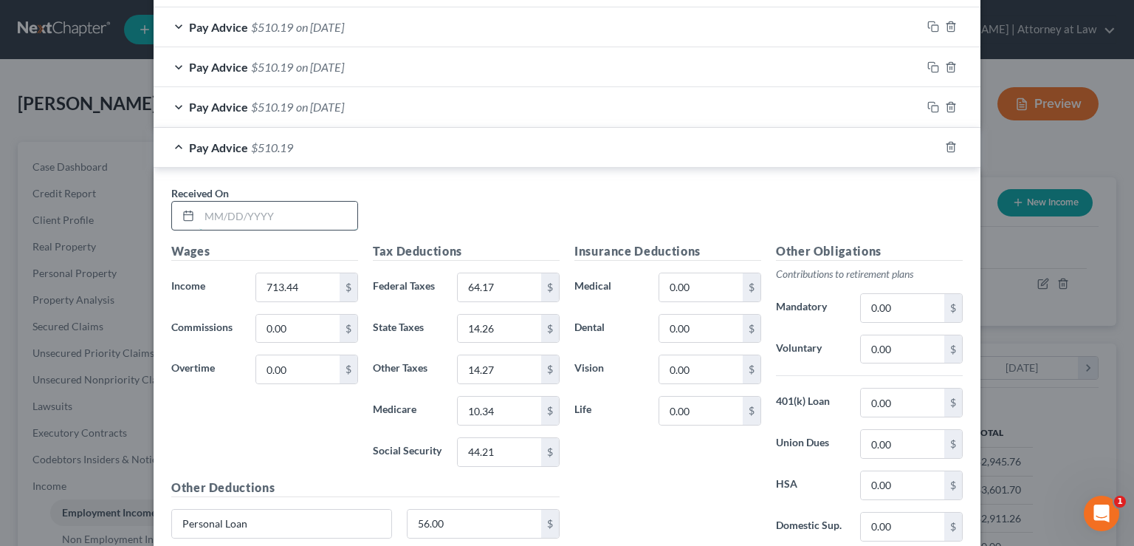
click at [202, 213] on input "text" at bounding box center [278, 216] width 158 height 28
type input "[DATE]"
click at [927, 146] on icon "button" at bounding box center [933, 147] width 12 height 12
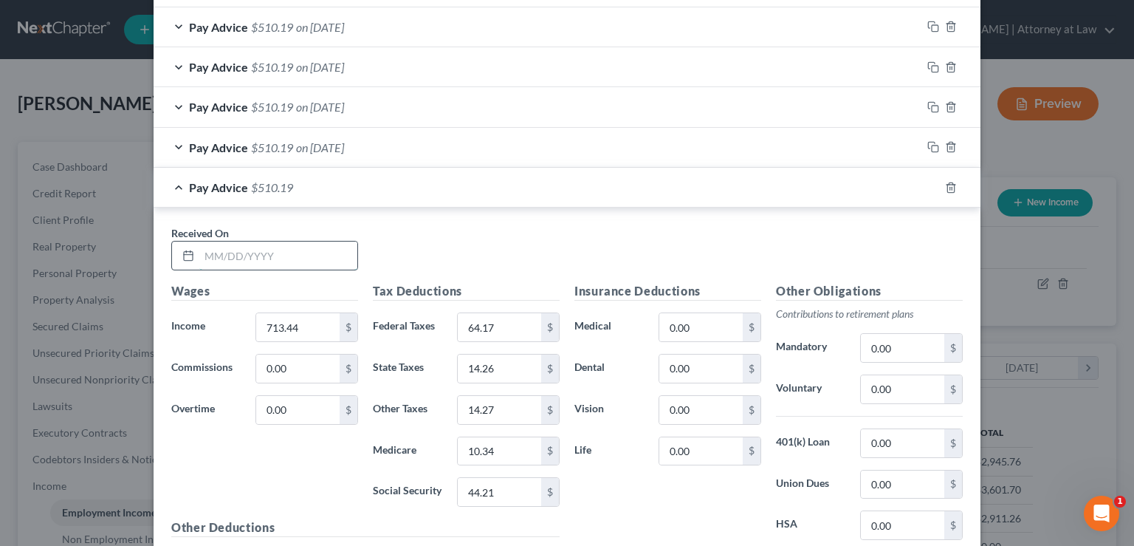
click at [227, 253] on input "text" at bounding box center [278, 255] width 158 height 28
type input "[DATE]"
click at [929, 182] on icon "button" at bounding box center [933, 188] width 12 height 12
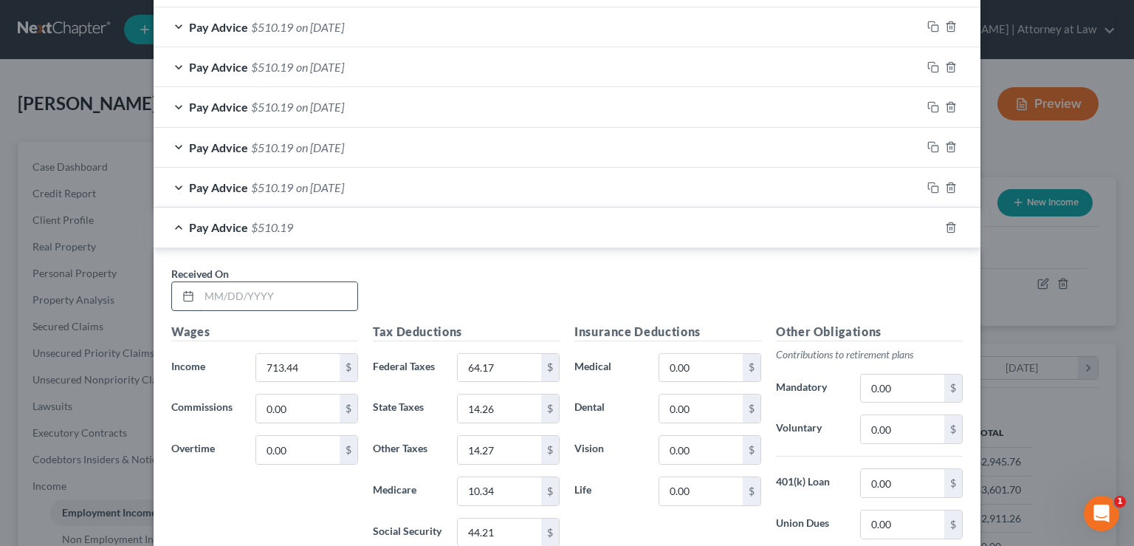
click at [207, 296] on input "text" at bounding box center [278, 296] width 158 height 28
type input "[DATE]"
click at [928, 223] on icon "button" at bounding box center [933, 227] width 12 height 12
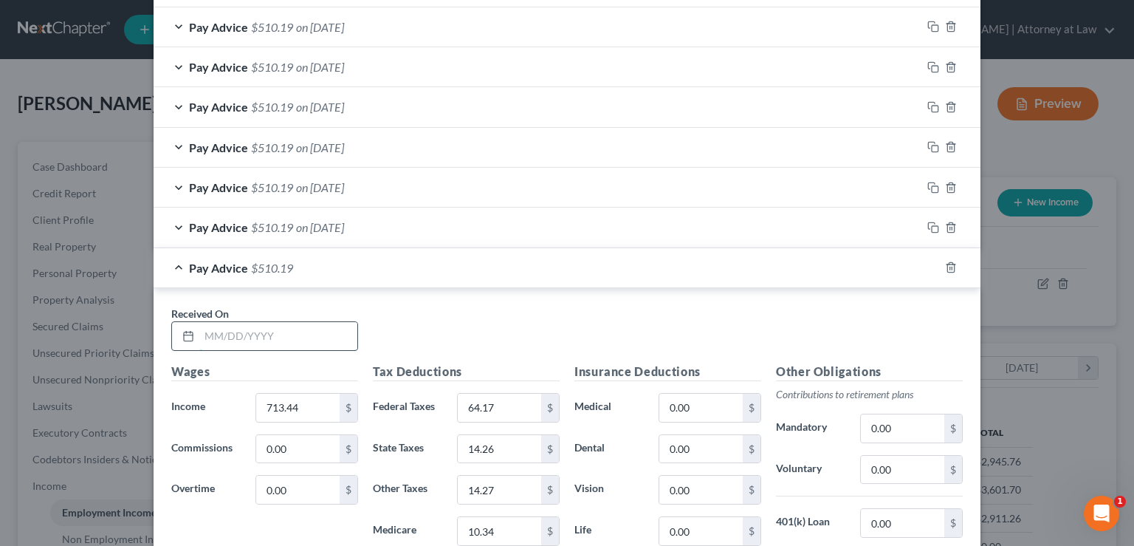
click at [224, 332] on input "text" at bounding box center [278, 336] width 158 height 28
type input "[DATE]"
click at [929, 264] on icon "button" at bounding box center [933, 267] width 12 height 12
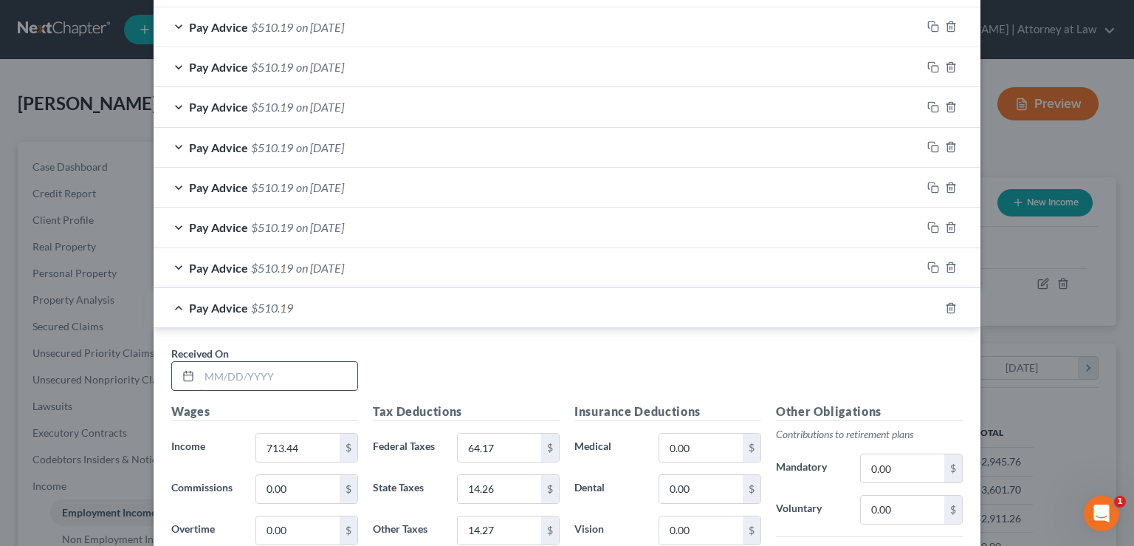
click at [214, 376] on input "text" at bounding box center [278, 376] width 158 height 28
type input "[DATE]"
click at [927, 303] on icon "button" at bounding box center [933, 308] width 12 height 12
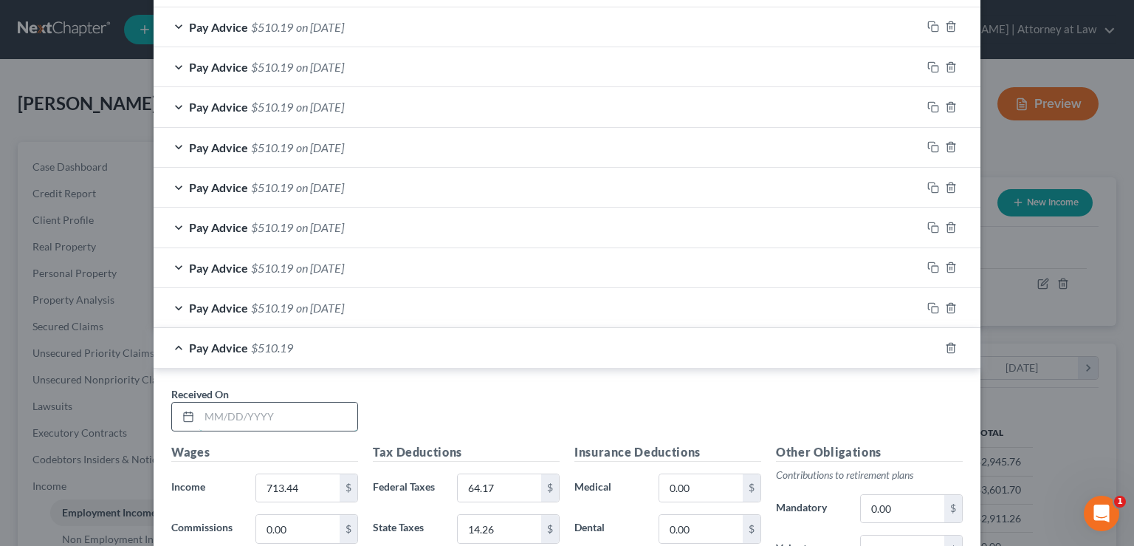
click at [205, 413] on input "text" at bounding box center [278, 416] width 158 height 28
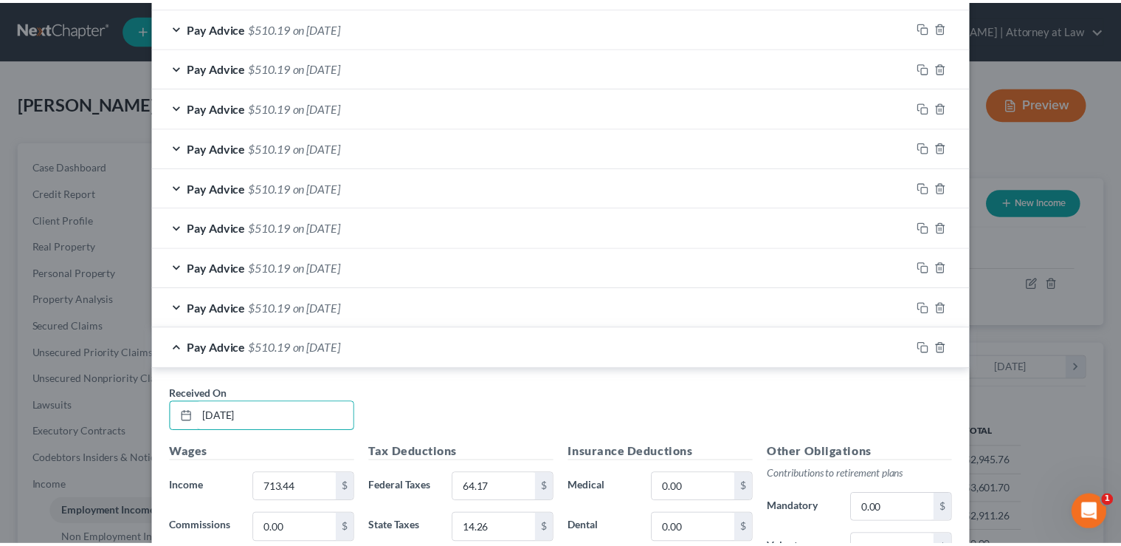
scroll to position [1488, 0]
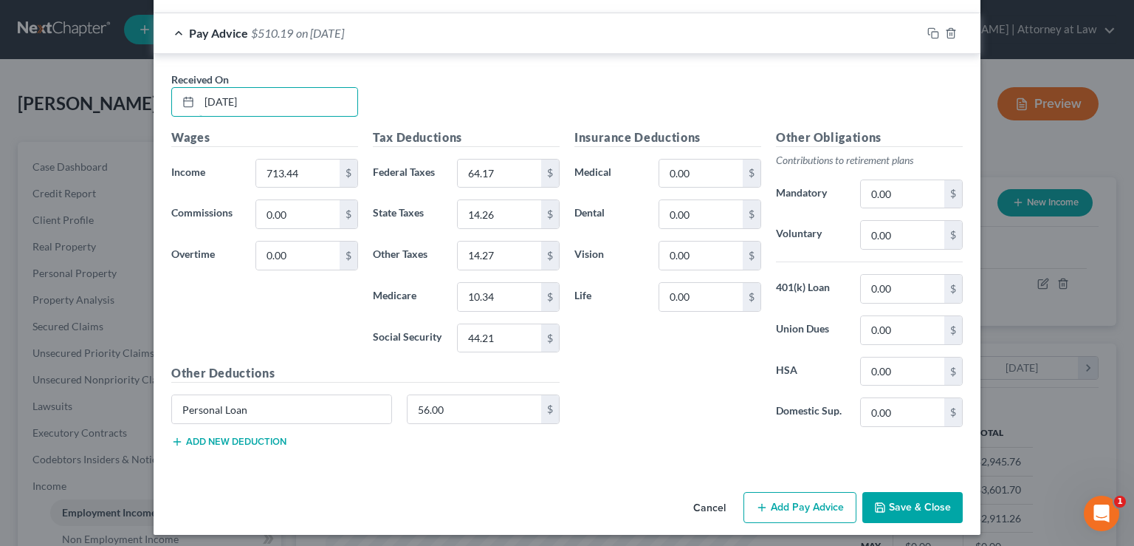
type input "[DATE]"
click at [905, 505] on button "Save & Close" at bounding box center [912, 507] width 100 height 31
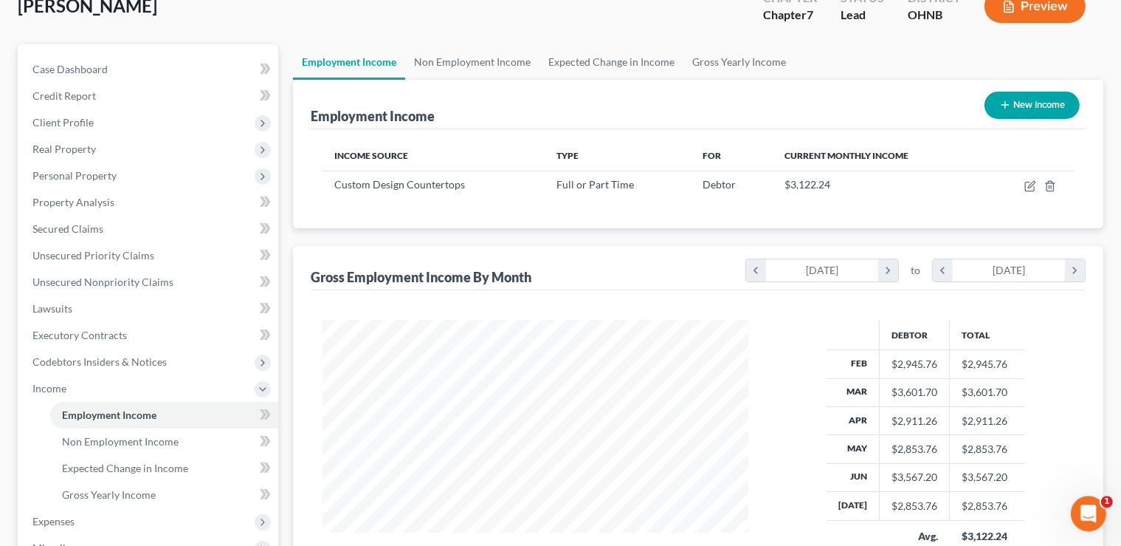
scroll to position [233, 0]
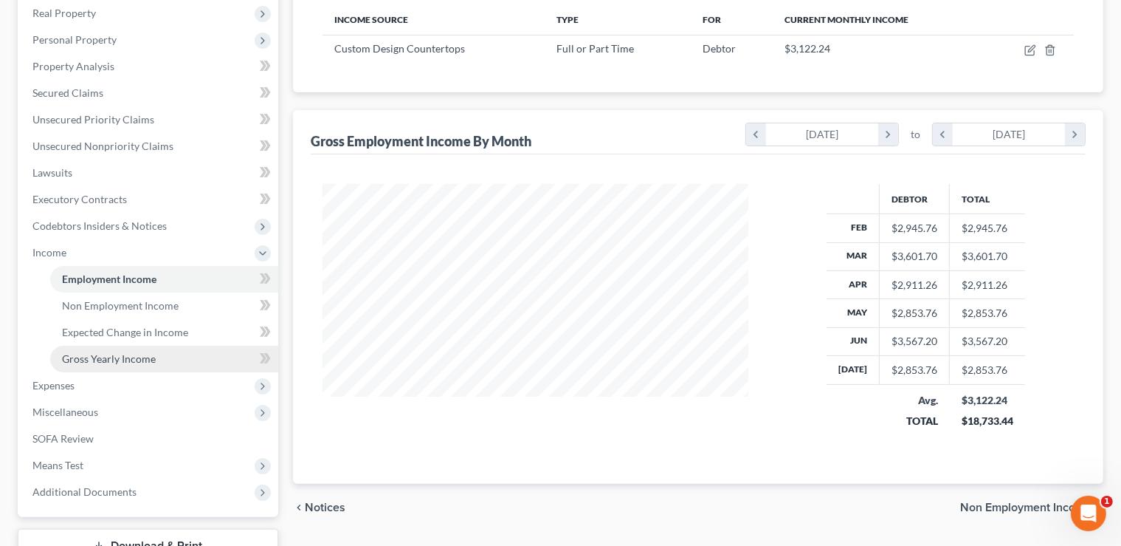
click at [109, 360] on span "Gross Yearly Income" at bounding box center [109, 358] width 94 height 13
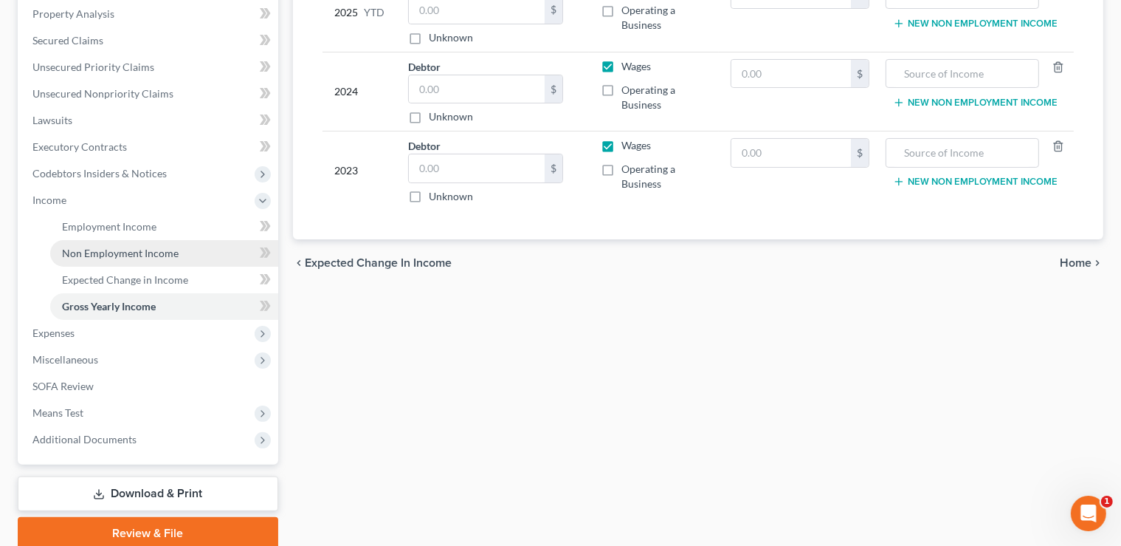
scroll to position [312, 0]
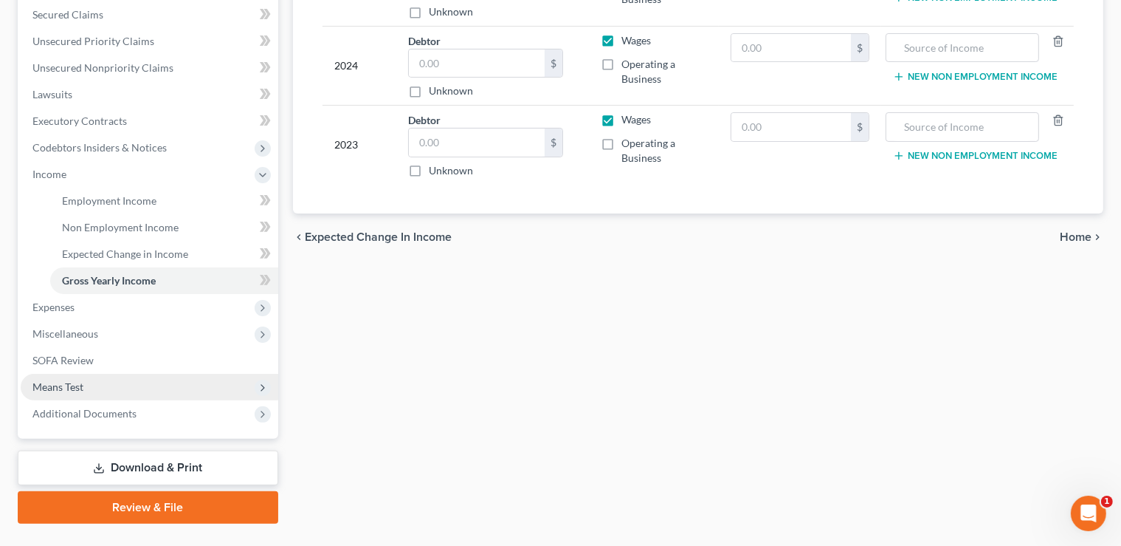
click at [55, 388] on span "Means Test" at bounding box center [57, 386] width 51 height 13
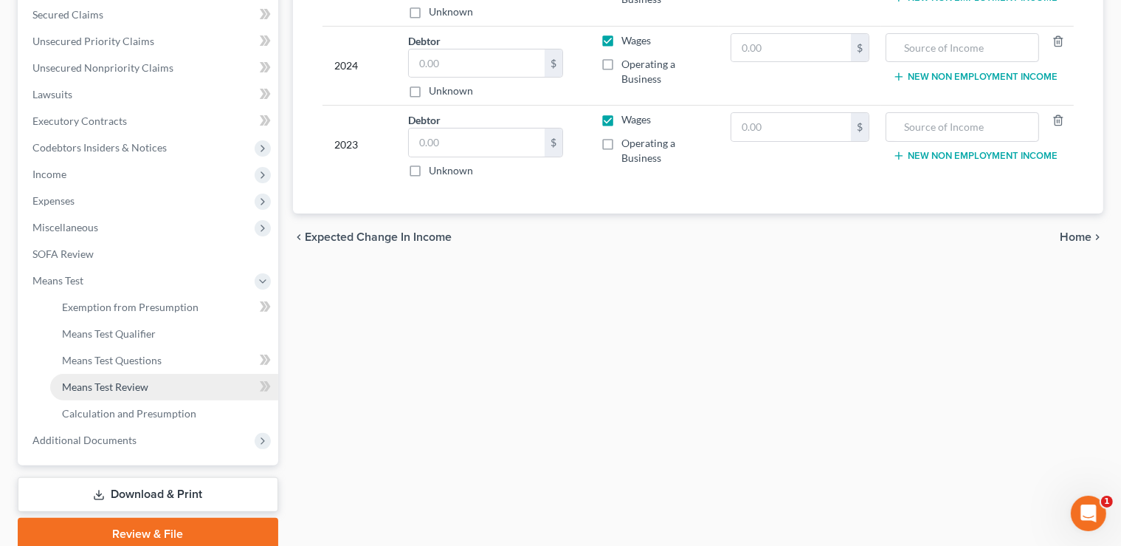
click at [92, 387] on span "Means Test Review" at bounding box center [105, 386] width 86 height 13
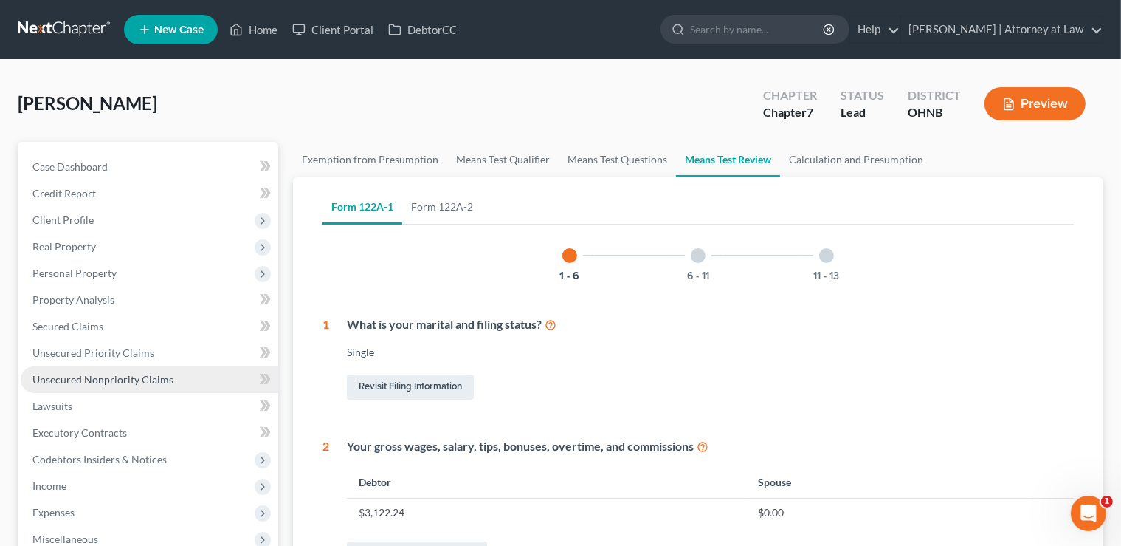
scroll to position [233, 0]
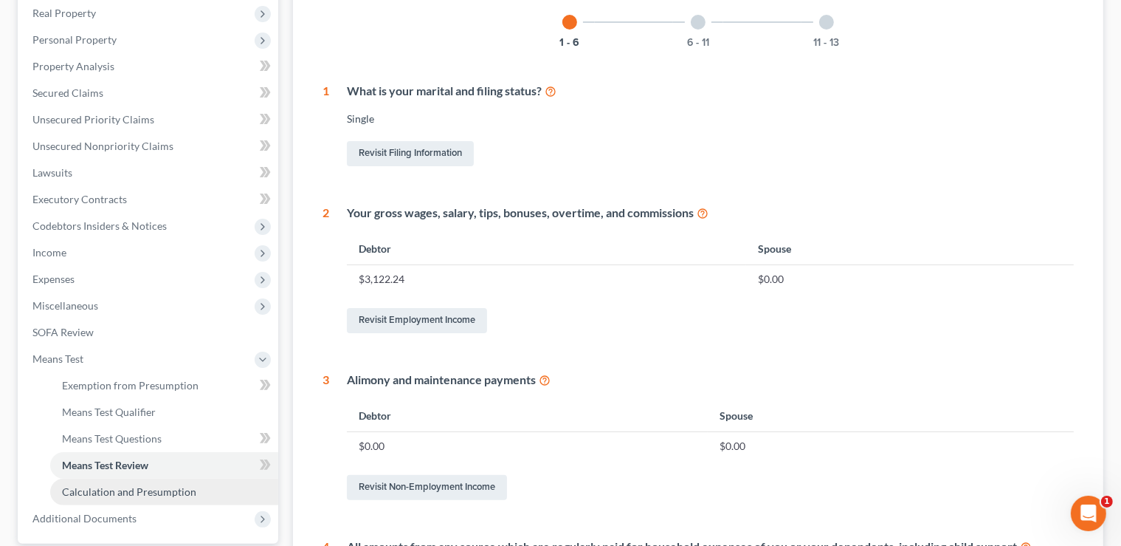
click at [111, 489] on span "Calculation and Presumption" at bounding box center [129, 491] width 134 height 13
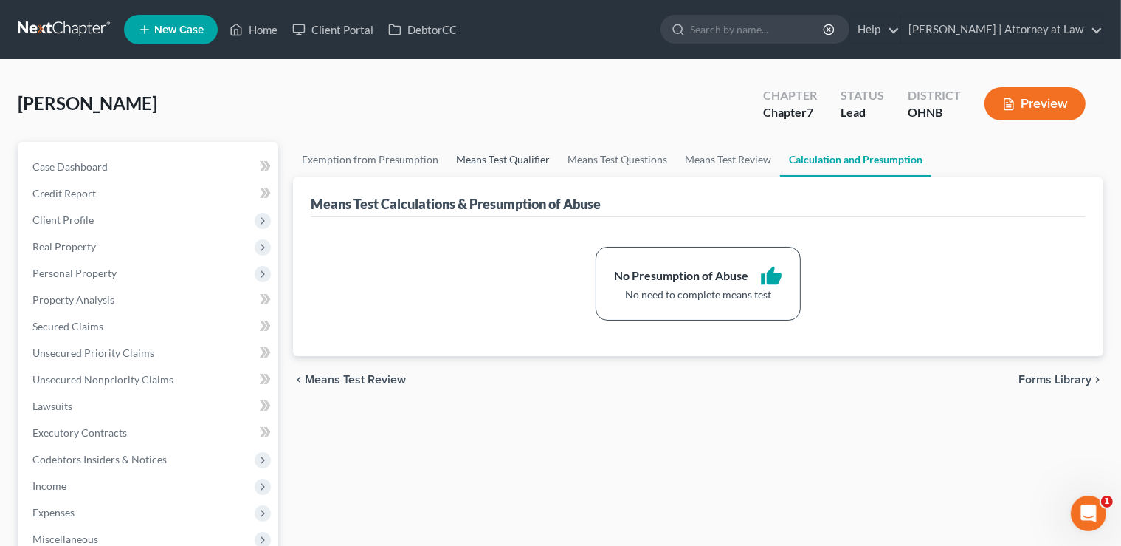
click at [494, 156] on link "Means Test Qualifier" at bounding box center [502, 159] width 111 height 35
